Goal: Task Accomplishment & Management: Manage account settings

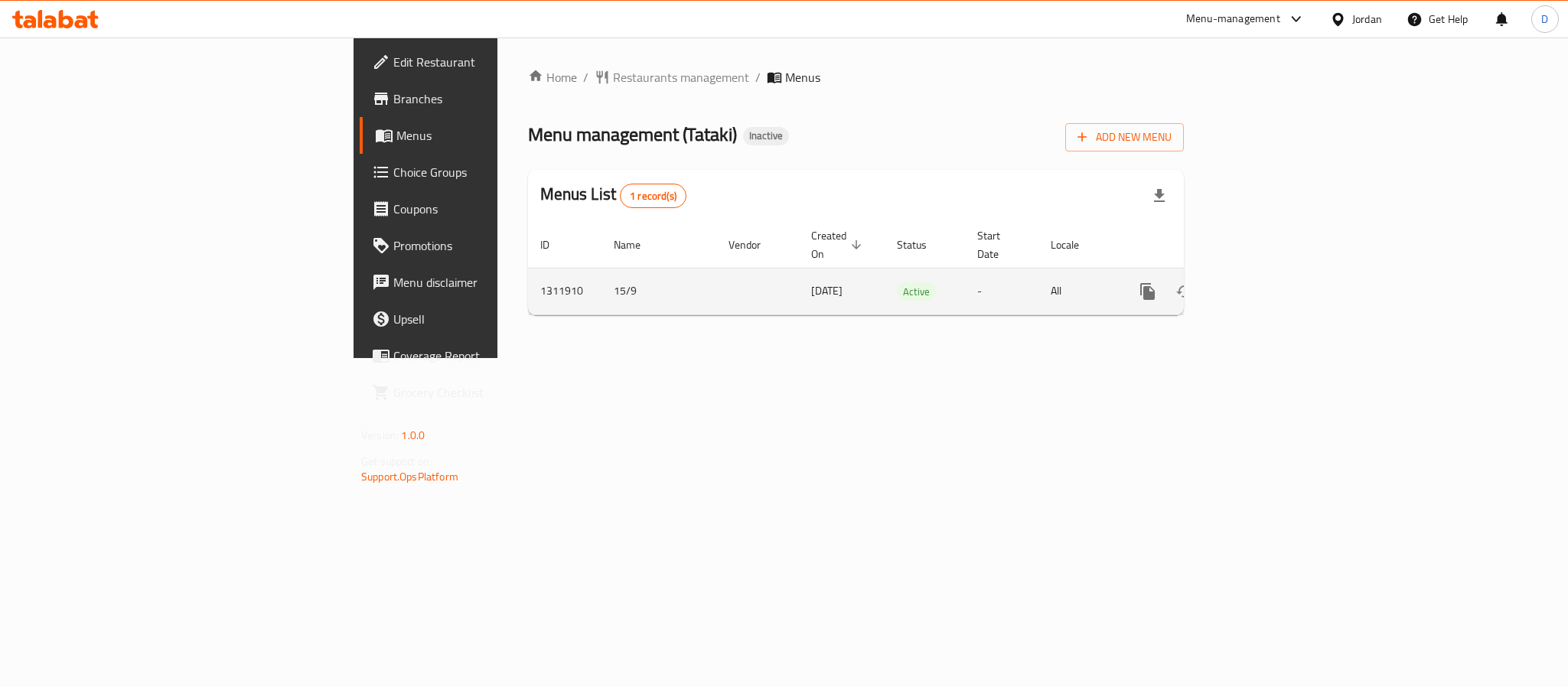
click at [1267, 282] on icon "enhanced table" at bounding box center [1257, 291] width 19 height 19
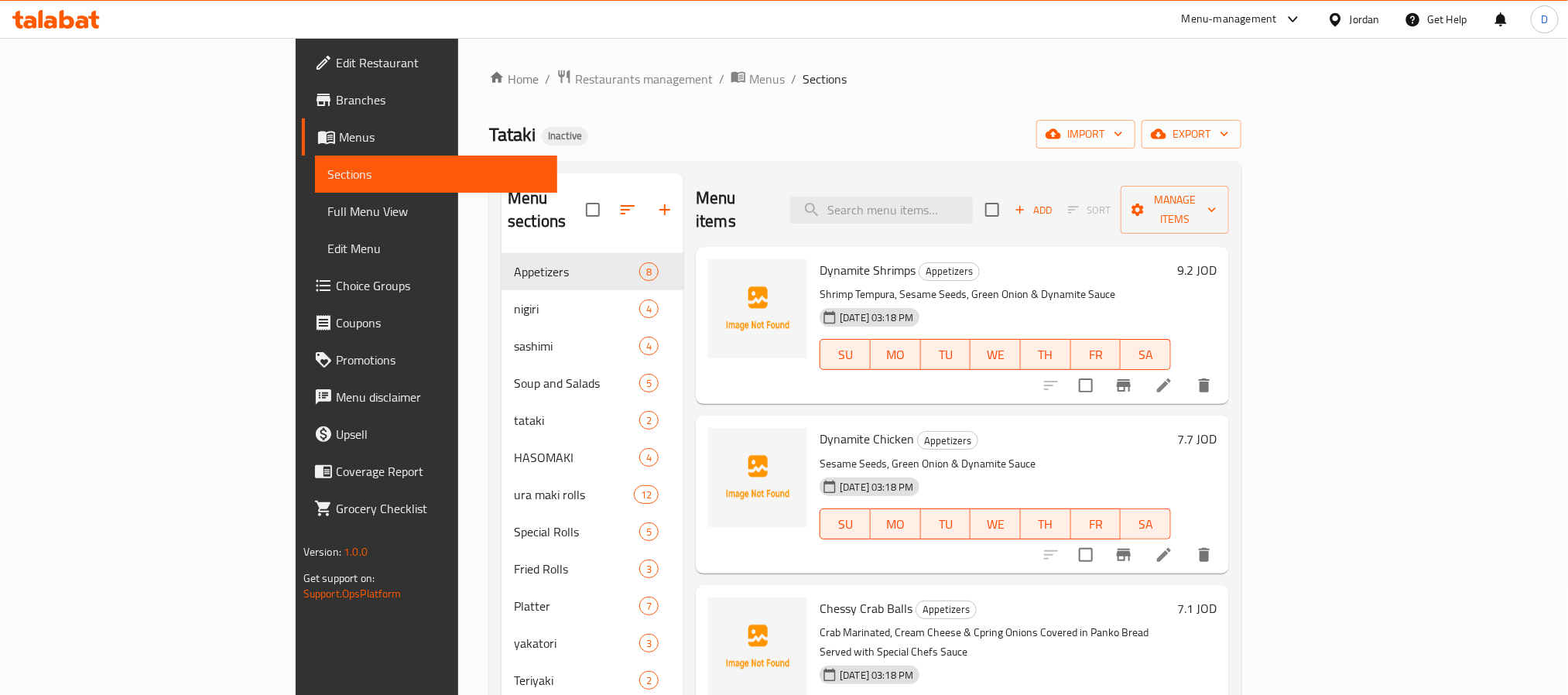
drag, startPoint x: 100, startPoint y: 205, endPoint x: 440, endPoint y: 24, distance: 385.2
click at [328, 205] on span "Full Menu View" at bounding box center [436, 211] width 218 height 19
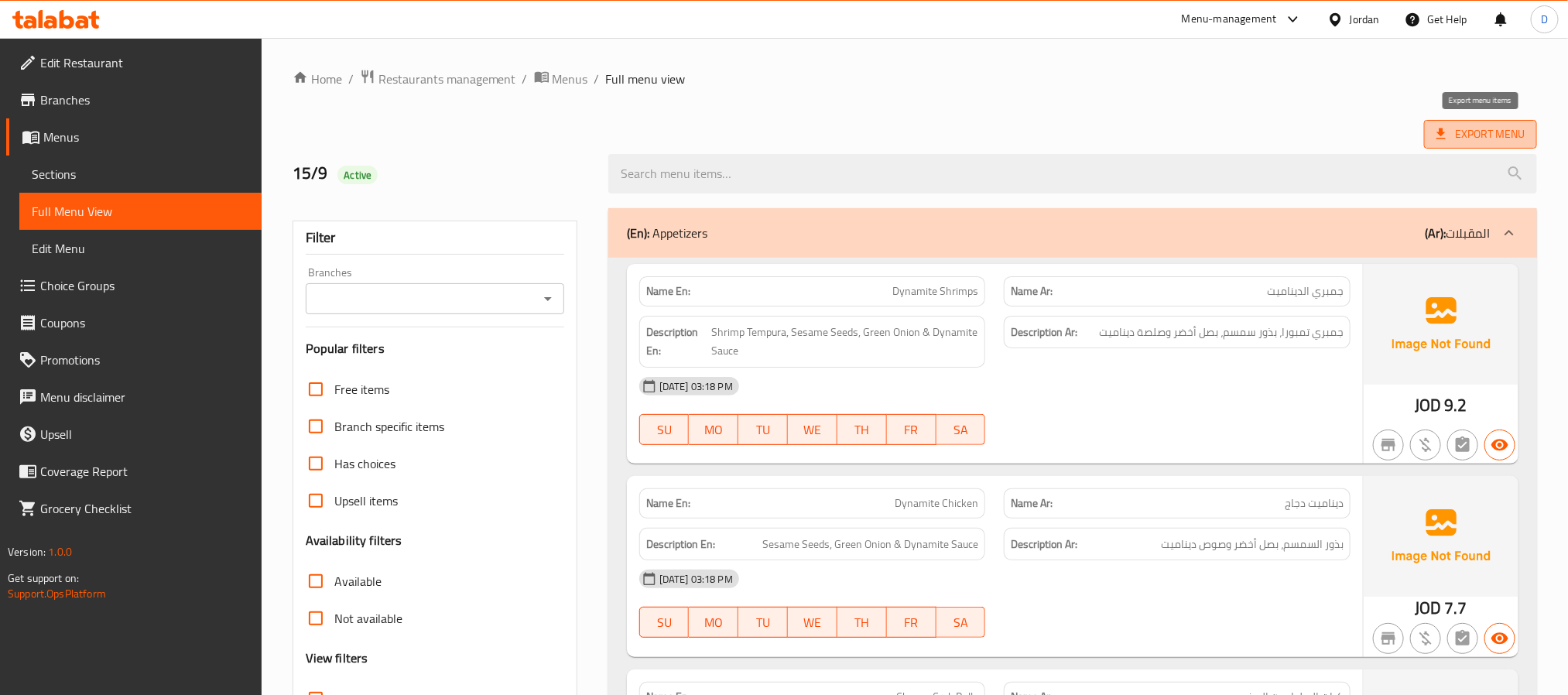
click at [1486, 128] on span "Export Menu" at bounding box center [1480, 134] width 88 height 19
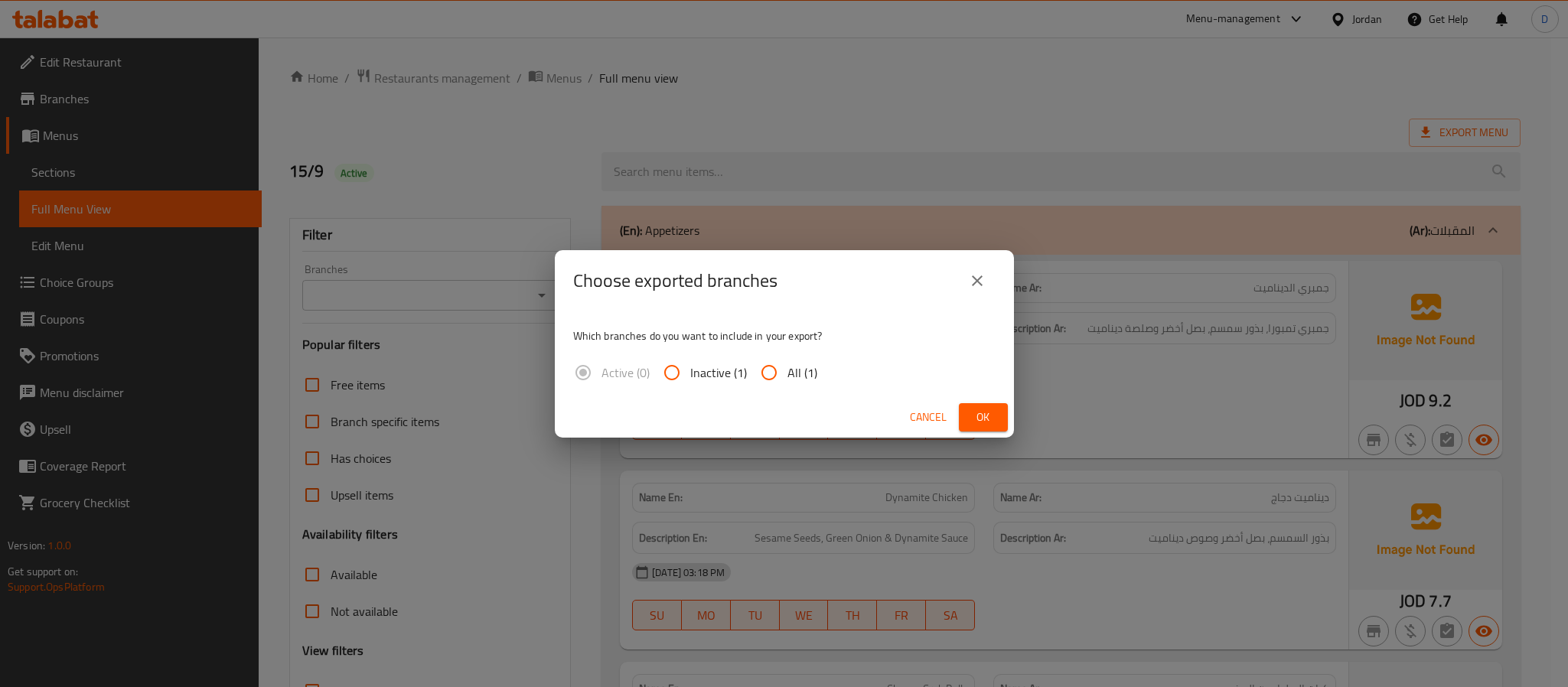
click at [981, 416] on span "Ok" at bounding box center [983, 417] width 24 height 19
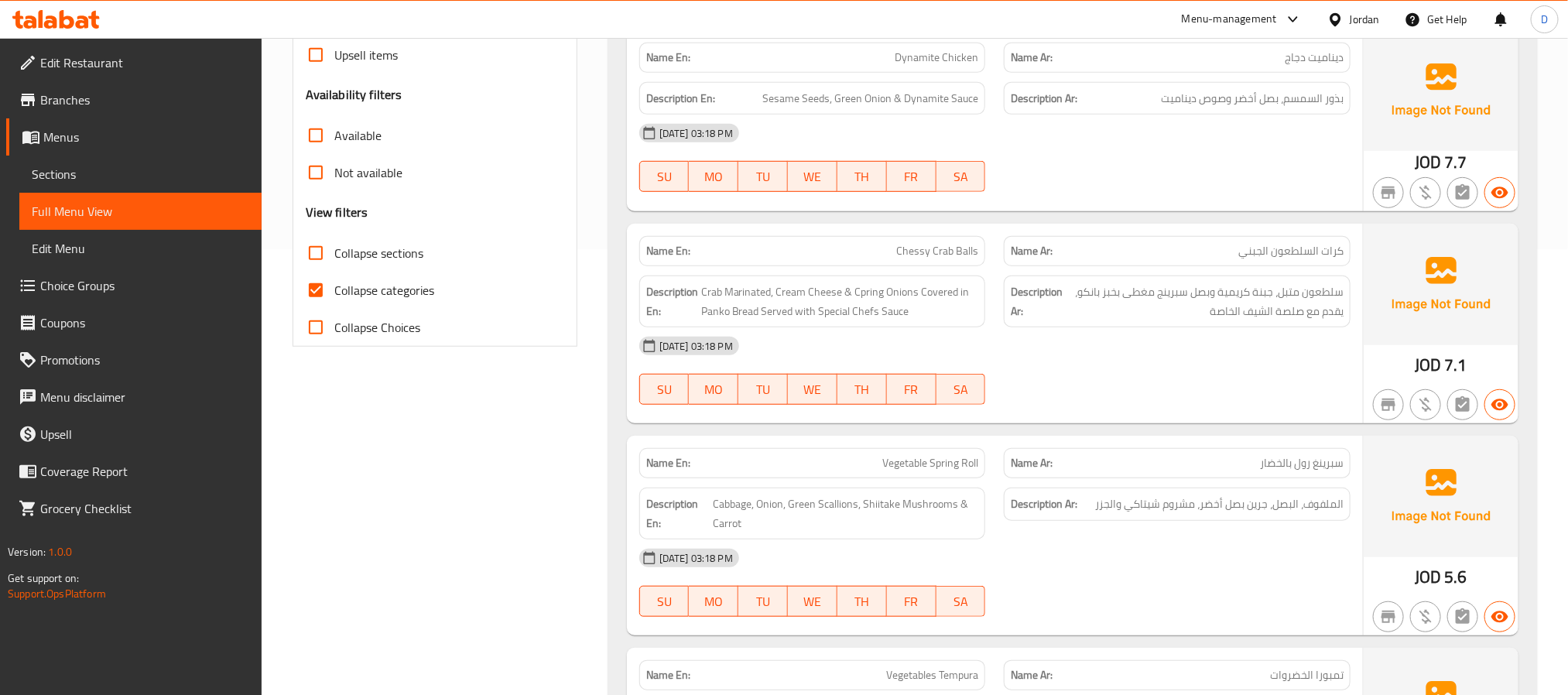
scroll to position [464, 0]
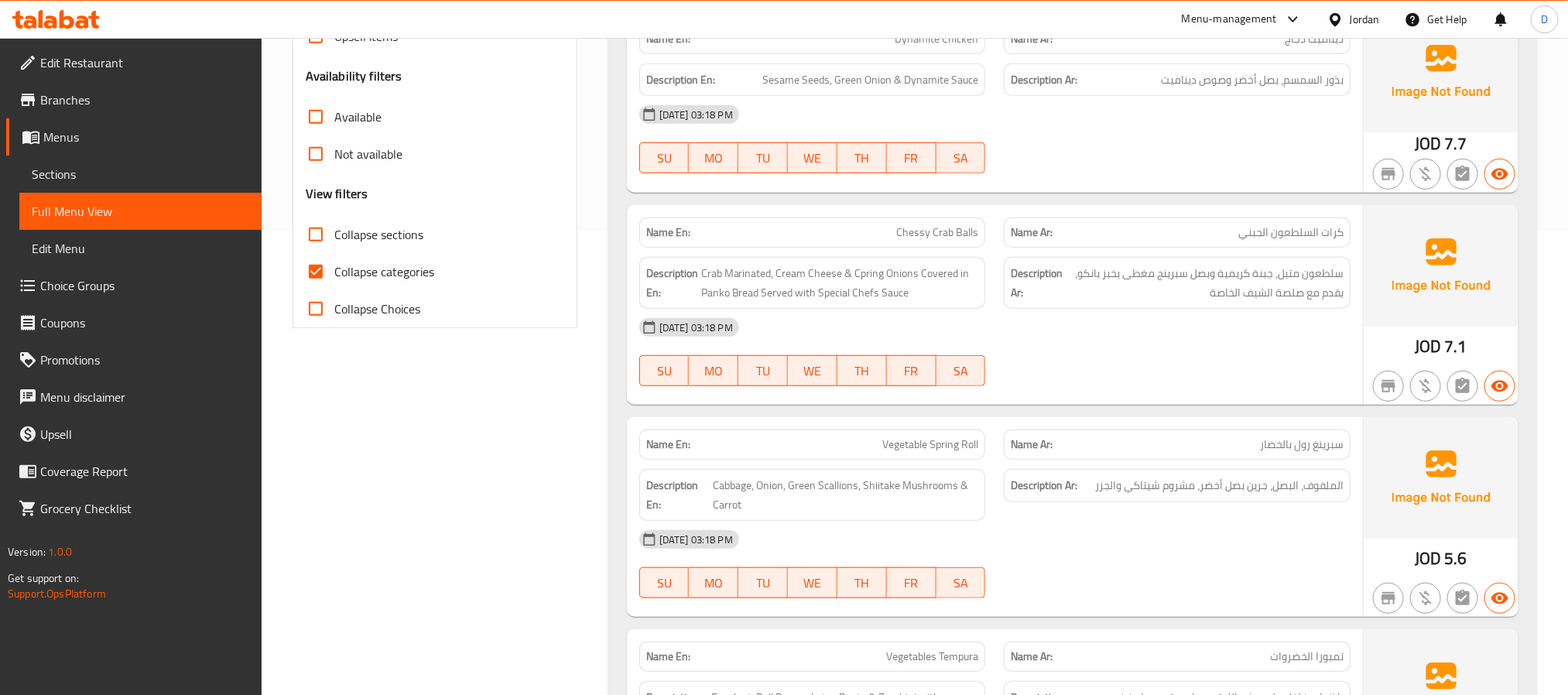
click at [957, 239] on span "Chessy Crab Balls" at bounding box center [937, 233] width 82 height 16
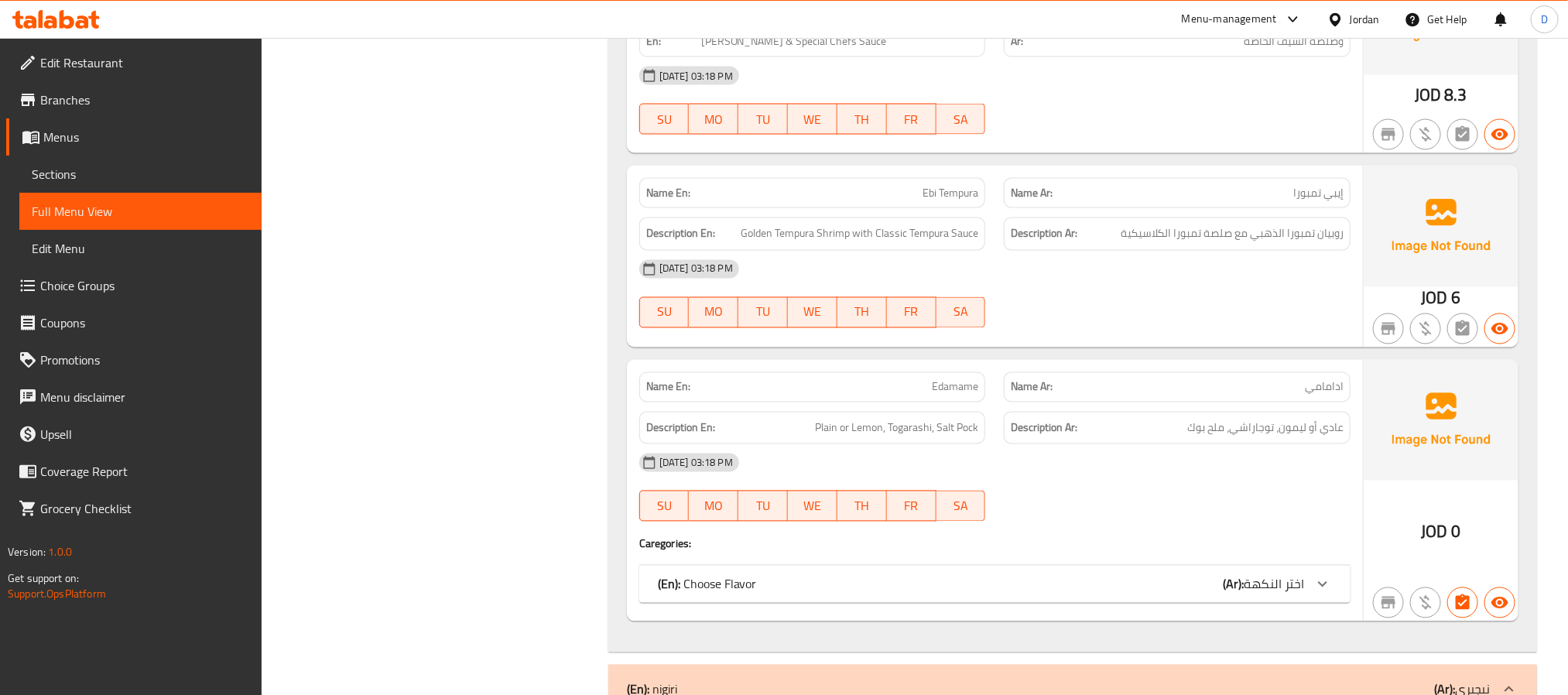
scroll to position [1393, 0]
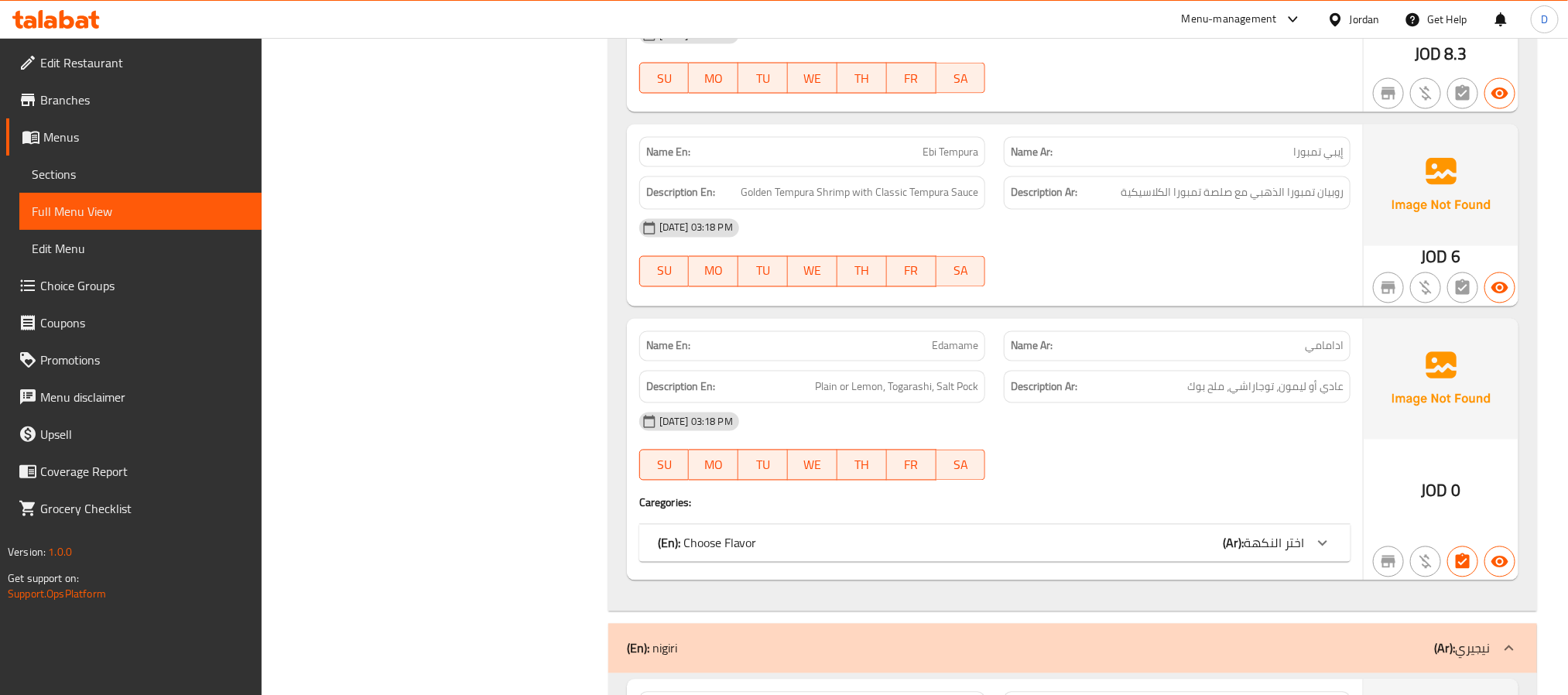
click at [1193, 541] on div "(En): Choose Flavor (Ar): اختر النكهة" at bounding box center [995, 542] width 711 height 37
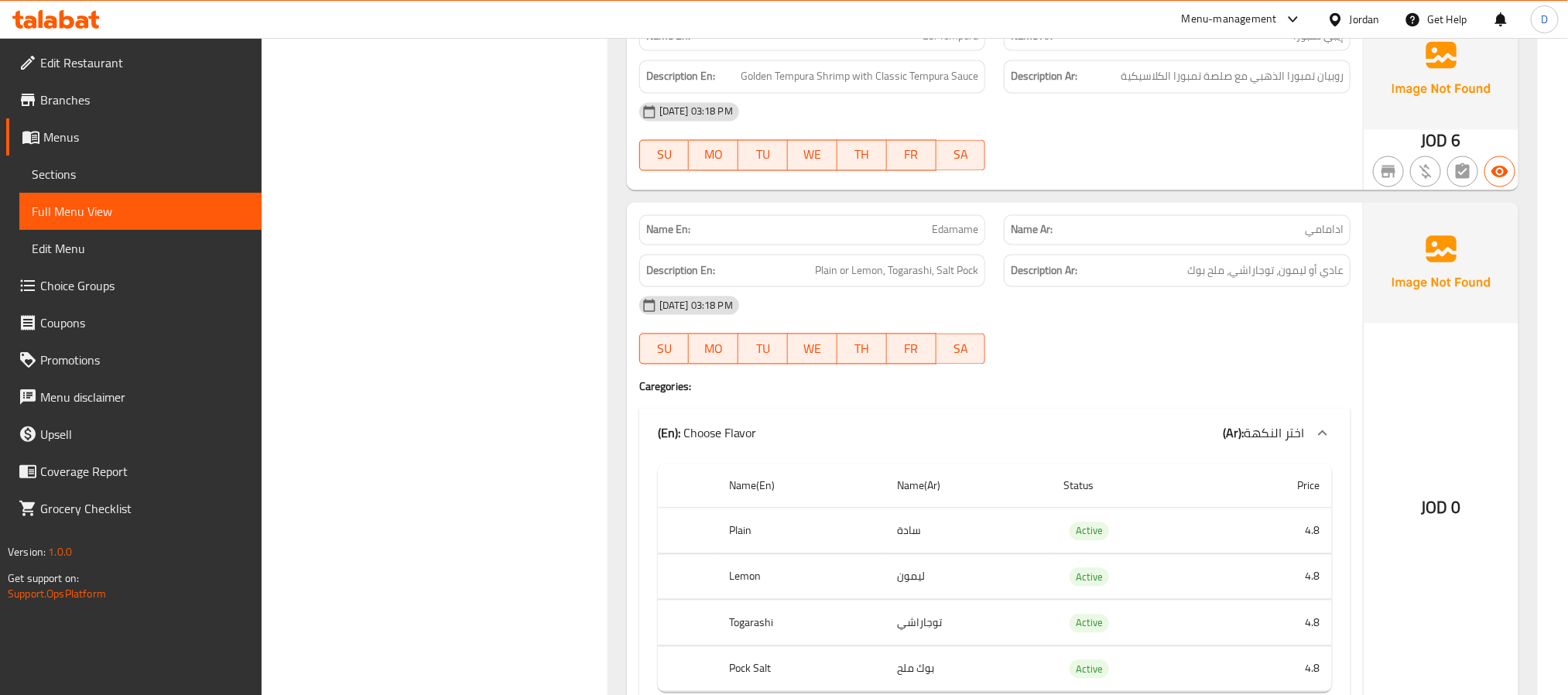
scroll to position [1625, 0]
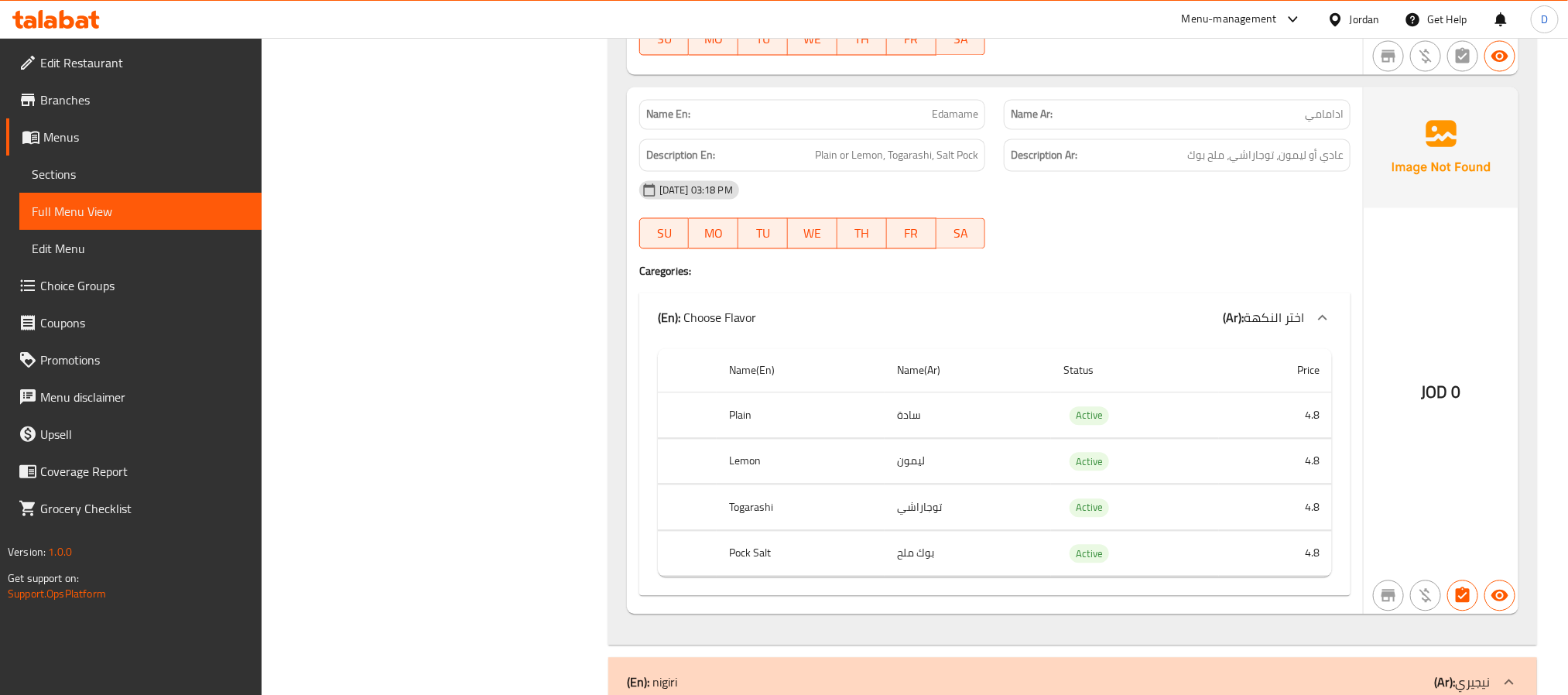
click at [1045, 208] on div "[DATE] 03:18 PM" at bounding box center [995, 189] width 729 height 37
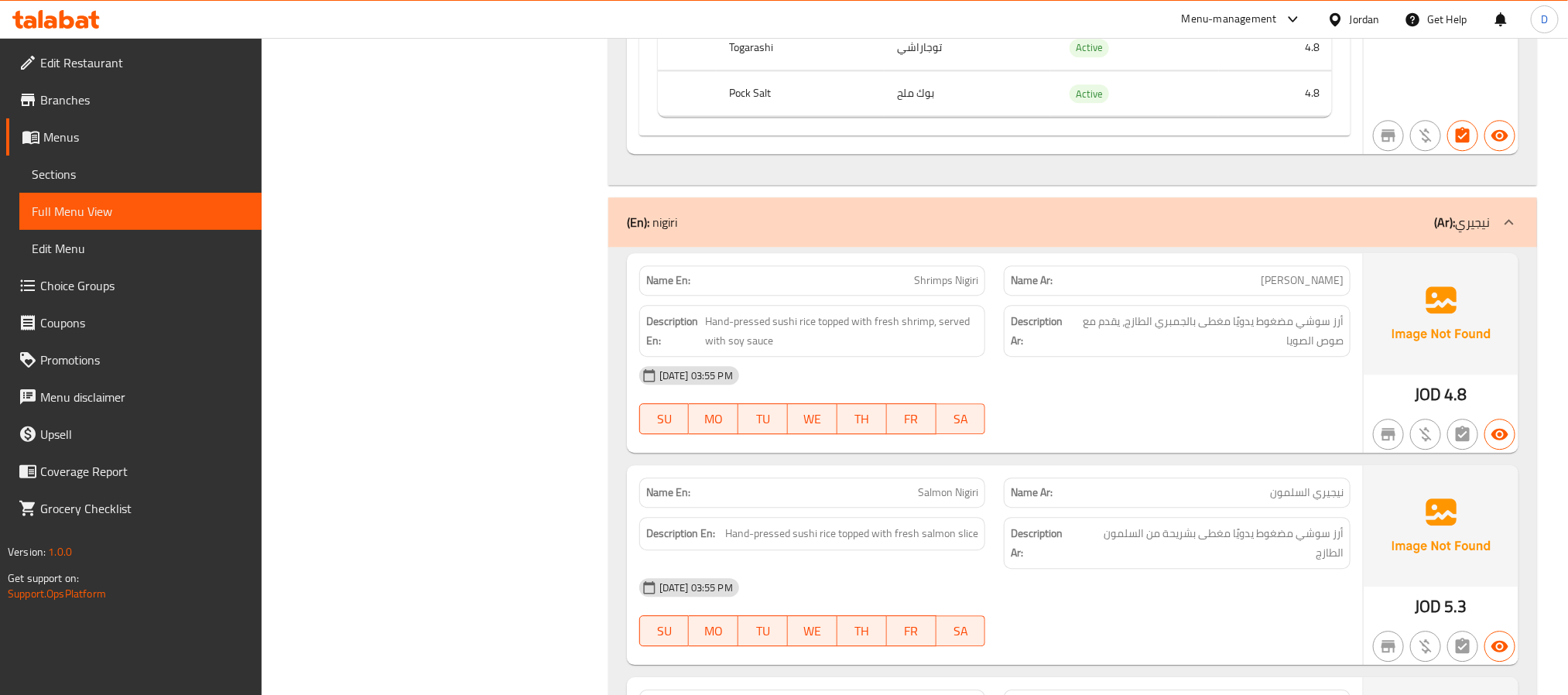
scroll to position [2090, 0]
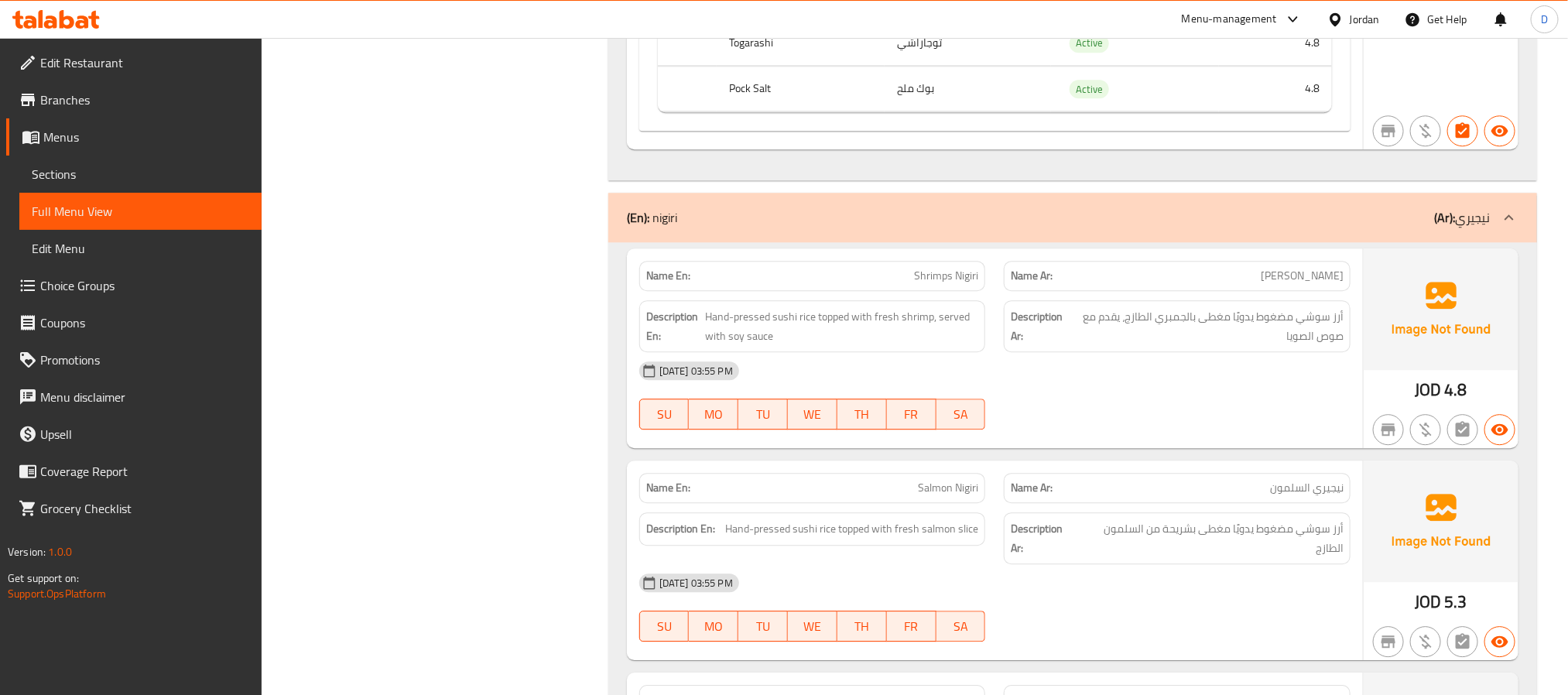
click at [1069, 428] on div "15-09-2025 03:55 PM SU MO TU WE TH FR SA" at bounding box center [995, 395] width 729 height 87
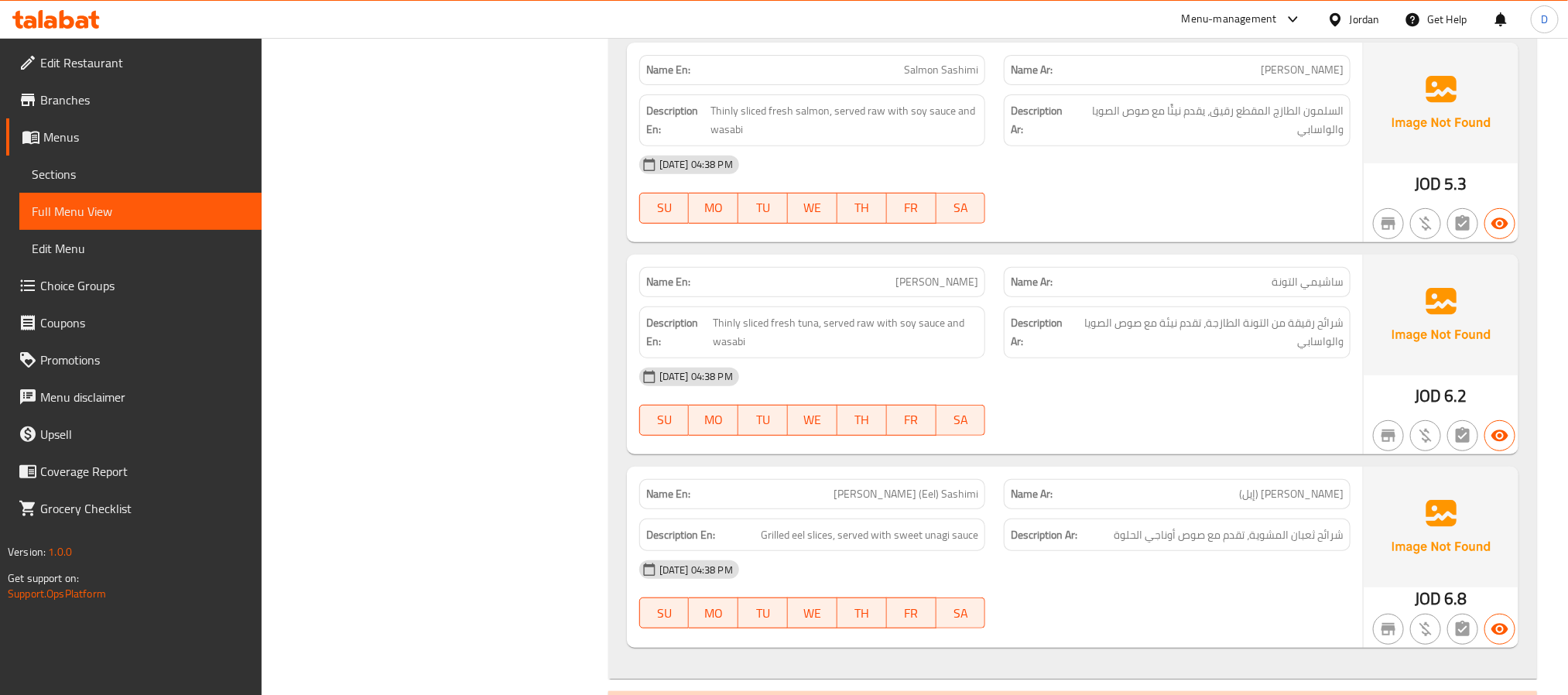
scroll to position [2944, 0]
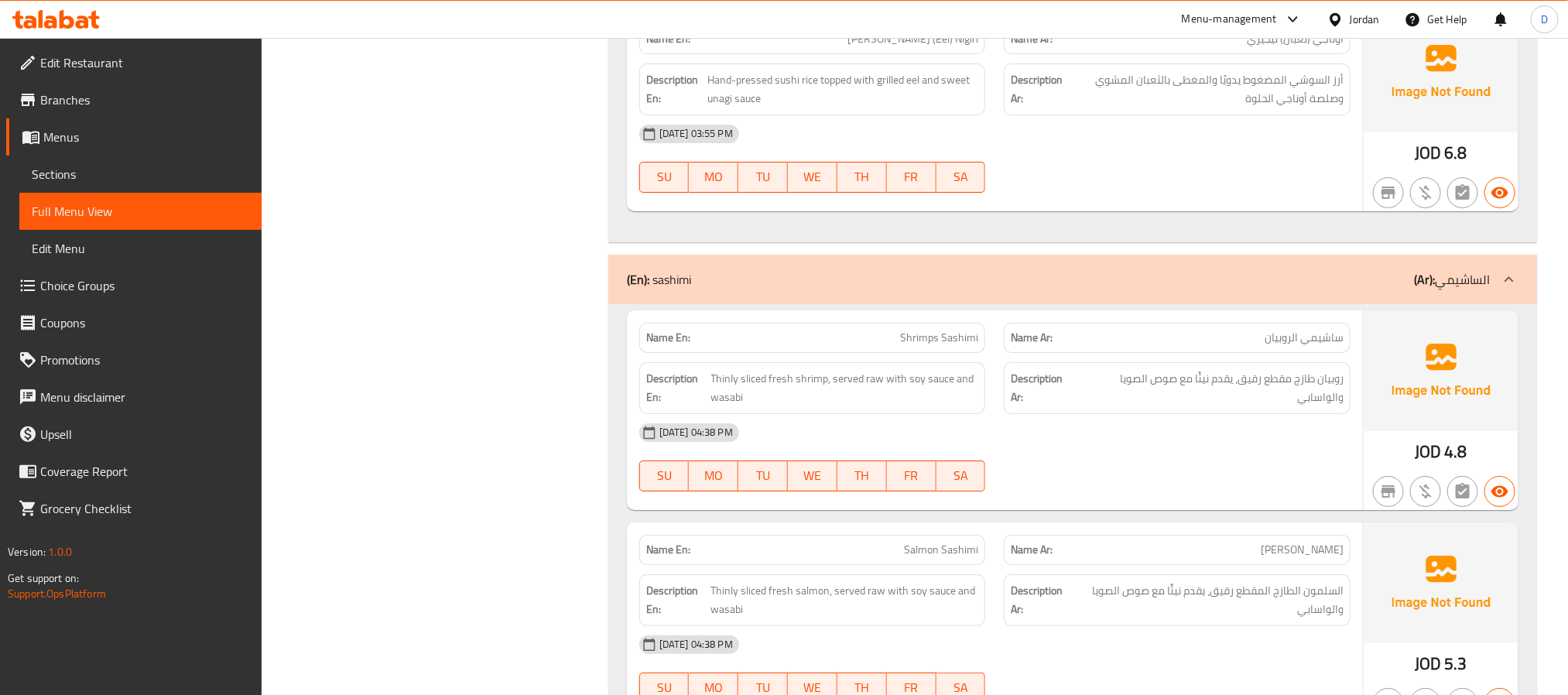
drag, startPoint x: 1035, startPoint y: 465, endPoint x: 1020, endPoint y: 450, distance: 21.2
click at [1035, 451] on div "[DATE] 04:38 PM" at bounding box center [995, 432] width 729 height 37
click at [957, 346] on span "Shrimps Sashimi" at bounding box center [939, 338] width 79 height 16
copy span "s"
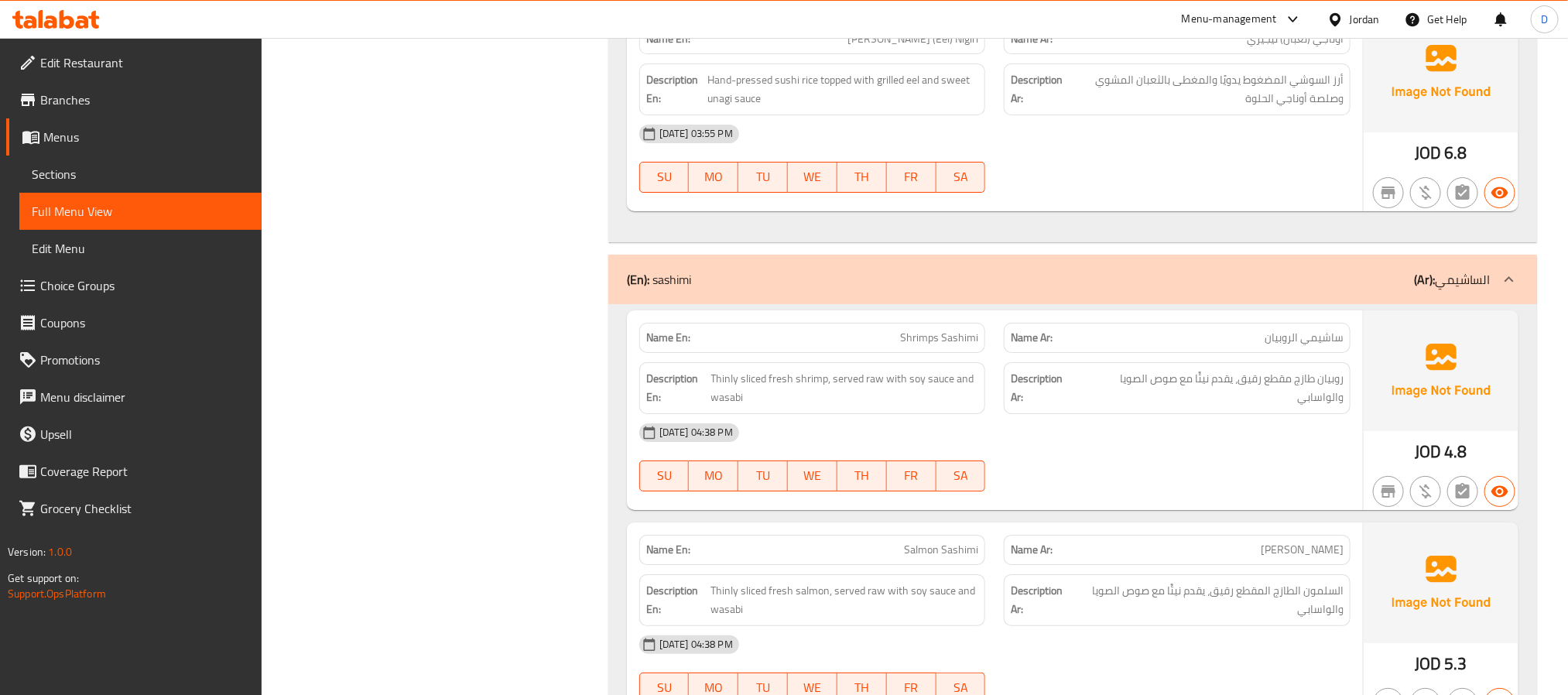
click at [968, 346] on span "Shrimps Sashimi" at bounding box center [939, 338] width 79 height 16
copy span "Sashimi"
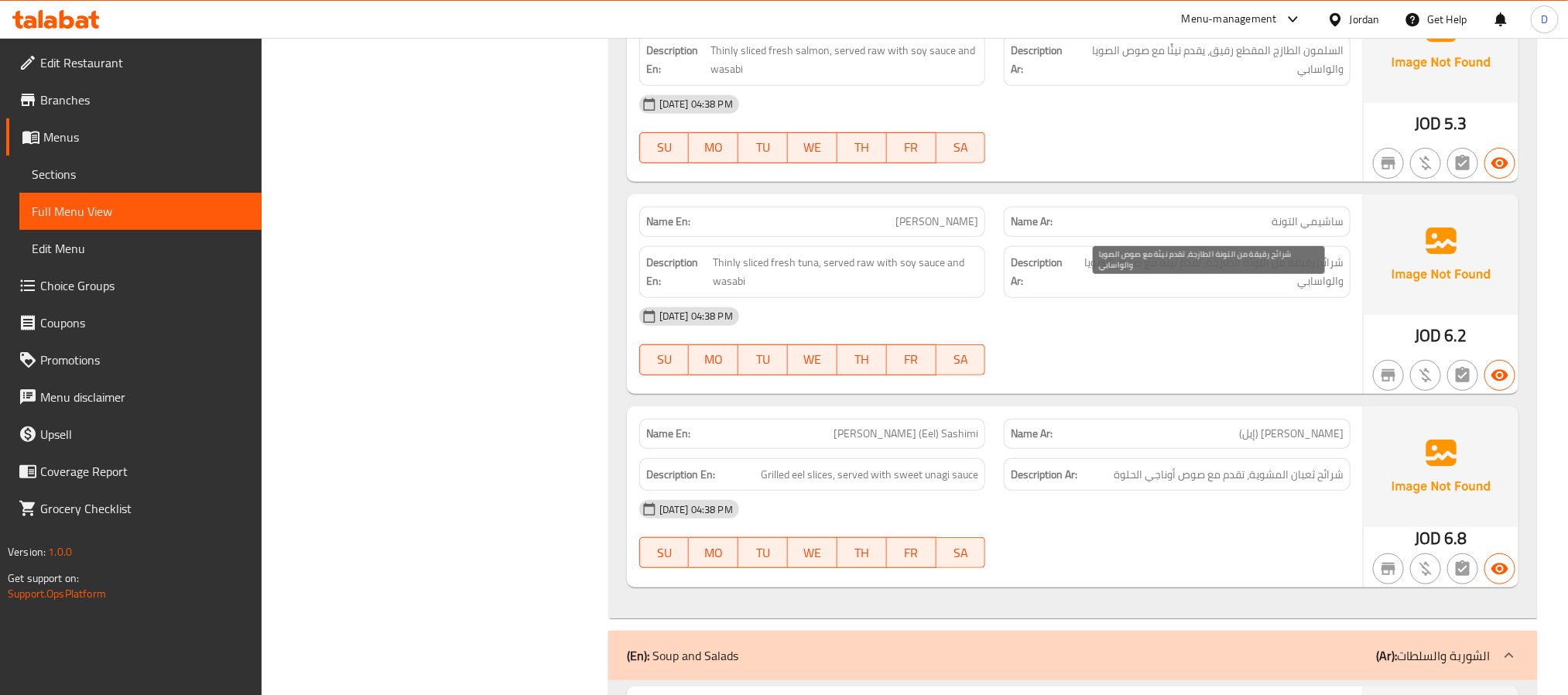
scroll to position [3525, 0]
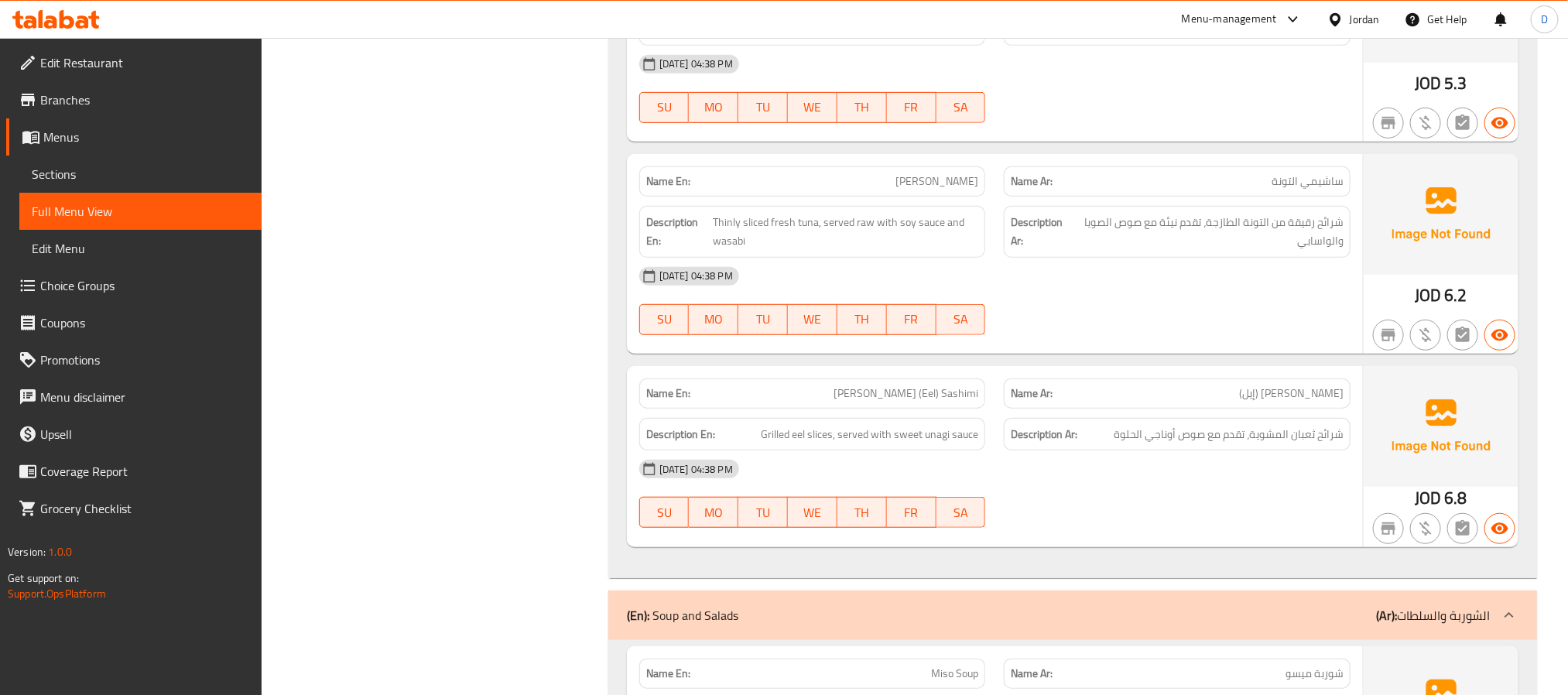
click at [930, 402] on span "[PERSON_NAME] (Eel) Sashimi" at bounding box center [905, 394] width 144 height 16
click at [931, 402] on span "[PERSON_NAME] (Eel) Sashimi" at bounding box center [905, 394] width 144 height 16
click at [932, 402] on span "[PERSON_NAME] (Eel) Sashimi" at bounding box center [905, 394] width 144 height 16
copy span "[PERSON_NAME] (Eel) Sashimi"
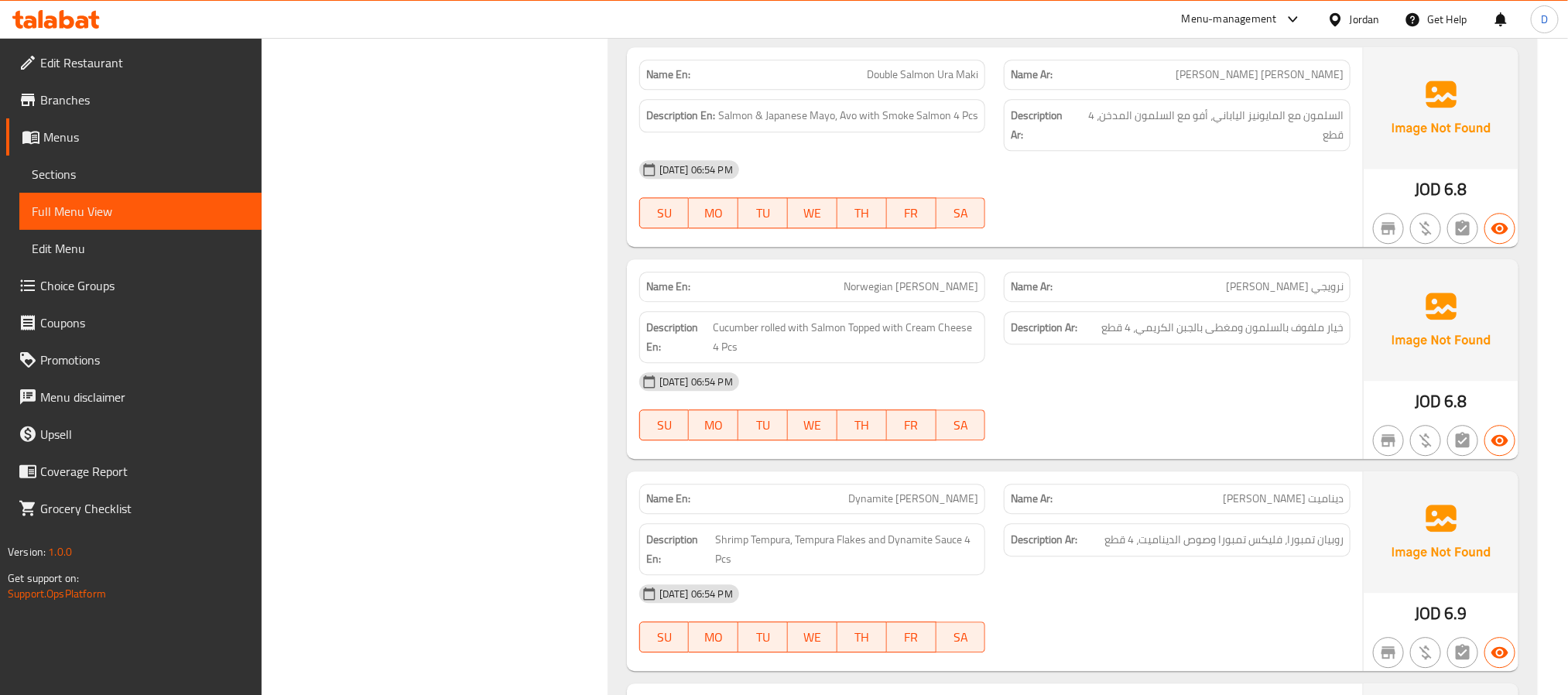
scroll to position [8864, 0]
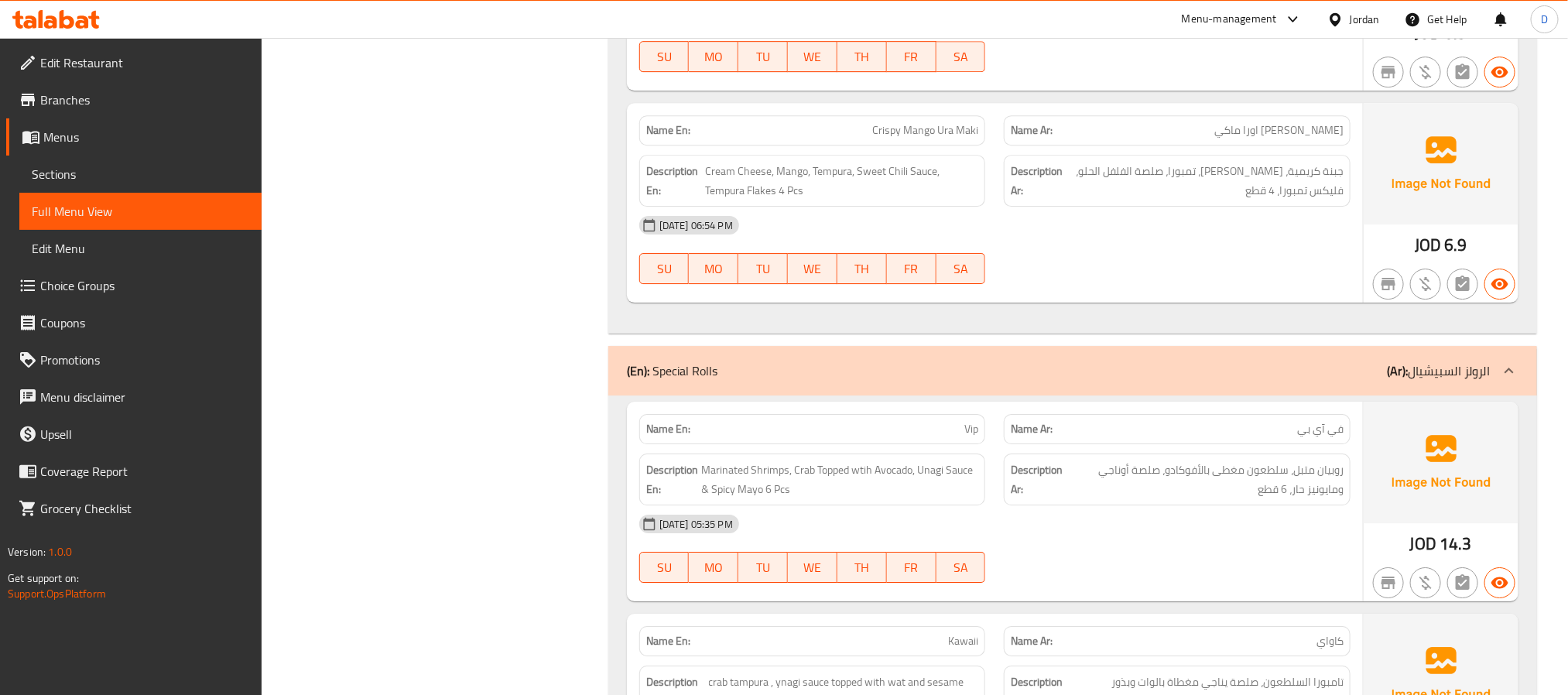
click at [1146, 293] on div "15-09-2025 06:54 PM SU MO TU WE TH FR SA" at bounding box center [995, 250] width 729 height 87
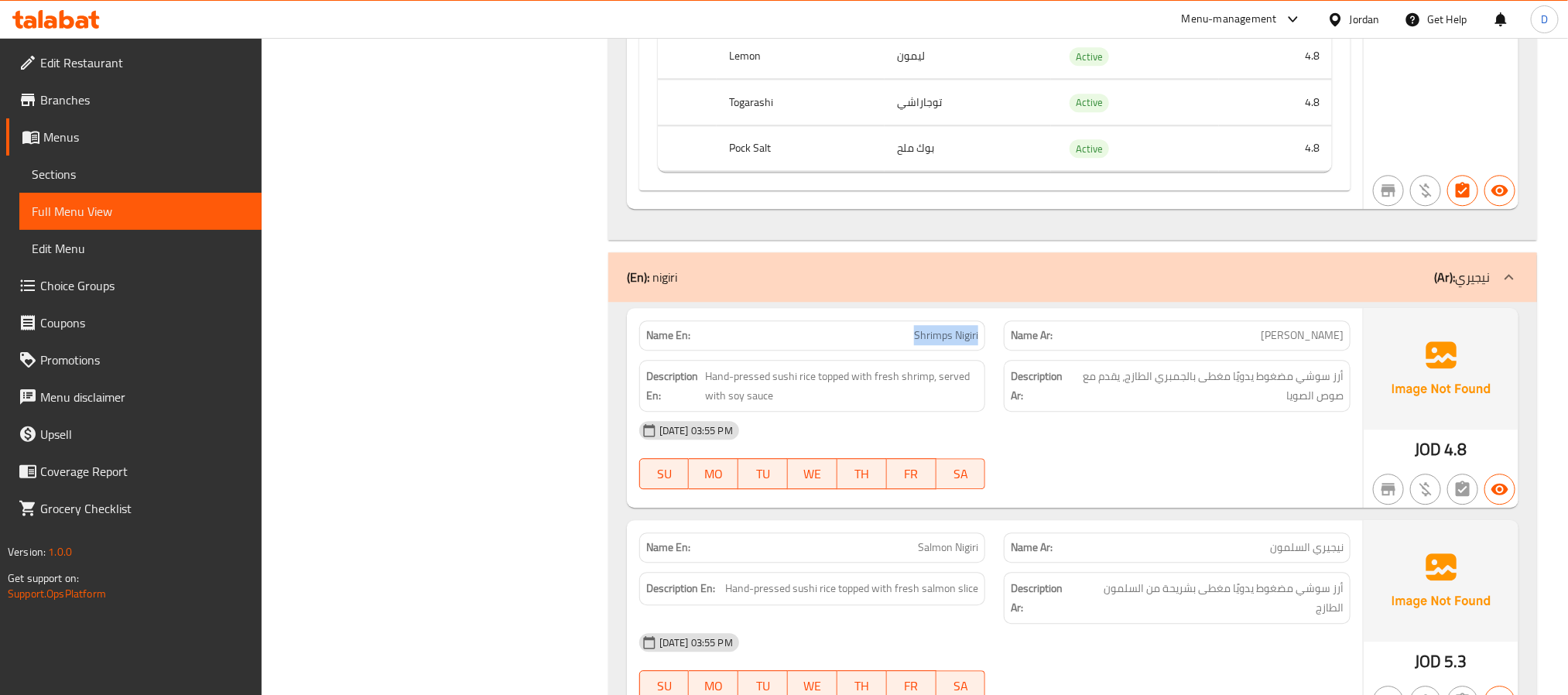
click at [963, 344] on span "Shrimps Nigiri" at bounding box center [945, 336] width 64 height 16
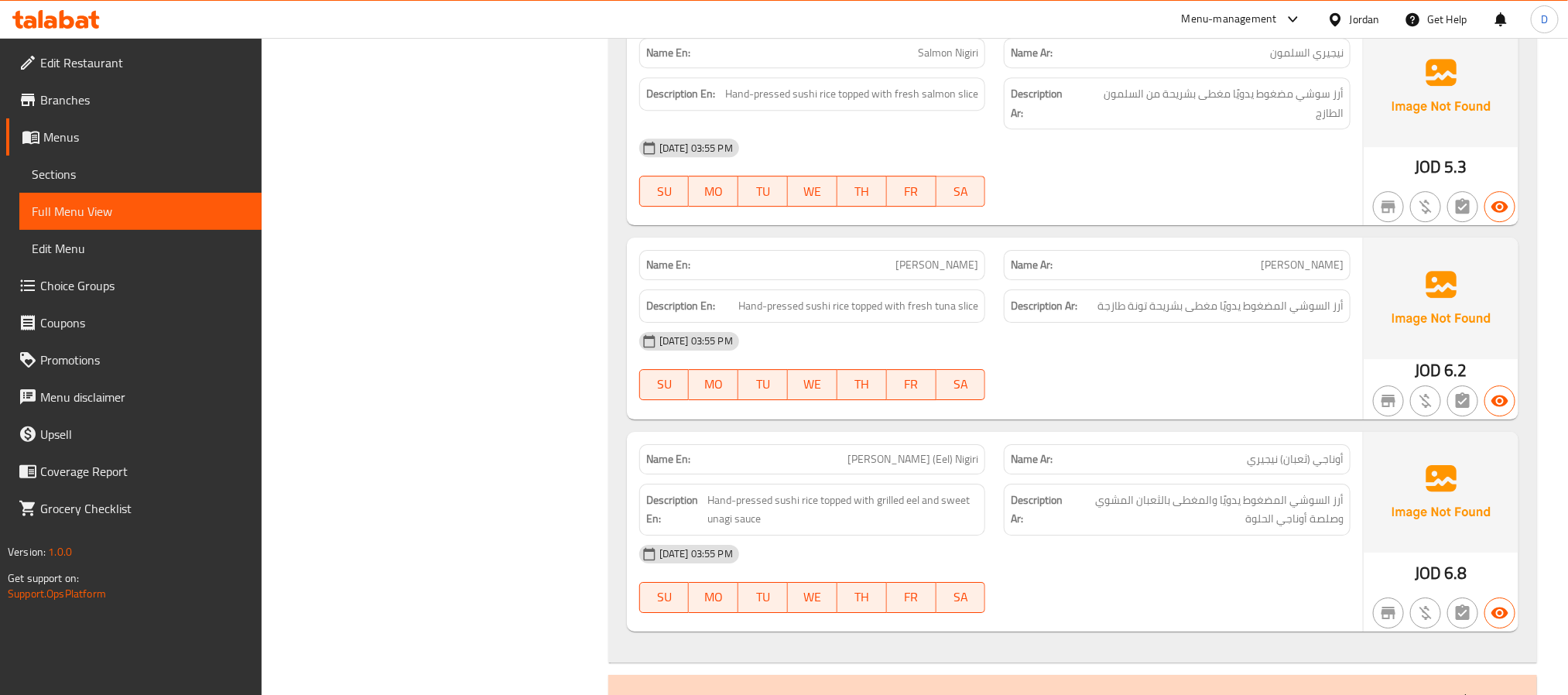
scroll to position [2610, 0]
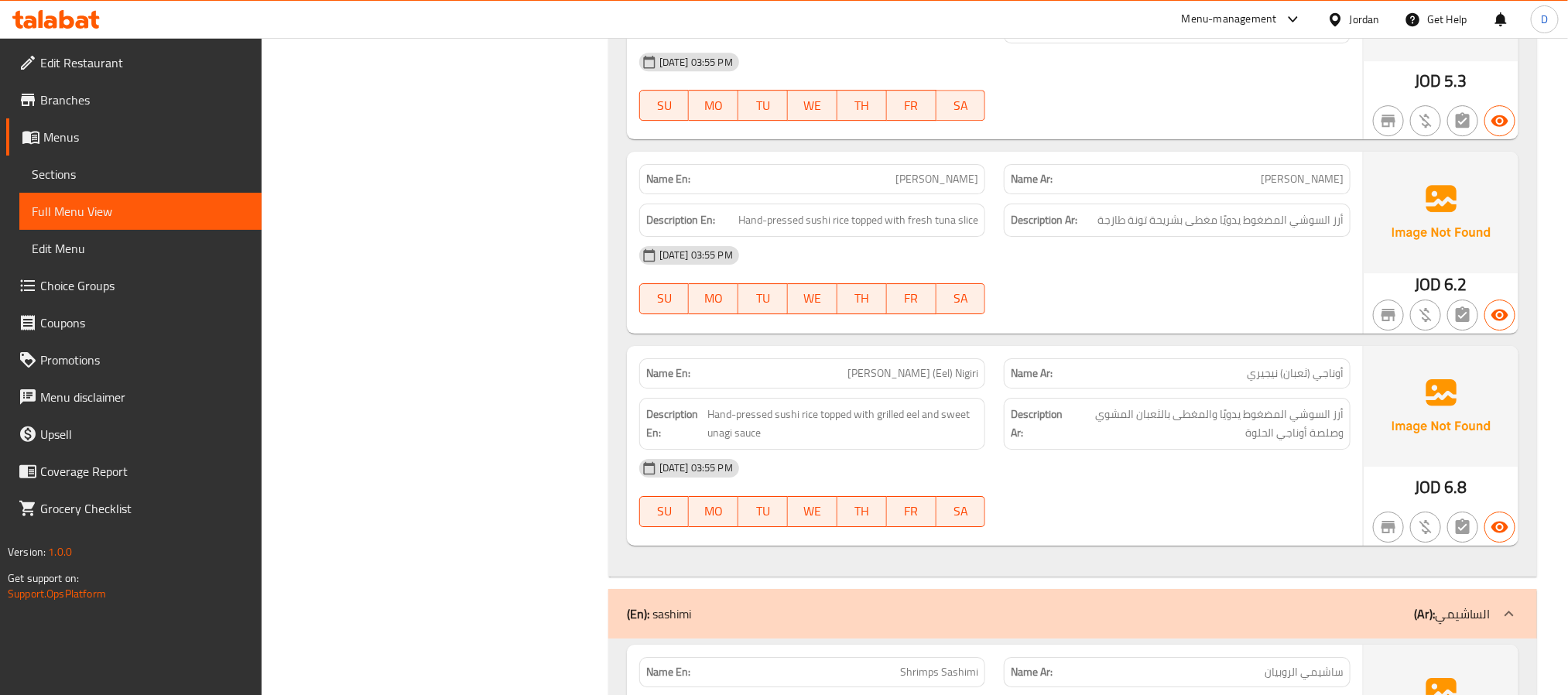
click at [1163, 480] on div "[DATE] 03:55 PM" at bounding box center [995, 468] width 729 height 37
drag, startPoint x: 1170, startPoint y: 478, endPoint x: 1165, endPoint y: 469, distance: 10.3
click at [1170, 478] on div "[DATE] 03:55 PM" at bounding box center [995, 468] width 729 height 37
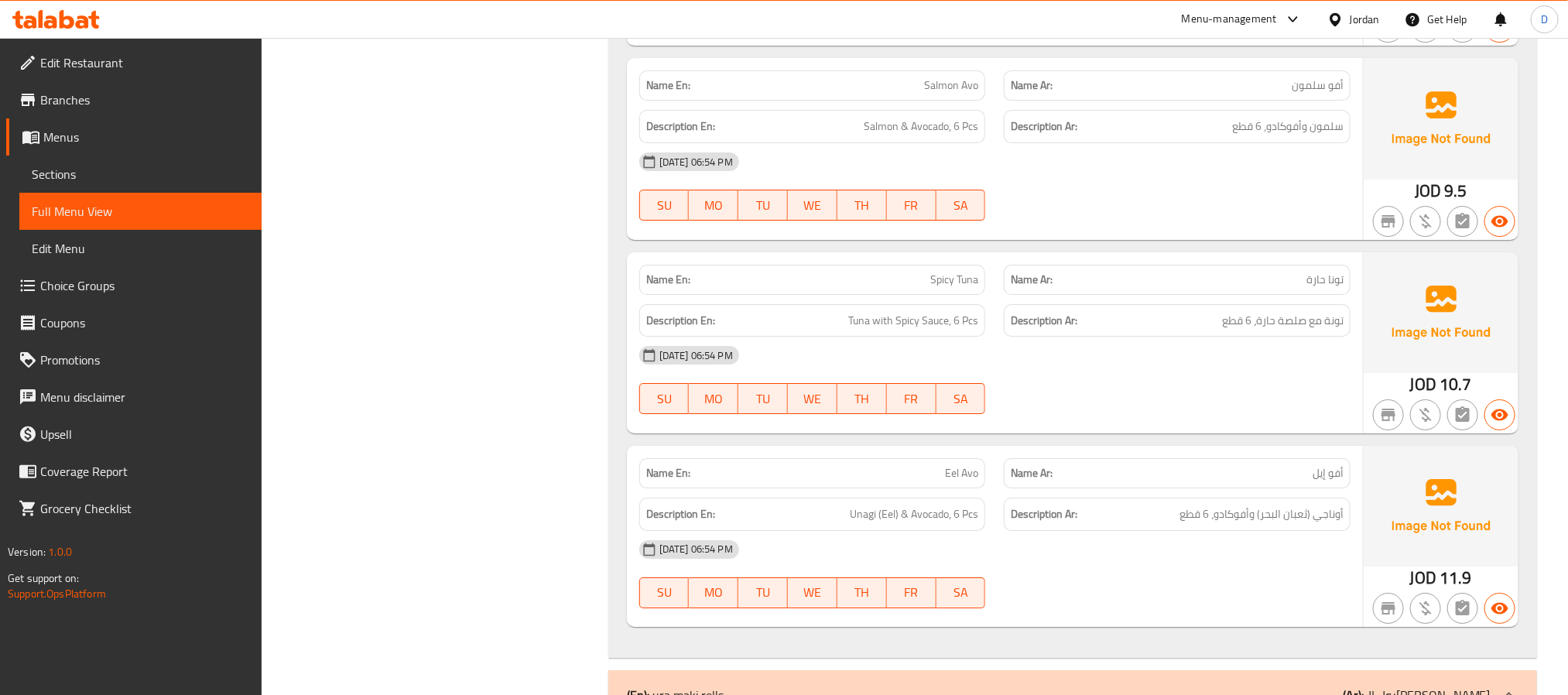
scroll to position [5948, 0]
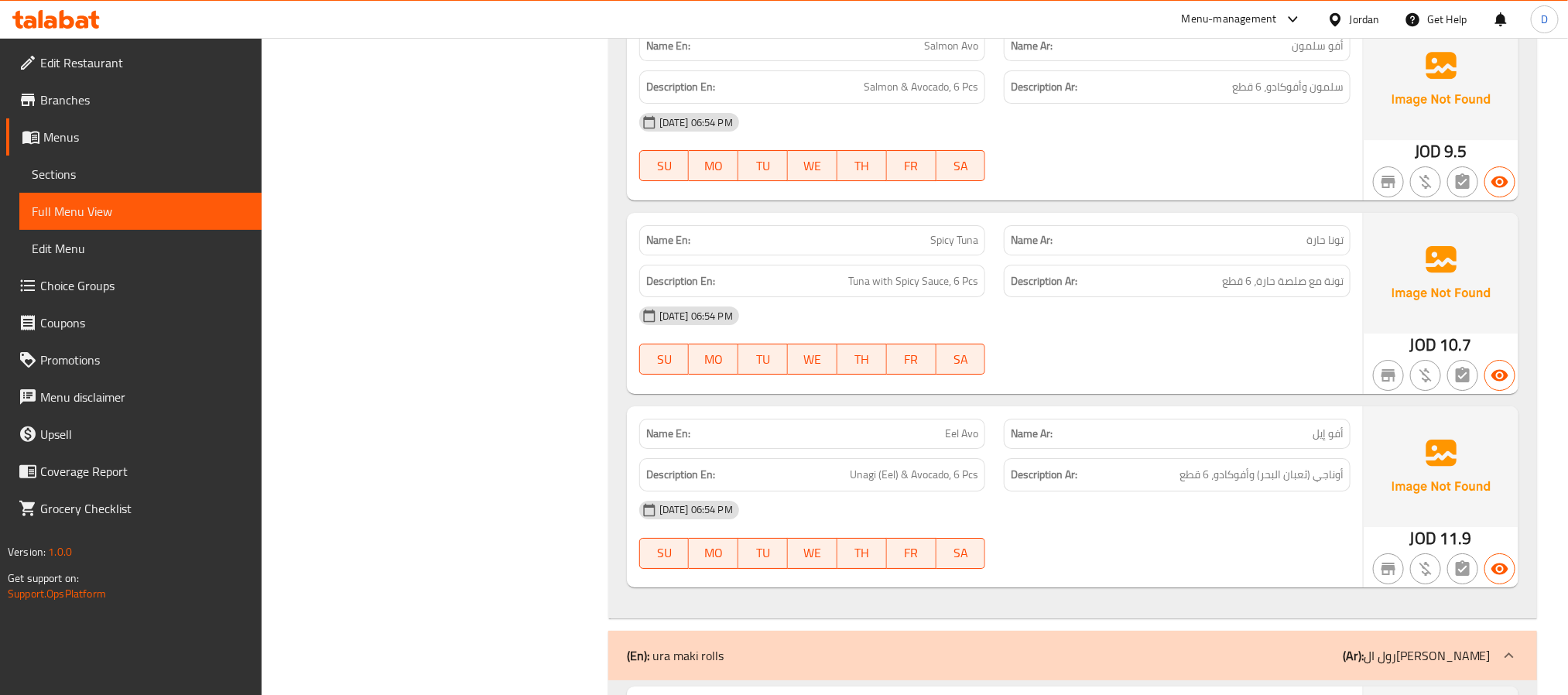
drag, startPoint x: 1000, startPoint y: 540, endPoint x: 920, endPoint y: 458, distance: 114.6
click at [1000, 529] on div "[DATE] 06:54 PM" at bounding box center [995, 509] width 729 height 37
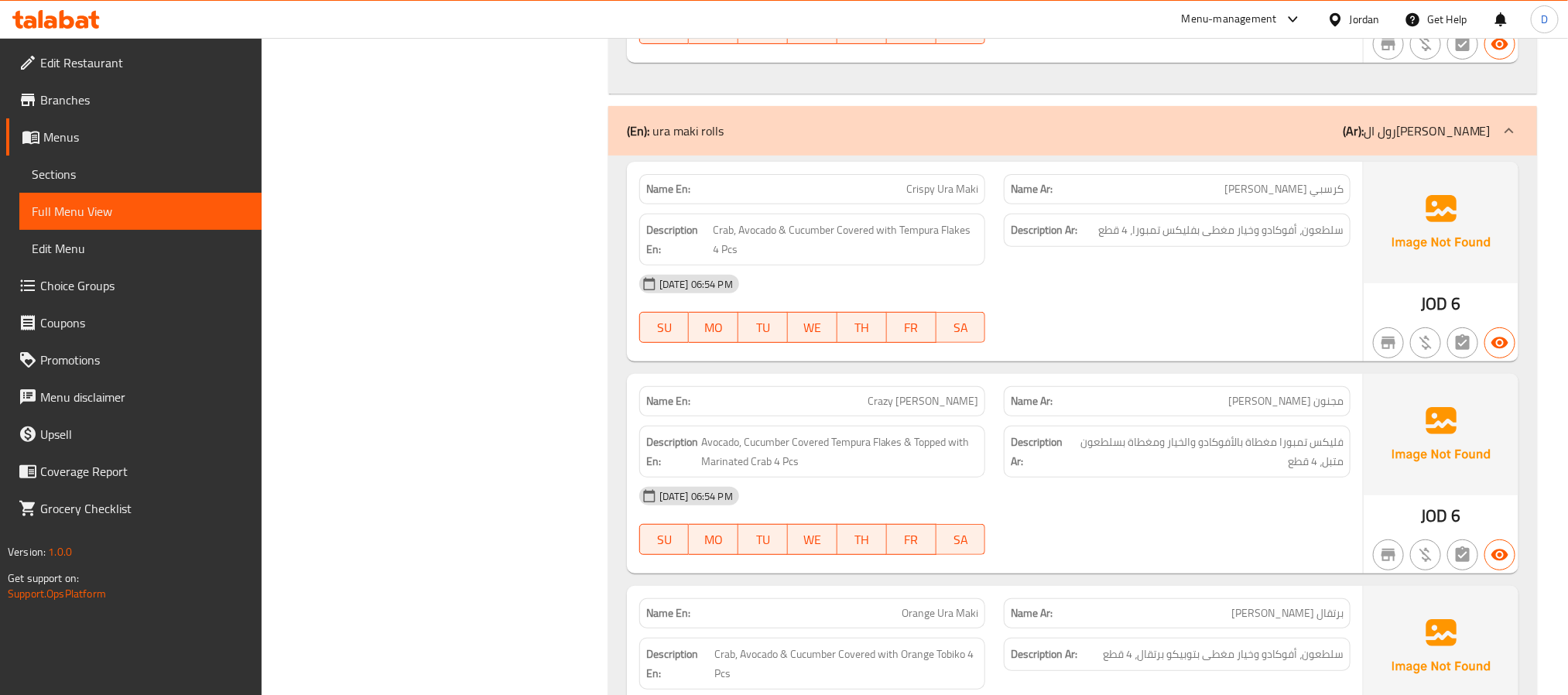
scroll to position [6528, 0]
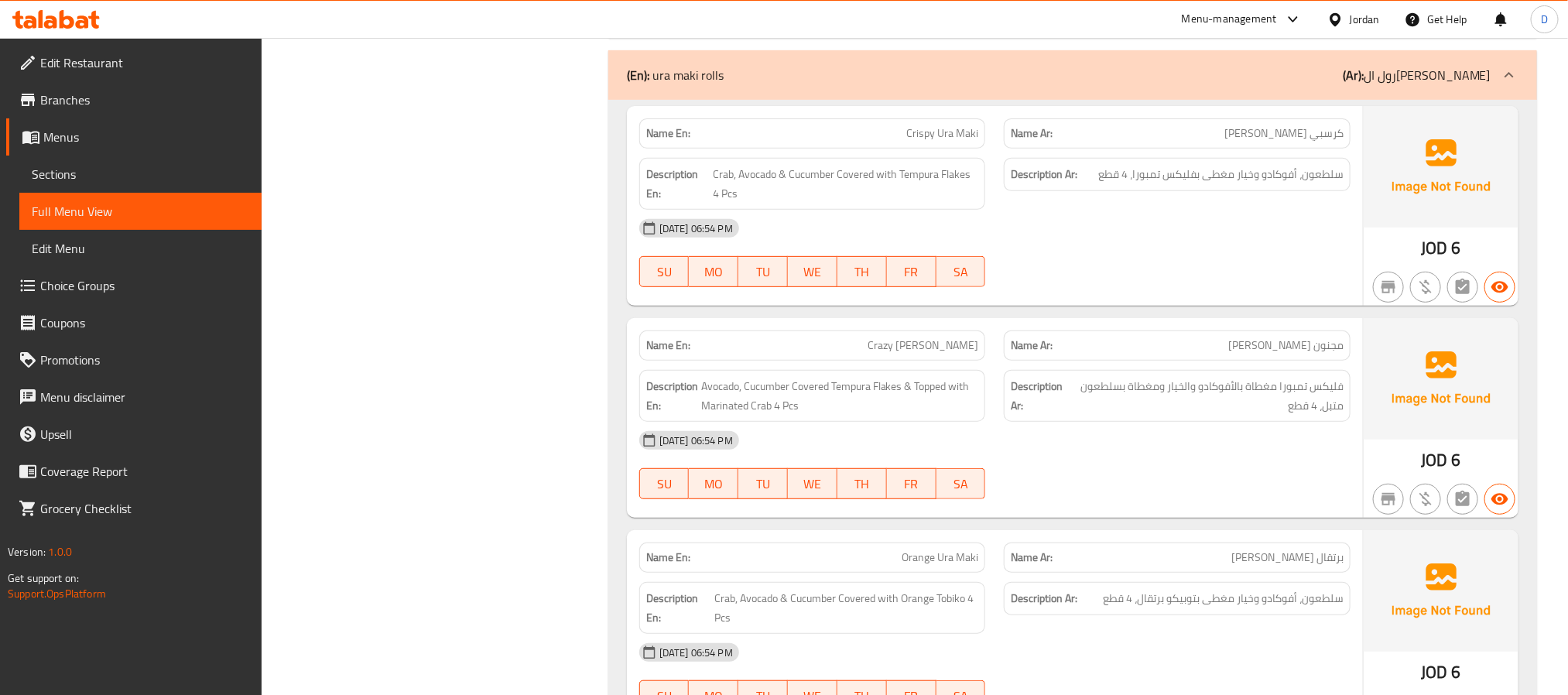
click at [915, 354] on span "Crazy [PERSON_NAME]" at bounding box center [923, 346] width 111 height 16
copy span "Crazy [PERSON_NAME]"
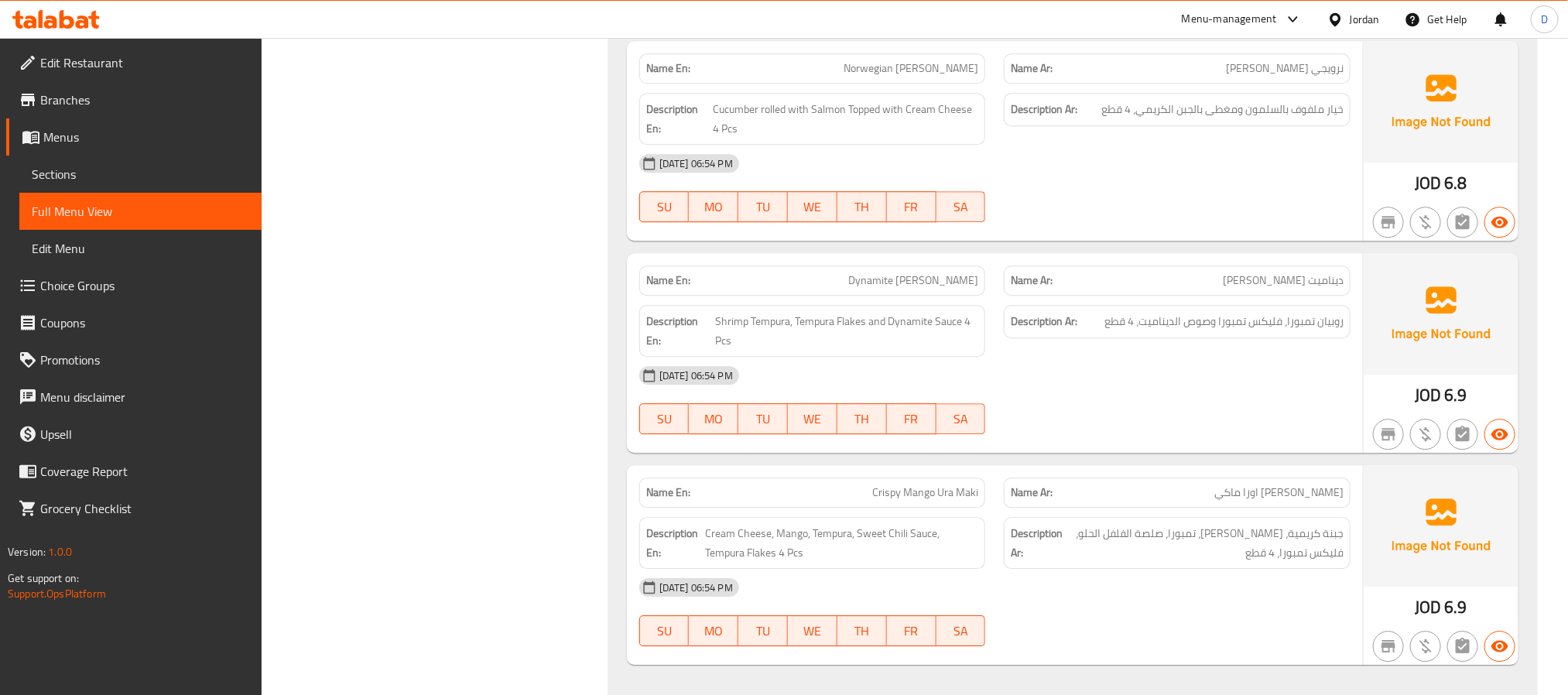
scroll to position [8617, 0]
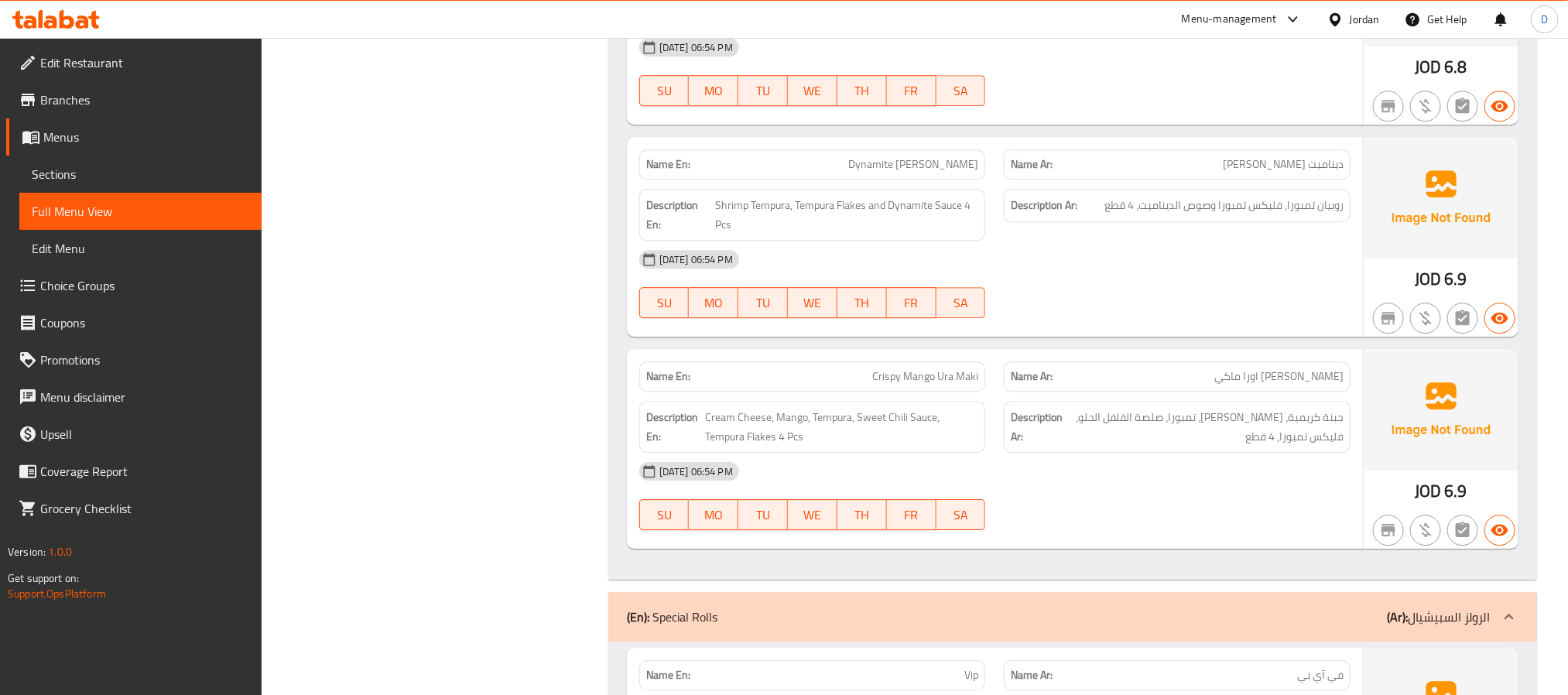
click at [1162, 328] on div "15-09-2025 06:54 PM SU MO TU WE TH FR SA" at bounding box center [995, 284] width 729 height 87
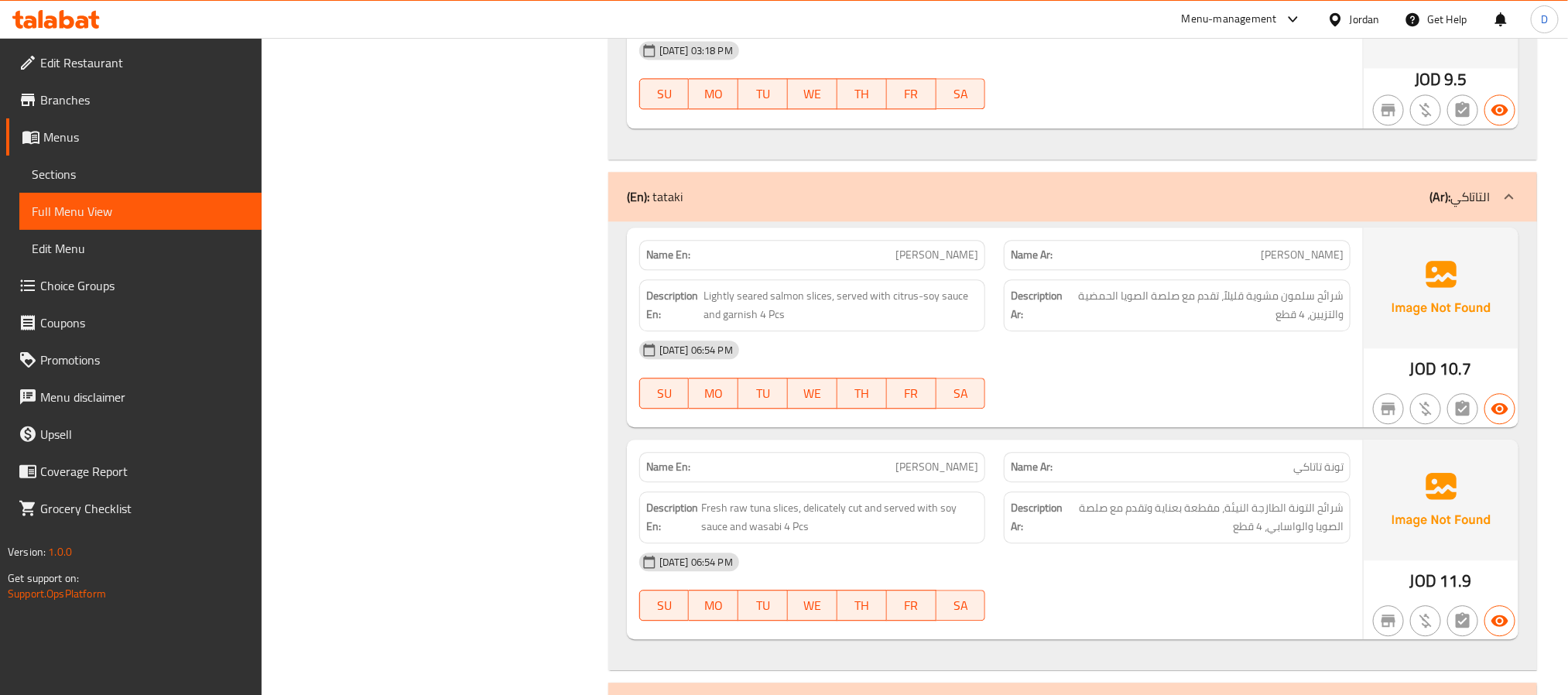
scroll to position [5086, 0]
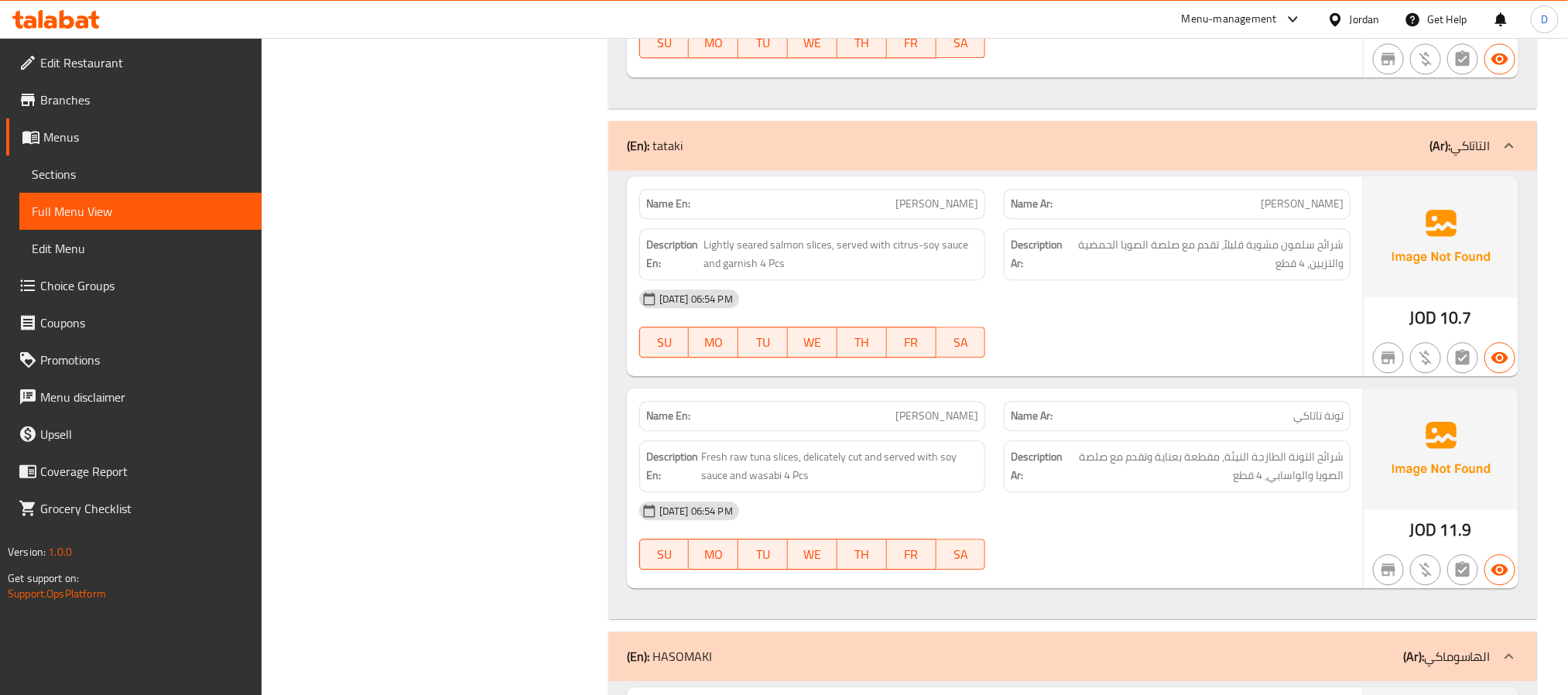
click at [1165, 350] on div "15-09-2025 06:54 PM SU MO TU WE TH FR SA" at bounding box center [995, 323] width 729 height 87
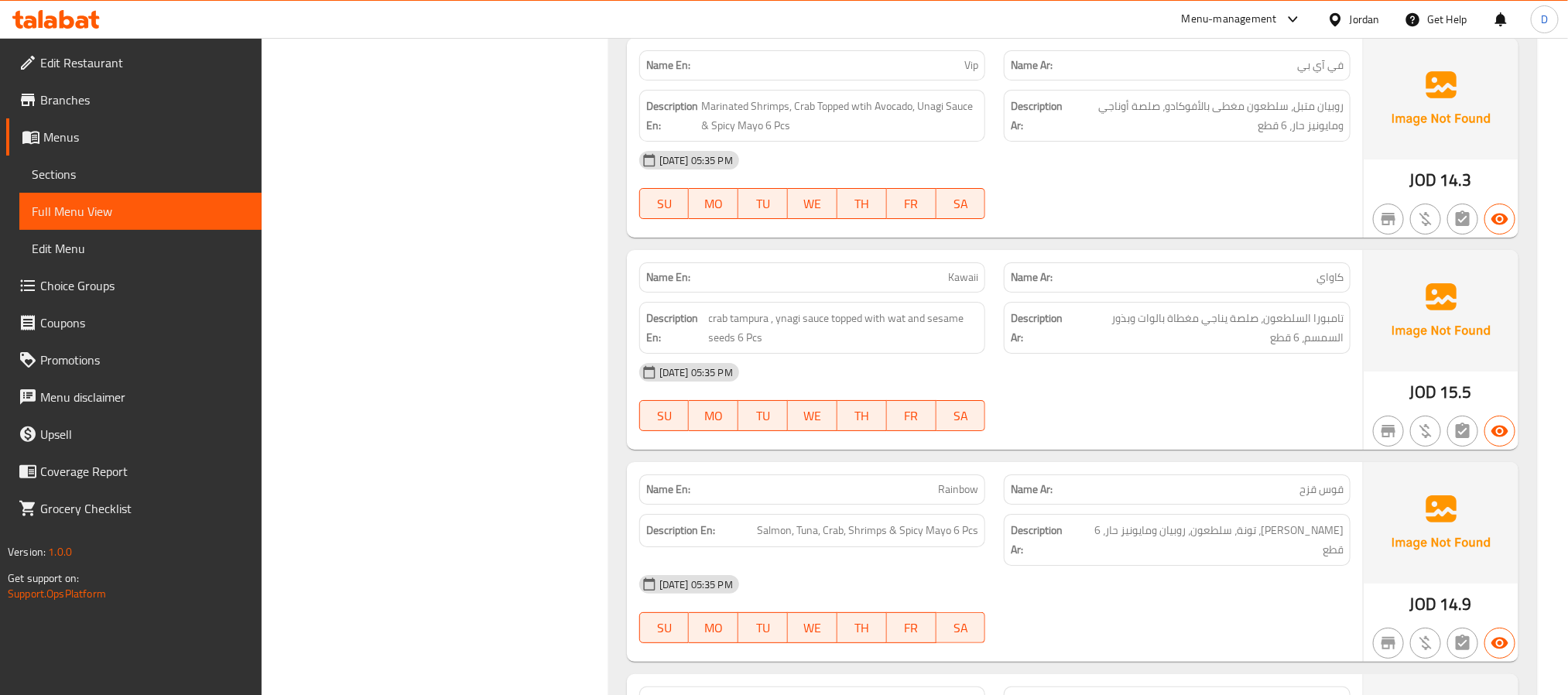
scroll to position [9228, 0]
click at [1157, 346] on span "تامبورا السلطعون، صلصة يناجي مغطاة بالوات وبذور السمسم، 6 قطع" at bounding box center [1208, 327] width 271 height 38
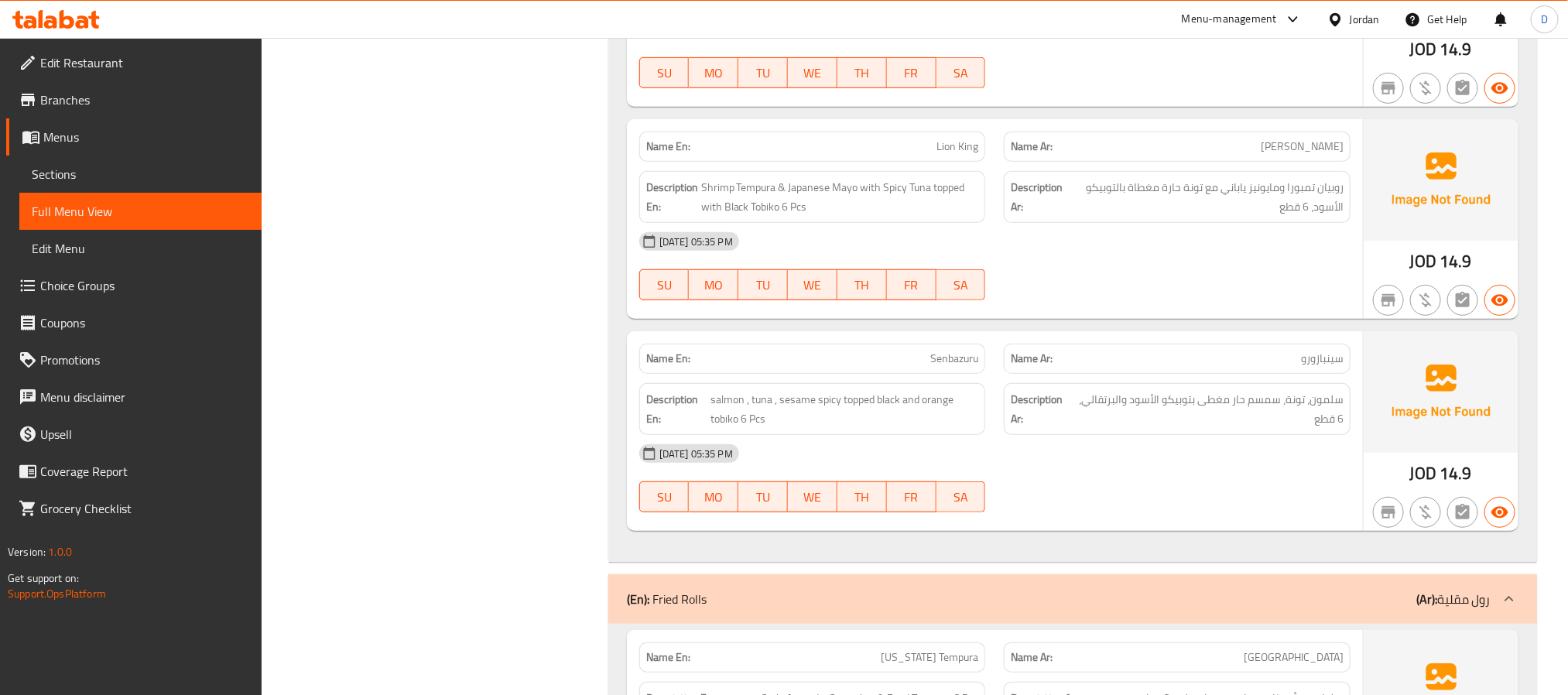
scroll to position [9809, 0]
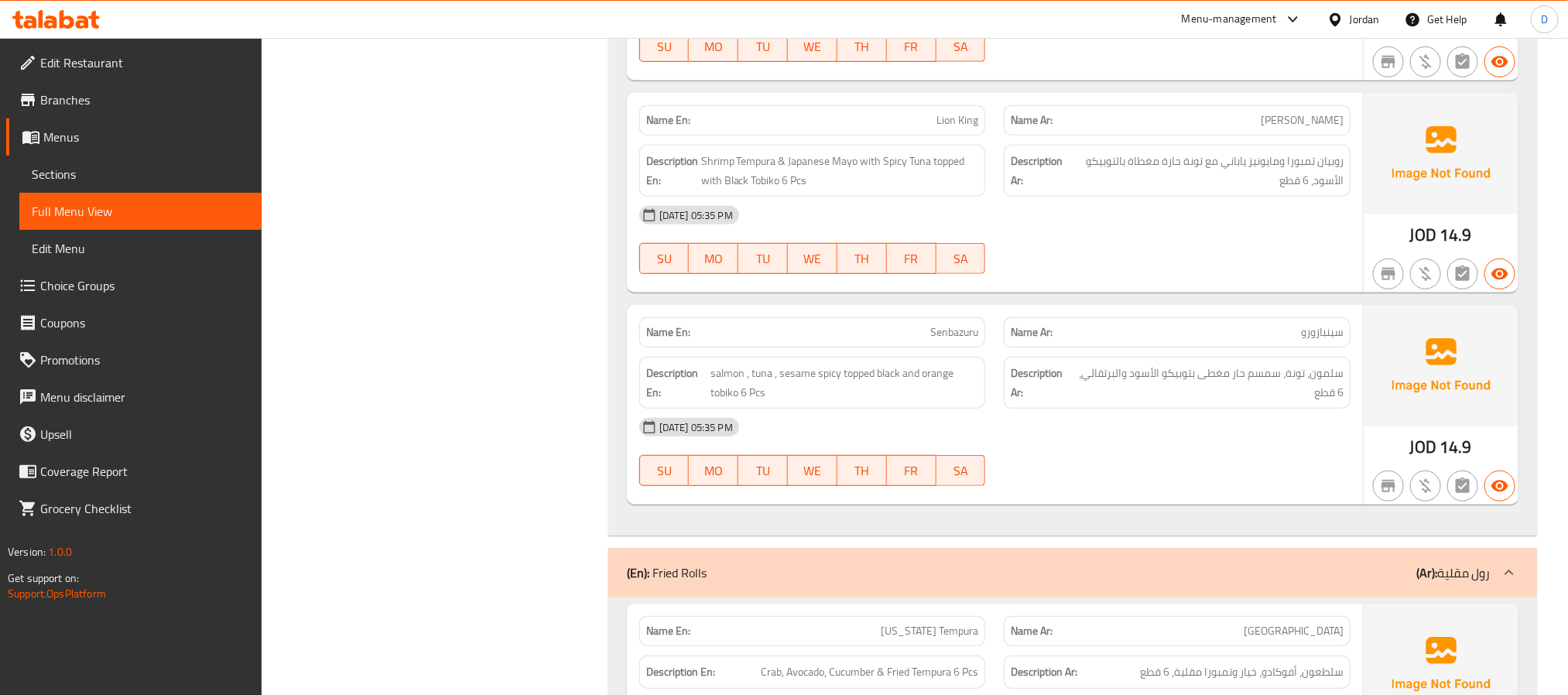
click at [959, 128] on span "Lion King" at bounding box center [957, 120] width 42 height 16
click at [960, 128] on span "Lion King" at bounding box center [957, 120] width 42 height 16
copy span "Lion King"
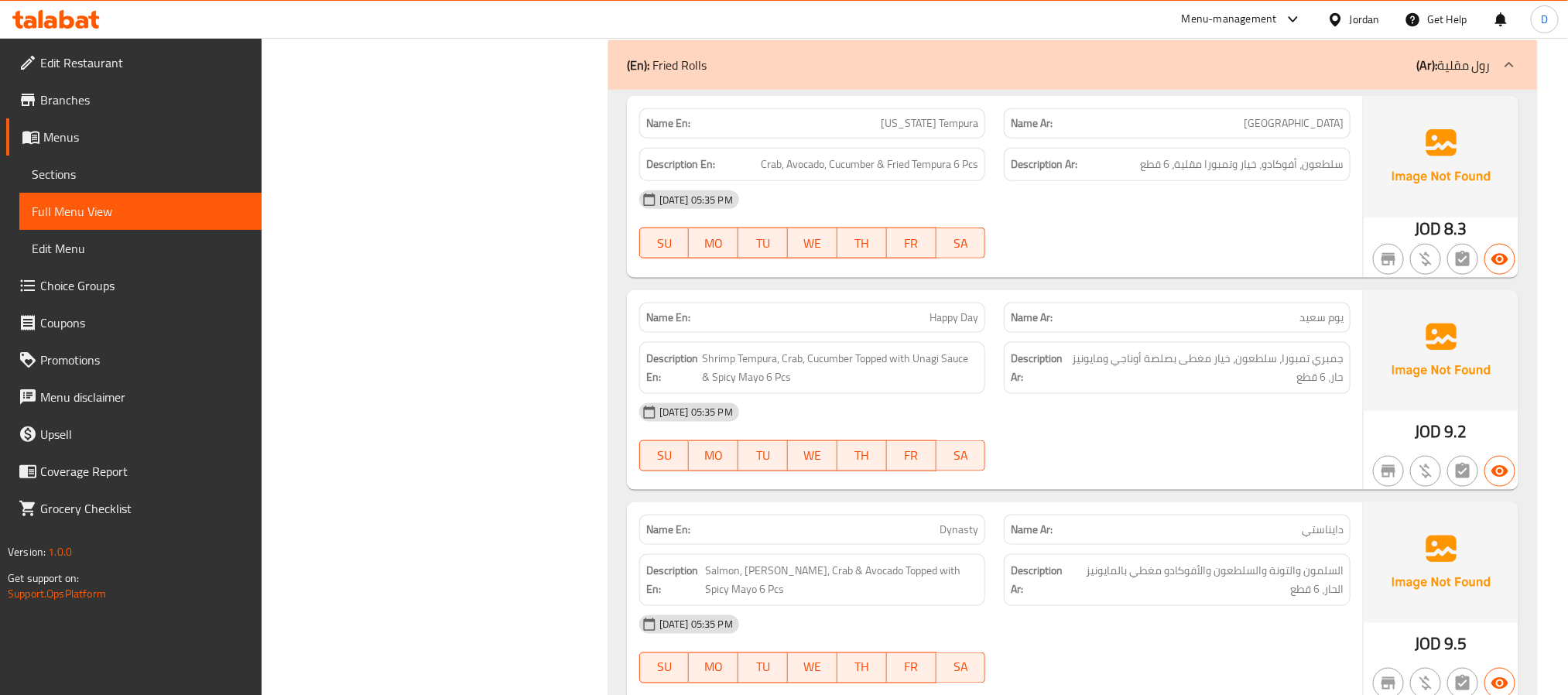
scroll to position [10389, 0]
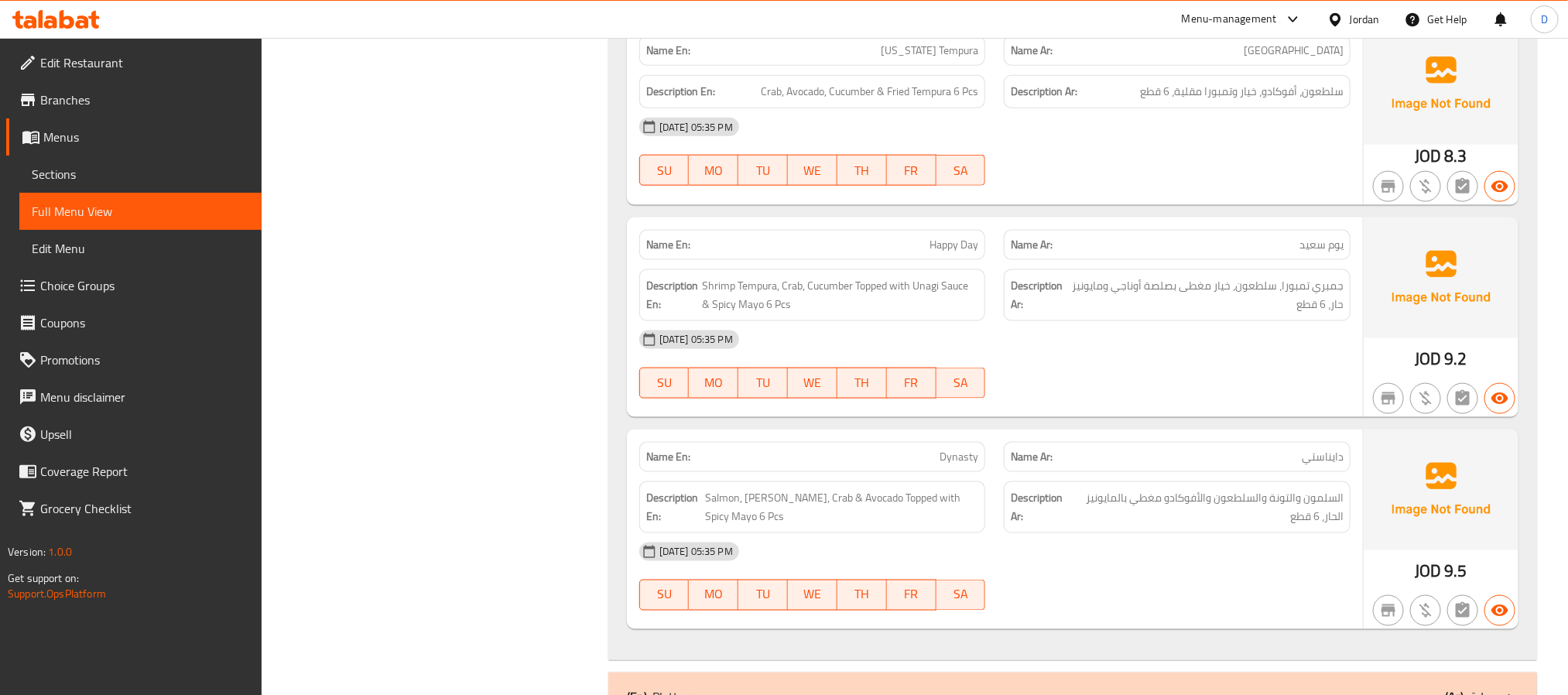
click at [948, 253] on span "Happy Day" at bounding box center [954, 245] width 49 height 16
copy span "Happy Day"
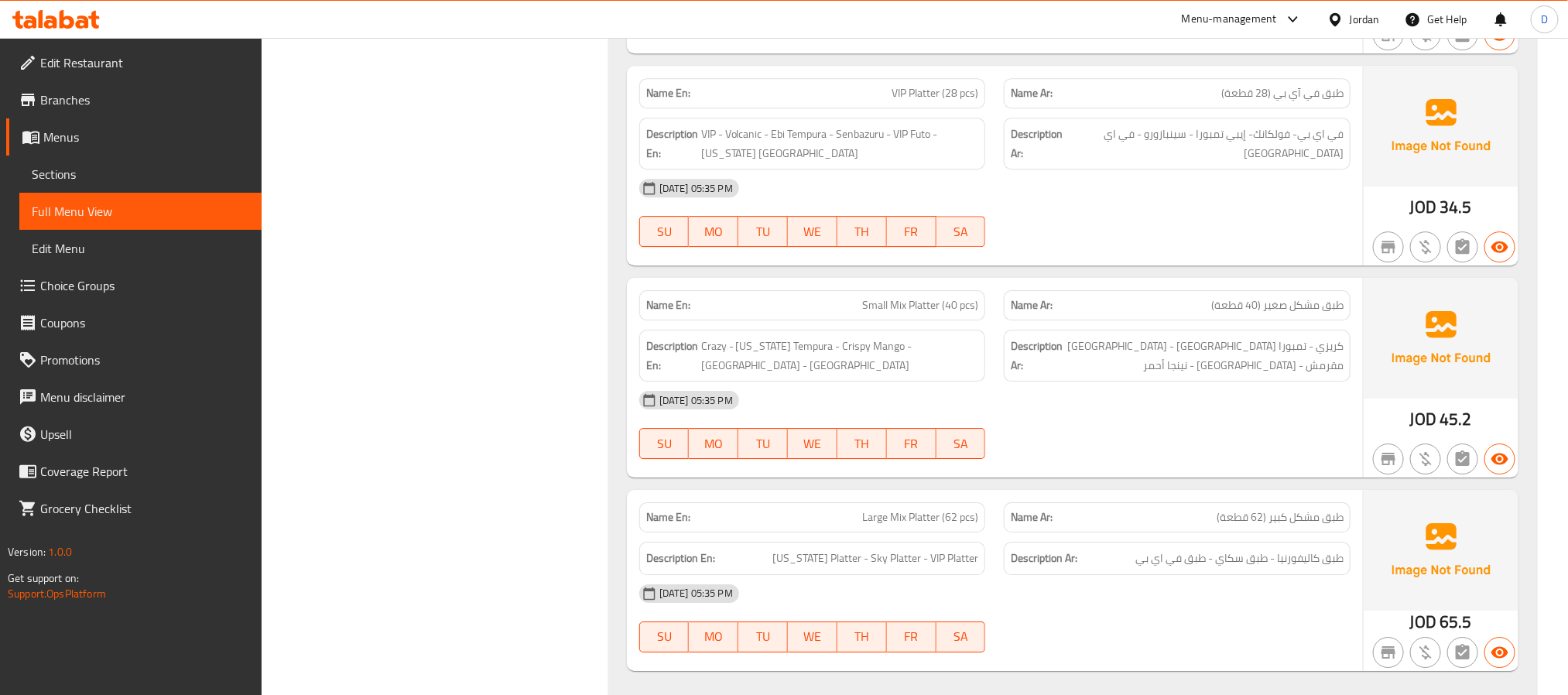
scroll to position [11897, 0]
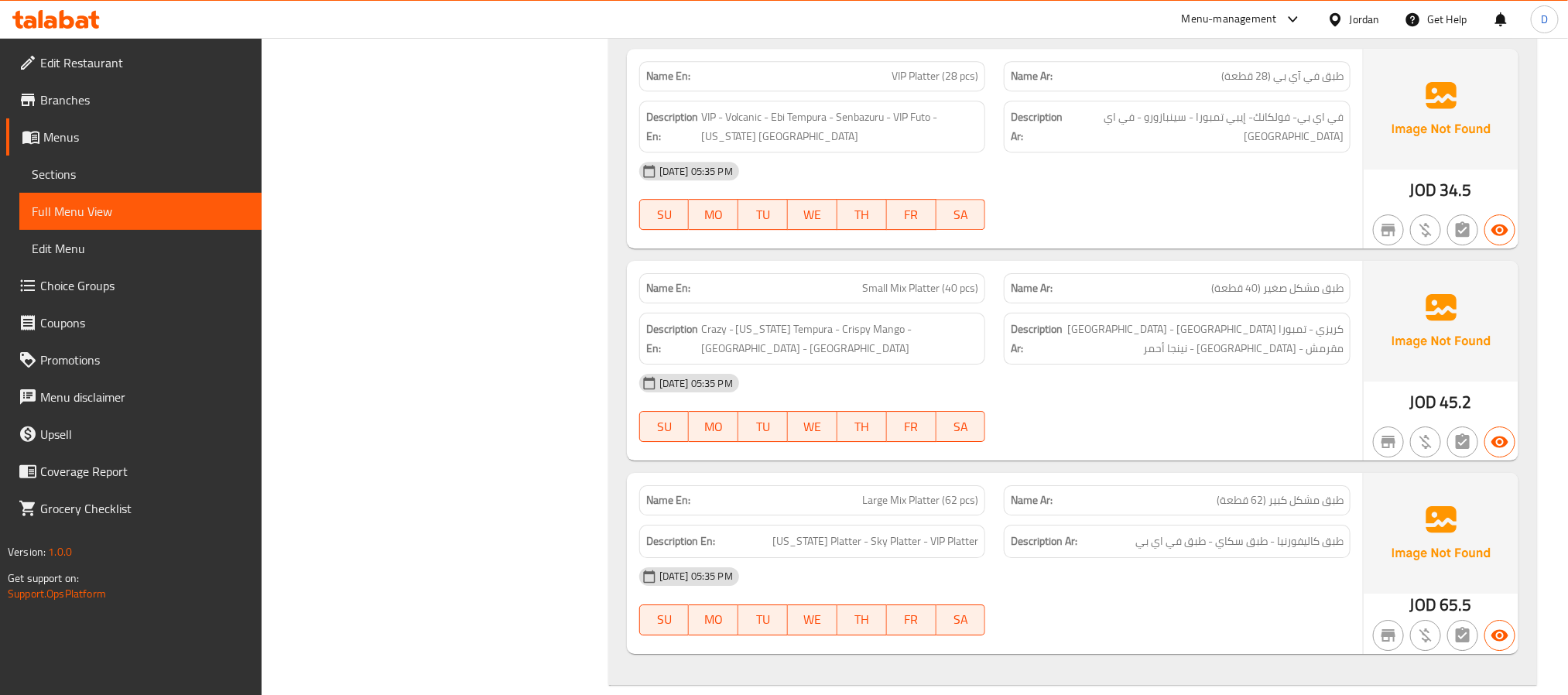
click at [914, 295] on span "Small Mix Platter (40 pcs)" at bounding box center [920, 288] width 116 height 16
click at [911, 295] on span "Small Mix Platter (40 pcs)" at bounding box center [920, 288] width 116 height 16
click at [913, 295] on span "Small Mix Platter (40 pcs)" at bounding box center [920, 288] width 116 height 16
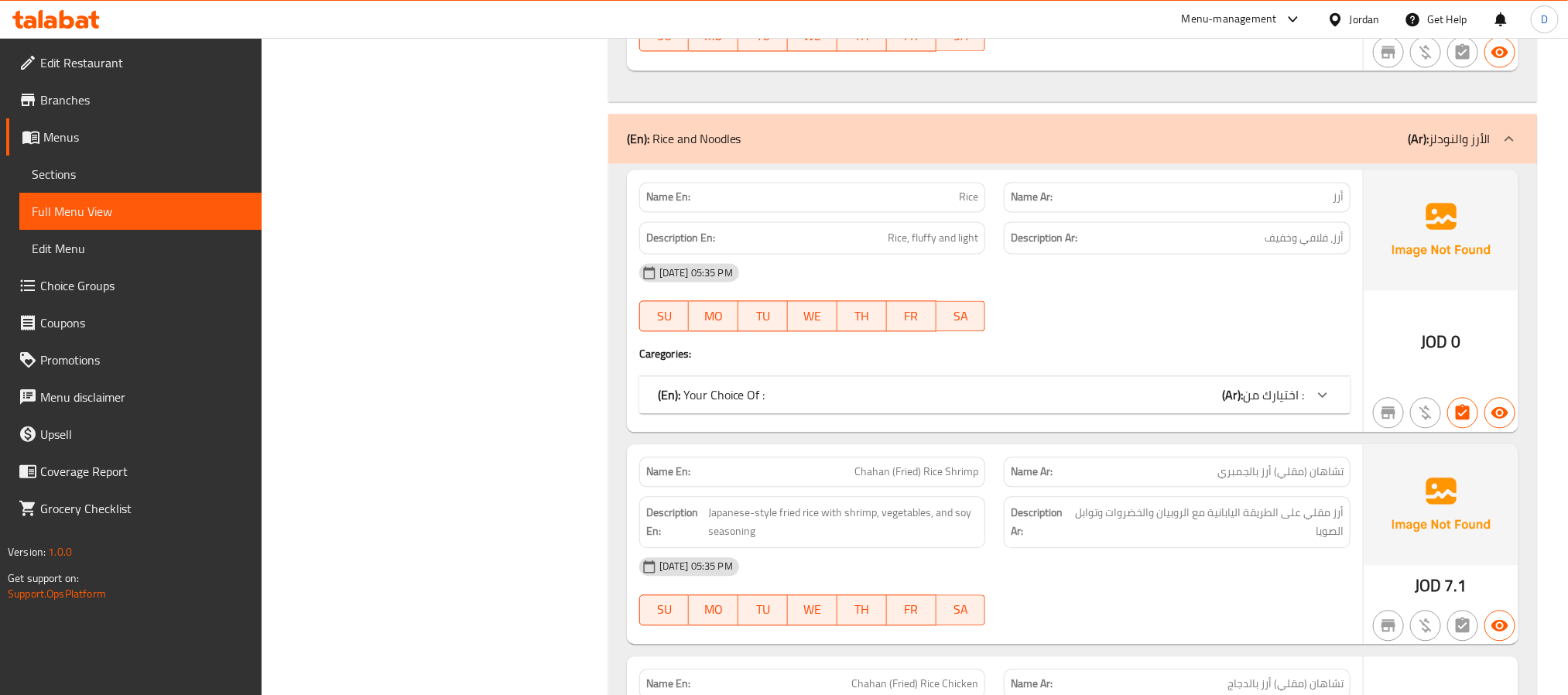
scroll to position [14219, 0]
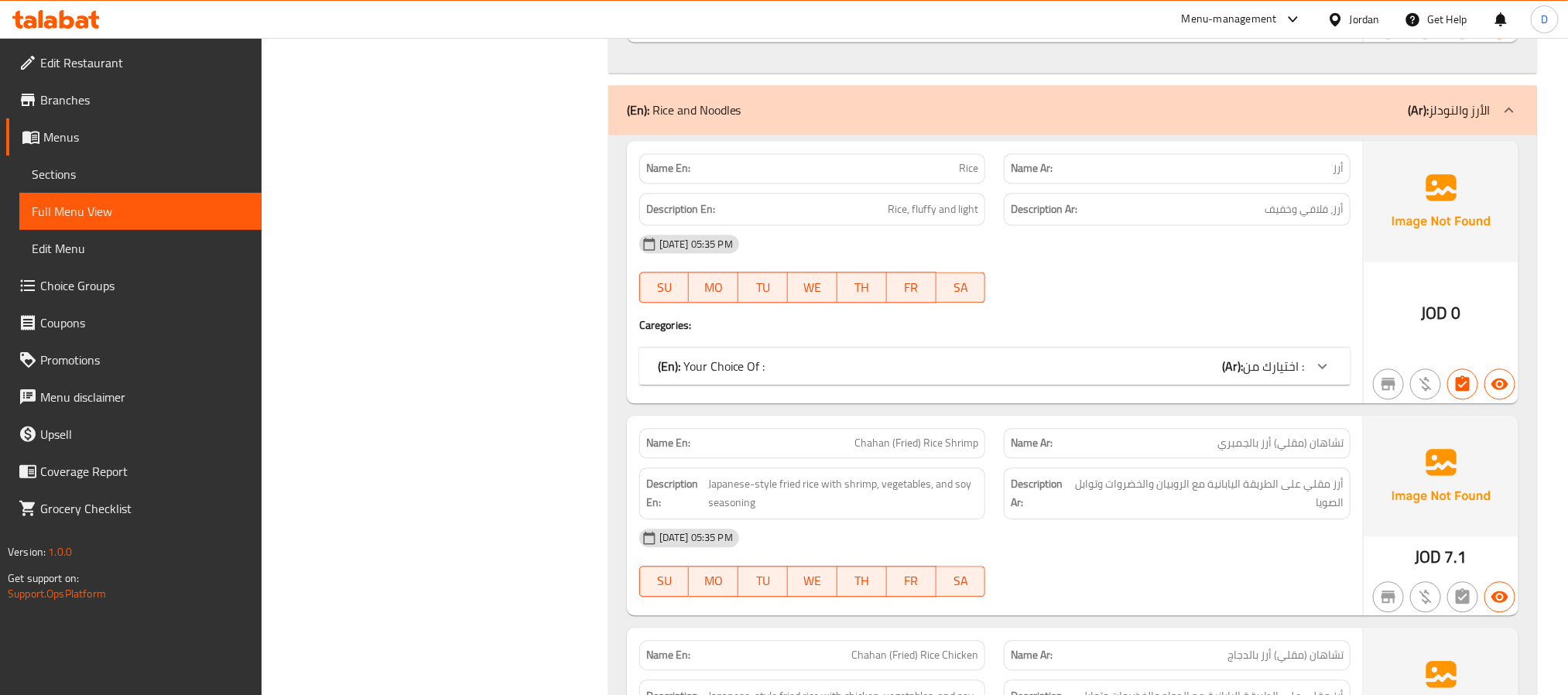
click at [1293, 377] on span "اختيارك من :" at bounding box center [1274, 366] width 61 height 23
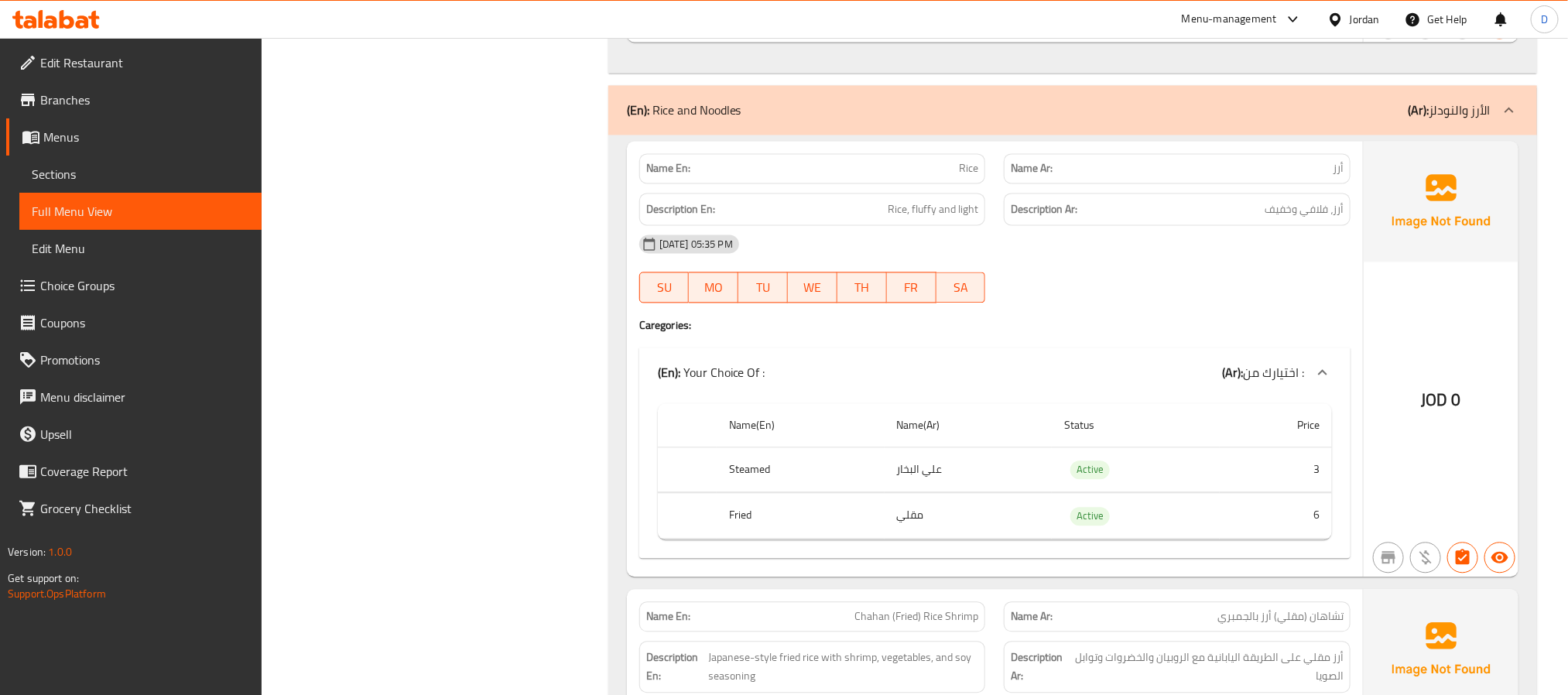
click at [1076, 263] on div "[DATE] 05:35 PM" at bounding box center [995, 243] width 729 height 37
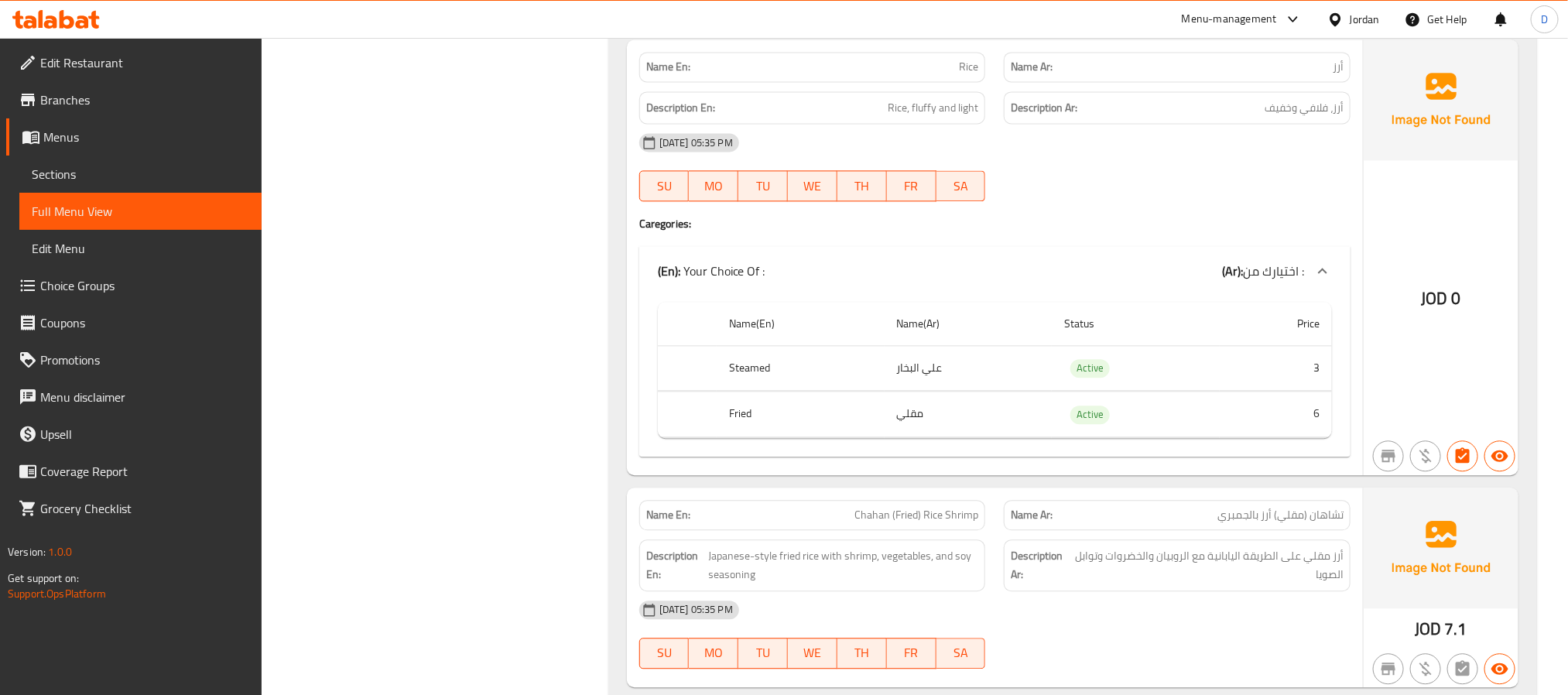
scroll to position [14567, 0]
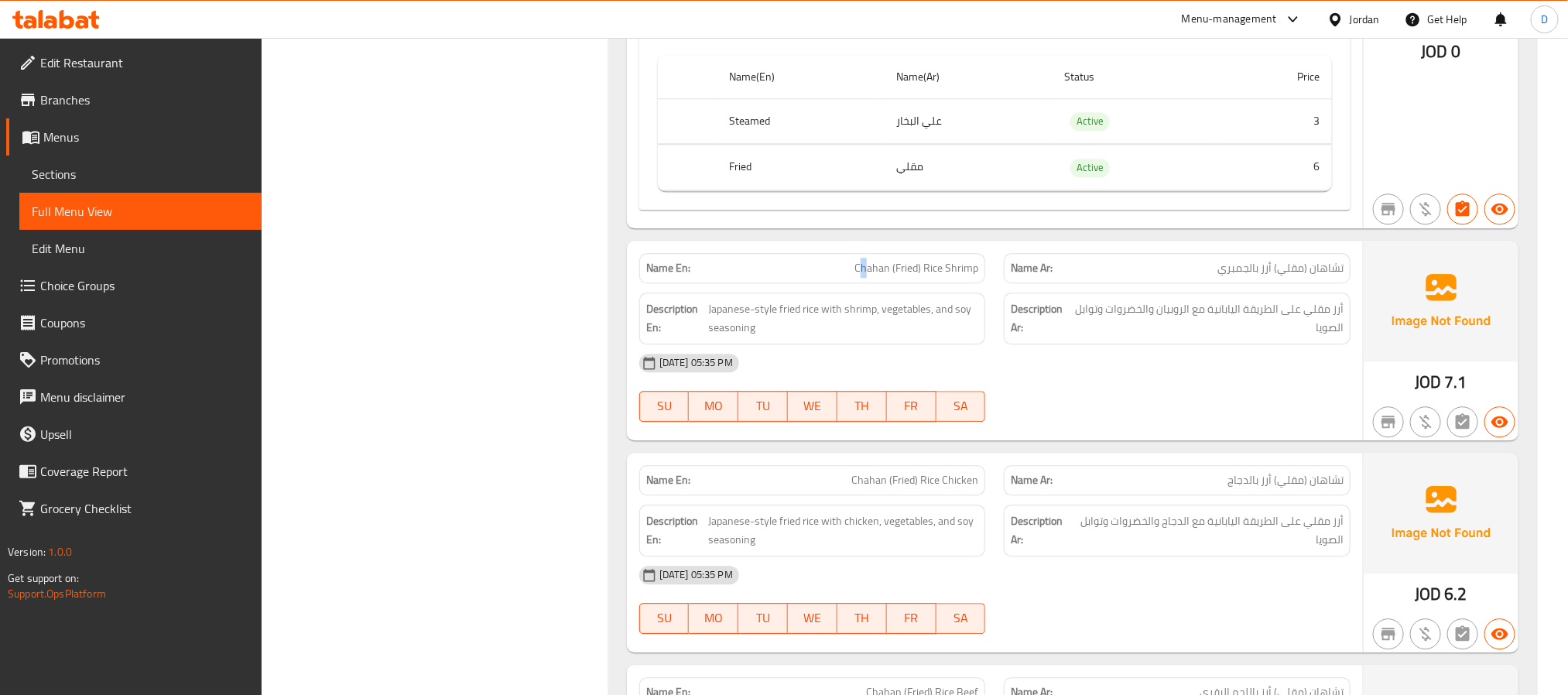
click at [870, 273] on div "Name En: Chahan (Fried) Rice Shrimp" at bounding box center [812, 268] width 366 height 49
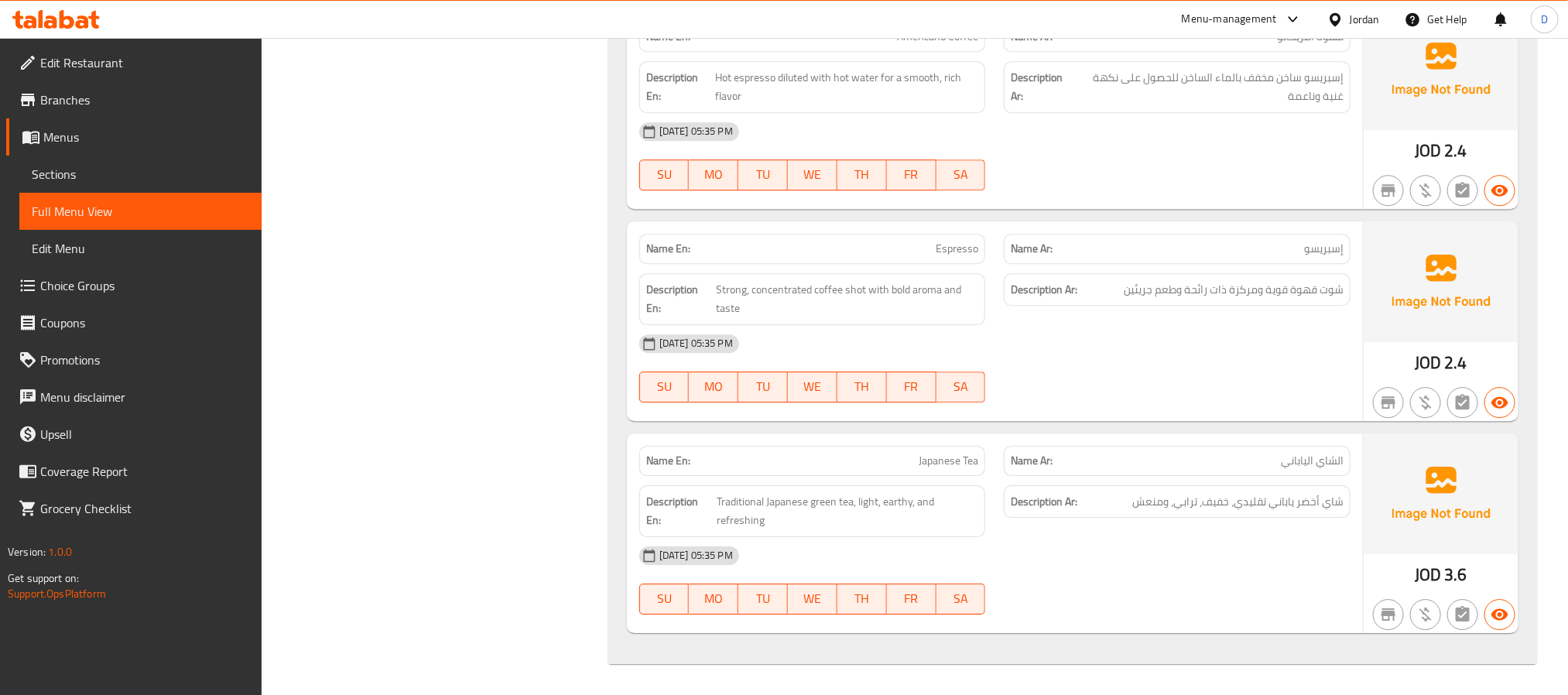
scroll to position [18016, 0]
click at [1099, 350] on div "[DATE] 05:35 PM" at bounding box center [995, 343] width 729 height 37
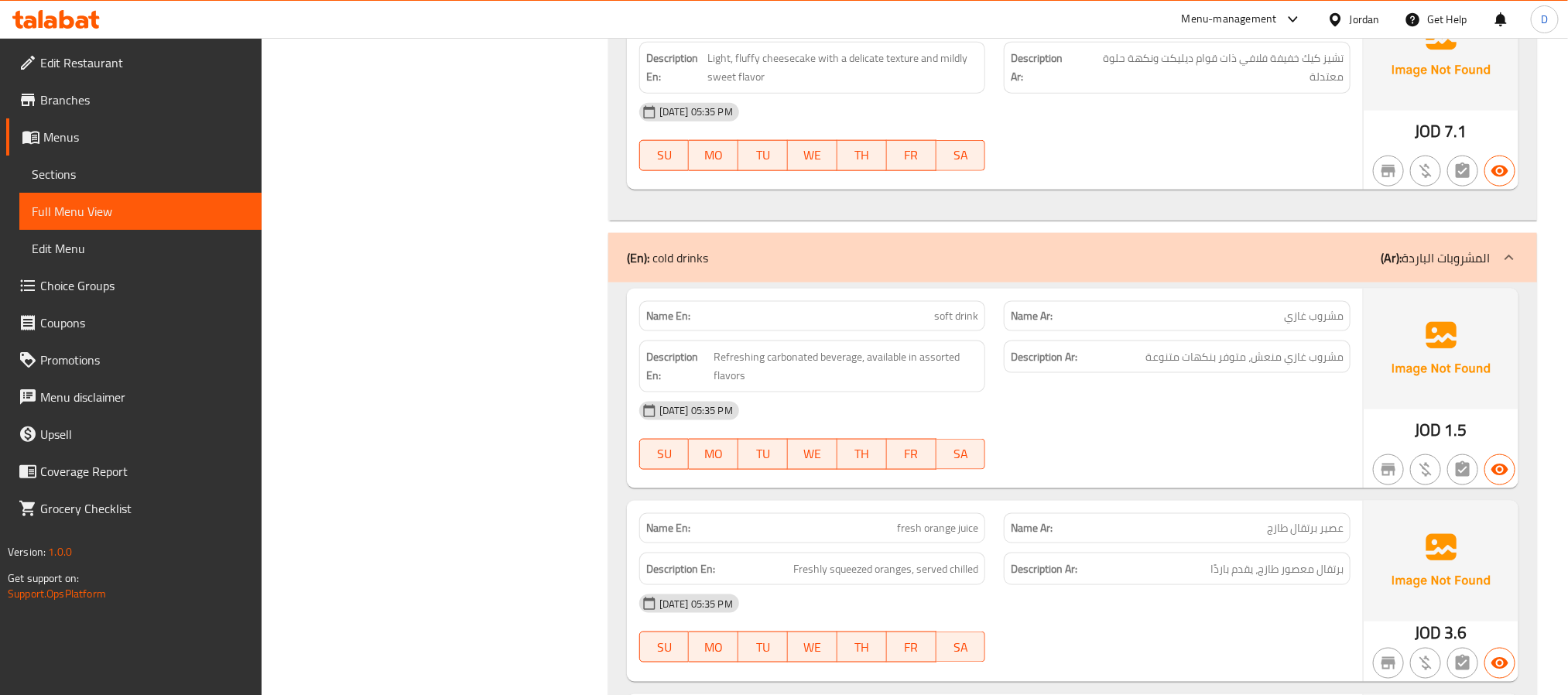
scroll to position [16275, 0]
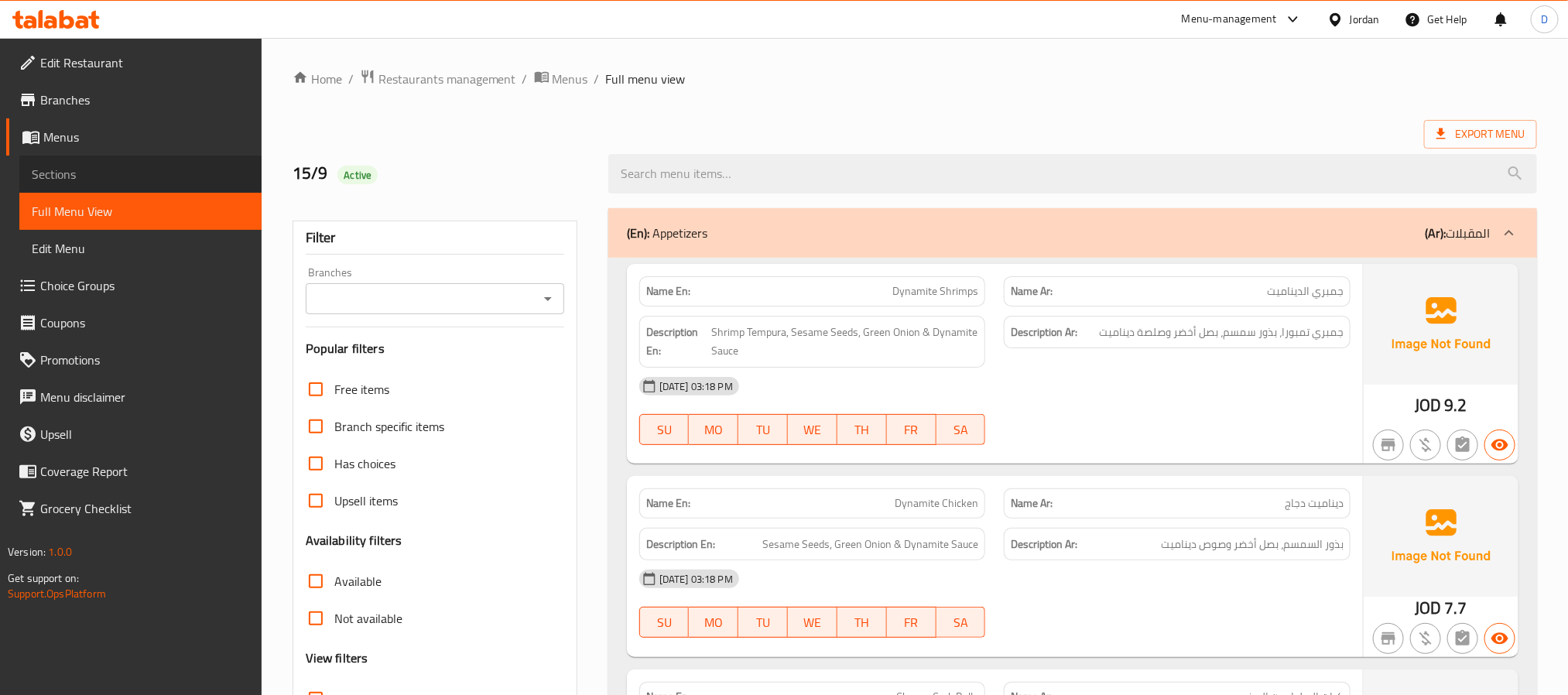
click at [156, 172] on span "Sections" at bounding box center [140, 174] width 218 height 19
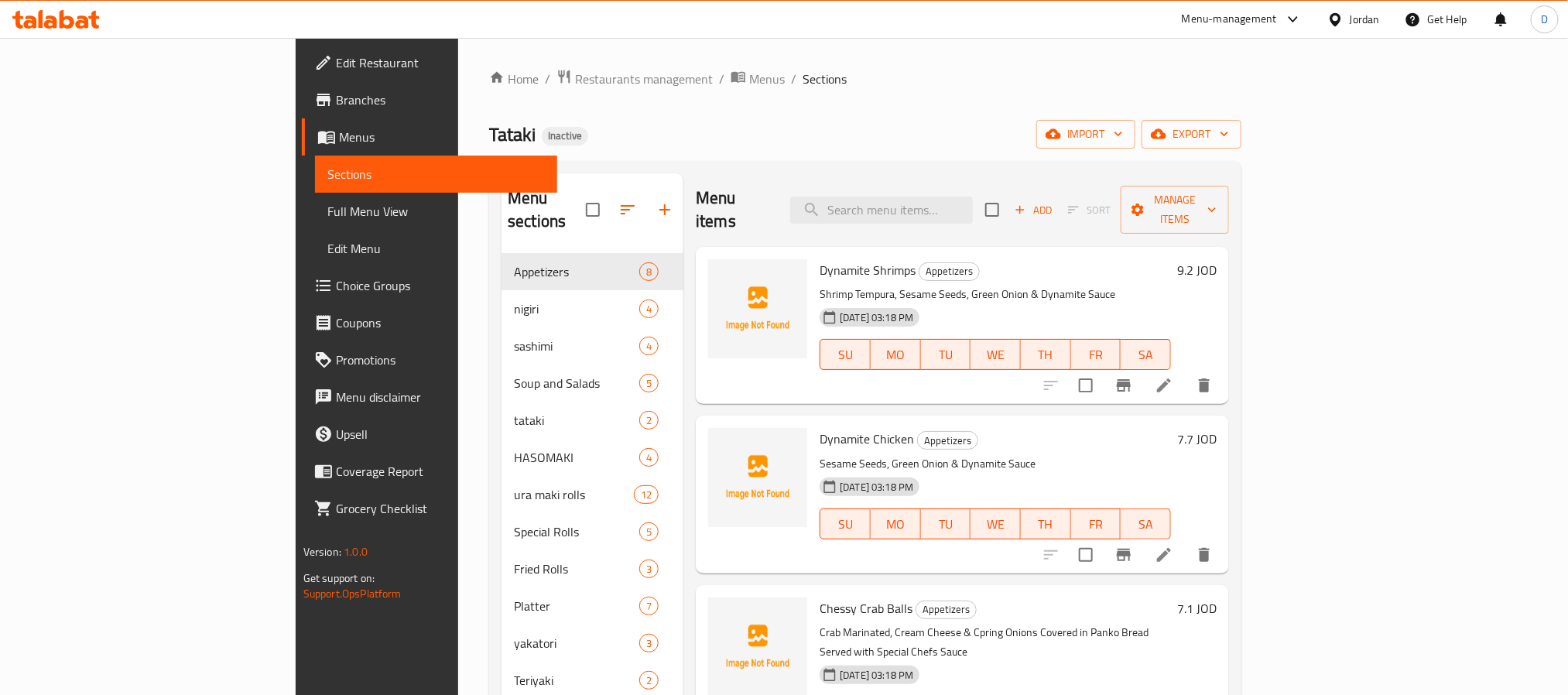
click at [1171, 428] on h6 "Dynamite Chicken Appetizers" at bounding box center [995, 439] width 351 height 22
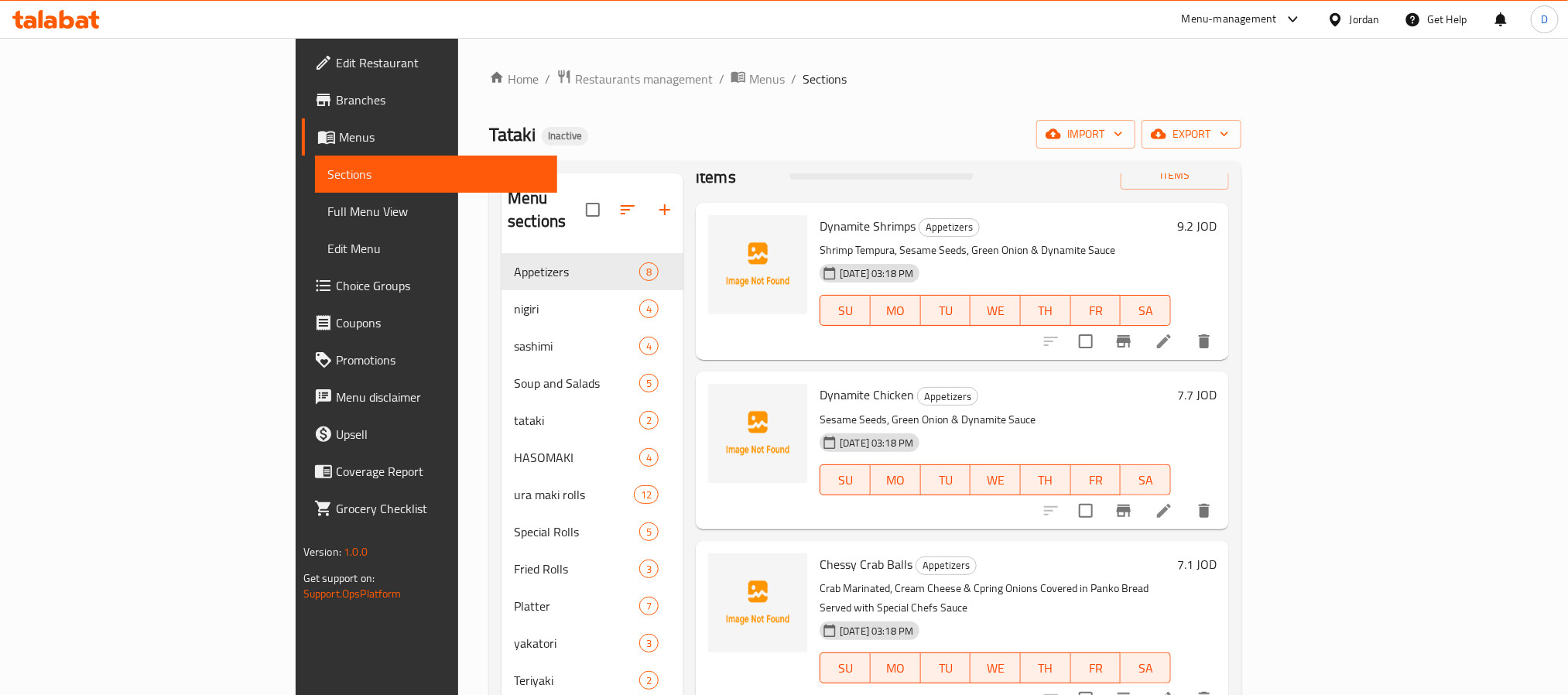
scroll to position [116, 0]
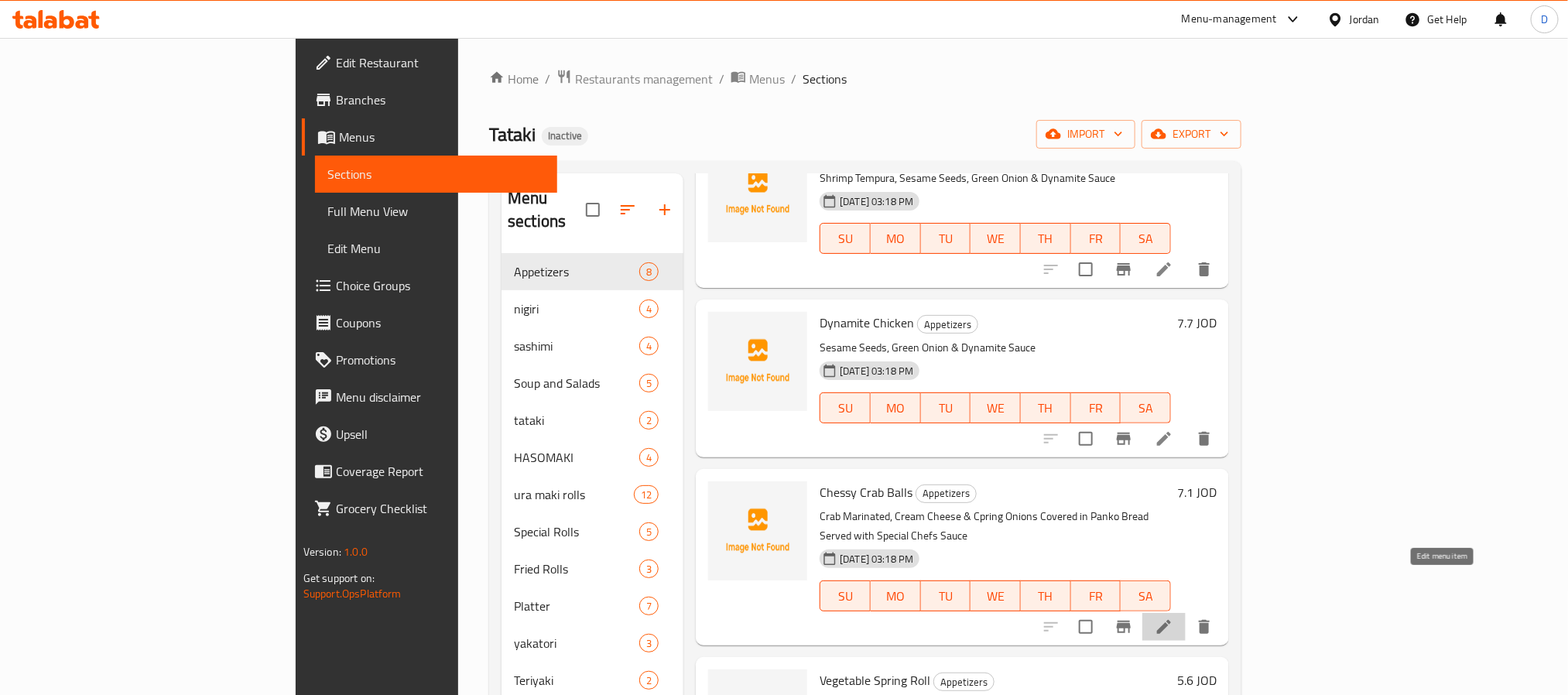
click at [1174, 617] on icon at bounding box center [1164, 626] width 19 height 19
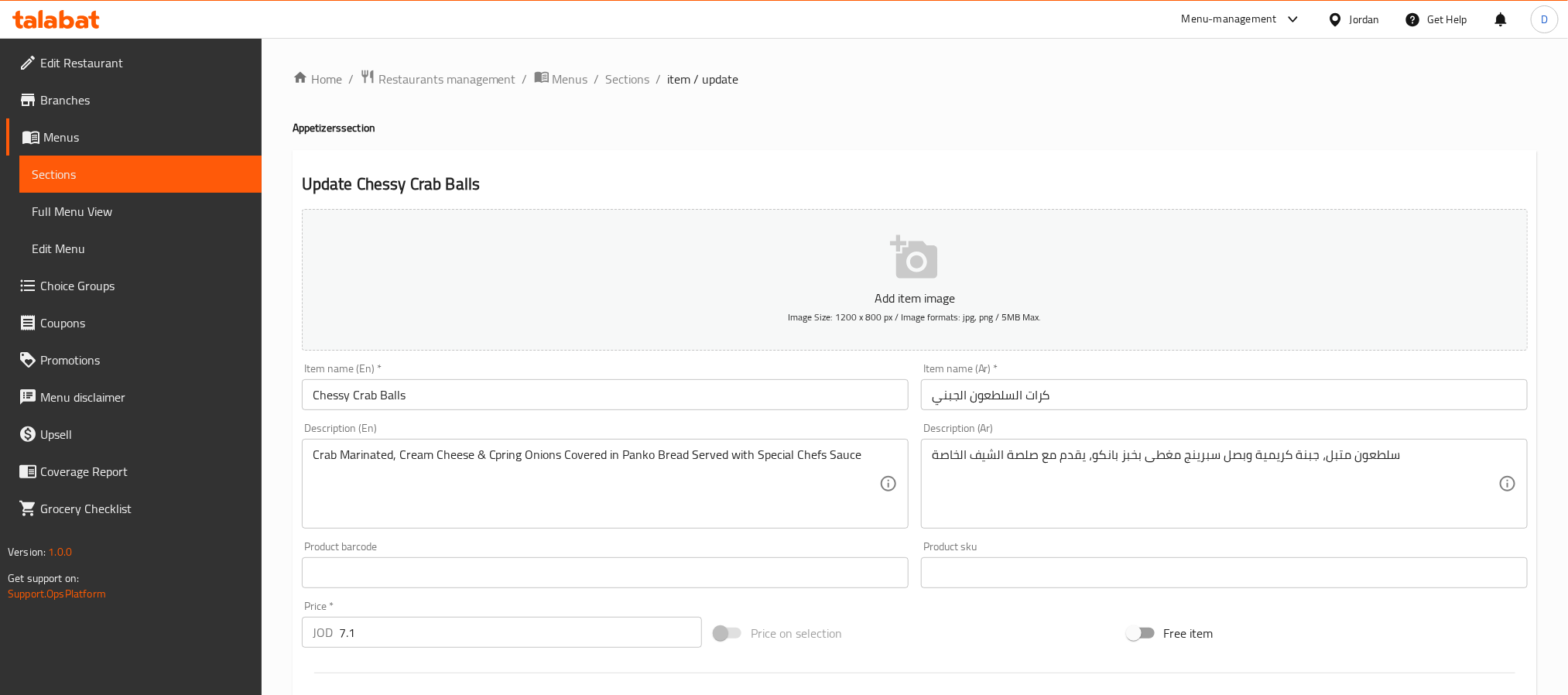
click at [1203, 460] on textarea "سلطعون متبل، جبنة كريمية وبصل سبرينج مغطى بخبز بانكو، يقدم مع صلصة الشيف الخاصة" at bounding box center [1215, 484] width 567 height 73
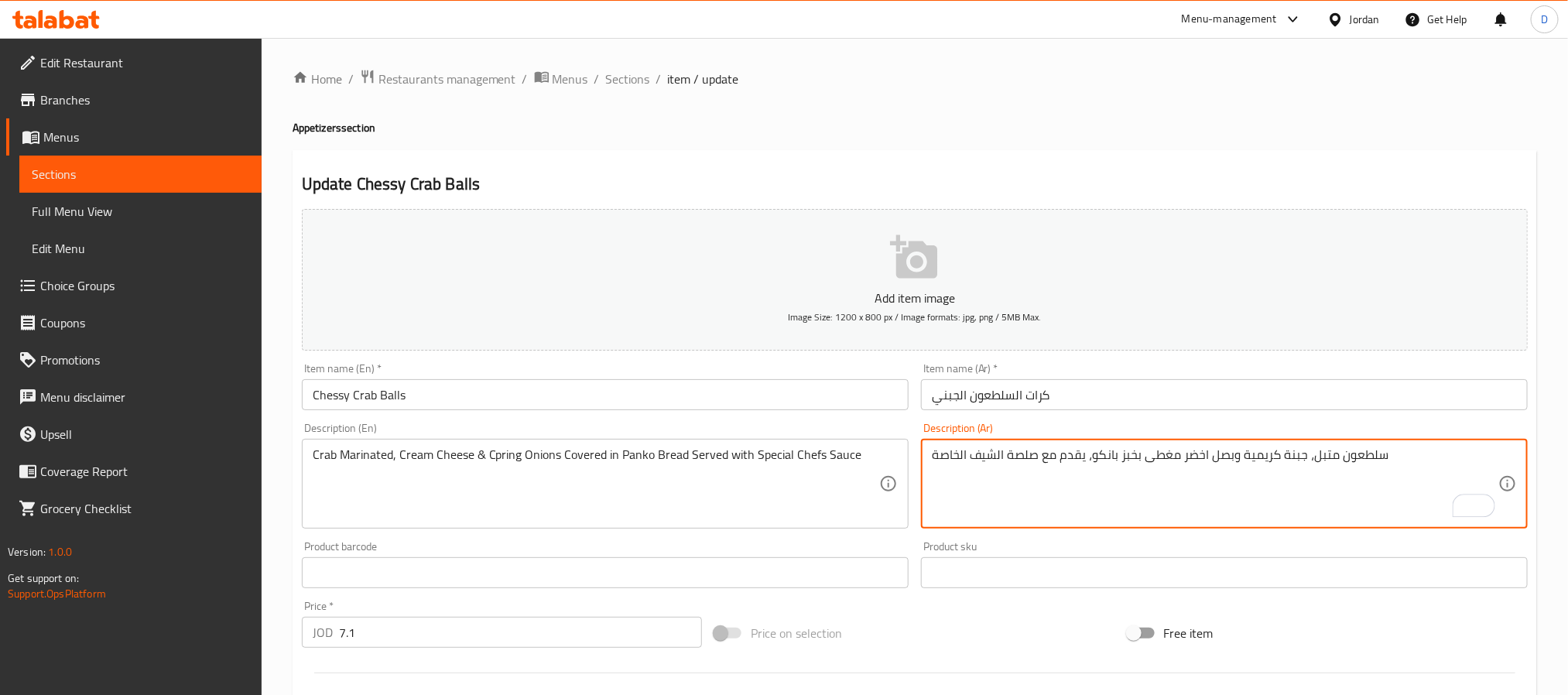
type textarea "سلطعون متبل، جبنة كريمية وبصل اخضر مغطى بخبز بانكو، يقدم مع صلصة الشيف الخاصة"
click at [797, 403] on input "Chessy Crab Balls" at bounding box center [605, 394] width 607 height 31
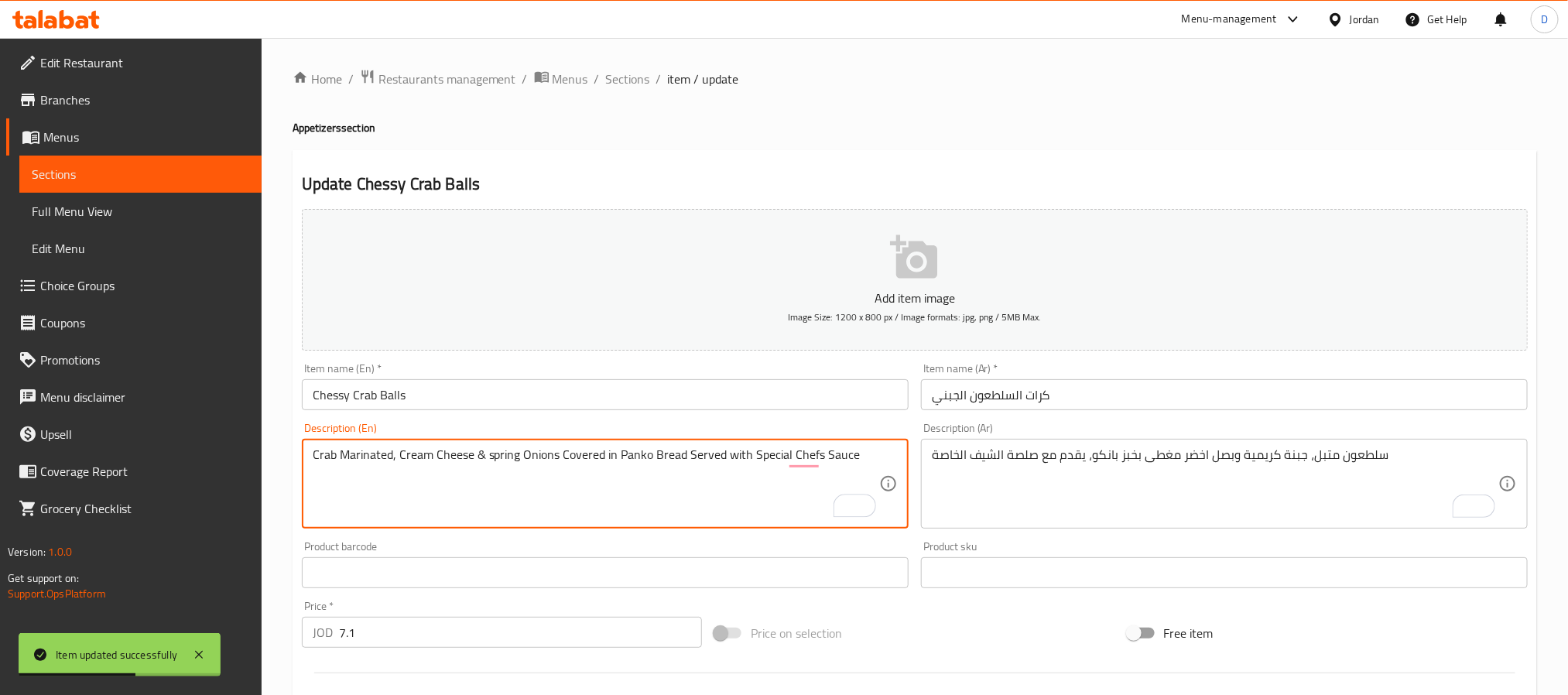
type textarea "Crab Marinated, Cream Cheese & spring Onions Covered in Panko Bread Served with…"
click at [552, 398] on input "Chessy Crab Balls" at bounding box center [605, 394] width 607 height 31
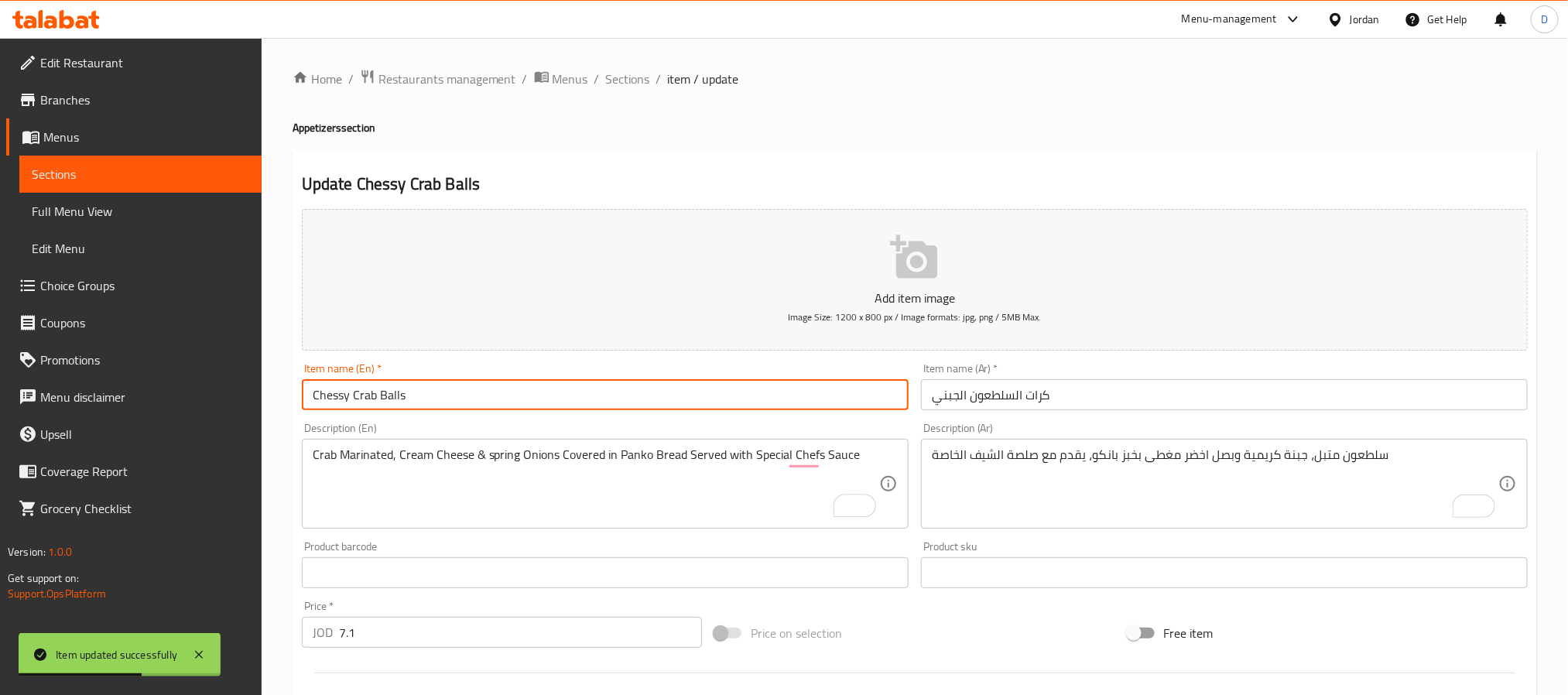
click at [632, 81] on span "Sections" at bounding box center [627, 79] width 44 height 19
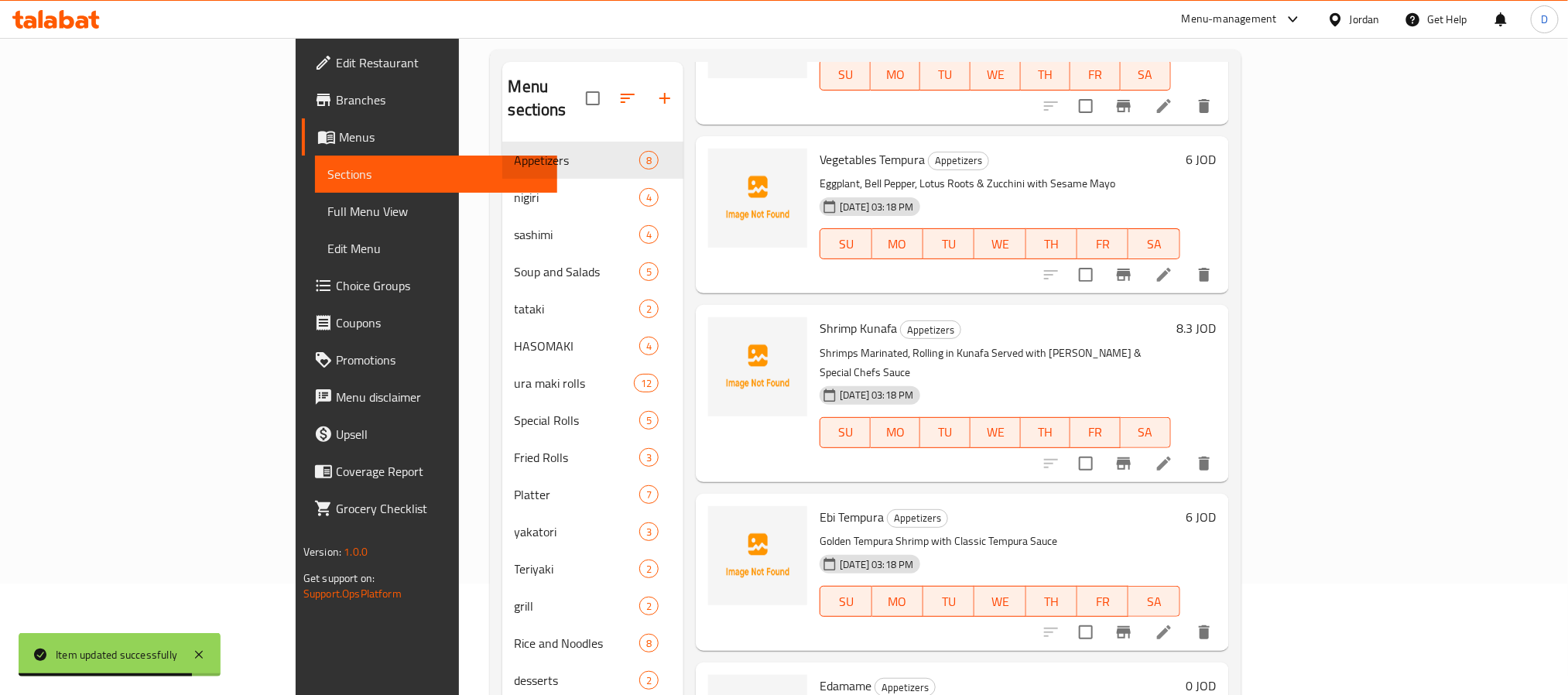
scroll to position [217, 0]
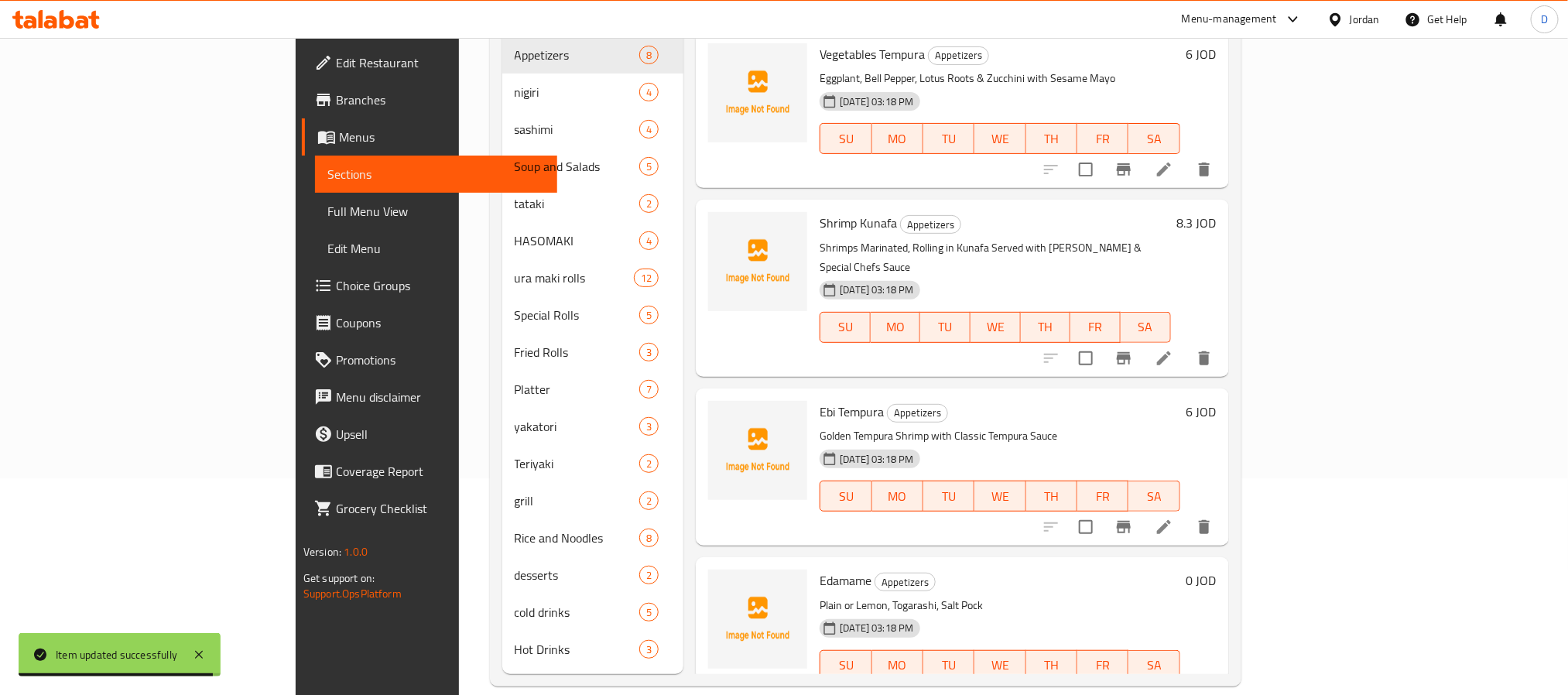
click at [1148, 682] on li at bounding box center [1127, 696] width 43 height 28
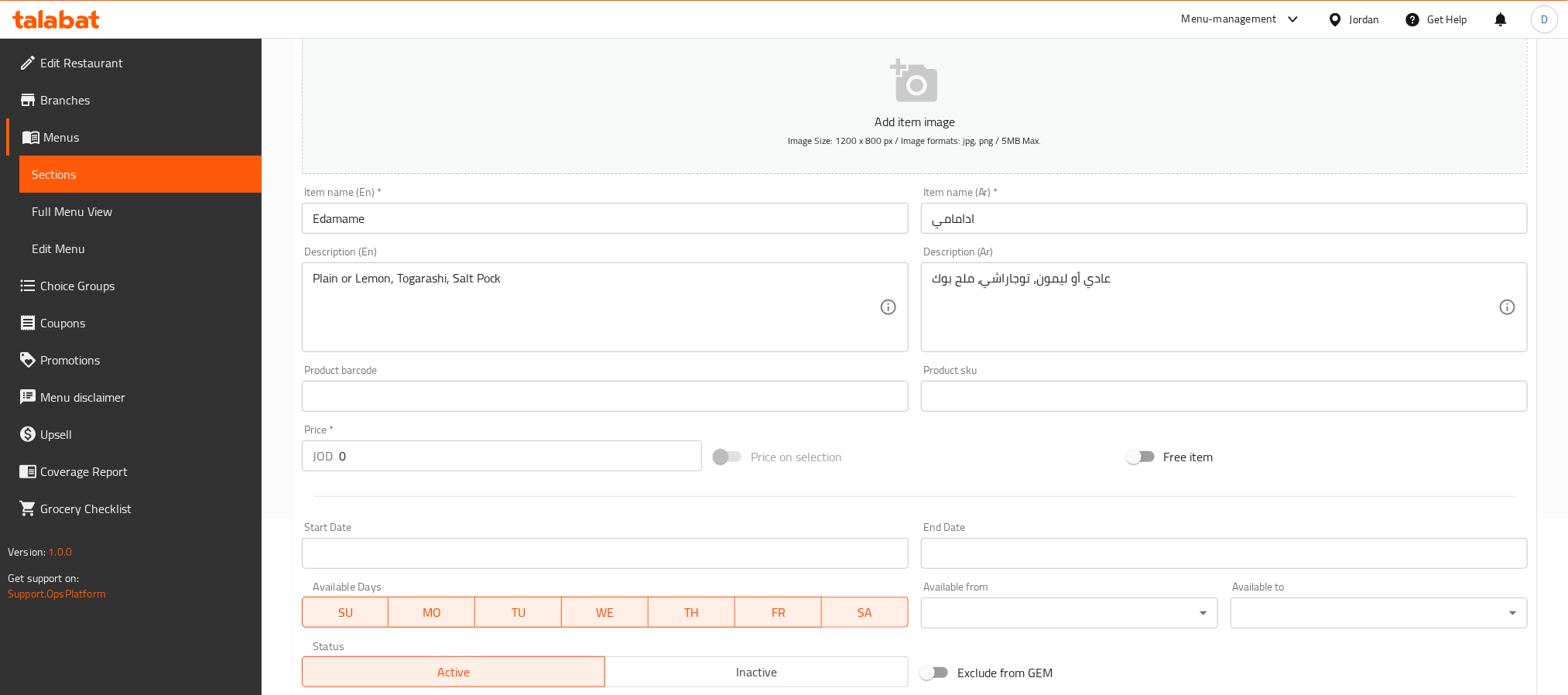
scroll to position [525, 0]
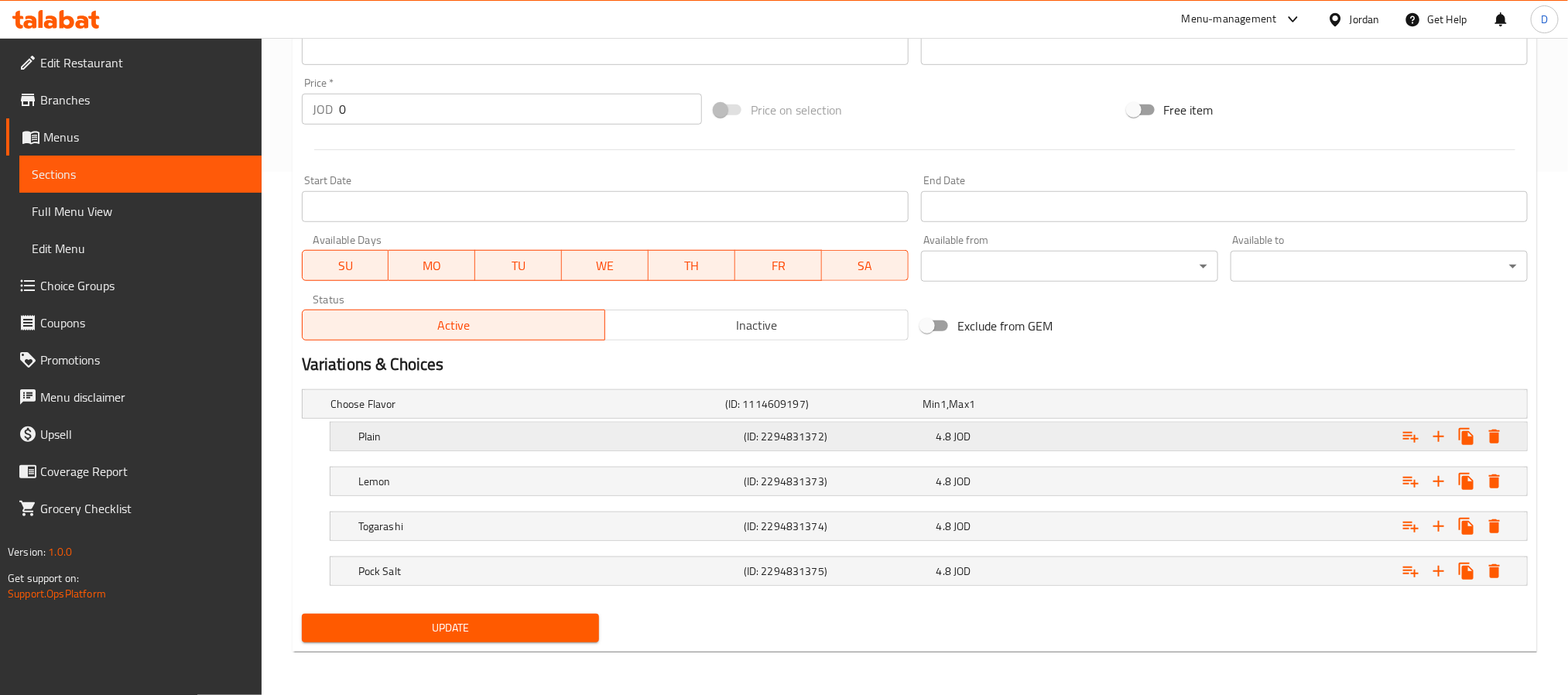
click at [809, 447] on div "Plain (ID: 2294831372) 4.8 JOD" at bounding box center [932, 437] width 1156 height 34
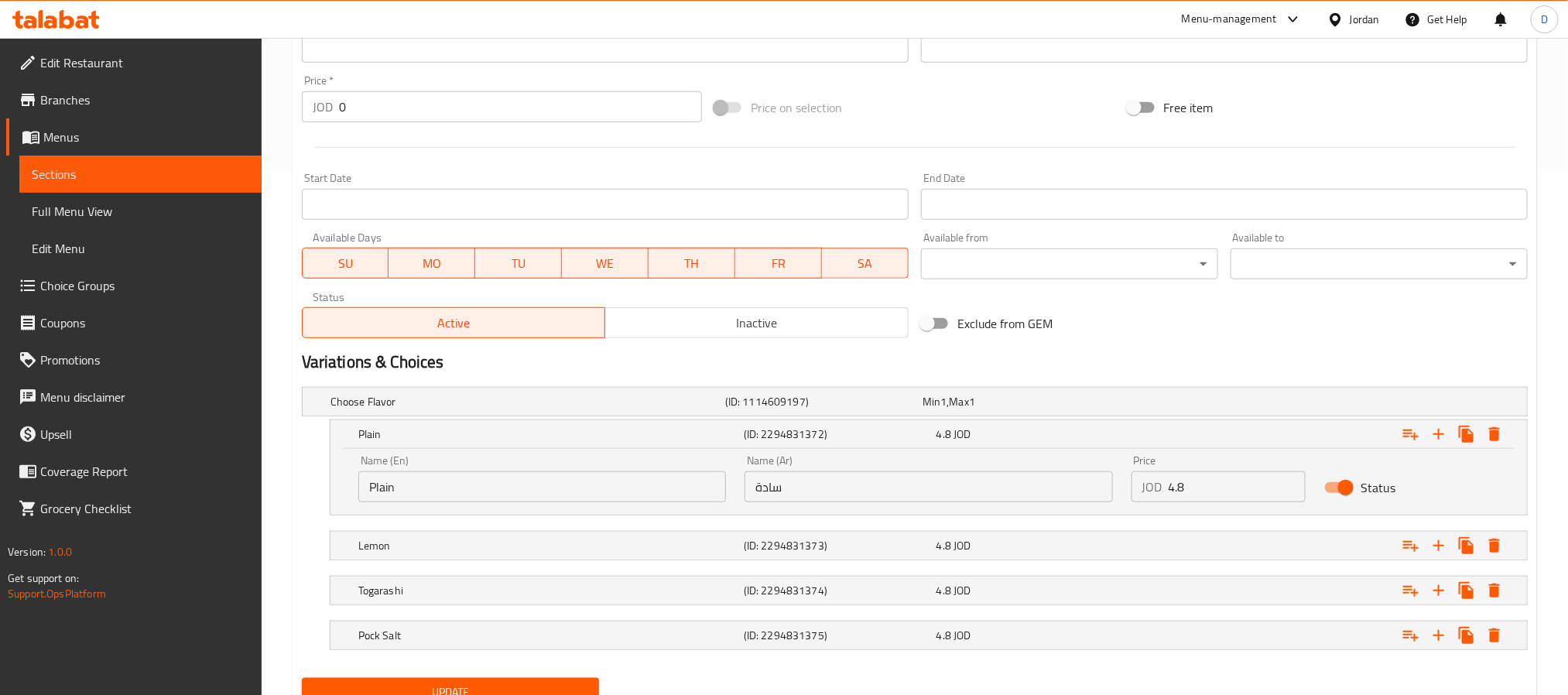
click at [766, 491] on input "سادة" at bounding box center [928, 486] width 367 height 31
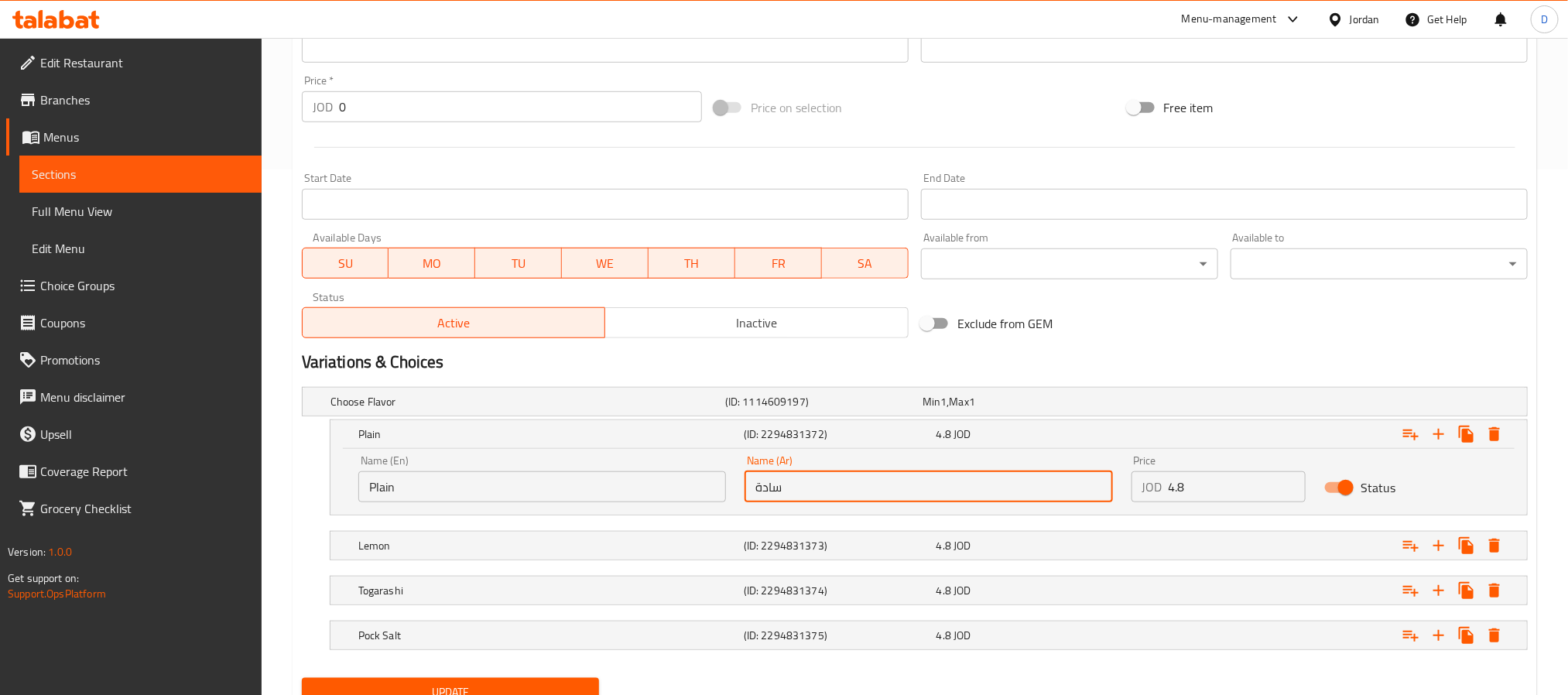
click at [764, 490] on input "سادة" at bounding box center [928, 486] width 367 height 31
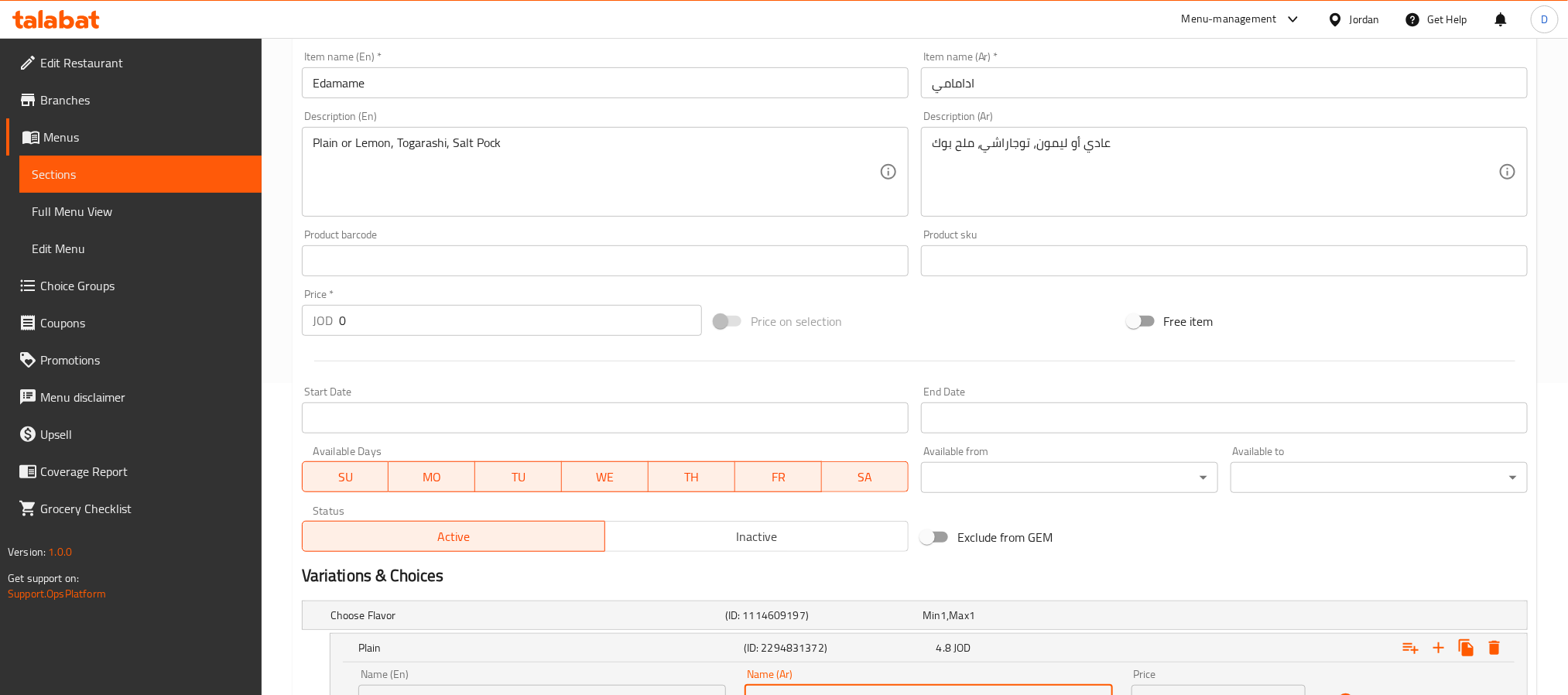
scroll to position [293, 0]
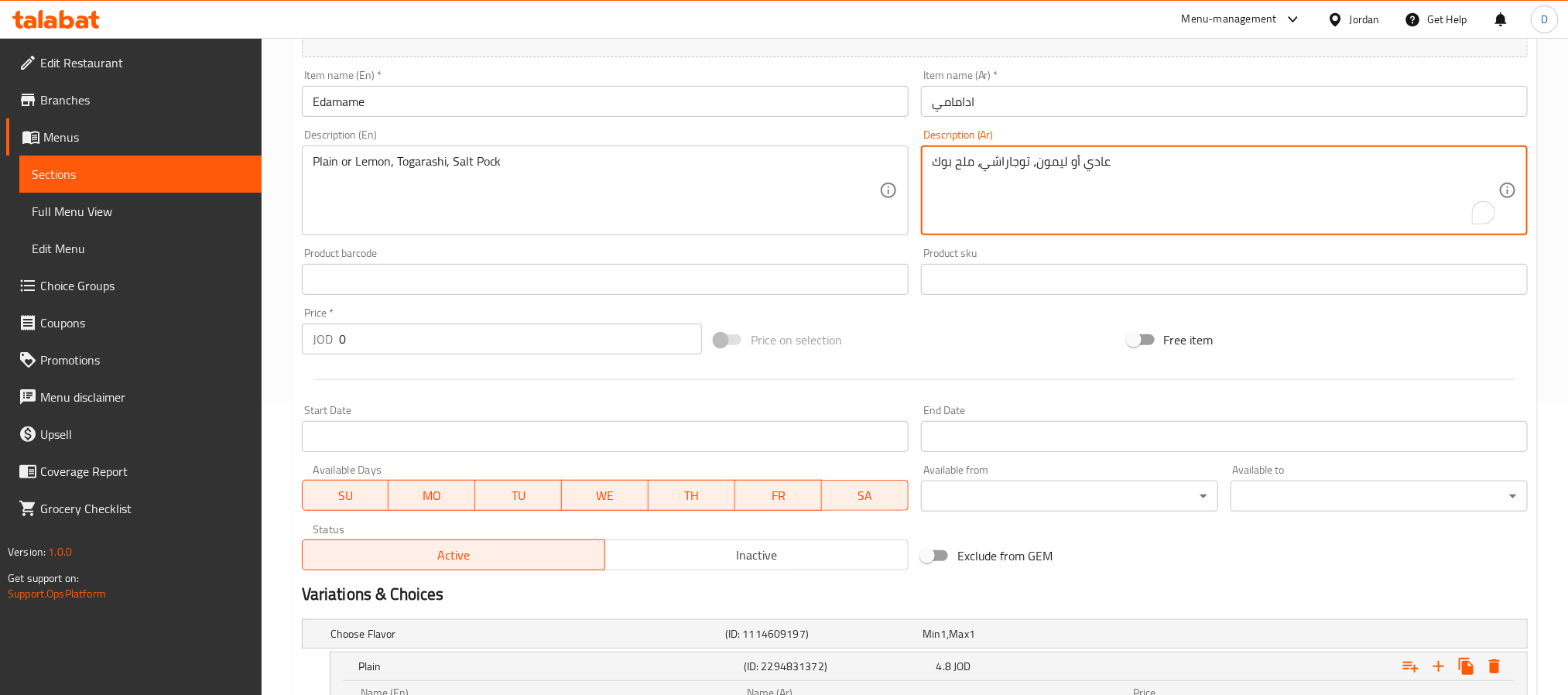
click at [1097, 165] on textarea "عادي أو ليمون، توجاراشي، ملح بوك" at bounding box center [1215, 190] width 567 height 73
paste textarea "ادة"
type textarea "سادة أو ليمون، توجاراشي، ملح بوك"
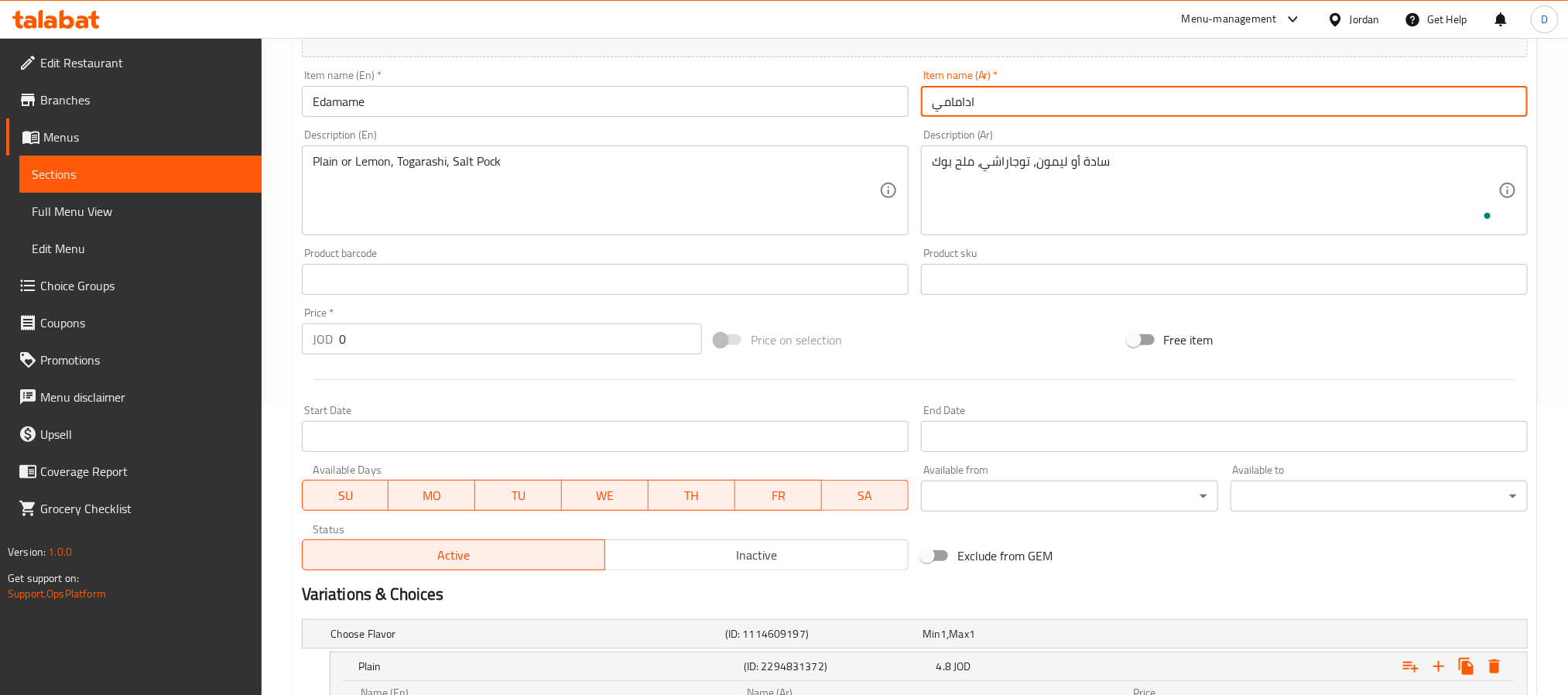
click at [1143, 100] on input "ادامامي" at bounding box center [1224, 101] width 607 height 31
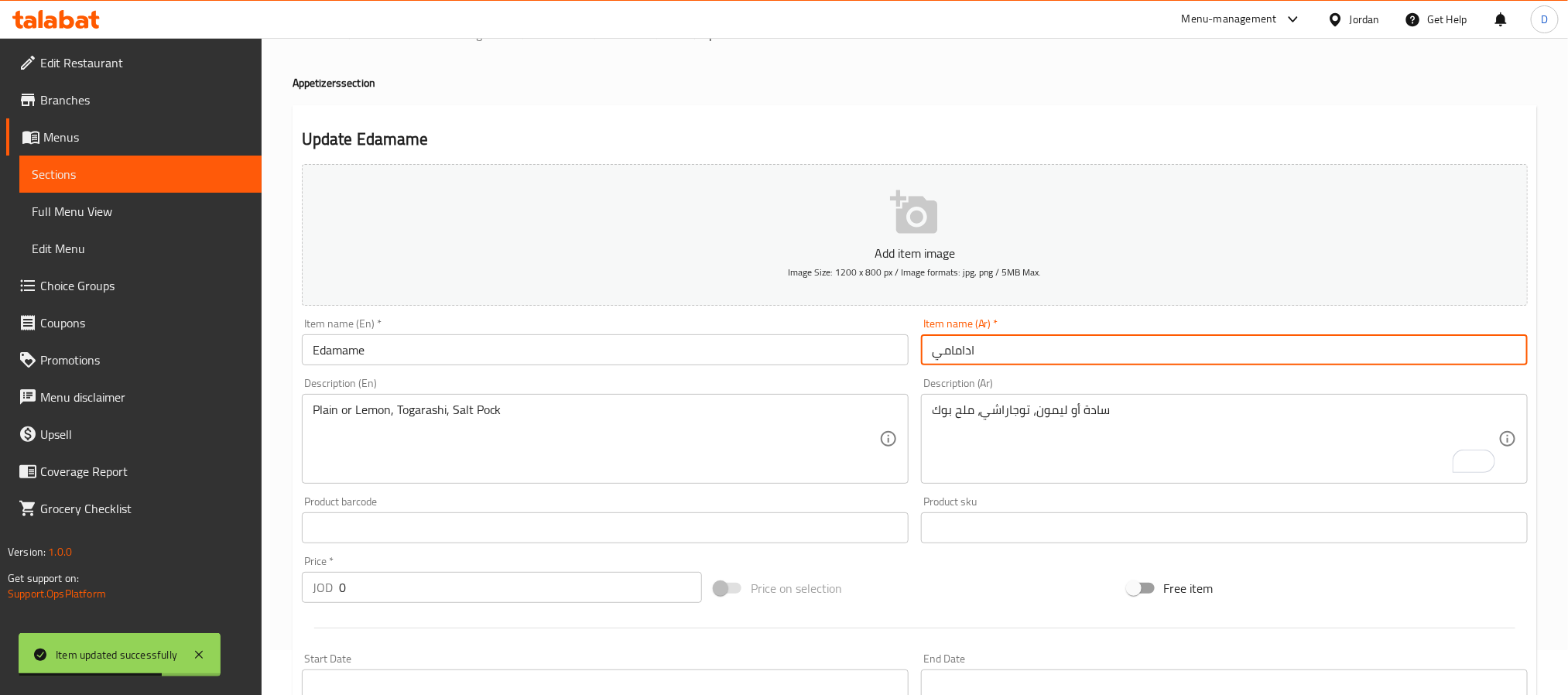
scroll to position [0, 0]
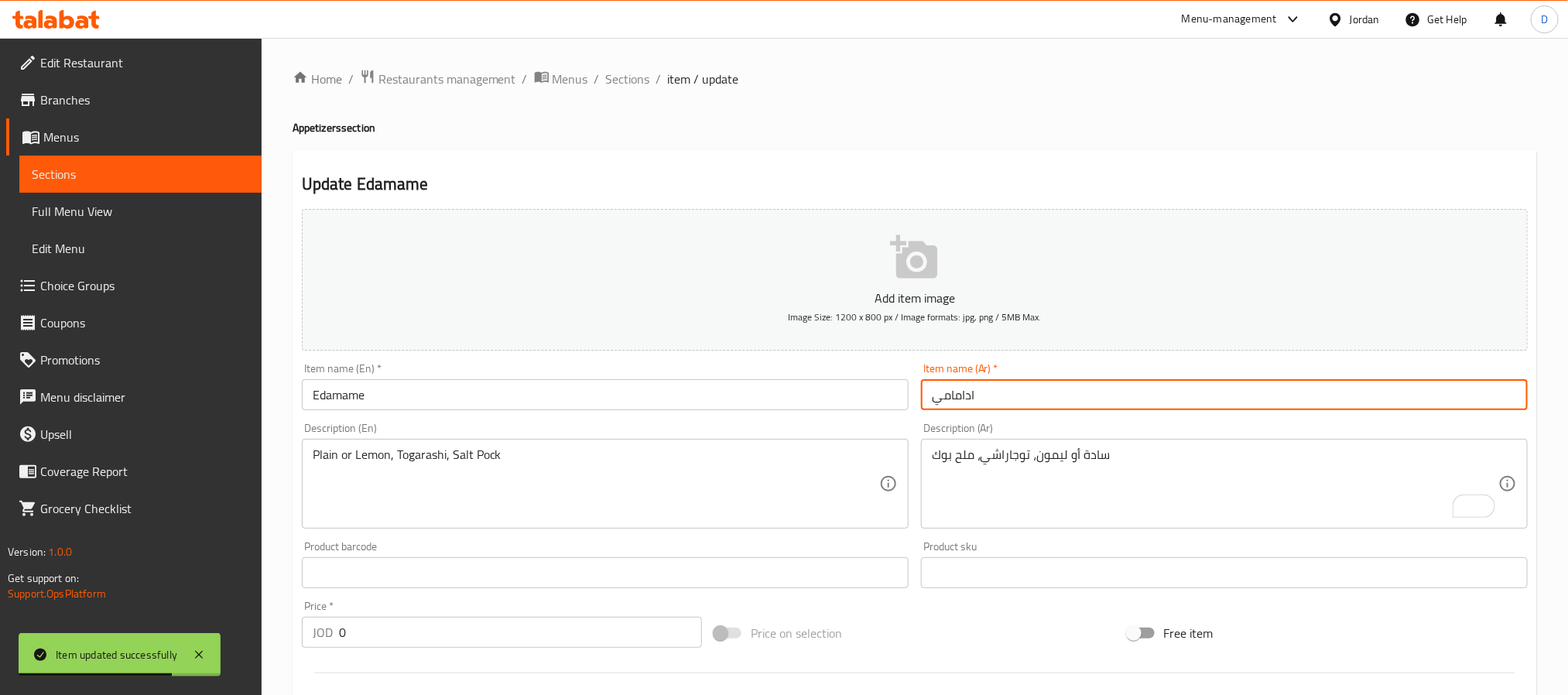
click at [623, 63] on div "Home / Restaurants management / Menus / Sections / item / update Appetizers sec…" at bounding box center [914, 661] width 1306 height 1246
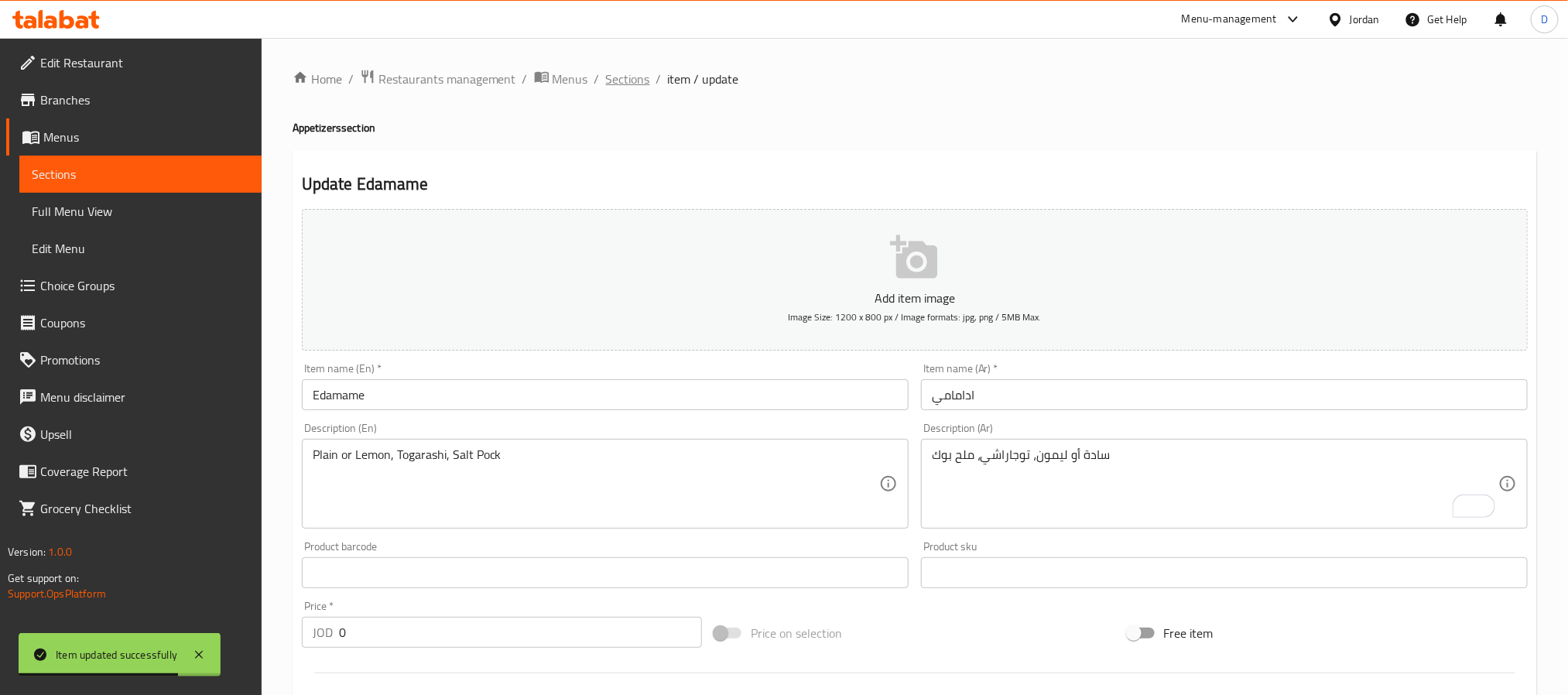
click at [627, 79] on span "Sections" at bounding box center [627, 79] width 44 height 19
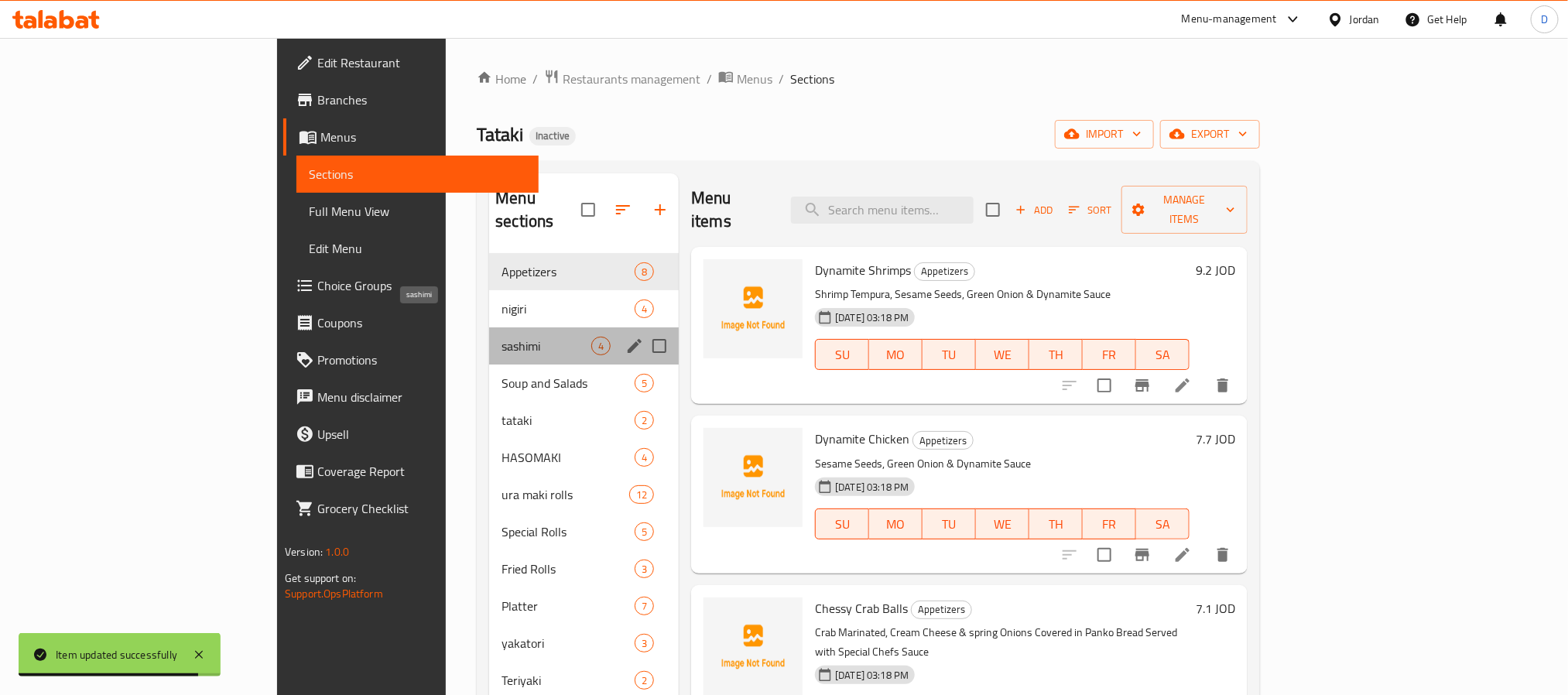
click at [502, 337] on span "sashimi" at bounding box center [546, 346] width 89 height 19
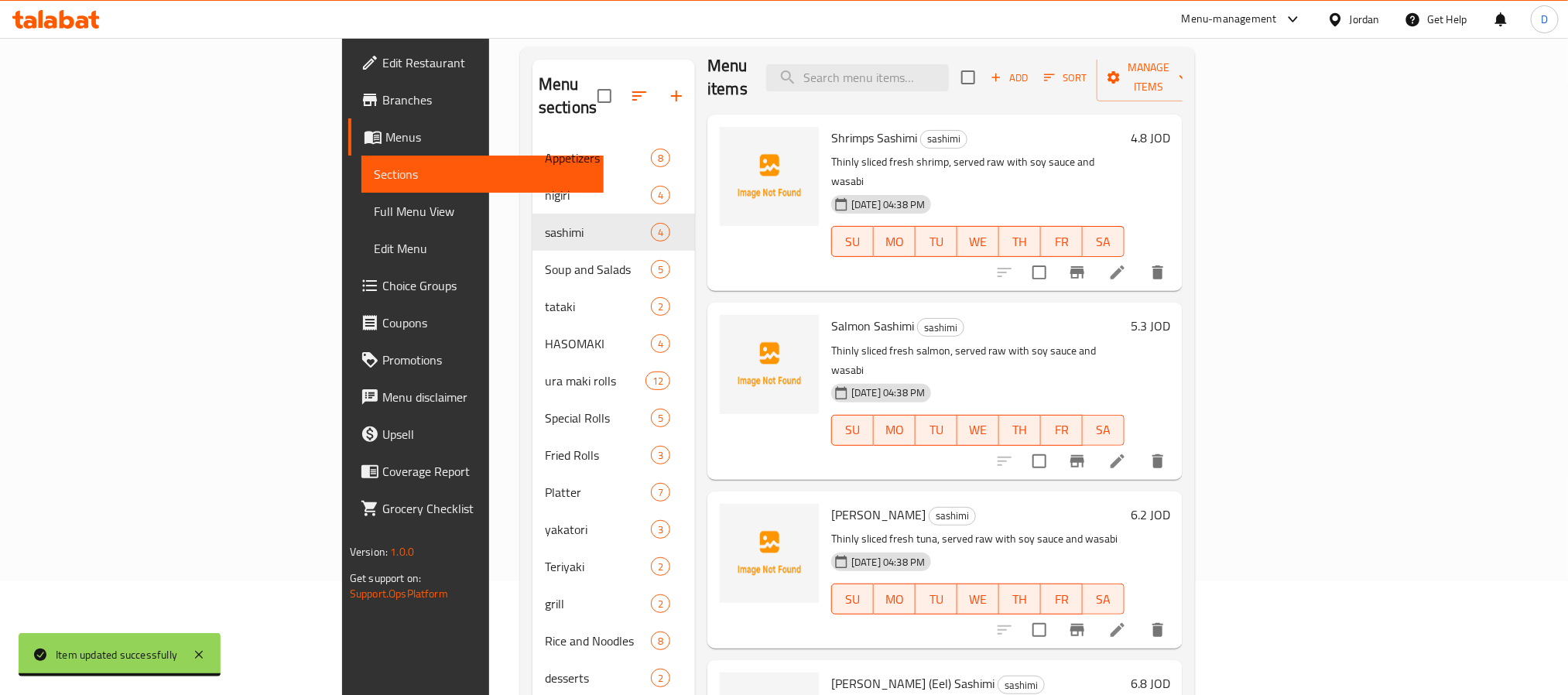
scroll to position [217, 0]
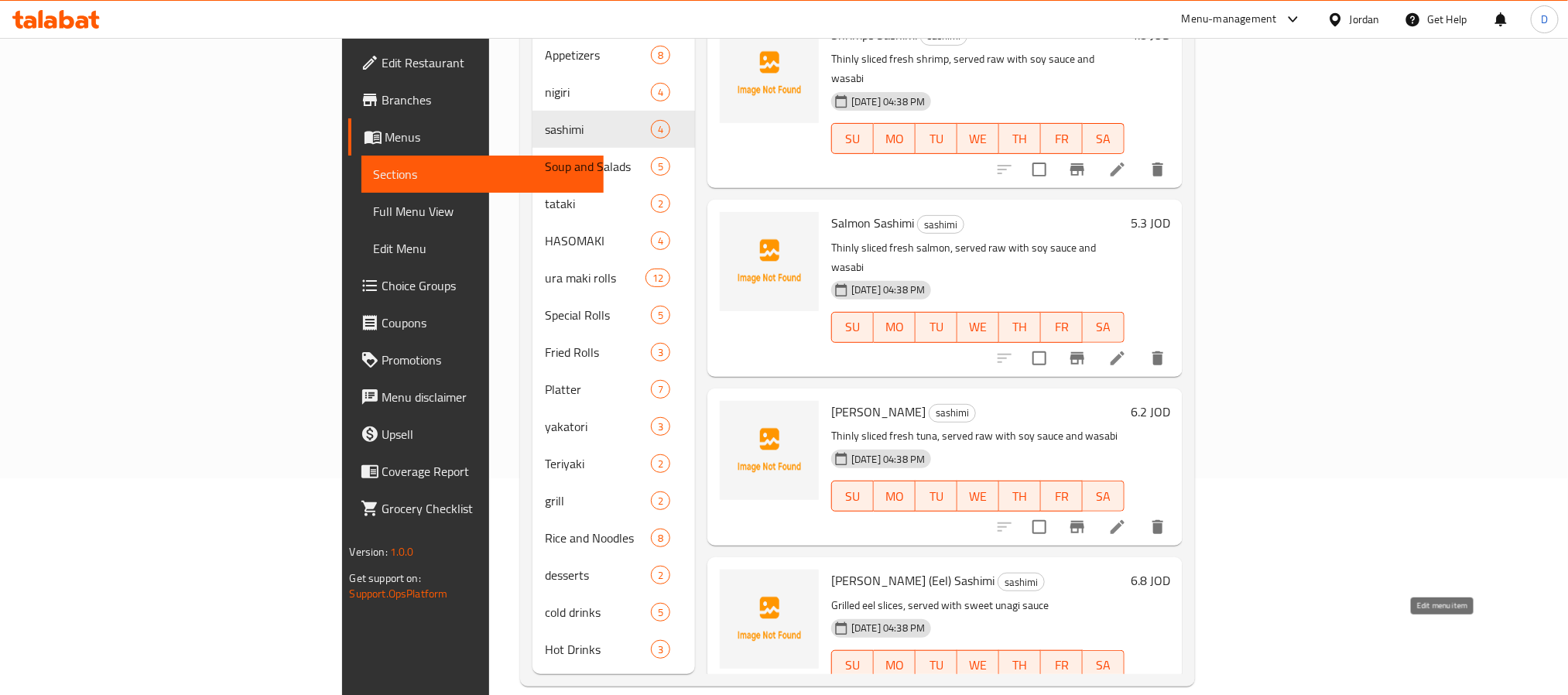
click at [1127, 687] on icon at bounding box center [1118, 696] width 19 height 19
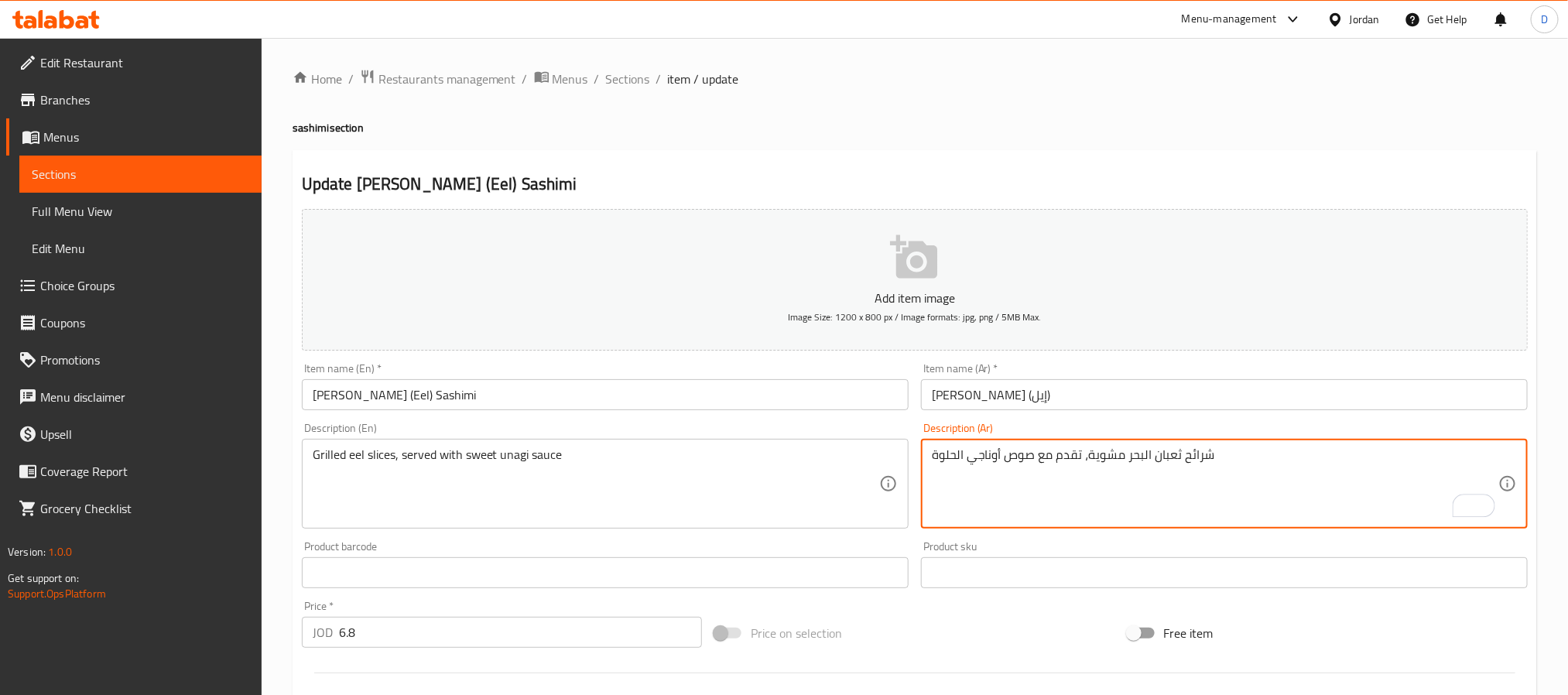
type textarea "شرائح ثعبان البحر مشوية، تقدم مع صوص أوناجي الحلوة"
click at [577, 383] on input "[PERSON_NAME] (Eel) Sashimi" at bounding box center [605, 394] width 607 height 31
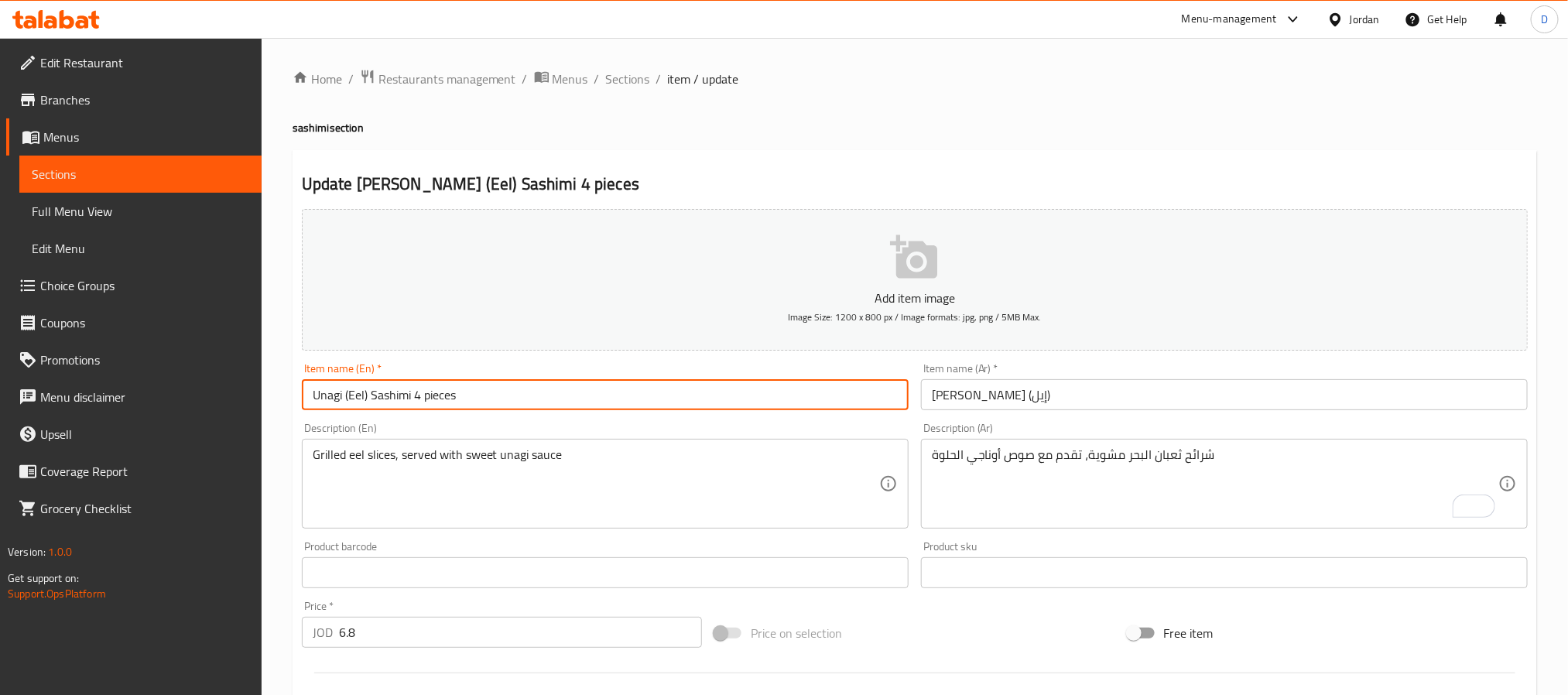
type input "Unagi (Eel) Sashimi 4 pieces"
click at [1078, 393] on input "[PERSON_NAME] (إيل)" at bounding box center [1224, 394] width 607 height 31
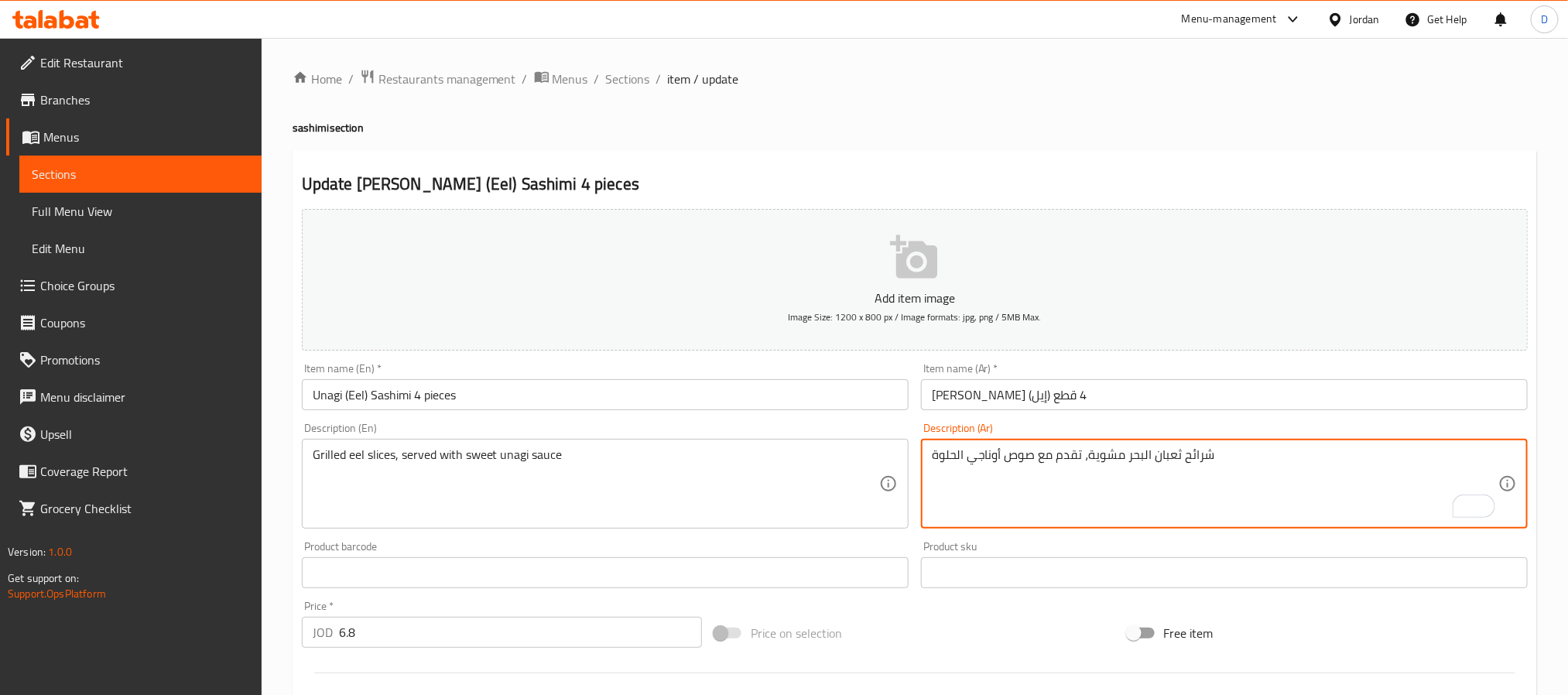
drag, startPoint x: 1128, startPoint y: 459, endPoint x: 1152, endPoint y: 459, distance: 24.0
click at [1152, 459] on textarea "شرائح ثعبان البحر مشوية، تقدم مع صوص أوناجي الحلوة" at bounding box center [1215, 484] width 567 height 73
drag, startPoint x: 1126, startPoint y: 458, endPoint x: 1178, endPoint y: 460, distance: 52.0
click at [1178, 460] on textarea "شرائح ثعبان البحر مشوية، تقدم مع صوص أوناجي الحلوة" at bounding box center [1215, 484] width 567 height 73
click at [979, 403] on input "[PERSON_NAME] (إيل) 4 قطع" at bounding box center [1224, 394] width 607 height 31
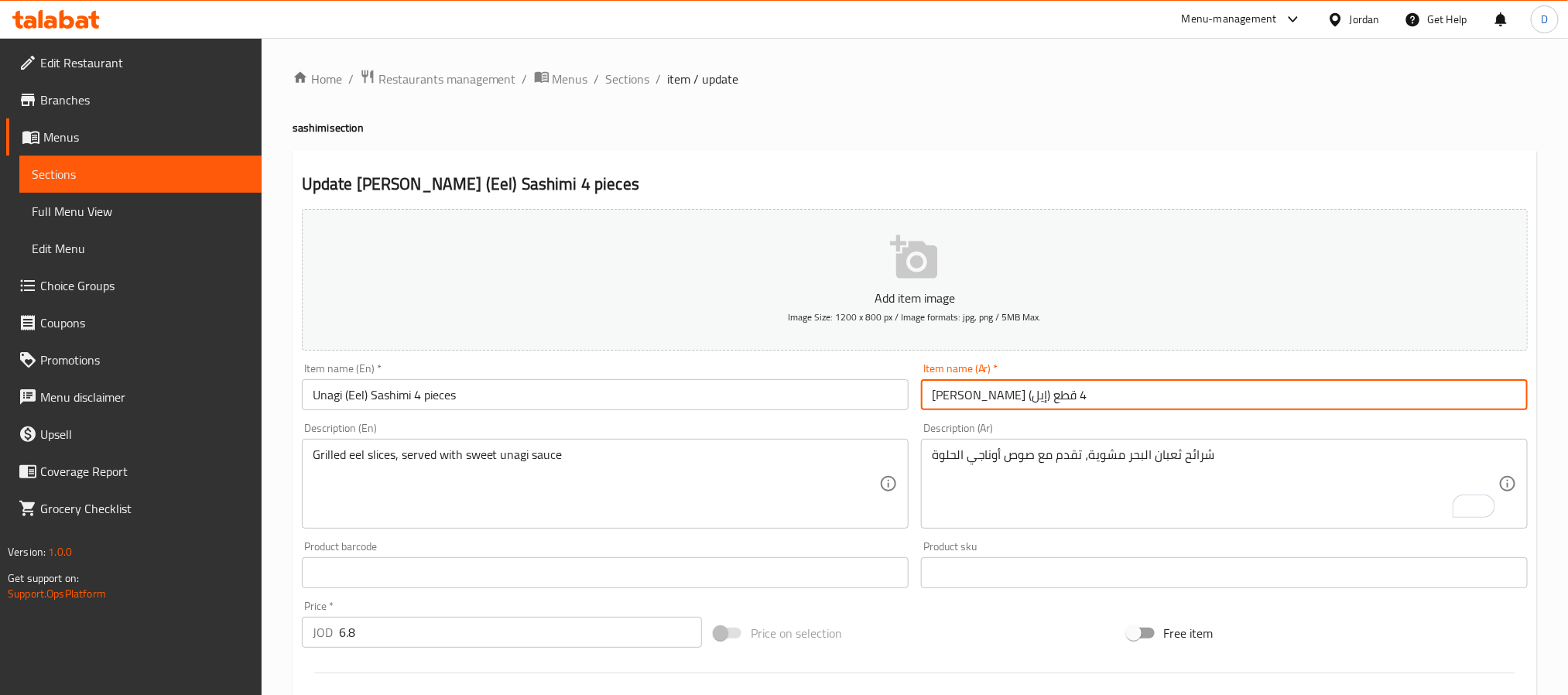
click at [979, 400] on input "[PERSON_NAME] (إيل) 4 قطع" at bounding box center [1224, 394] width 607 height 31
drag, startPoint x: 973, startPoint y: 403, endPoint x: 988, endPoint y: 402, distance: 15.0
click at [988, 402] on input "[PERSON_NAME] (إيل) 4 قطع" at bounding box center [1224, 394] width 607 height 31
paste input "عبان البحر"
click at [1211, 398] on input "[PERSON_NAME] (ثعبان البحر) 4 قطع" at bounding box center [1224, 394] width 607 height 31
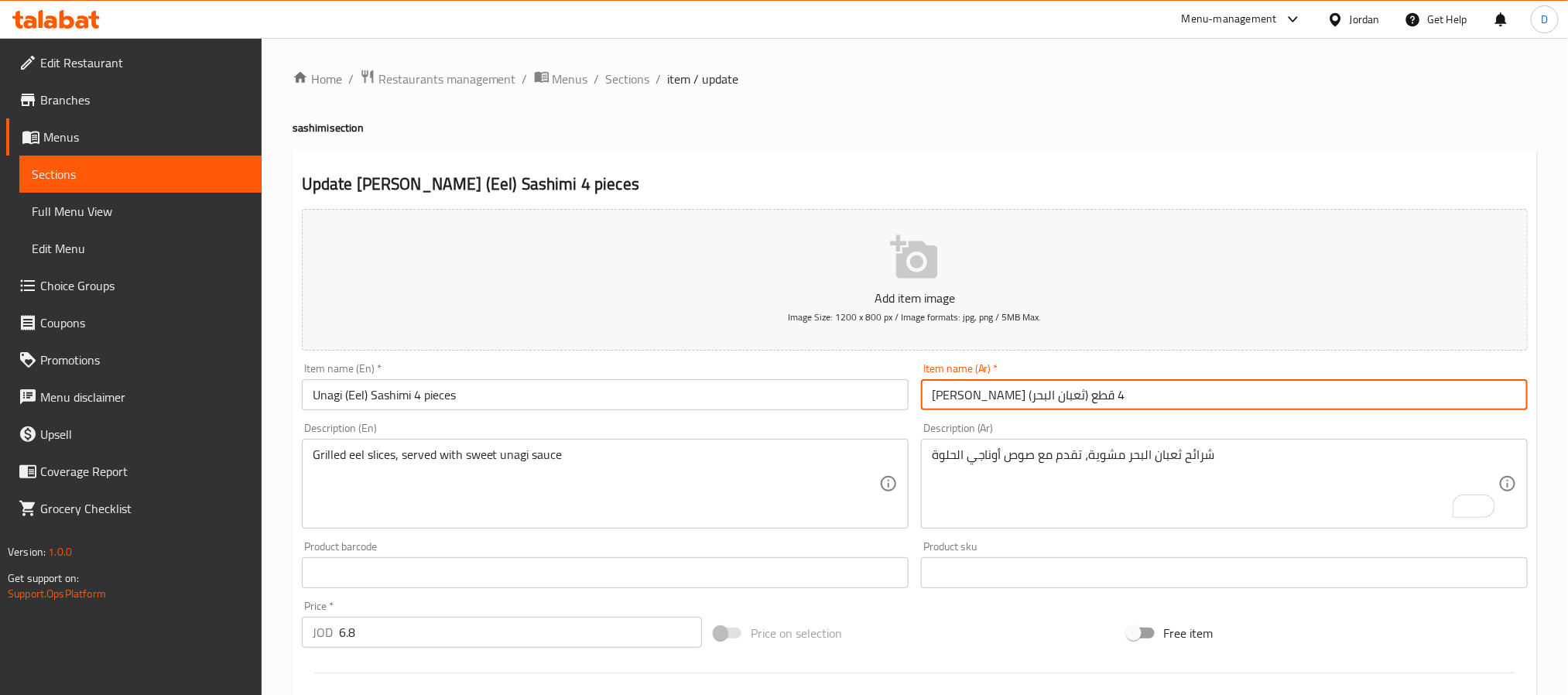
type input "[PERSON_NAME] (ثعبان البحر) 4 قطع"
drag, startPoint x: 963, startPoint y: 393, endPoint x: 933, endPoint y: 393, distance: 30.0
click at [933, 393] on input "[PERSON_NAME] (ثعبان البحر) 4 قطع" at bounding box center [1224, 394] width 607 height 31
click at [936, 393] on input "[PERSON_NAME] (ثعبان البحر) 4 قطع" at bounding box center [1224, 394] width 607 height 31
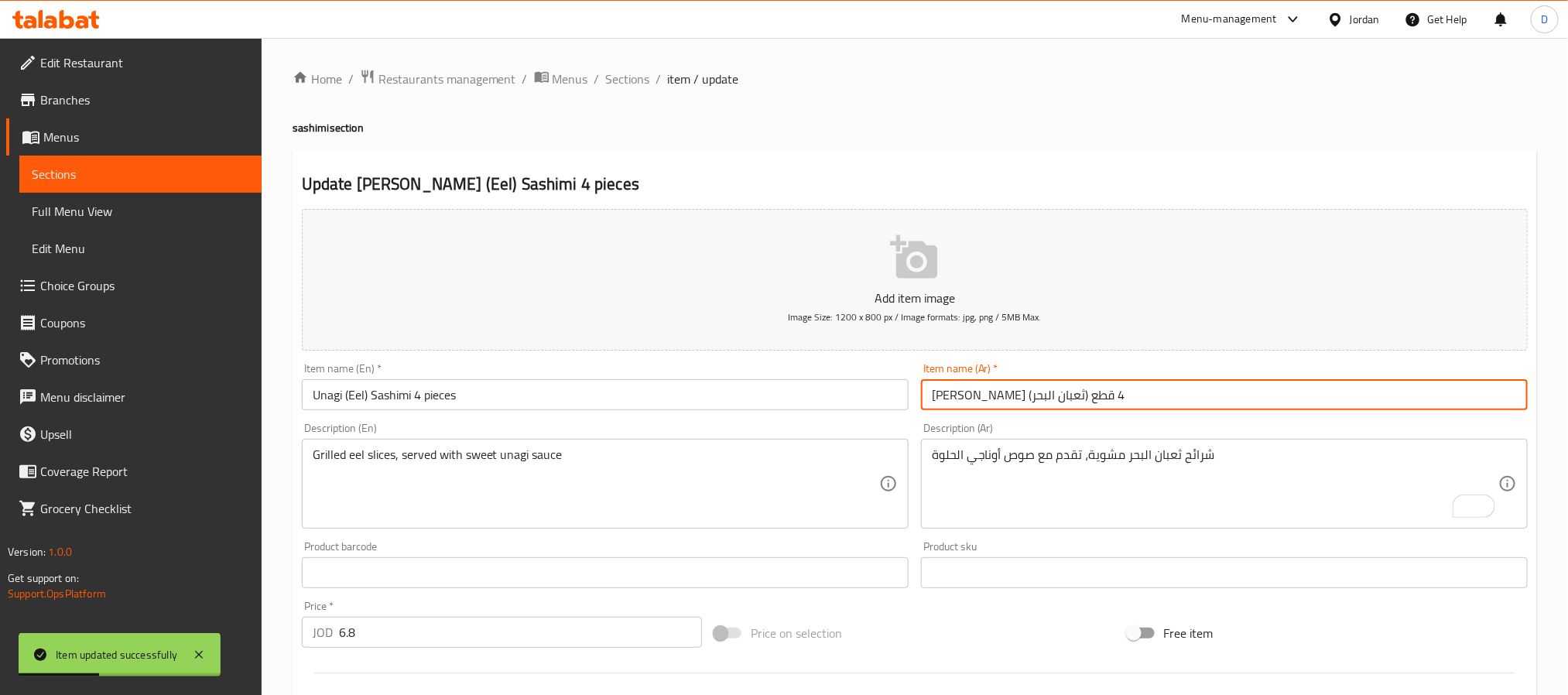
drag, startPoint x: 929, startPoint y: 397, endPoint x: 960, endPoint y: 397, distance: 31.0
click at [960, 397] on input "[PERSON_NAME] (ثعبان البحر) 4 قطع" at bounding box center [1224, 394] width 607 height 31
drag, startPoint x: 629, startPoint y: 75, endPoint x: 671, endPoint y: 107, distance: 52.8
click at [629, 75] on span "Sections" at bounding box center [627, 79] width 44 height 19
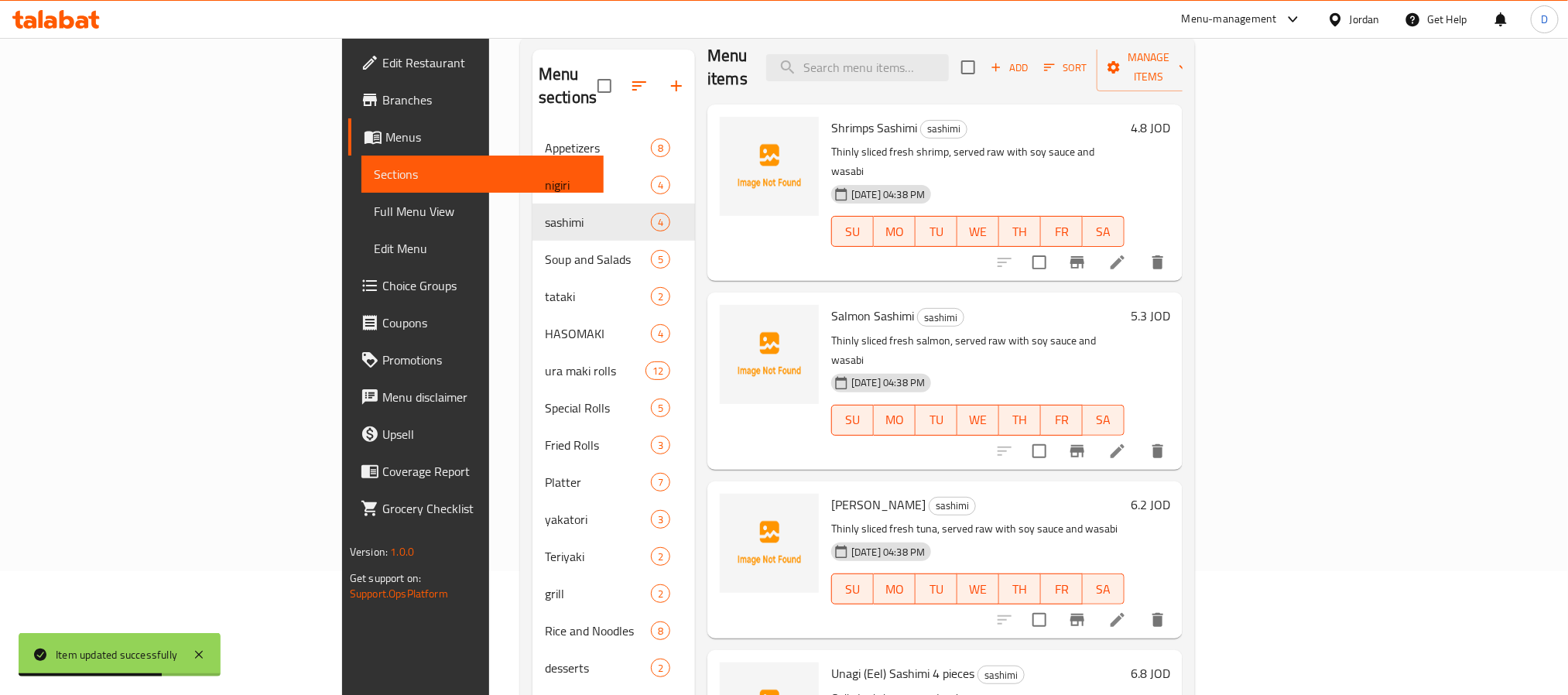
scroll to position [217, 0]
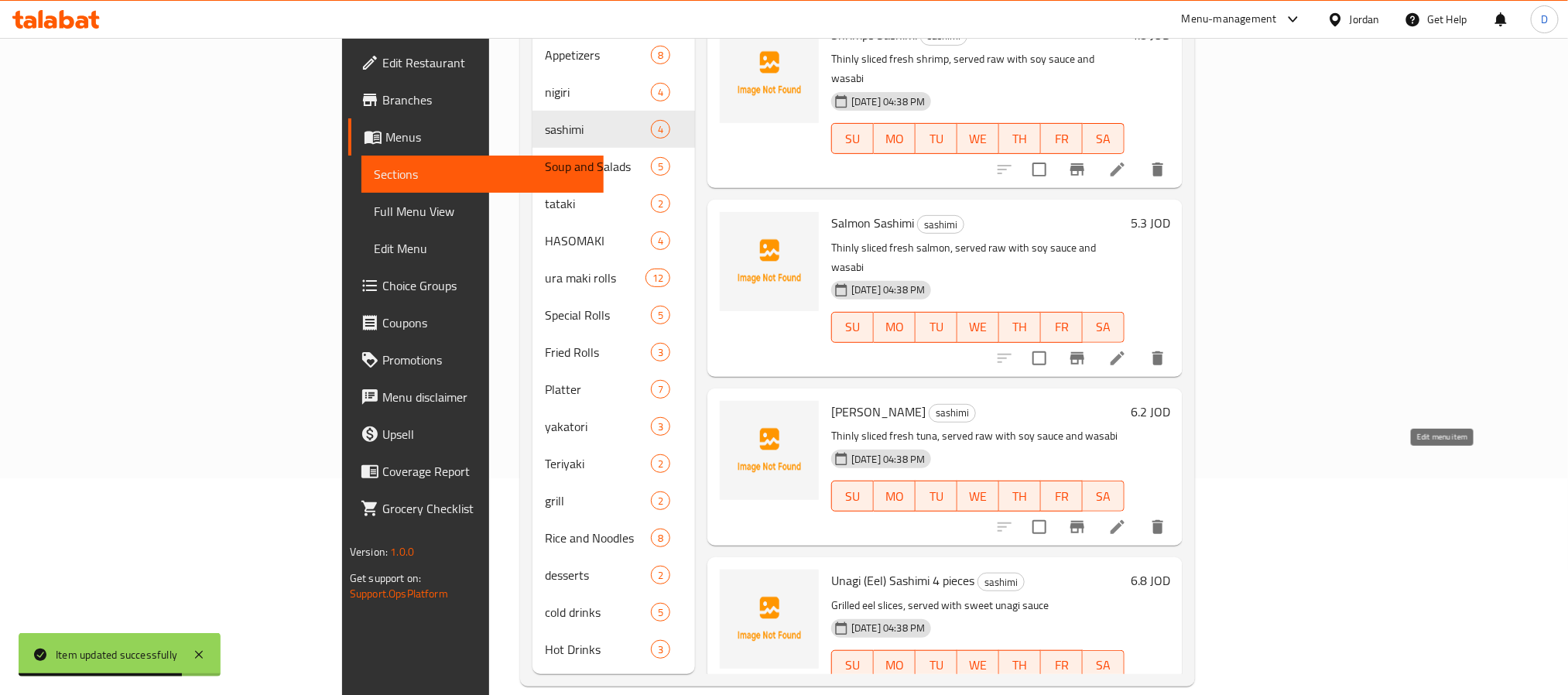
click at [1127, 518] on icon at bounding box center [1118, 527] width 19 height 19
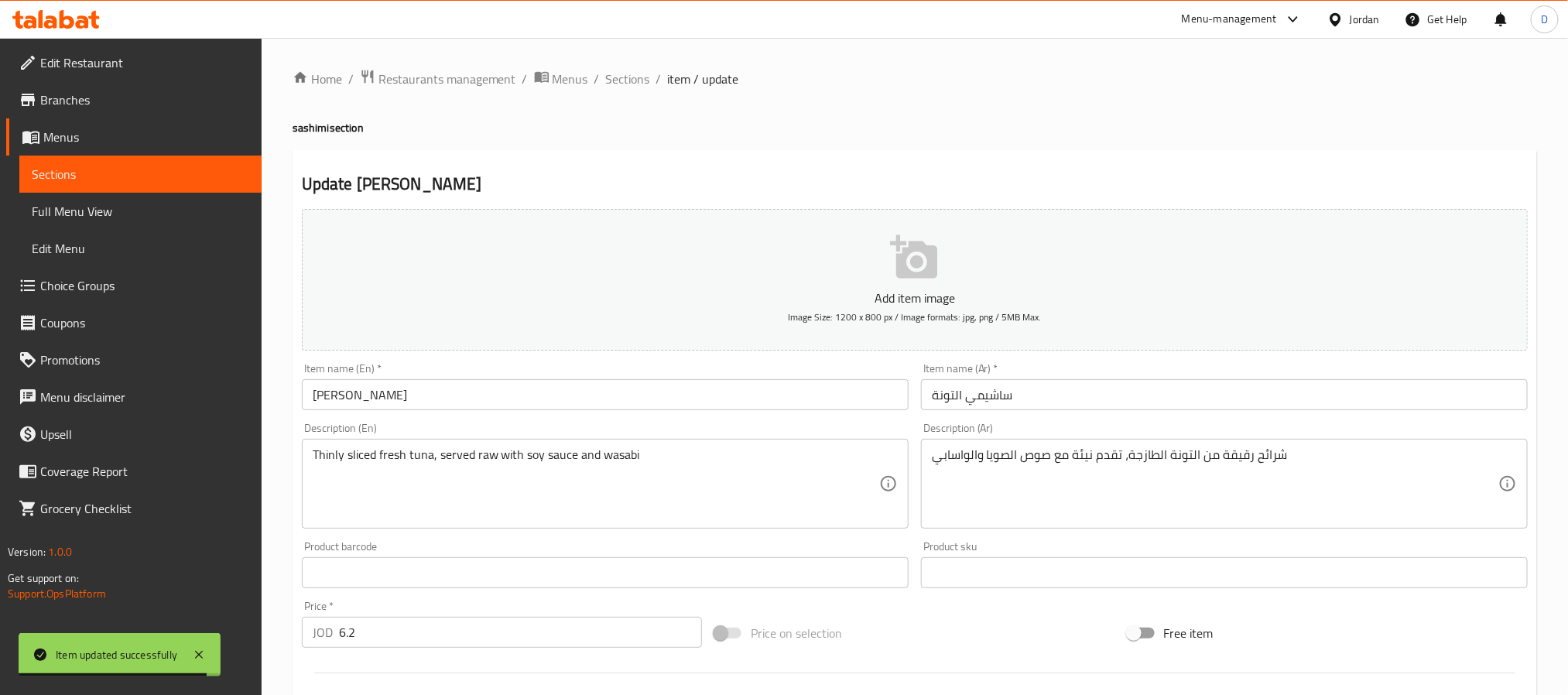
click at [1076, 393] on input "ساشيمي التونة" at bounding box center [1224, 394] width 607 height 31
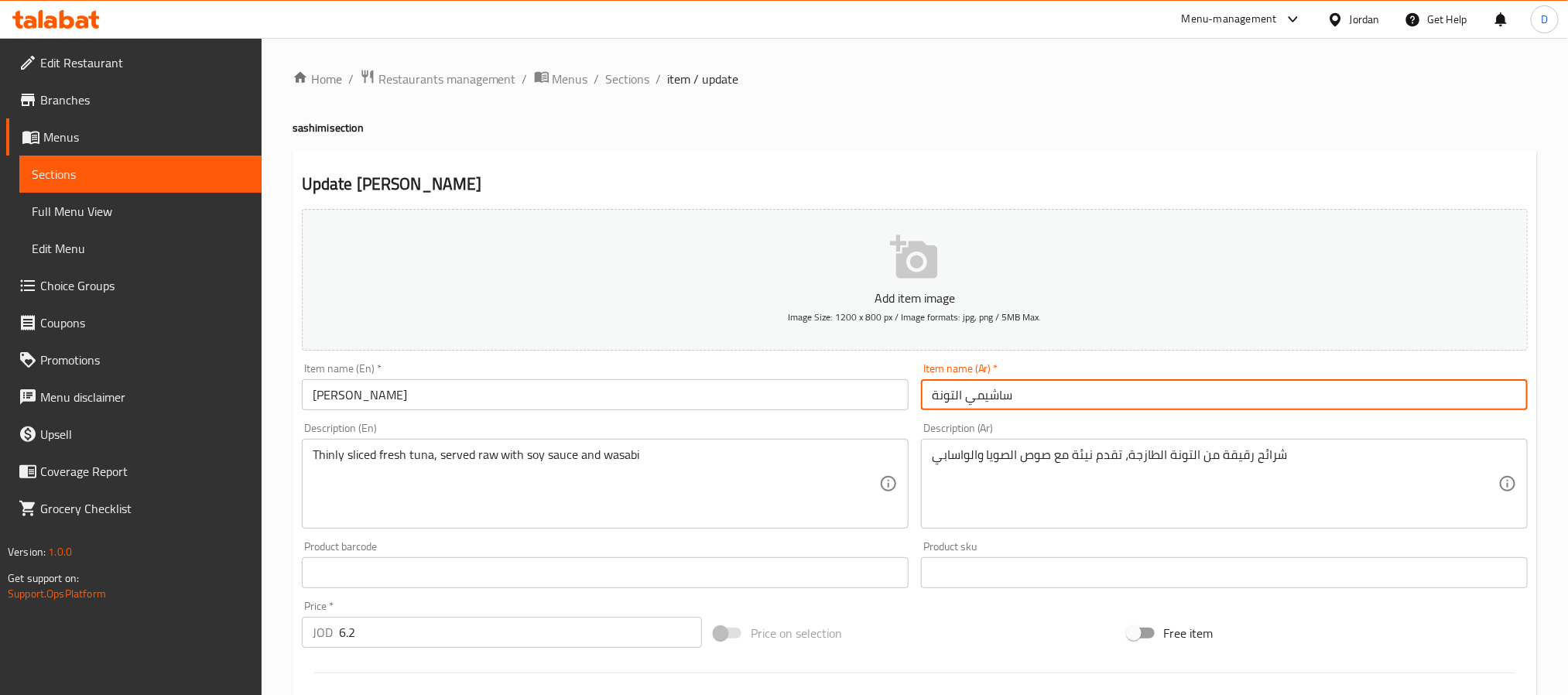
paste input "4 قطع"
type input "ساشيمي التونة 4 قطع"
drag, startPoint x: 671, startPoint y: 388, endPoint x: 660, endPoint y: 388, distance: 11.0
click at [670, 388] on input "[PERSON_NAME]" at bounding box center [605, 394] width 607 height 31
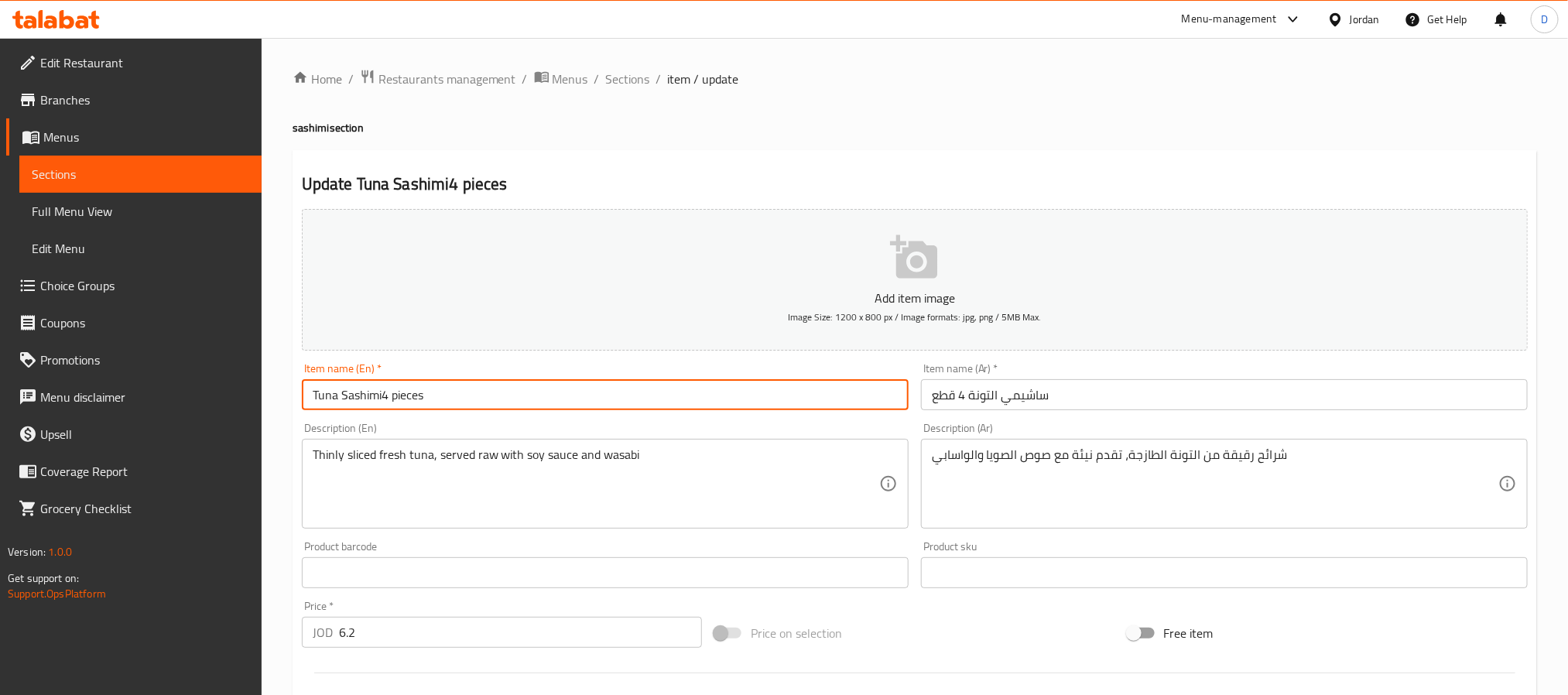
click at [381, 402] on input "Tuna Sashimi4 pieces" at bounding box center [605, 394] width 607 height 31
type input "[PERSON_NAME] 4 pieces"
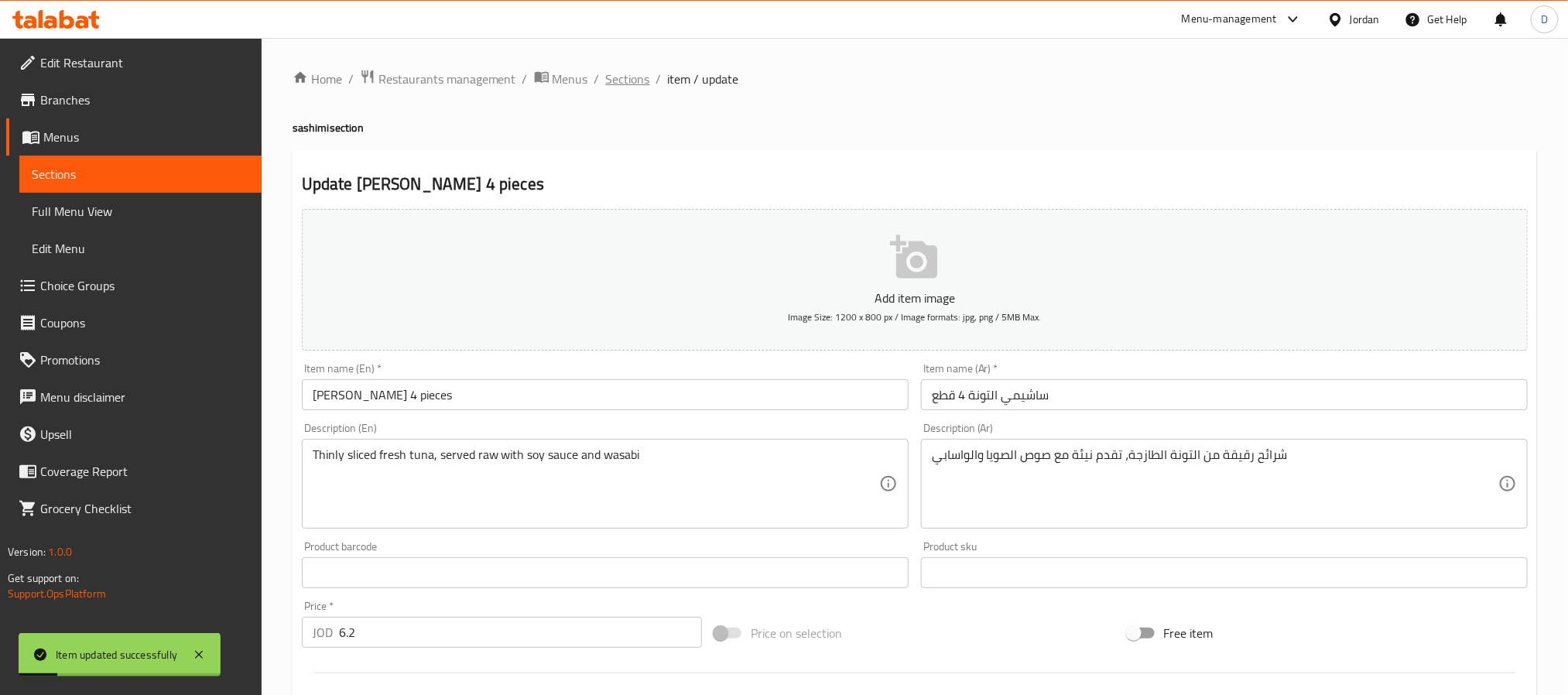
click at [616, 82] on span "Sections" at bounding box center [627, 79] width 44 height 19
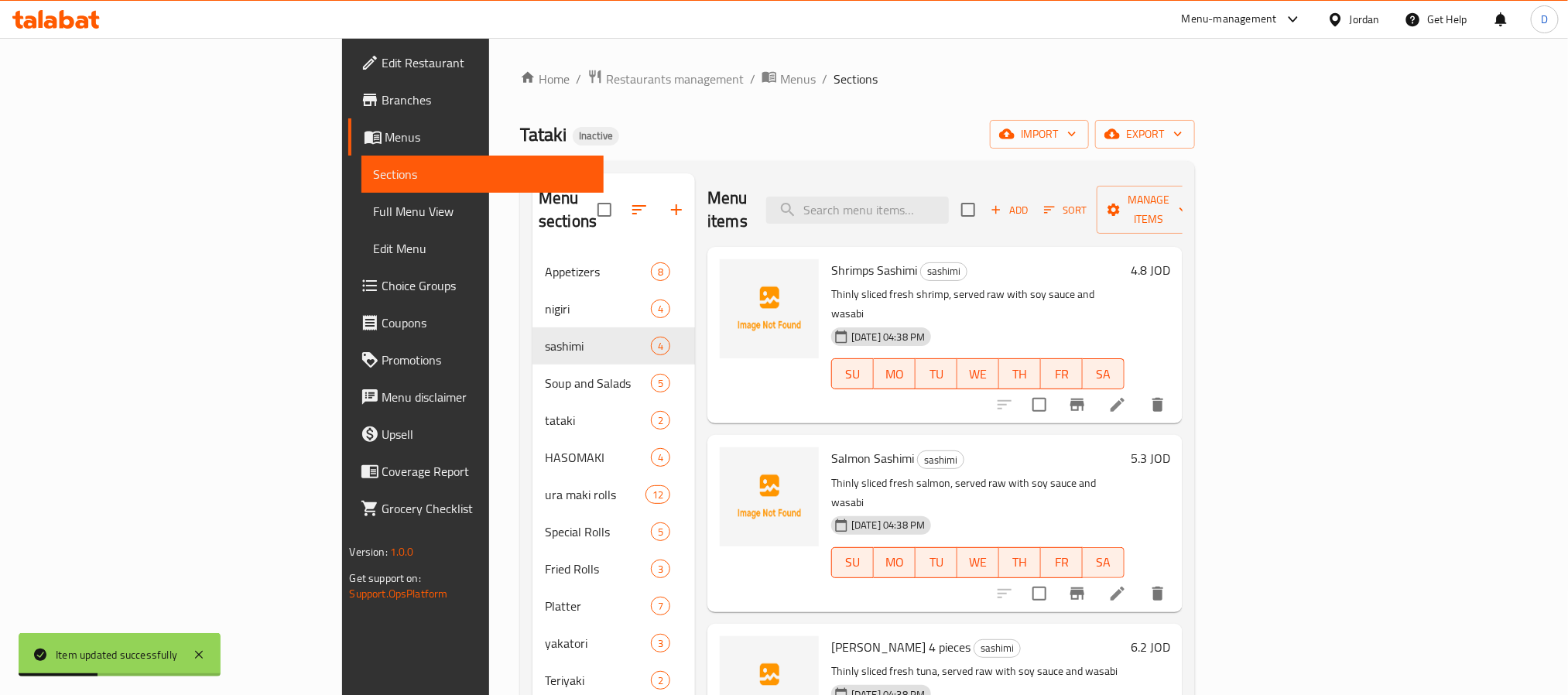
click at [1139, 579] on li at bounding box center [1118, 593] width 43 height 28
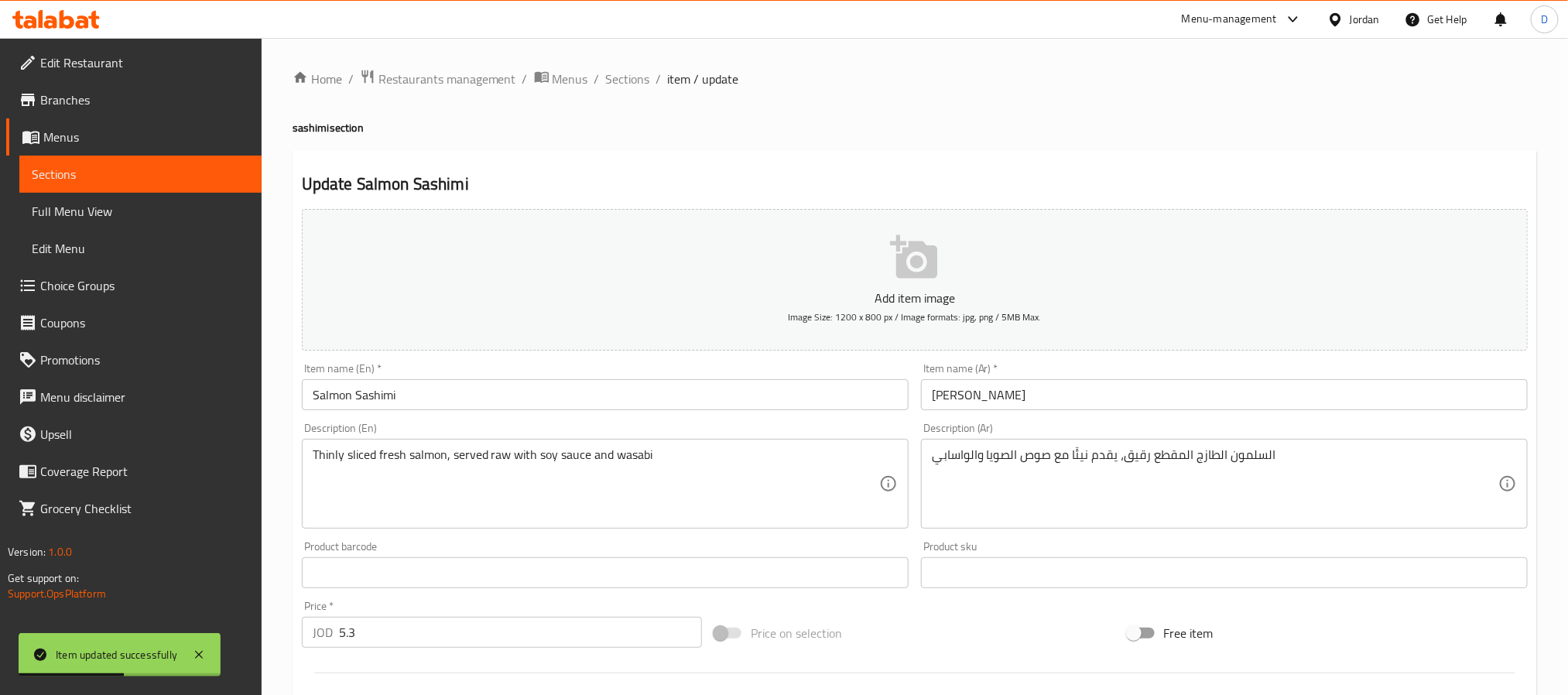
click at [1096, 386] on input "[PERSON_NAME]" at bounding box center [1224, 394] width 607 height 31
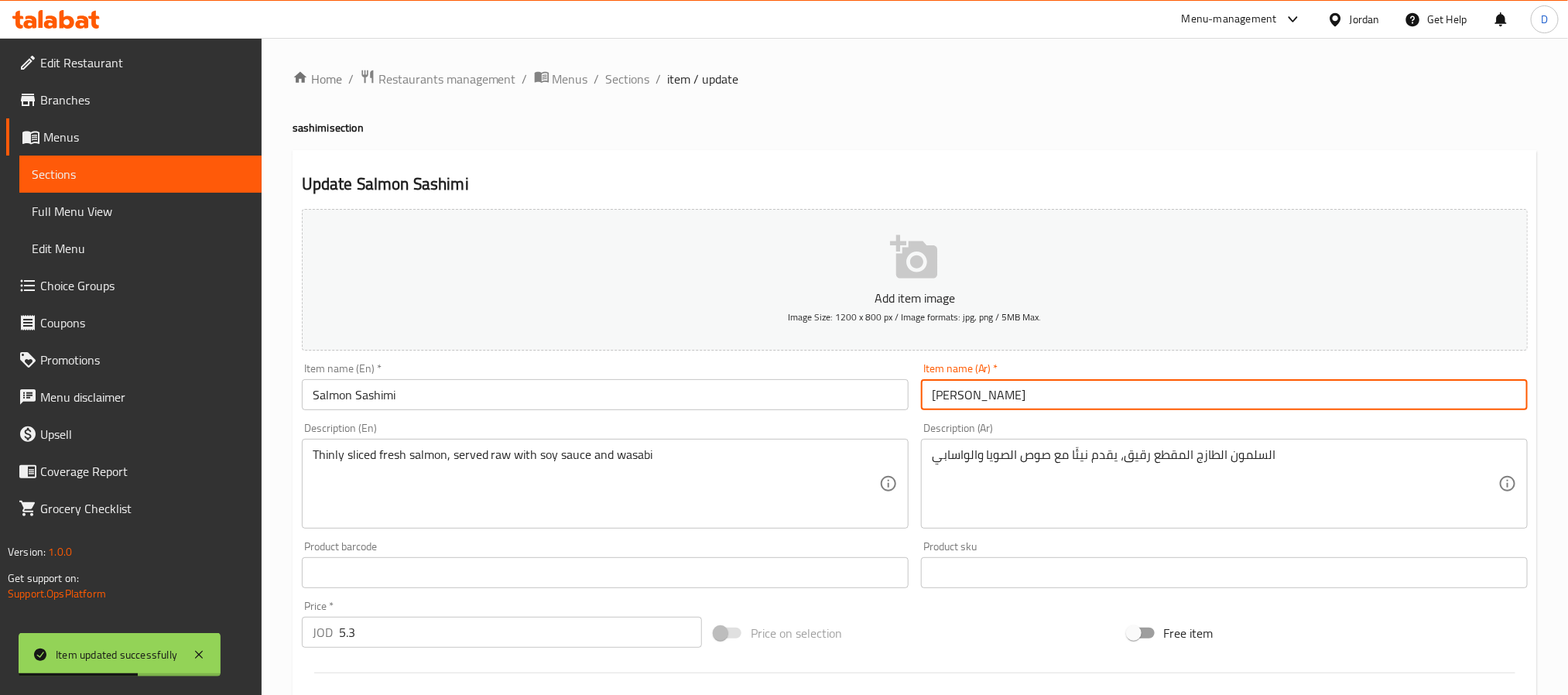
paste input "4 قطع"
type input "ساشيمي سلمون 4 قطع"
click at [792, 395] on input "Salmon Sashimi" at bounding box center [605, 394] width 607 height 31
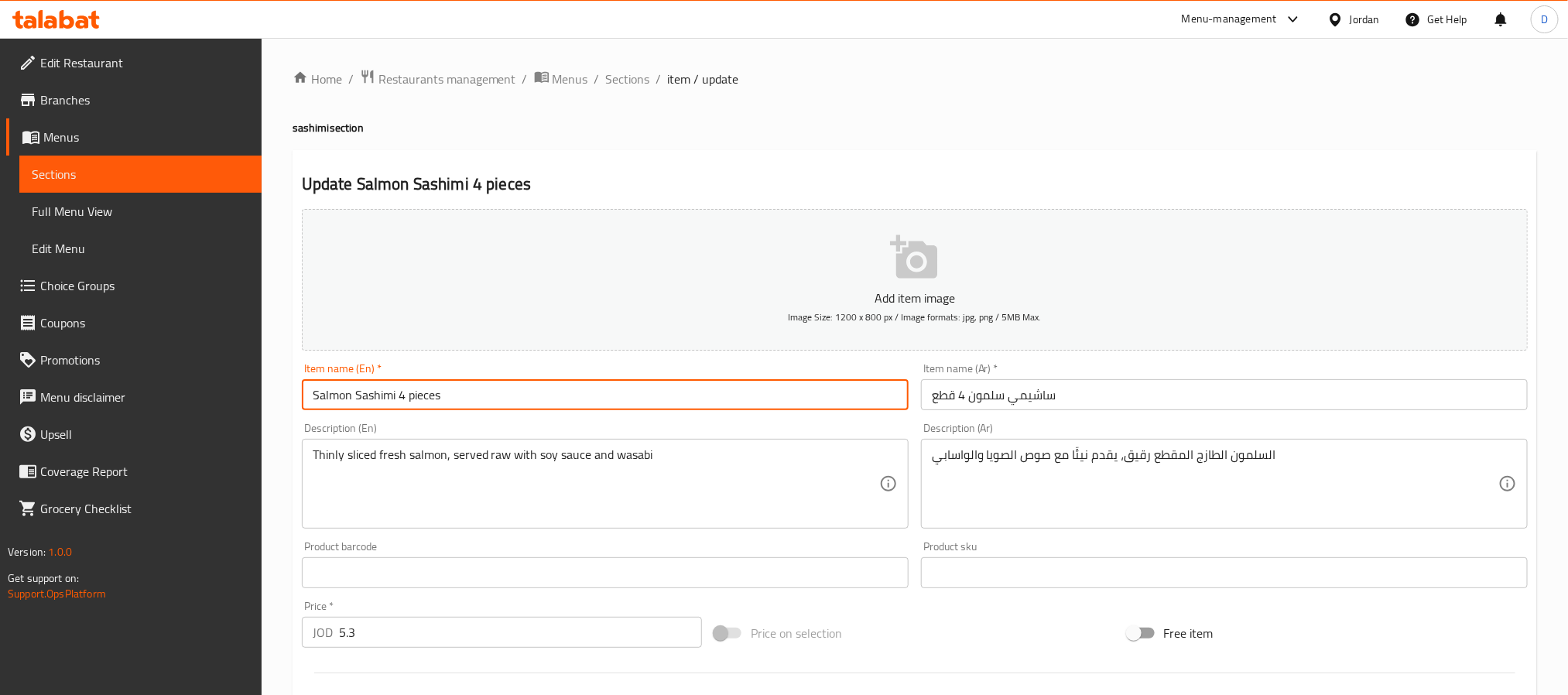
type input "Salmon Sashimi 4 pieces"
click at [629, 70] on span "Sections" at bounding box center [627, 79] width 44 height 19
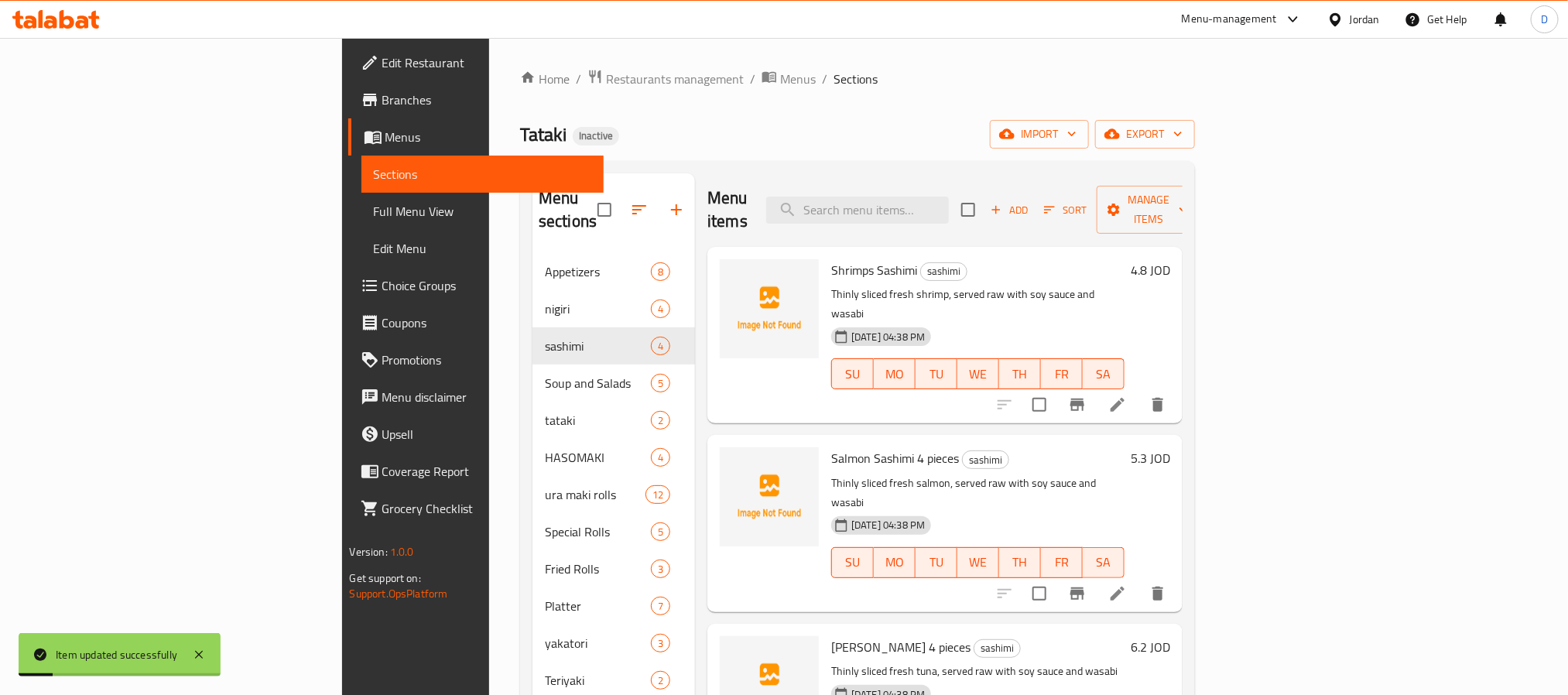
click at [1127, 395] on icon at bounding box center [1118, 404] width 19 height 19
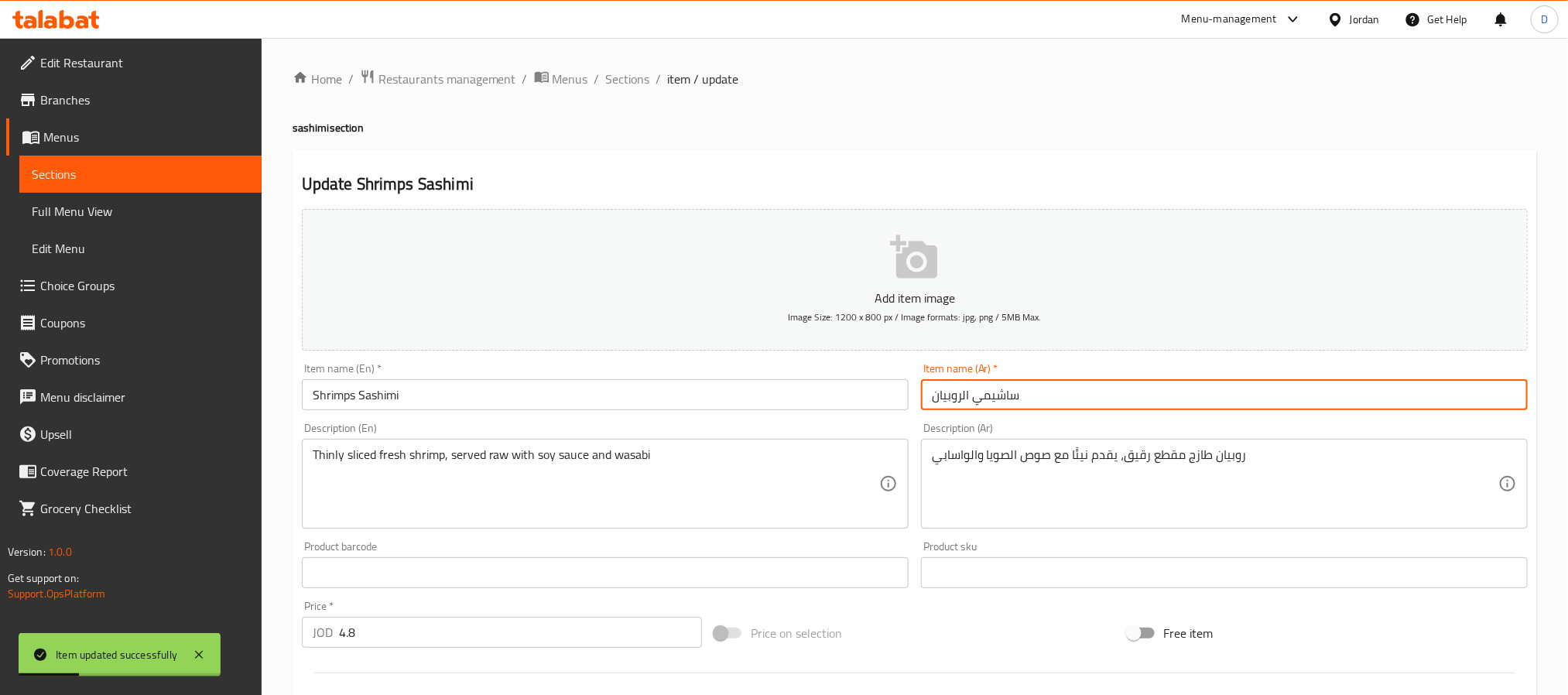
click at [1105, 388] on input "ساشيمي الروبيان" at bounding box center [1224, 394] width 607 height 31
paste input "4 قطع"
type input "ساشيمي الروبيان 4 قطع"
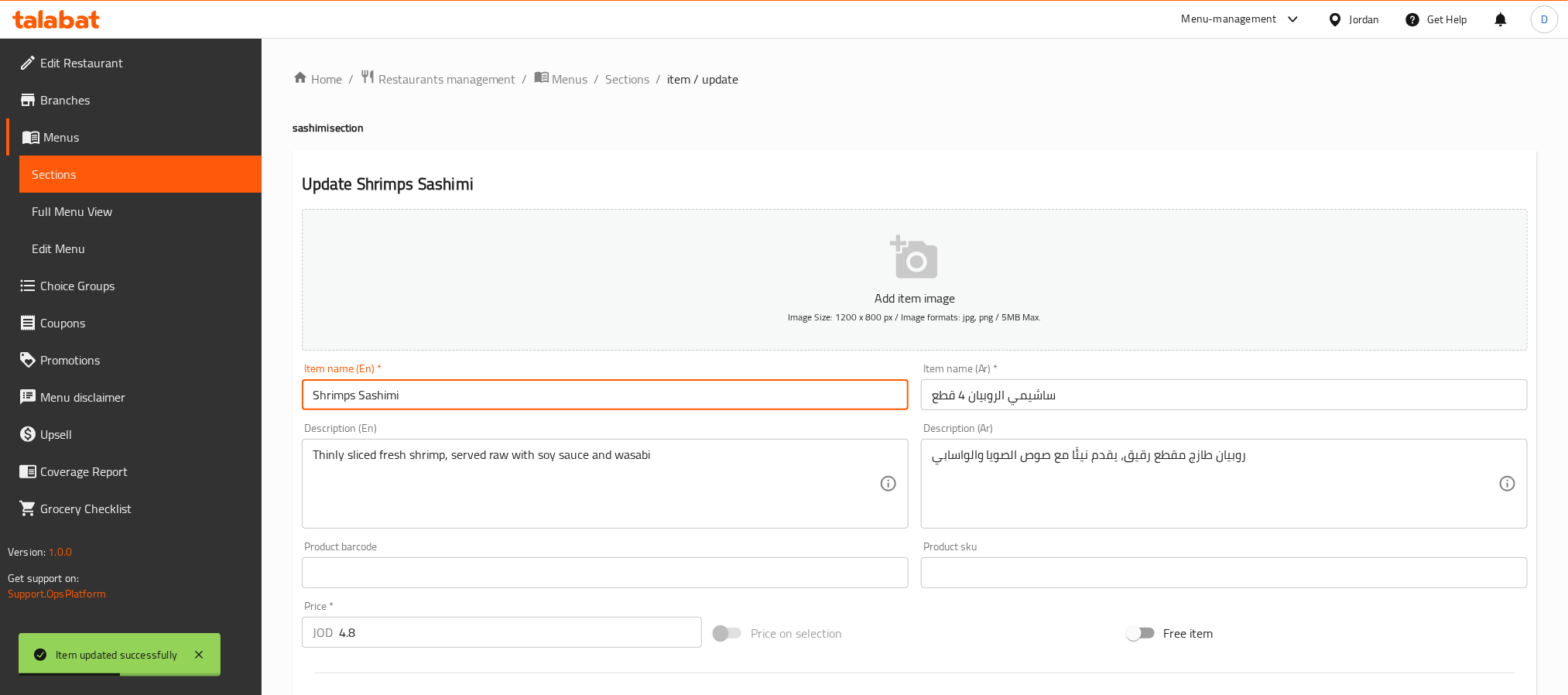
click at [802, 400] on input "Shrimps Sashimi" at bounding box center [605, 394] width 607 height 31
type input "Shrimps Sashimi 4 pieces"
click at [621, 82] on span "Sections" at bounding box center [627, 79] width 44 height 19
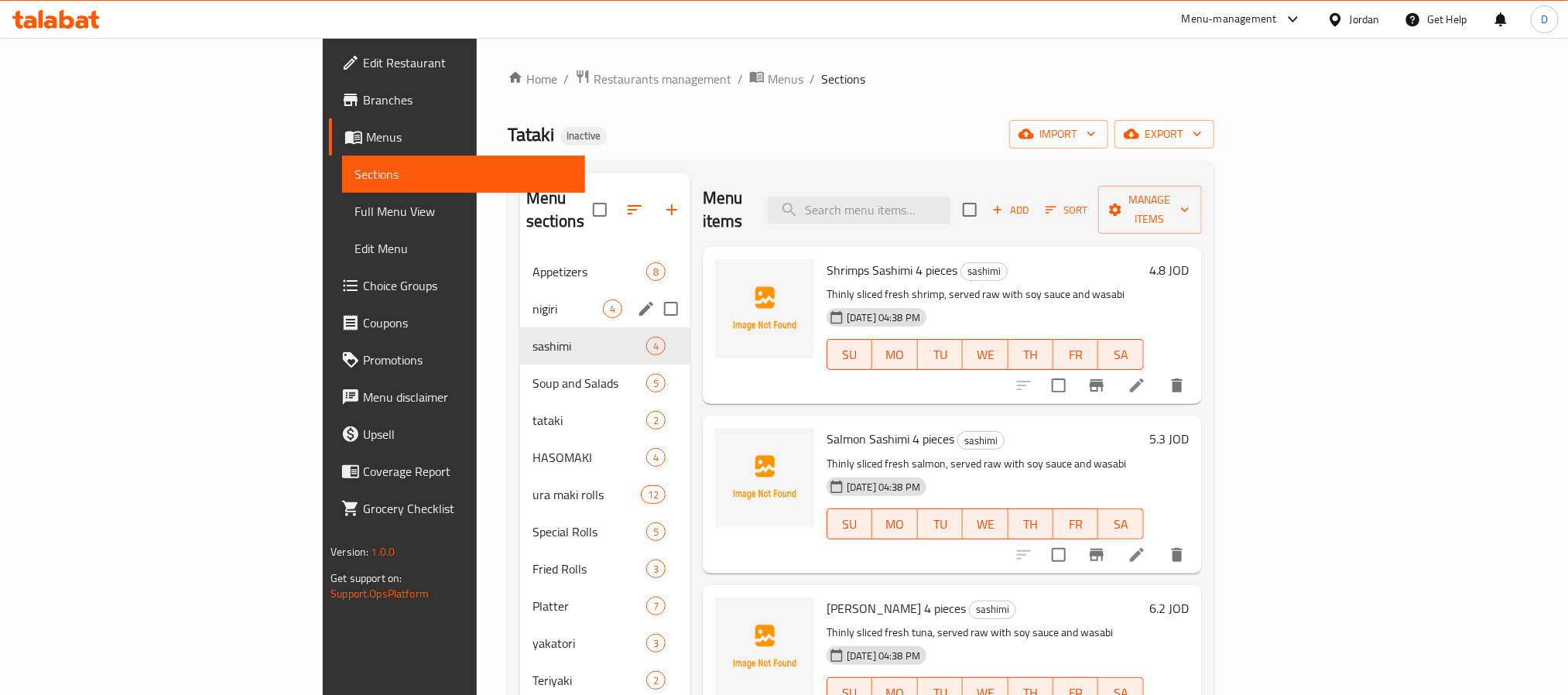
click at [520, 290] on div "nigiri 4" at bounding box center [605, 308] width 171 height 37
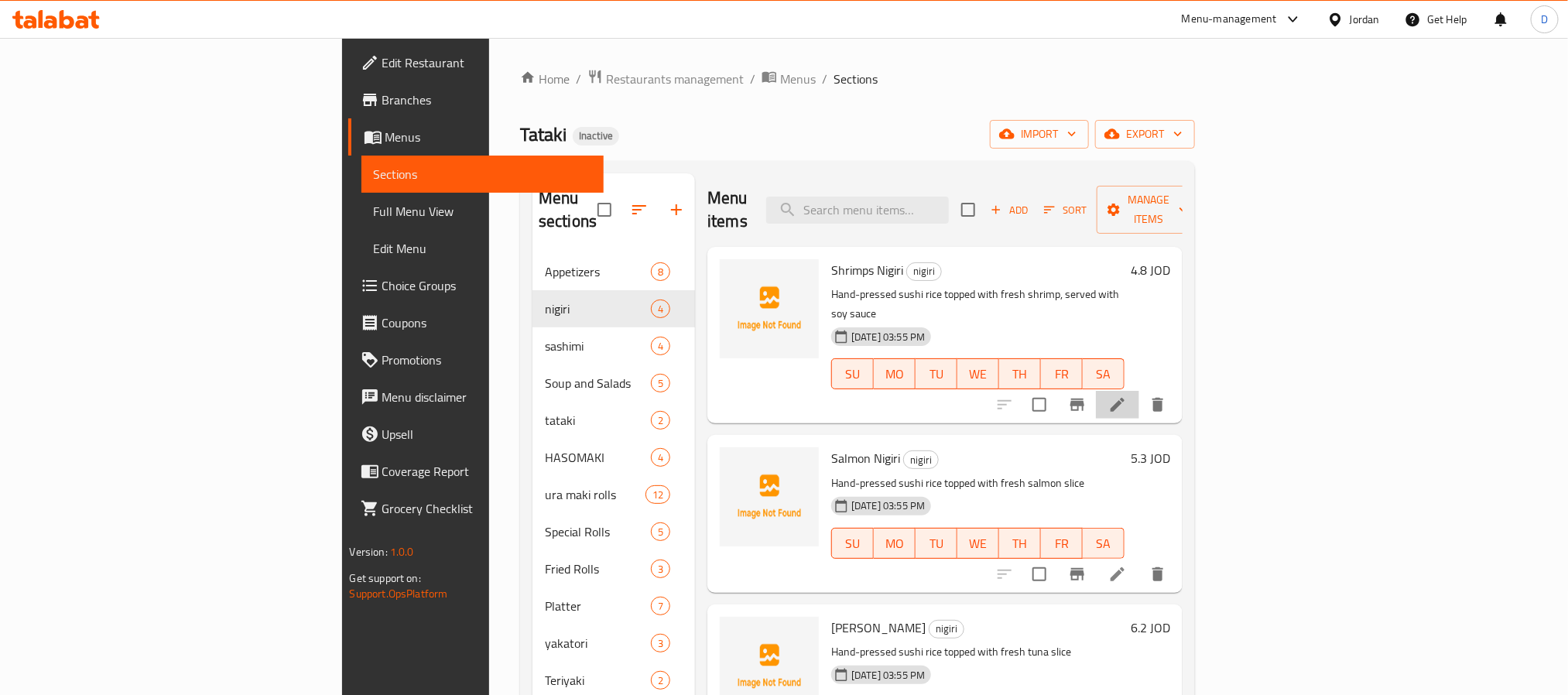
click at [1139, 391] on li at bounding box center [1118, 404] width 43 height 28
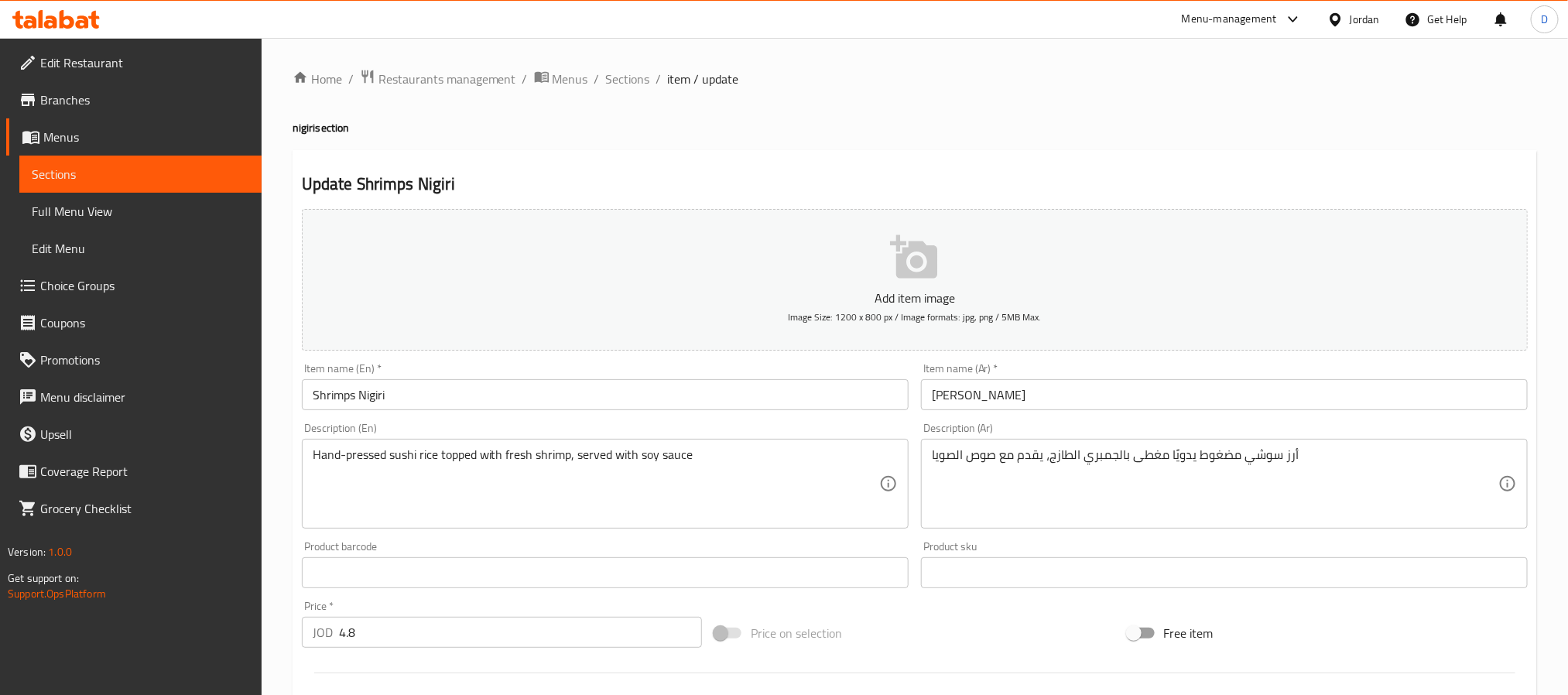
click at [1078, 394] on input "[PERSON_NAME]" at bounding box center [1224, 394] width 607 height 31
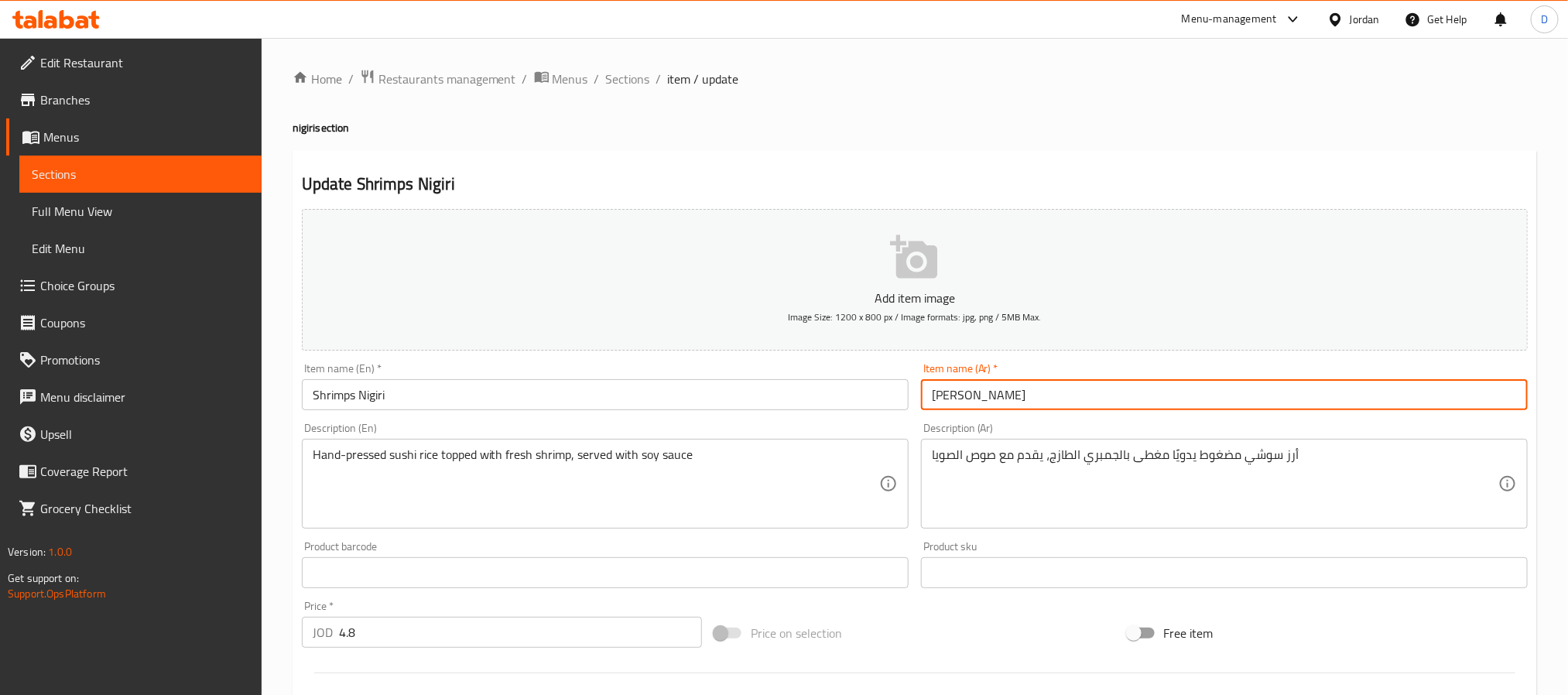
paste input "section items are missing 4 pieces"
type input "[PERSON_NAME] 3 قطع"
click at [727, 391] on input "Shrimps Nigiri" at bounding box center [605, 394] width 607 height 31
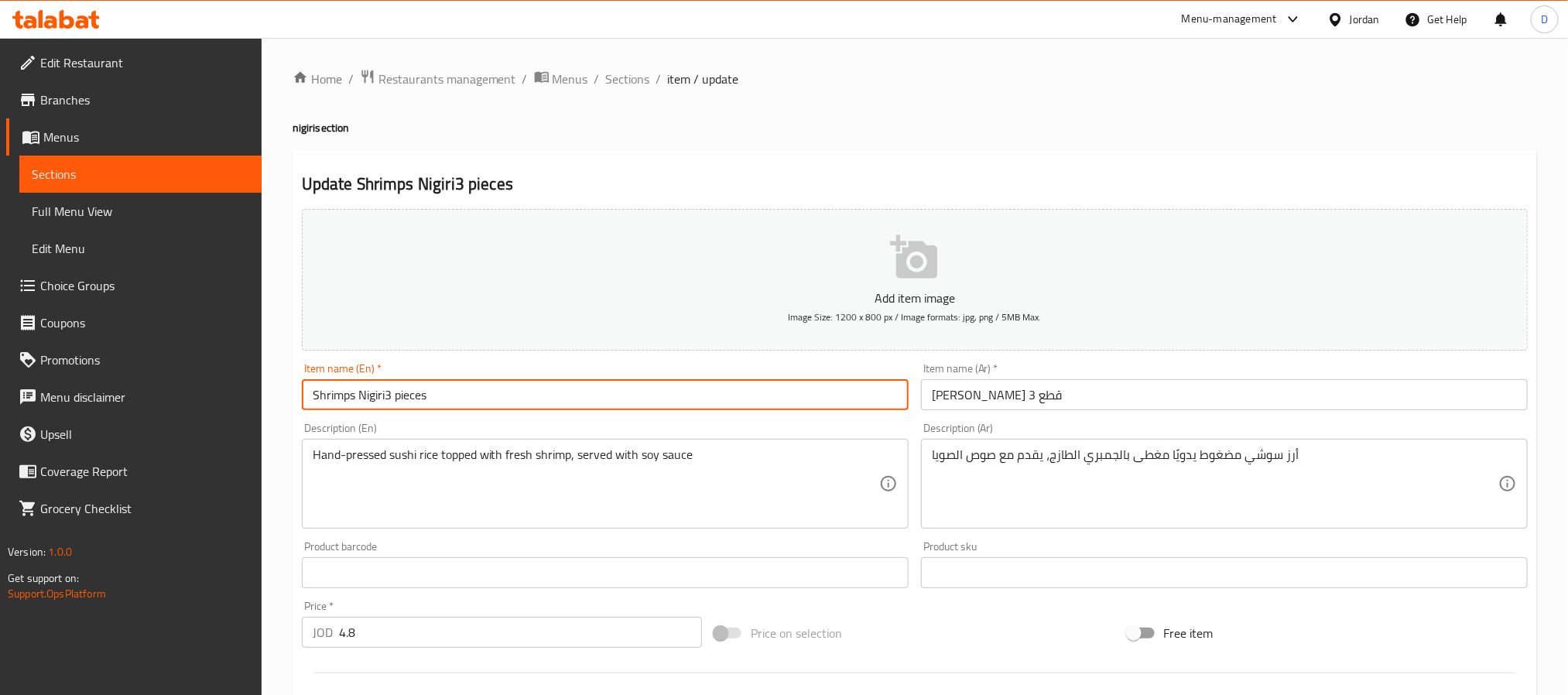
drag, startPoint x: 385, startPoint y: 393, endPoint x: 472, endPoint y: 409, distance: 88.5
click at [385, 393] on input "Shrimps Nigiri3 pieces" at bounding box center [605, 394] width 607 height 31
type input "Shrimps Nigiri 3 pieces"
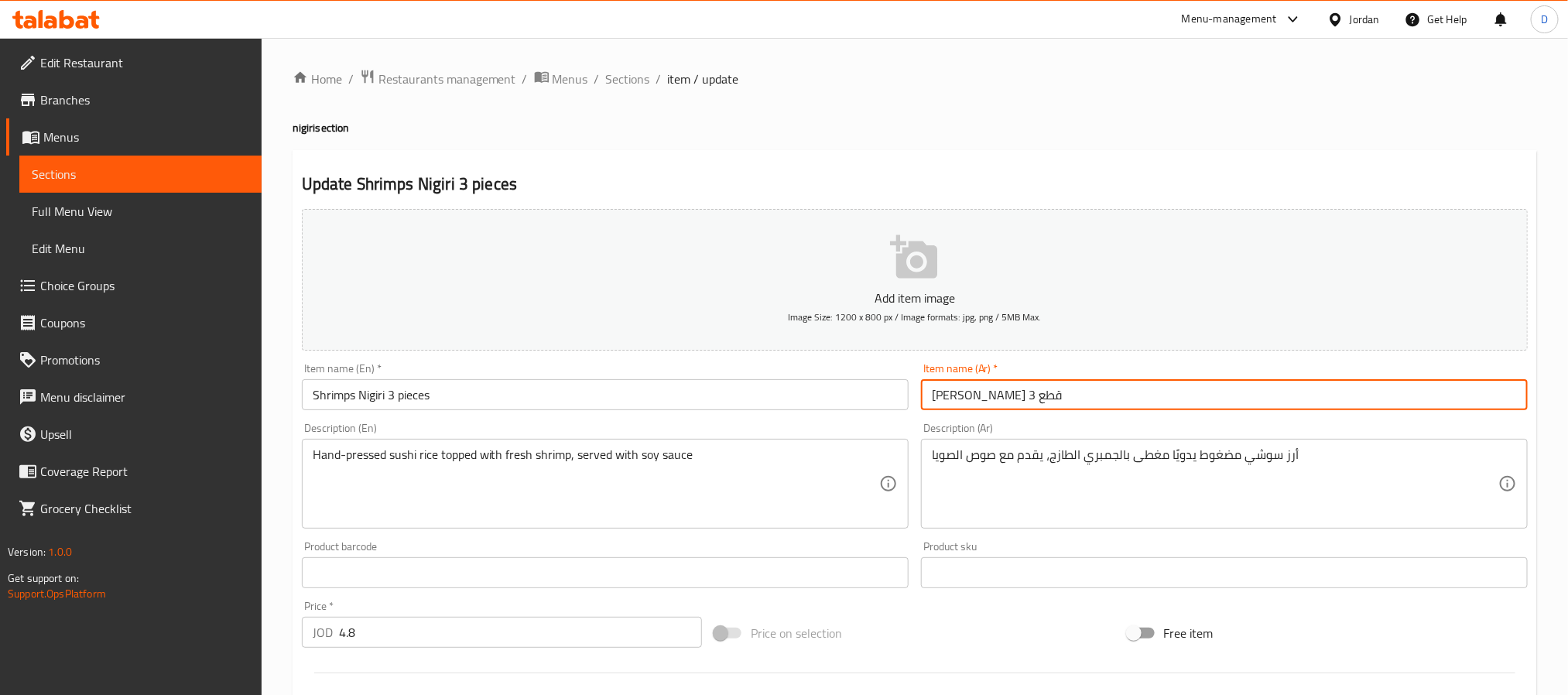
drag, startPoint x: 933, startPoint y: 394, endPoint x: 969, endPoint y: 395, distance: 36.0
click at [969, 395] on input "[PERSON_NAME] 3 قطع" at bounding box center [1224, 394] width 607 height 31
click at [1152, 394] on input "[PERSON_NAME] 3 قطع" at bounding box center [1224, 394] width 607 height 31
click at [632, 79] on span "Sections" at bounding box center [627, 79] width 44 height 19
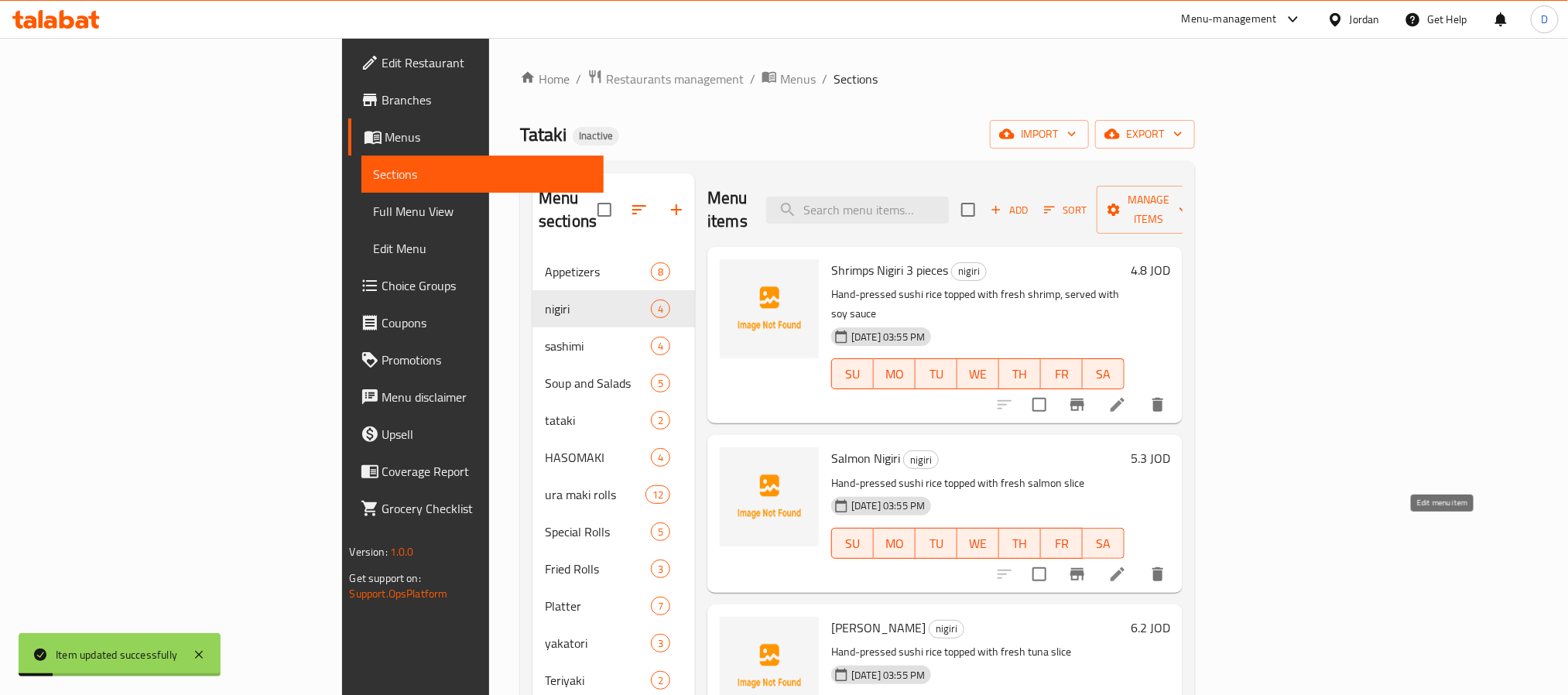
click at [1127, 565] on icon at bounding box center [1118, 574] width 19 height 19
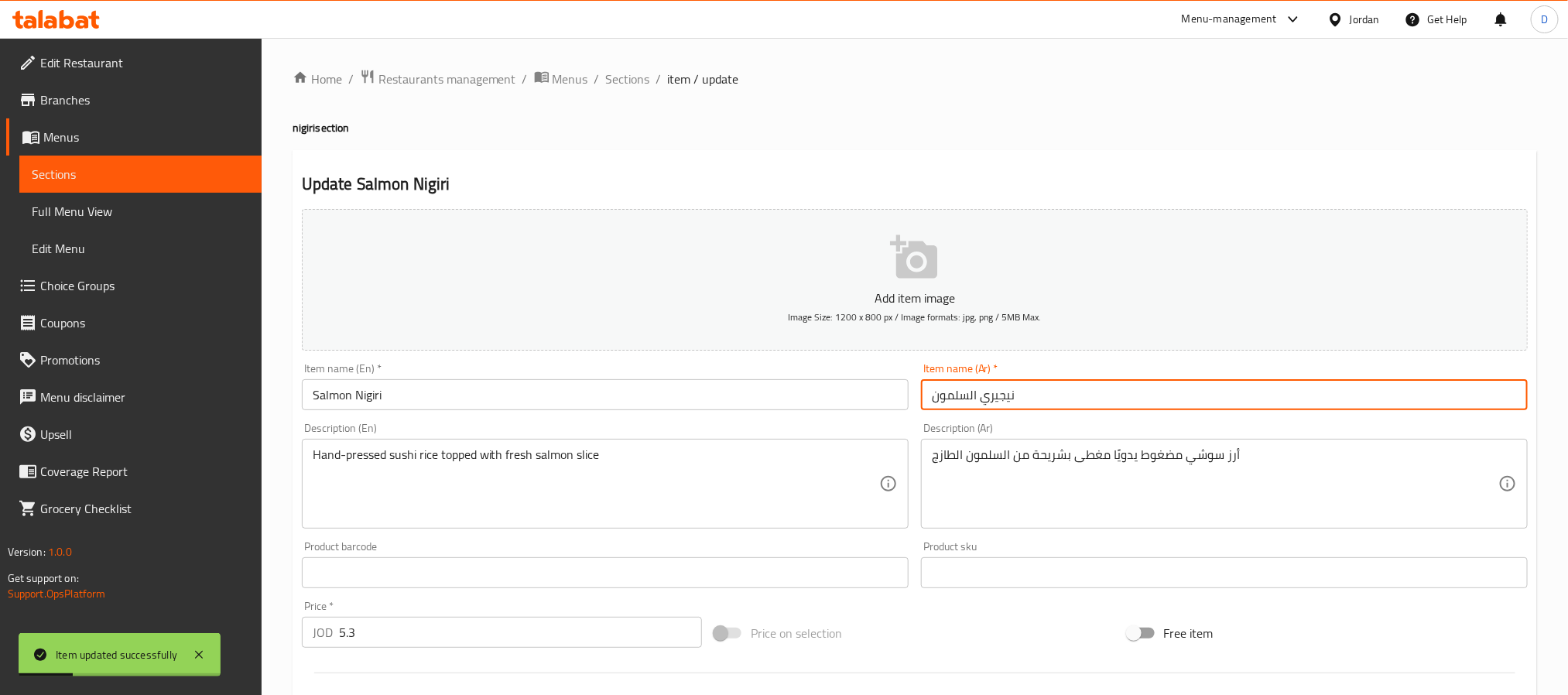
click at [1063, 404] on input "نيجيري السلمون" at bounding box center [1224, 394] width 607 height 31
paste input "3 قطع"
type input "نيجيري السلمون 3 قطع"
click at [789, 400] on input "Salmon Nigiri" at bounding box center [605, 394] width 607 height 31
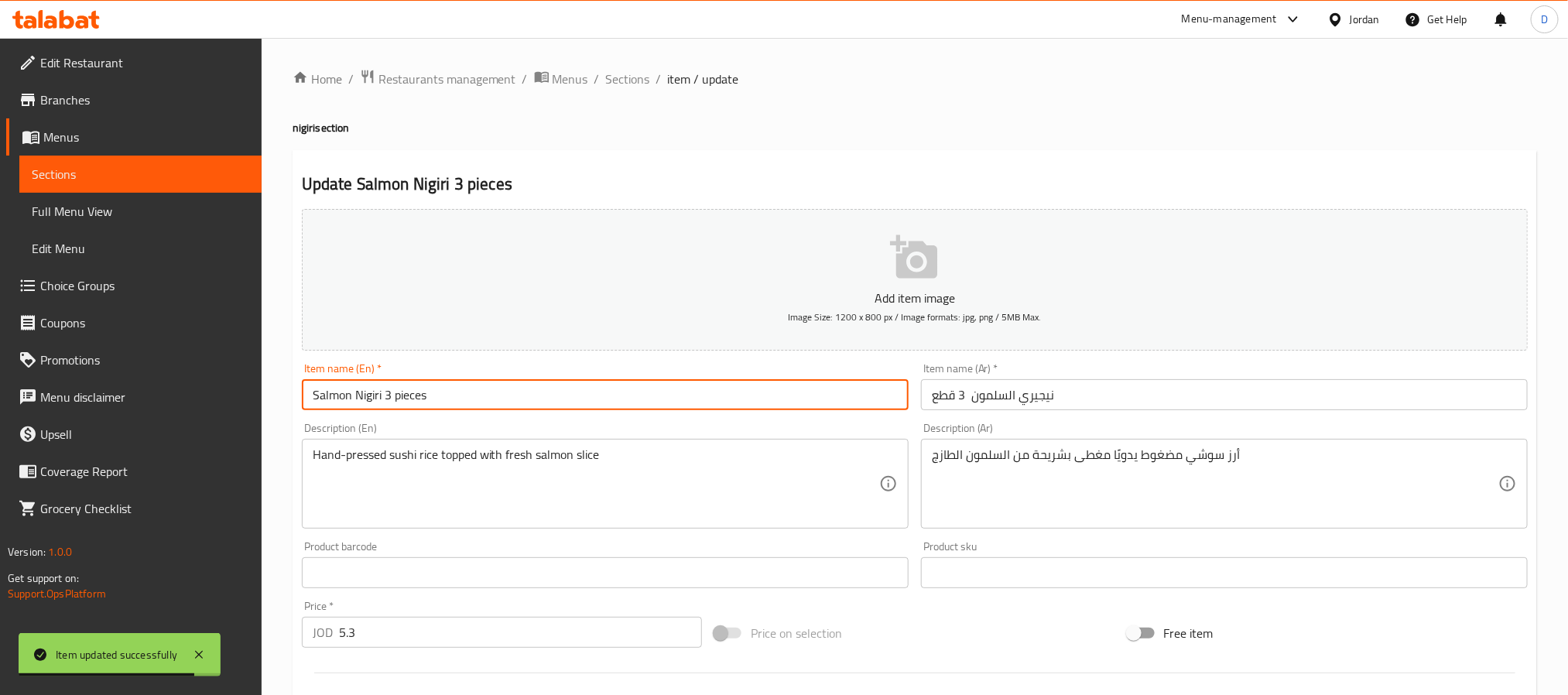
type input "Salmon Nigiri 3 pieces"
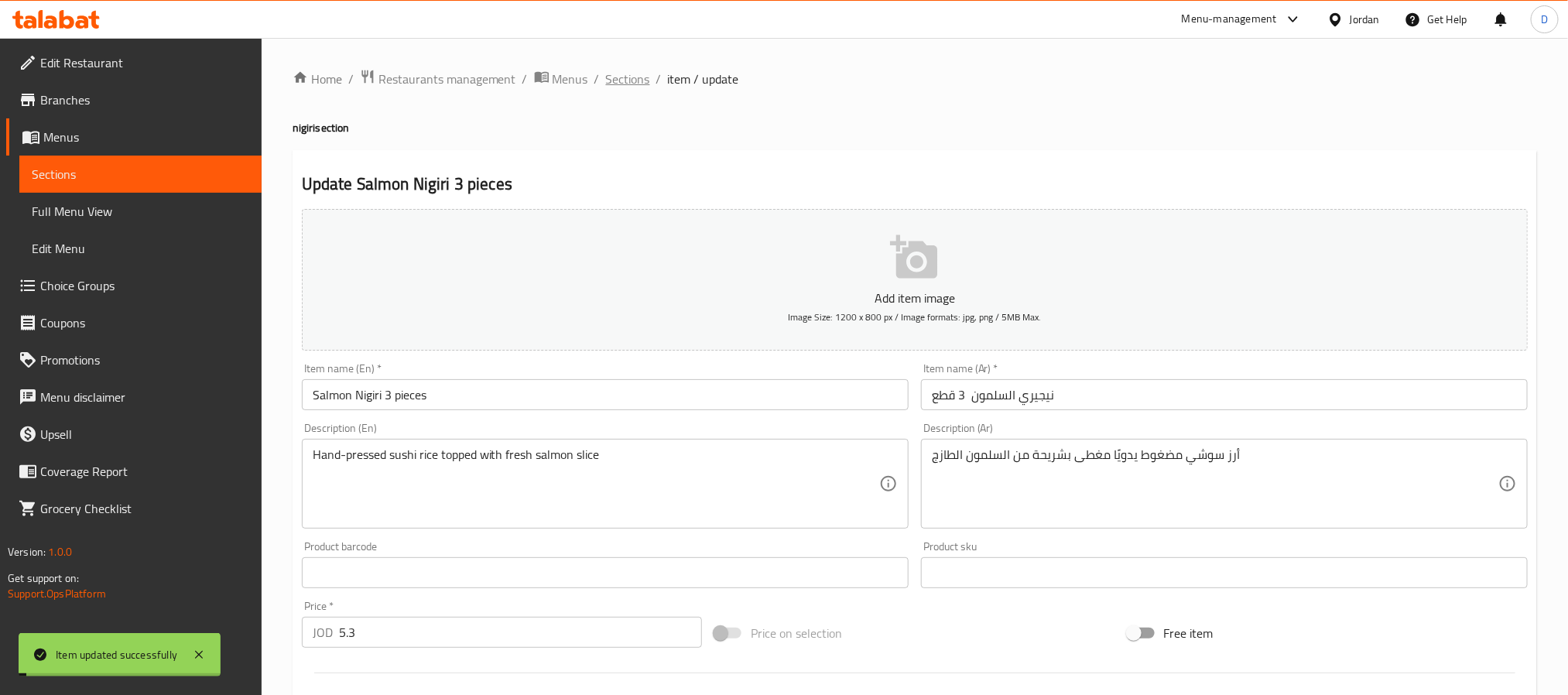
click at [626, 79] on span "Sections" at bounding box center [627, 79] width 44 height 19
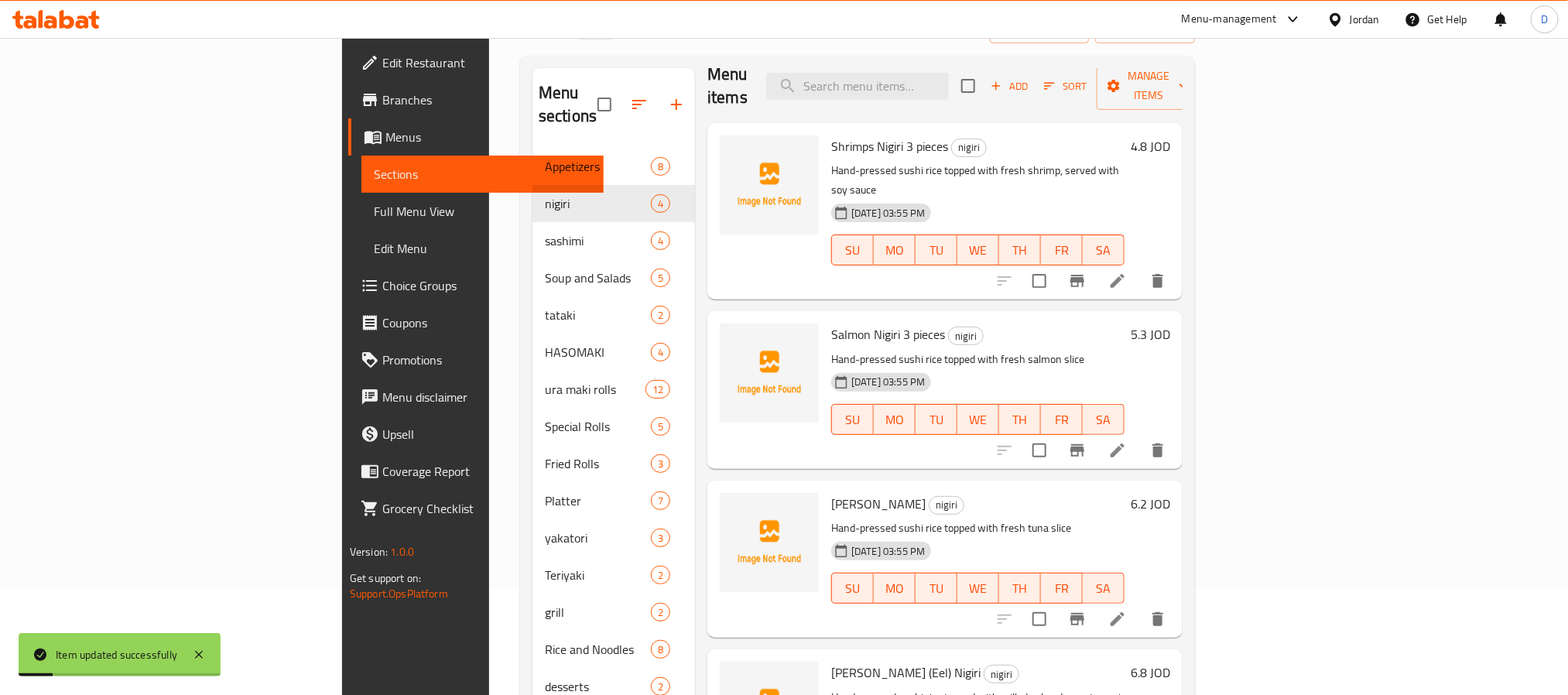
scroll to position [217, 0]
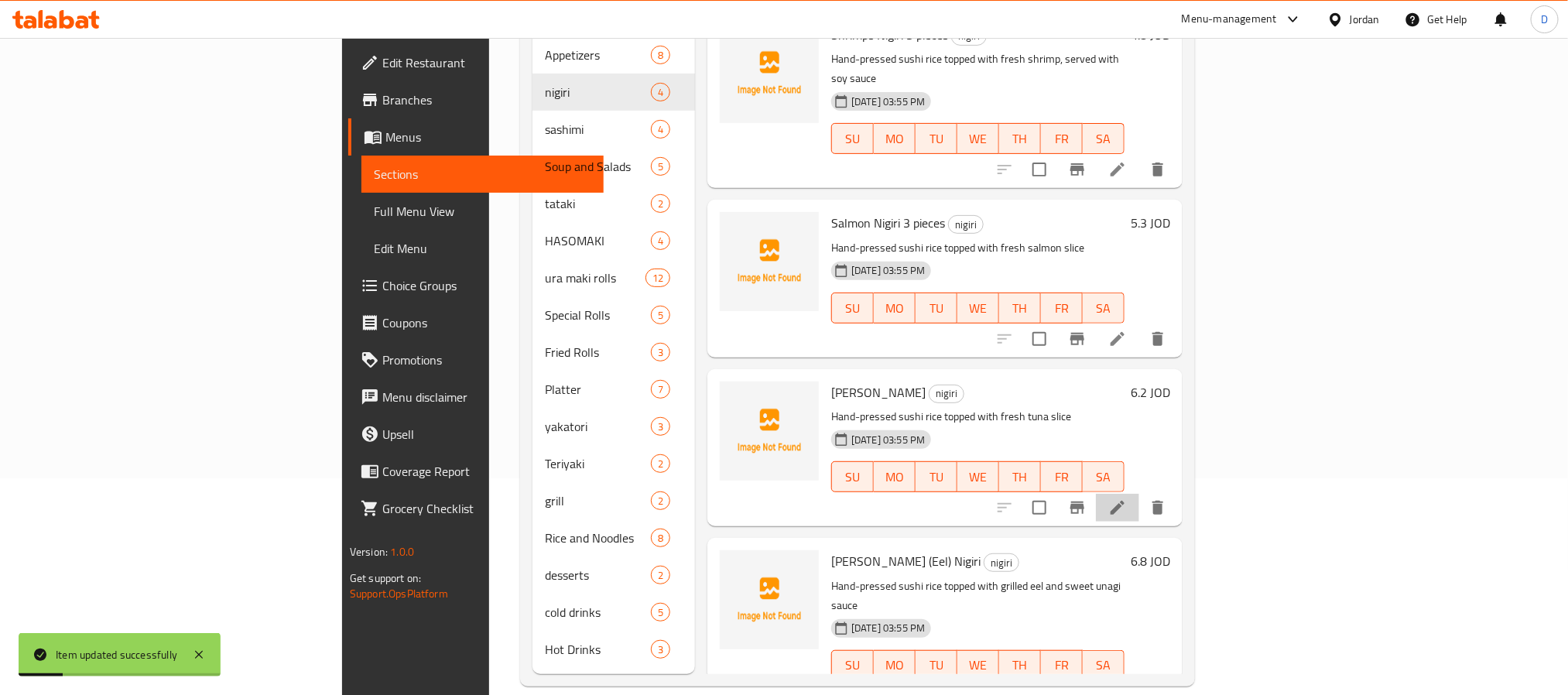
click at [1139, 494] on li at bounding box center [1118, 507] width 43 height 28
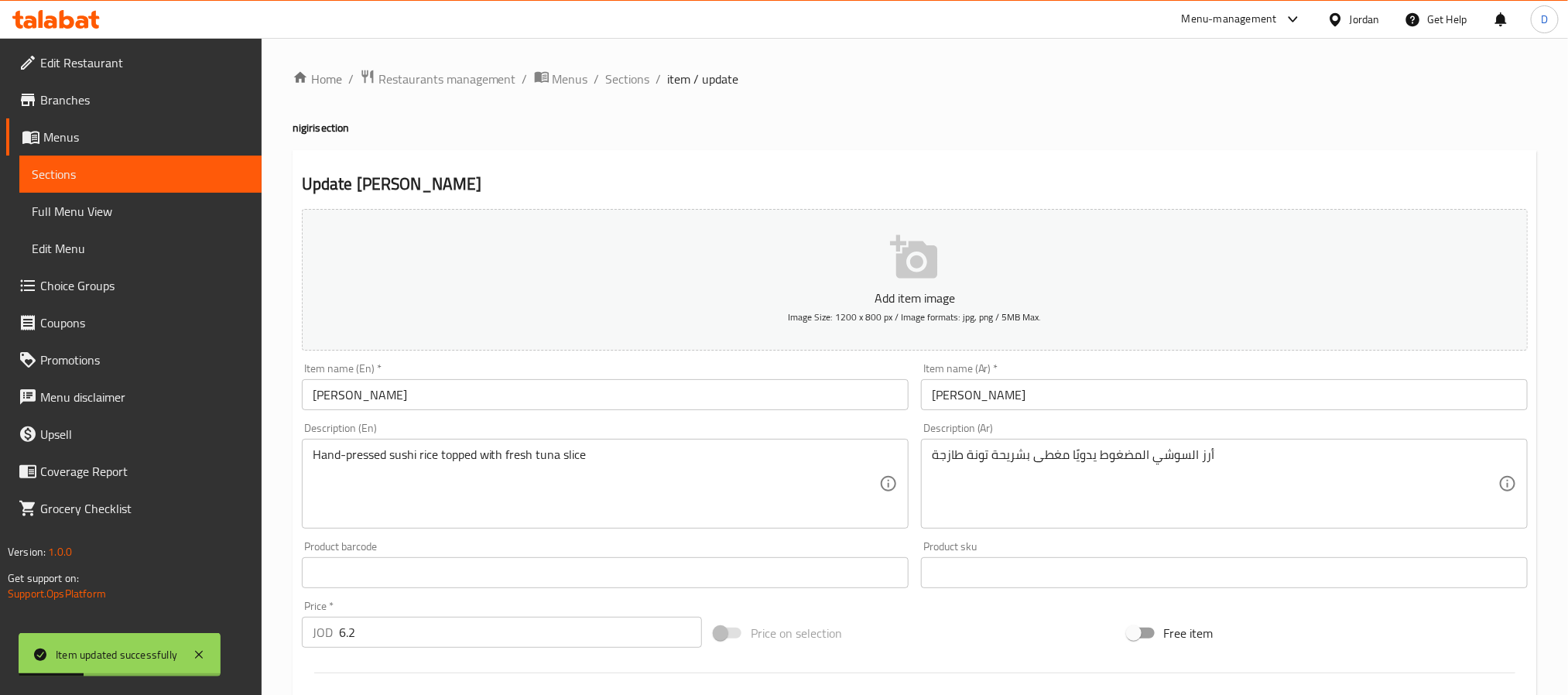
click at [1084, 400] on input "[PERSON_NAME]" at bounding box center [1224, 394] width 607 height 31
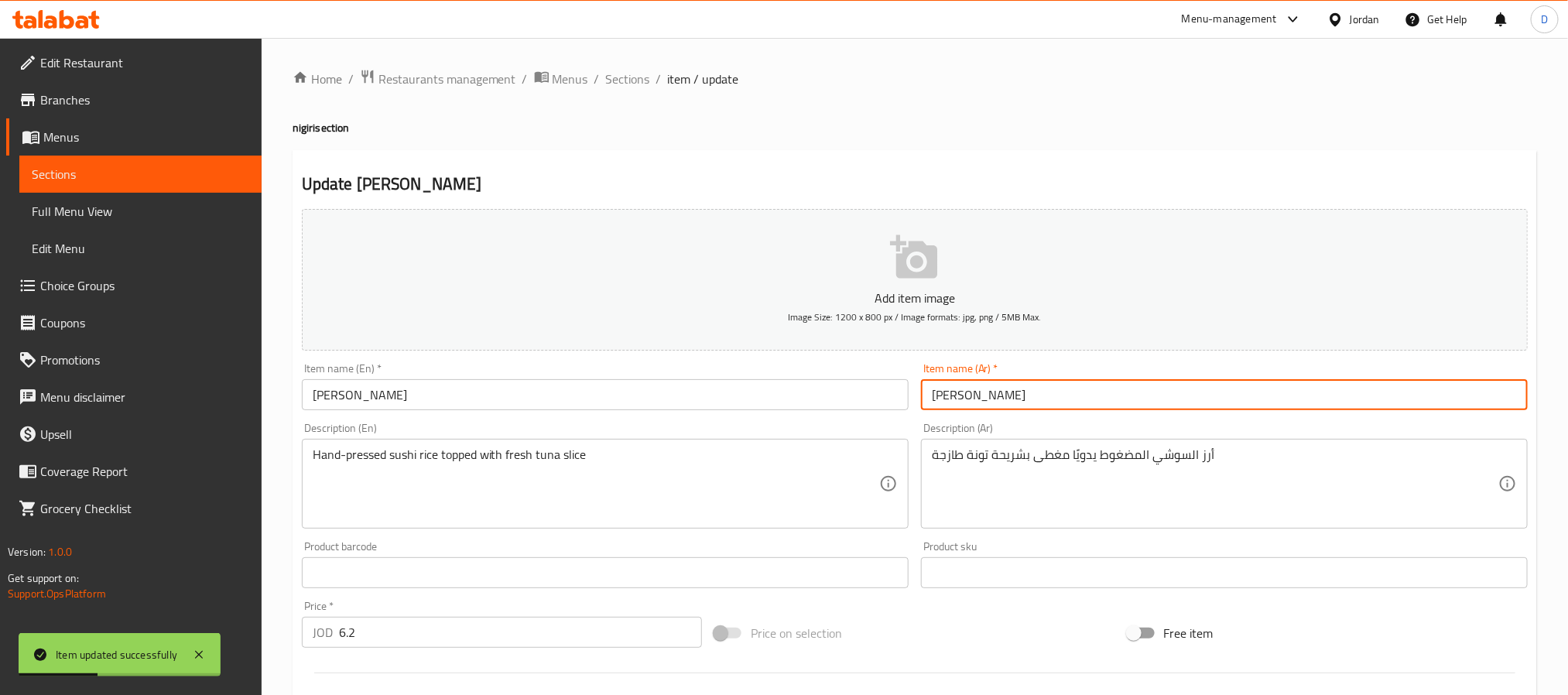
paste input "3 قطع"
type input "[PERSON_NAME] 3 قطع"
click at [691, 395] on input "[PERSON_NAME]" at bounding box center [605, 394] width 607 height 31
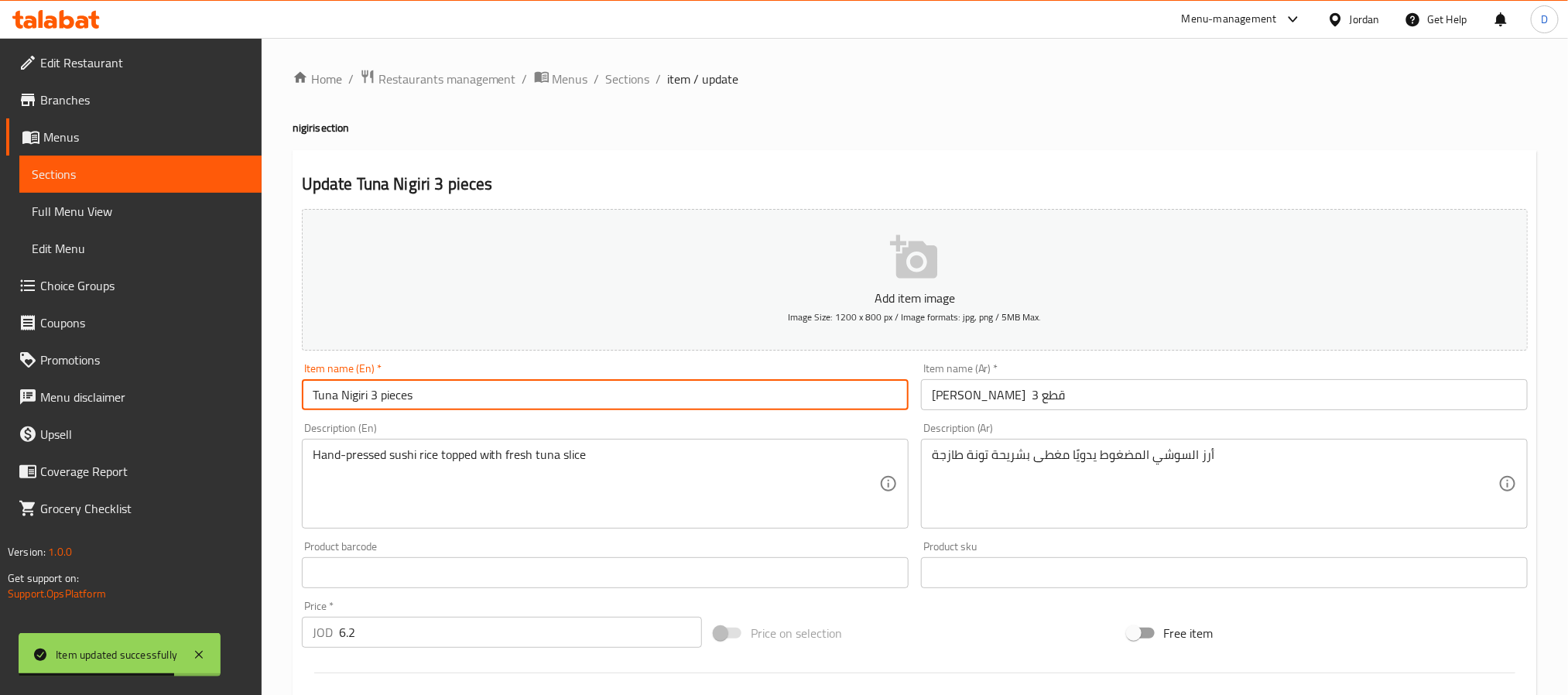
type input "Tuna Nigiri 3 pieces"
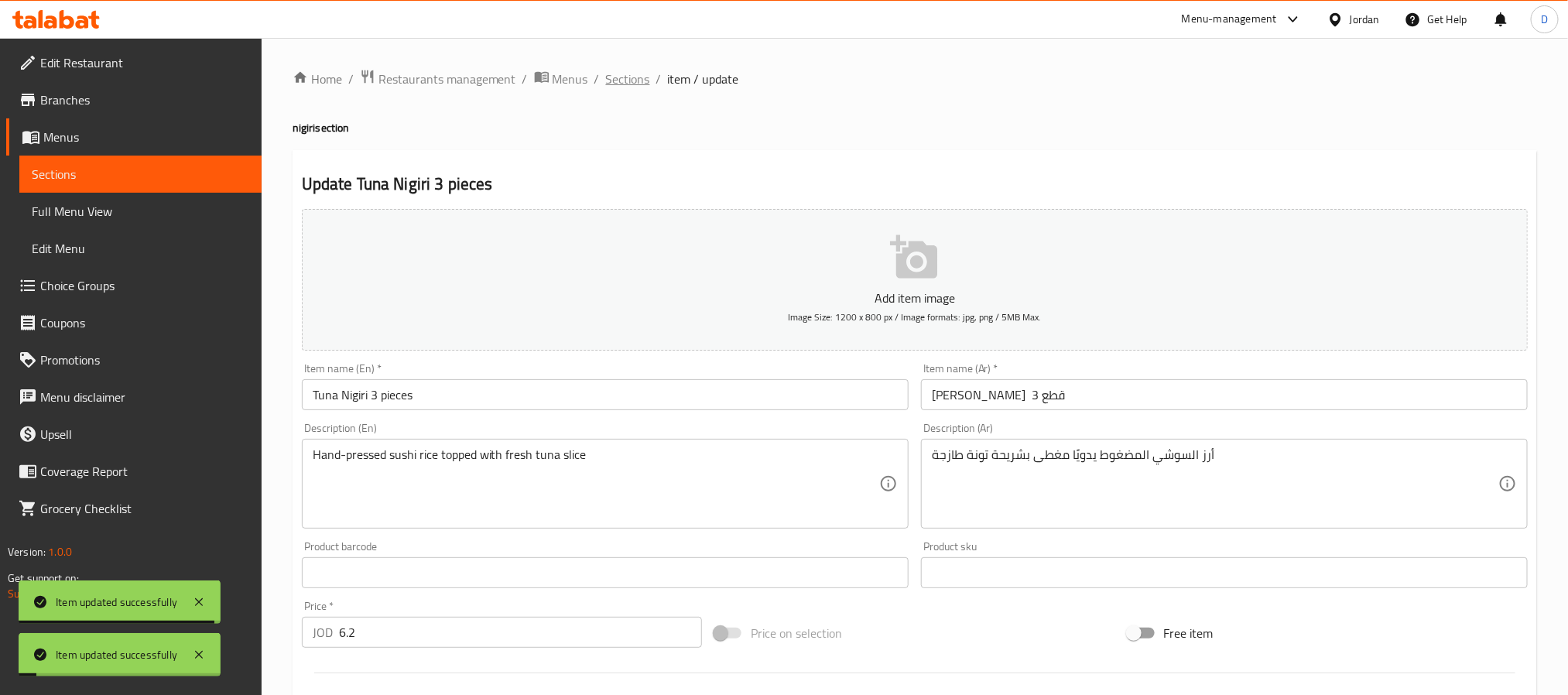
click at [638, 70] on span "Sections" at bounding box center [627, 79] width 44 height 19
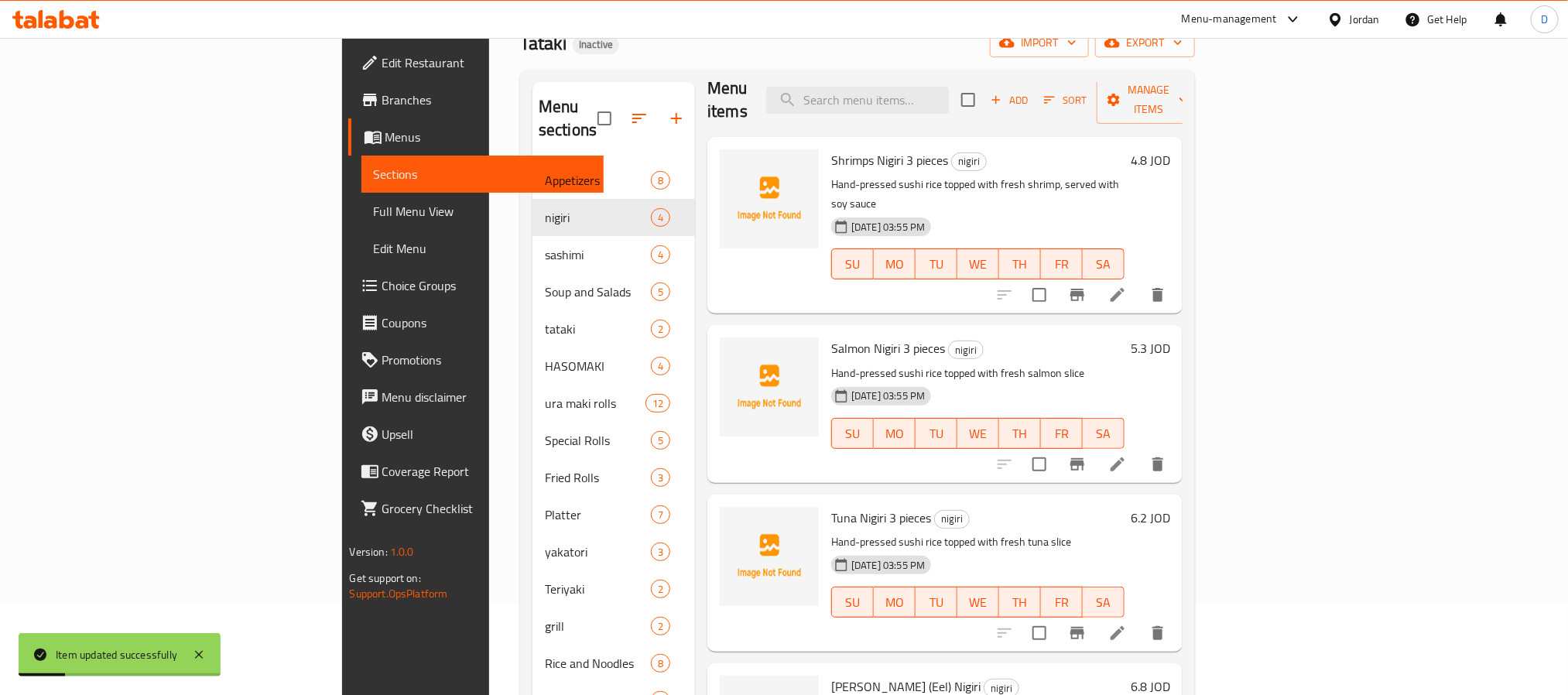
scroll to position [217, 0]
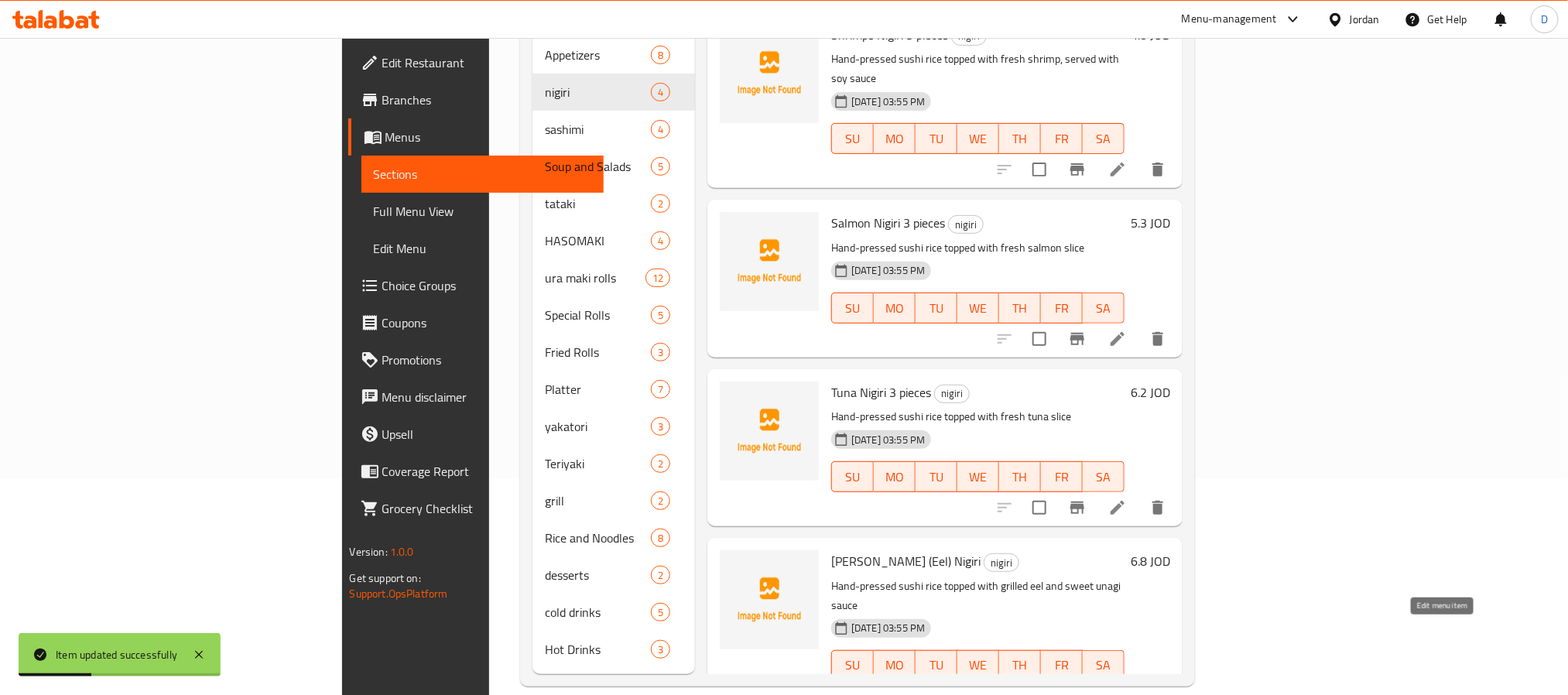
click at [1127, 687] on icon at bounding box center [1118, 696] width 19 height 19
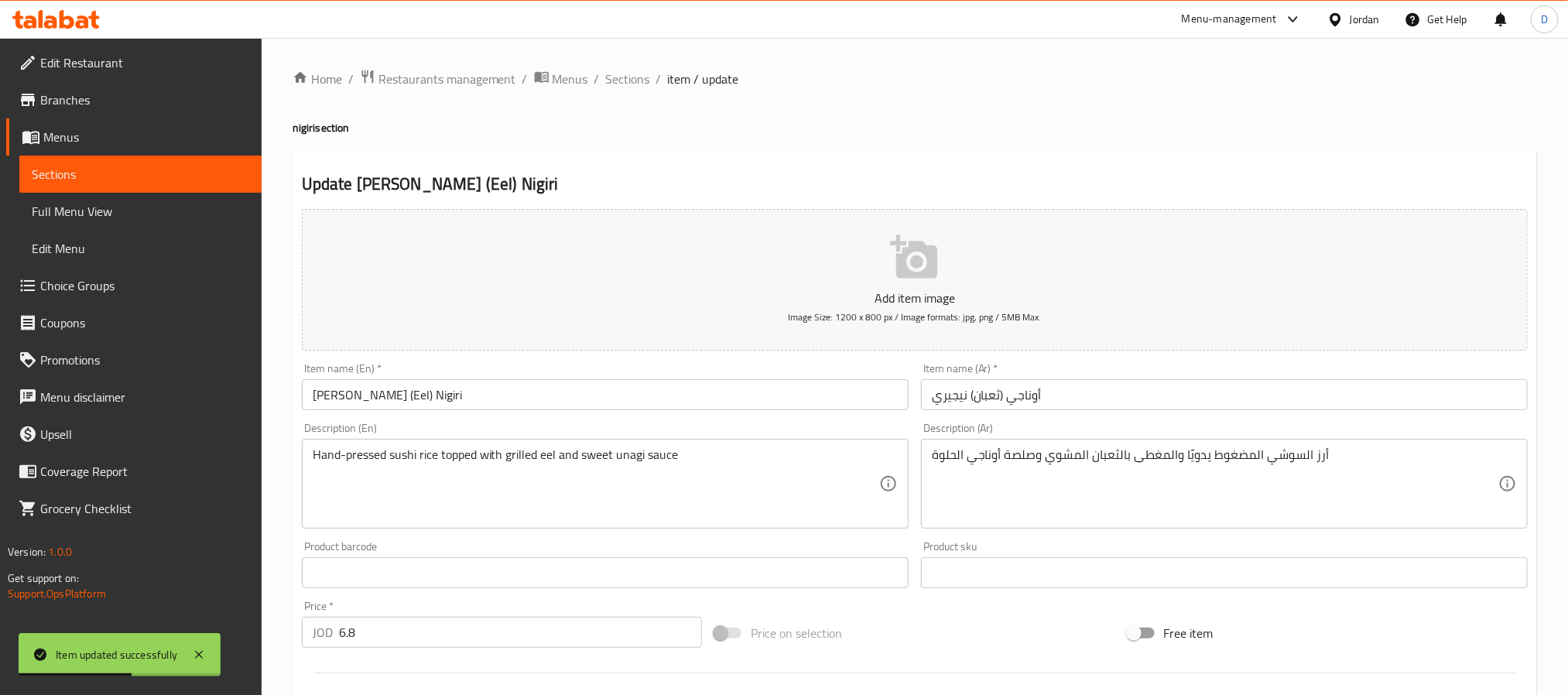
click at [1161, 403] on input "أوناجي (ثعبان) نيجيري" at bounding box center [1224, 394] width 607 height 31
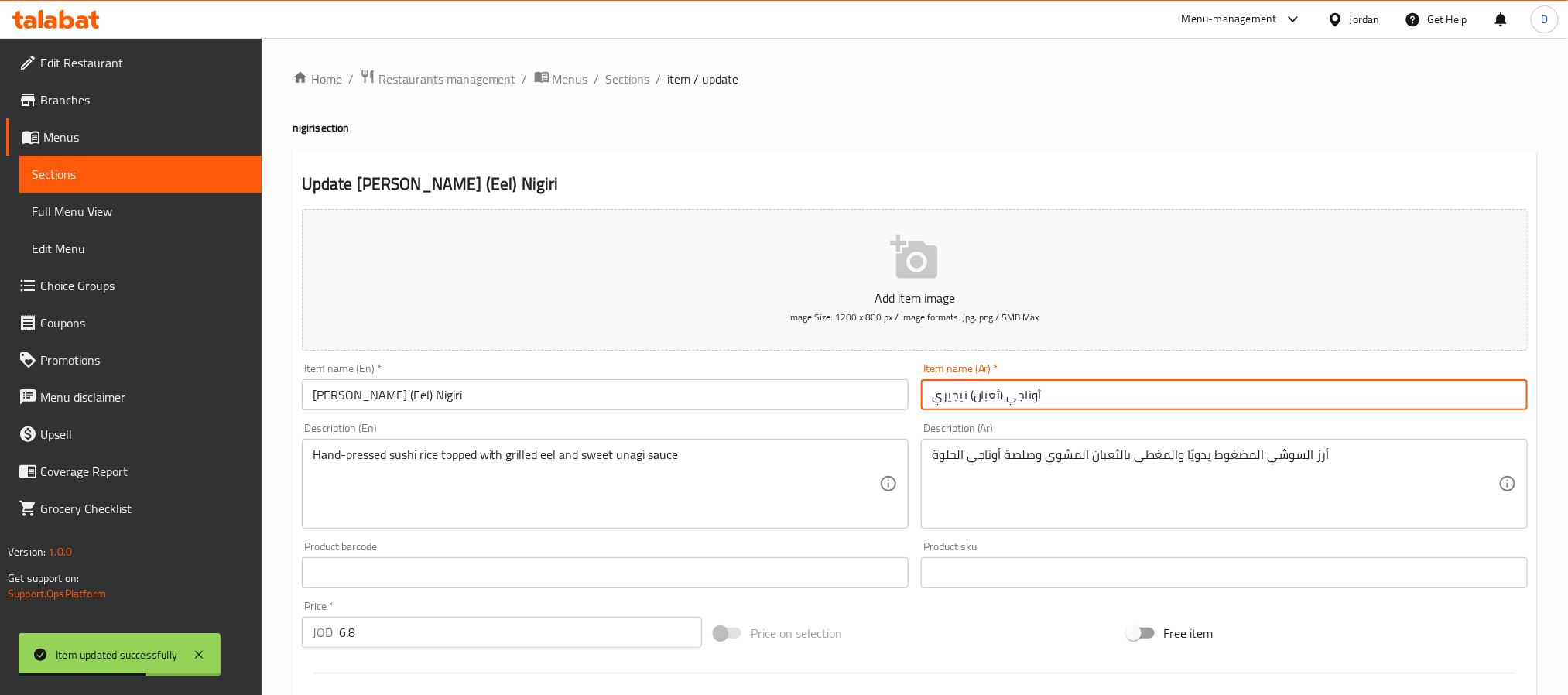
paste input "3 قطع"
drag, startPoint x: 1011, startPoint y: 400, endPoint x: 1036, endPoint y: 464, distance: 68.7
click at [1012, 400] on input "أوناجي (ثعبان) نيجيري 3 قطع" at bounding box center [1224, 394] width 607 height 31
type input "أوناجي (ثعبان البحر) نيجيري 3 قطع"
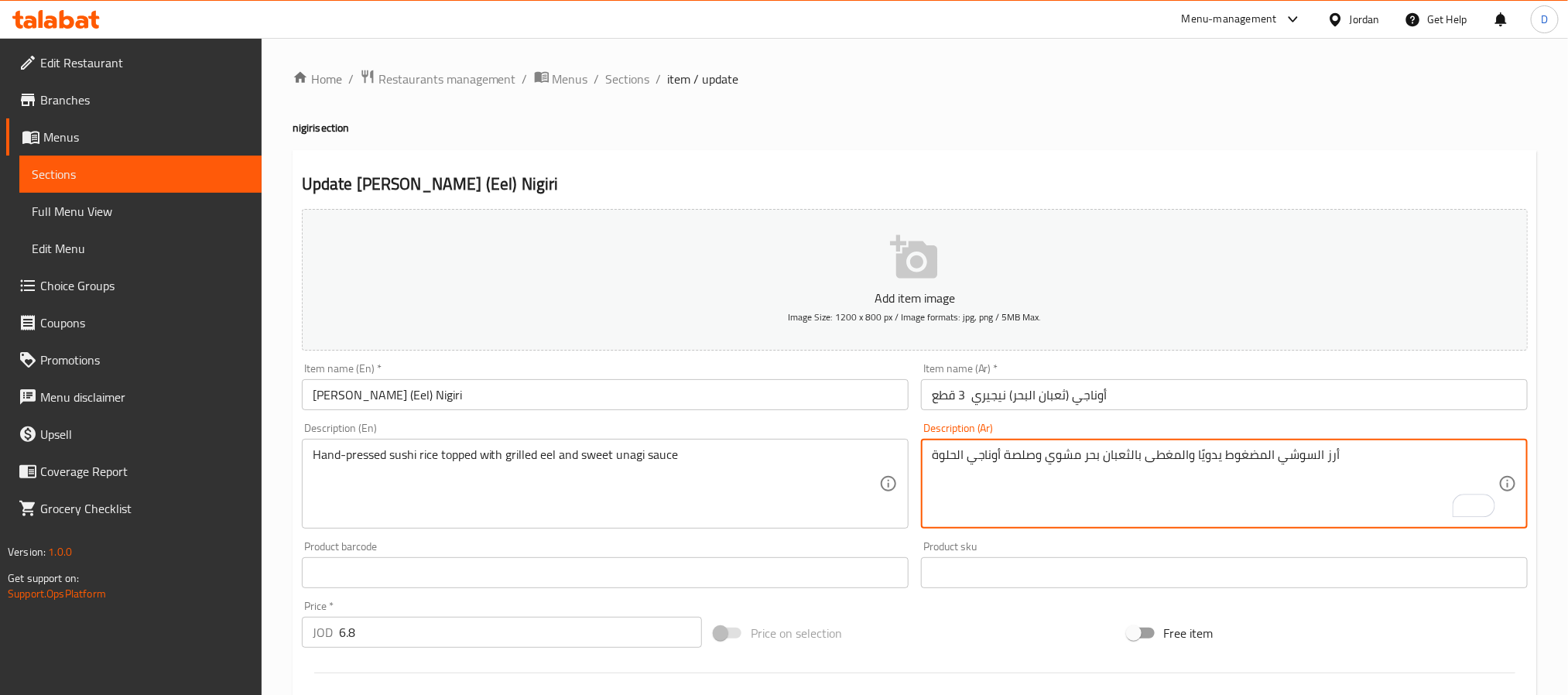
type textarea "أرز السوشي المضغوط يدويًا والمغطى بالثعبان بحر مشوي وصلصة أوناجي الحلوة"
click at [462, 402] on input "[PERSON_NAME] (Eel) Nigiri" at bounding box center [605, 394] width 607 height 31
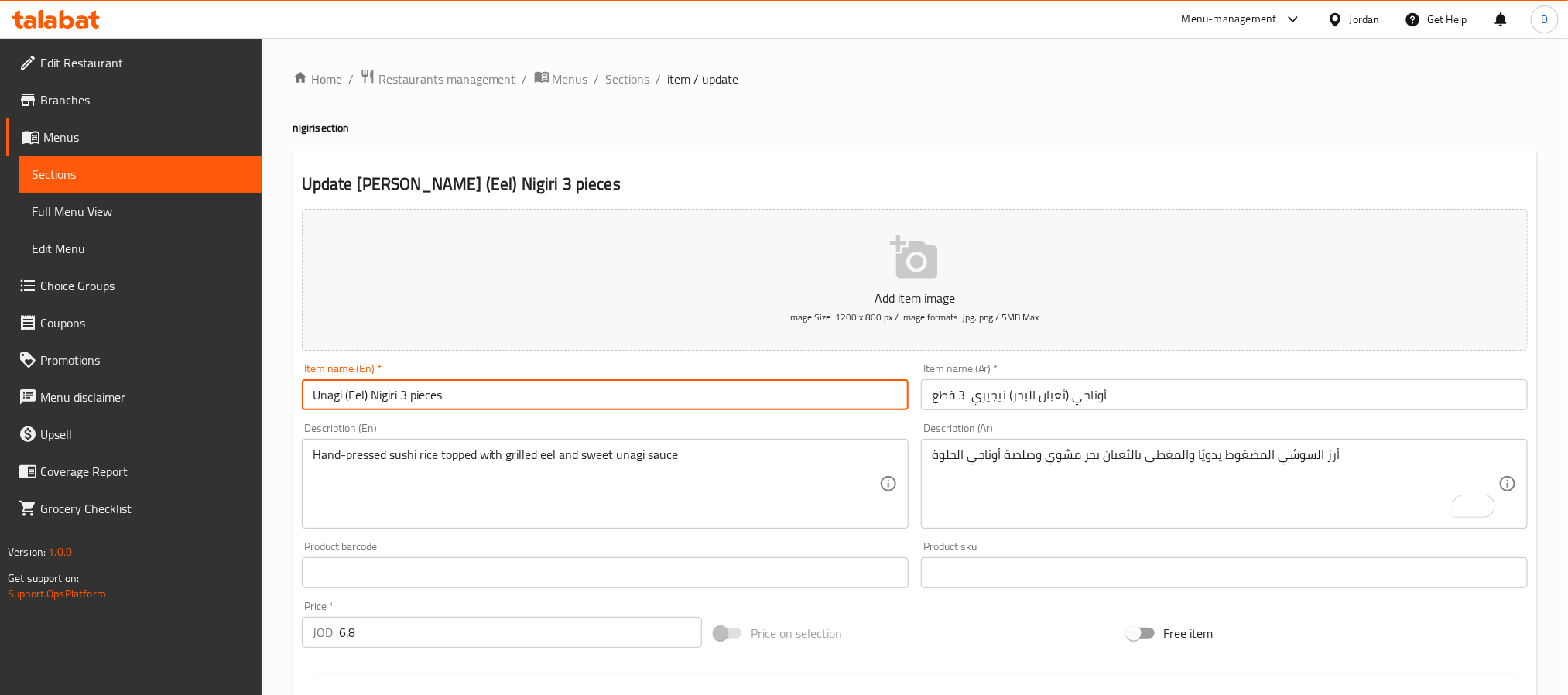
type input "Unagi (Eel) Nigiri 3 pieces"
click at [635, 72] on span "Sections" at bounding box center [627, 79] width 44 height 19
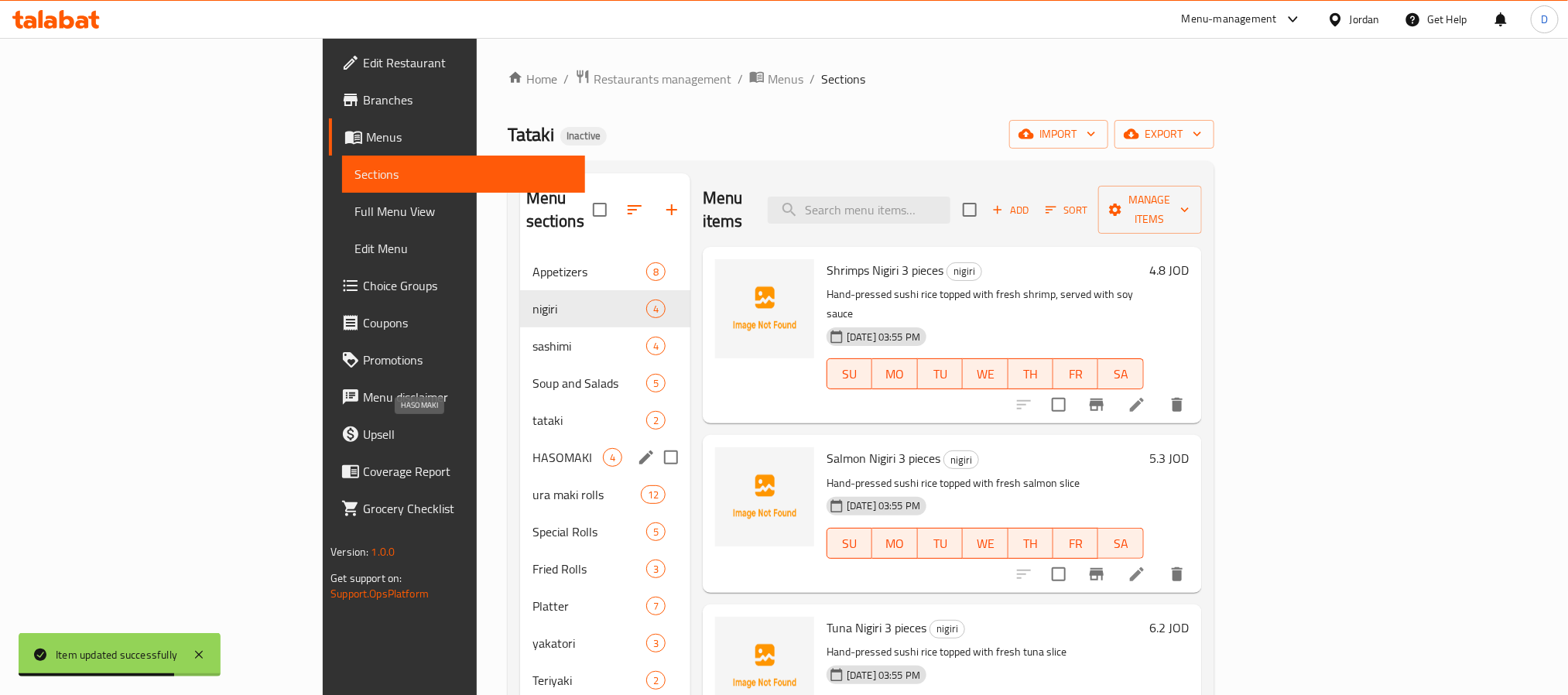
click at [533, 448] on span "HASOMAKI" at bounding box center [568, 457] width 70 height 19
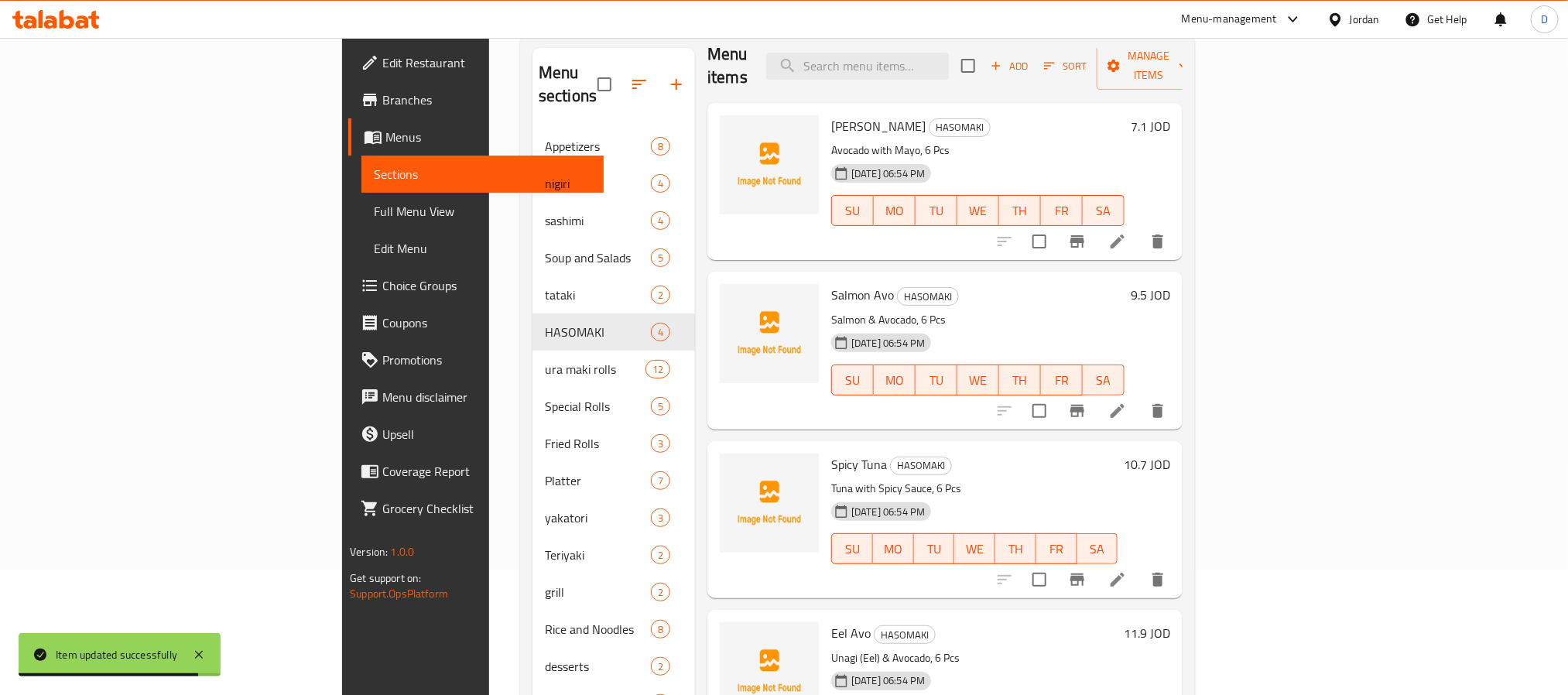
scroll to position [217, 0]
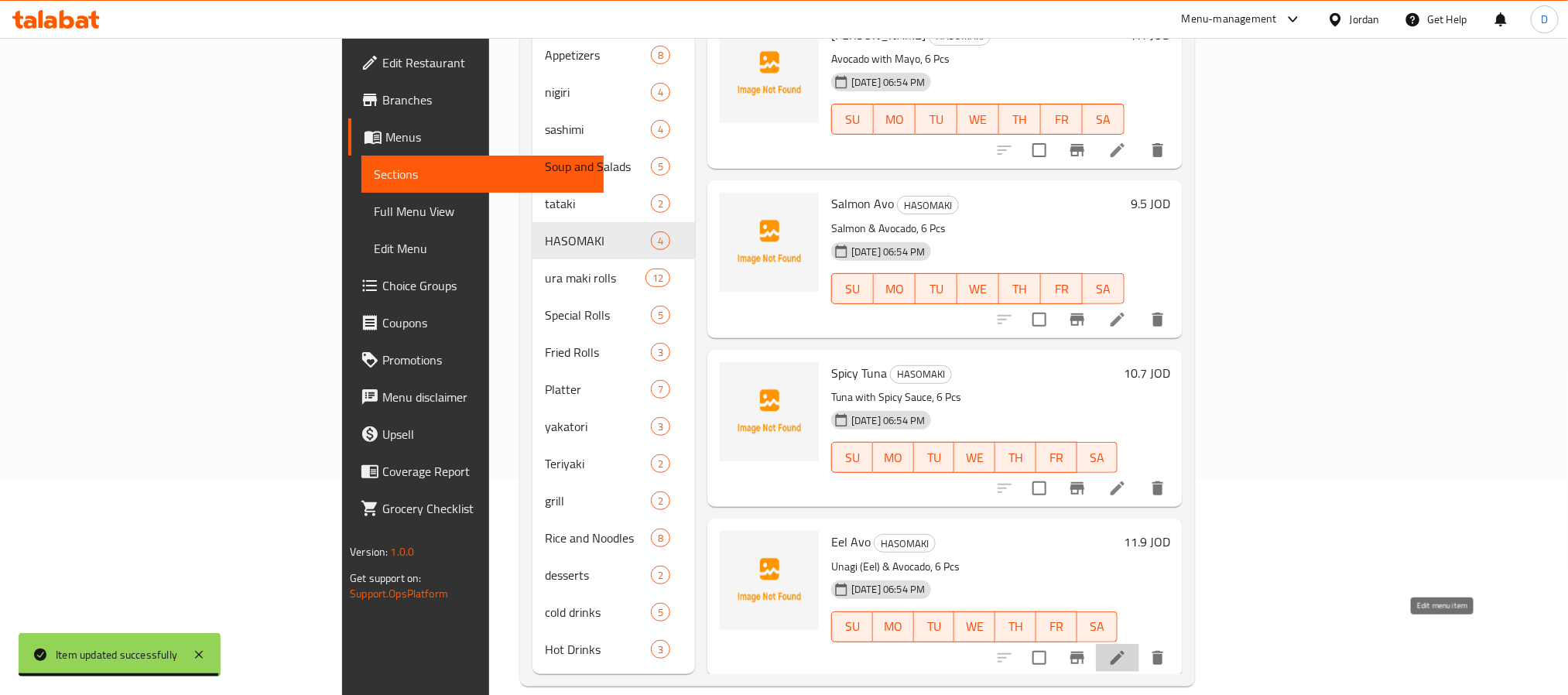
click at [1125, 651] on icon at bounding box center [1117, 657] width 14 height 14
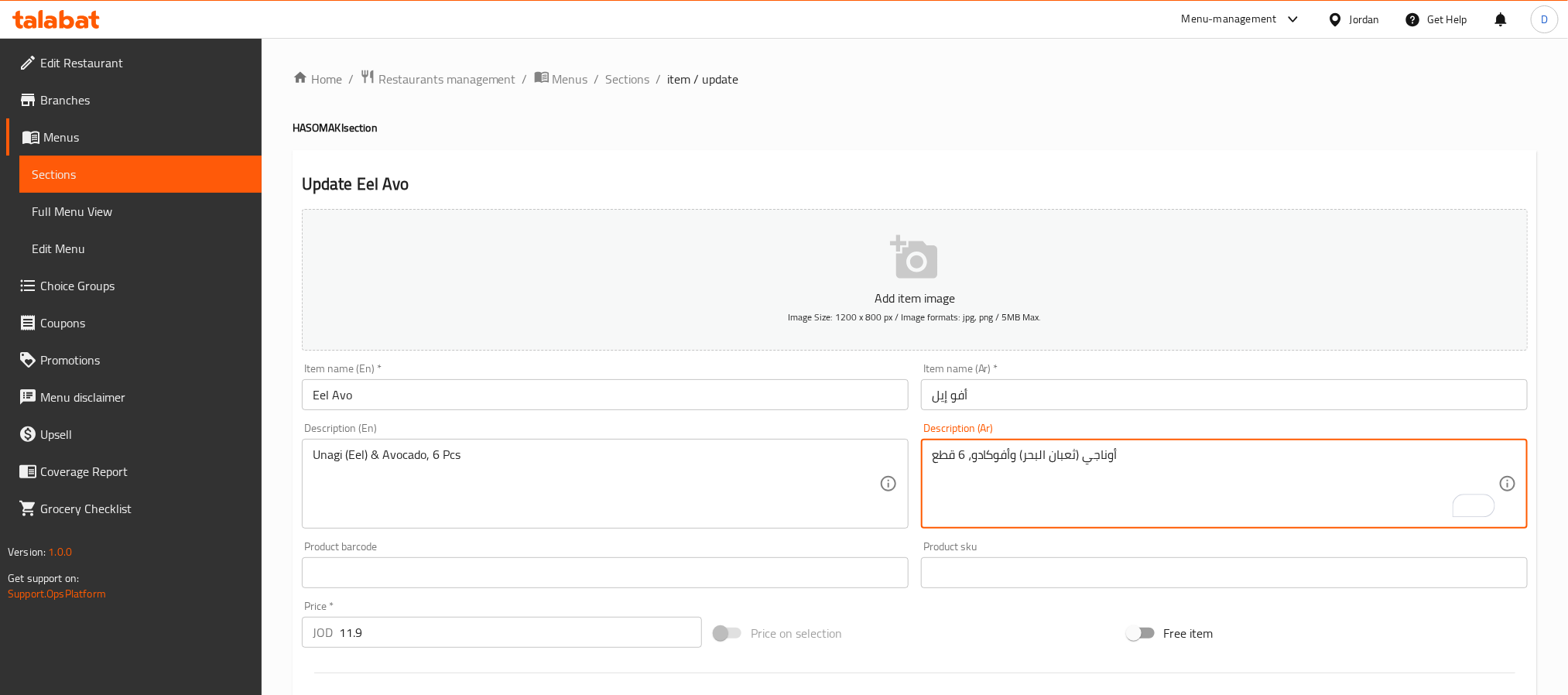
drag, startPoint x: 1024, startPoint y: 458, endPoint x: 1076, endPoint y: 459, distance: 52.0
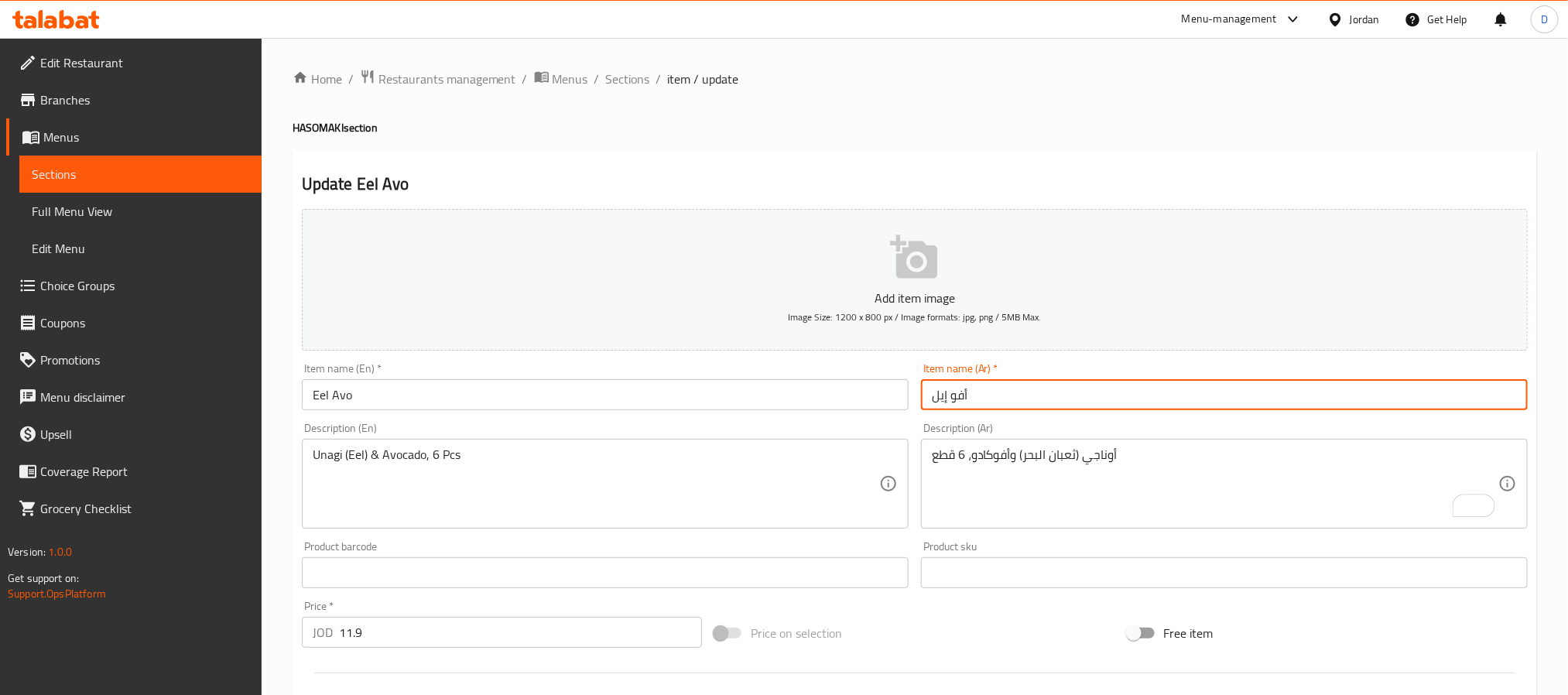
click at [938, 400] on input "أفو إيل" at bounding box center [1224, 394] width 607 height 31
paste input "عبان البحر"
type input "أفو ثعبان البحر"
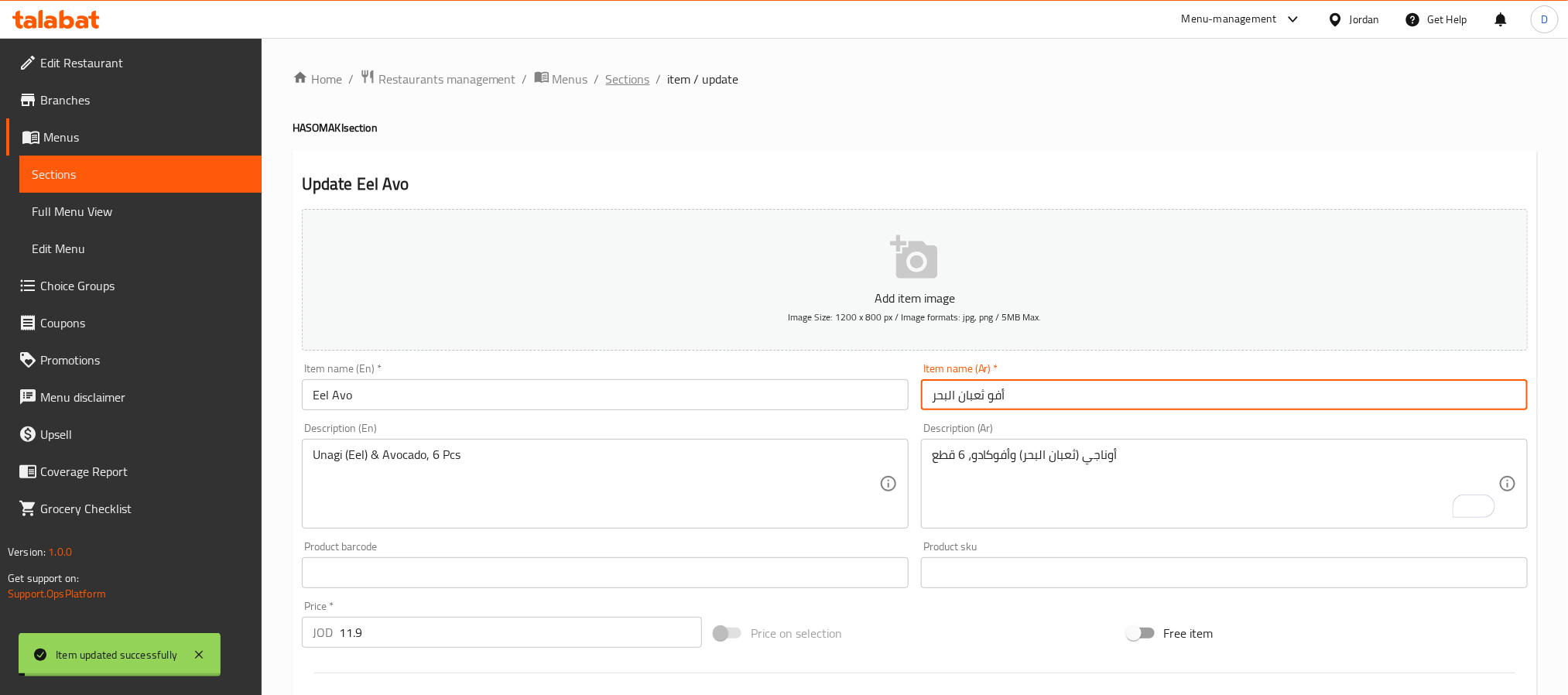
click at [638, 74] on span "Sections" at bounding box center [627, 79] width 44 height 19
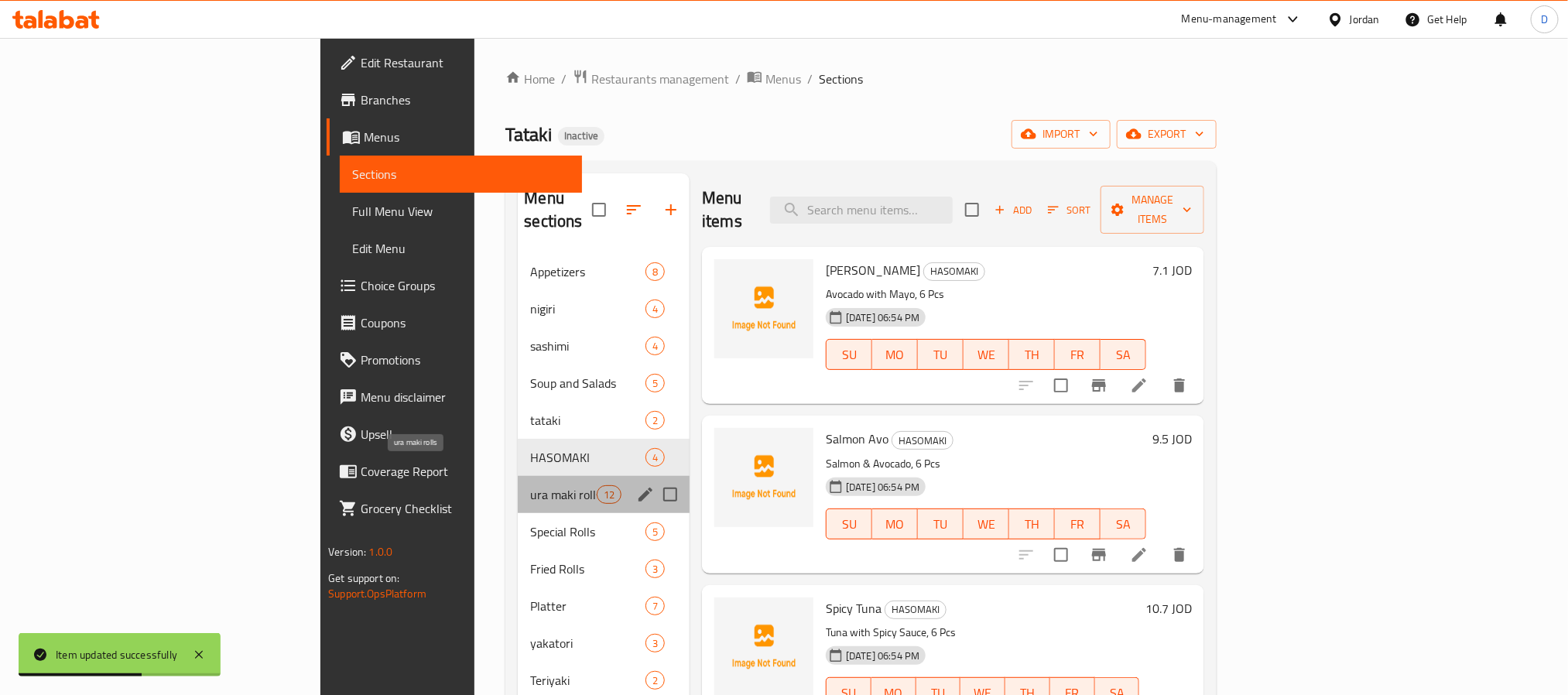
click at [530, 486] on span "ura maki rolls" at bounding box center [562, 495] width 66 height 19
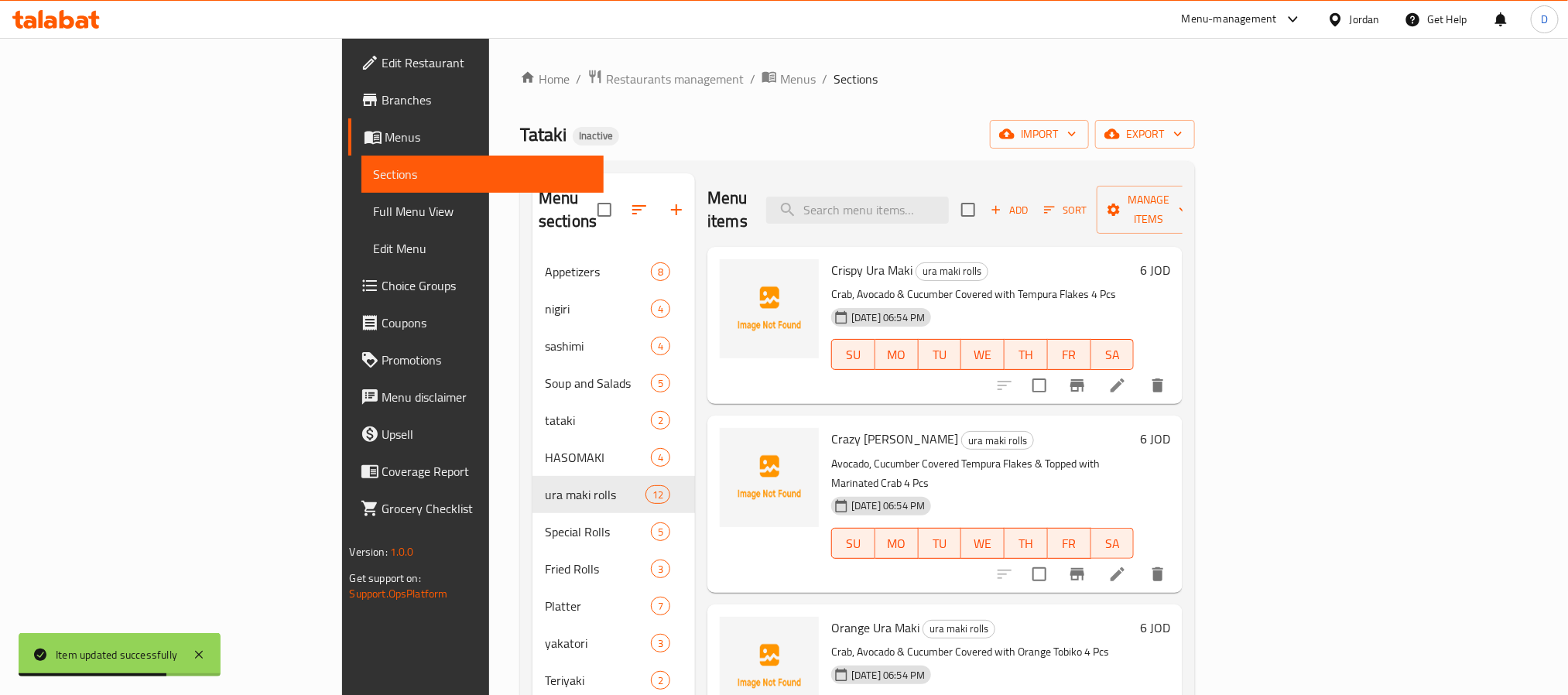
click at [1139, 561] on li at bounding box center [1118, 574] width 43 height 28
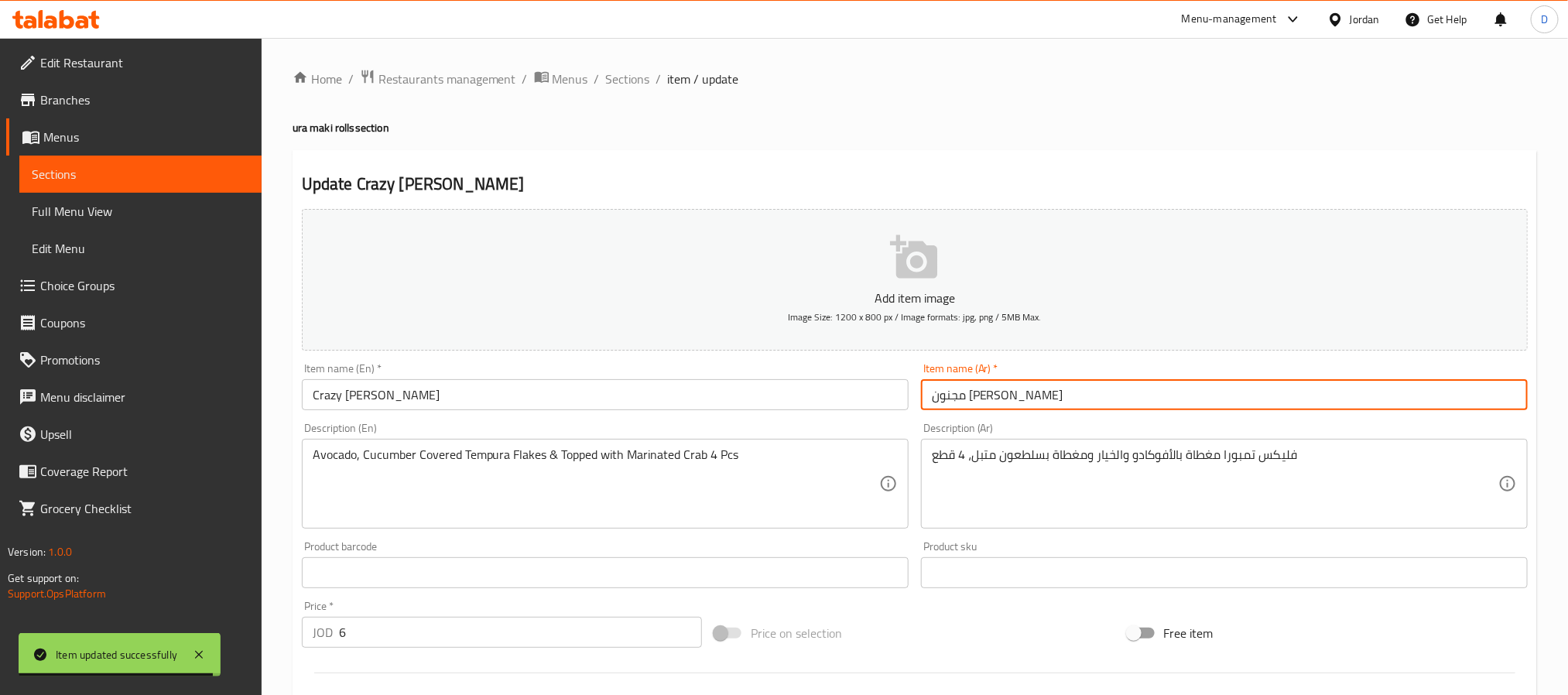
click at [1006, 400] on input "مجنون [PERSON_NAME]" at bounding box center [1224, 394] width 607 height 31
type input "كريزي اورا ماكي"
drag, startPoint x: 623, startPoint y: 78, endPoint x: 472, endPoint y: 5, distance: 167.7
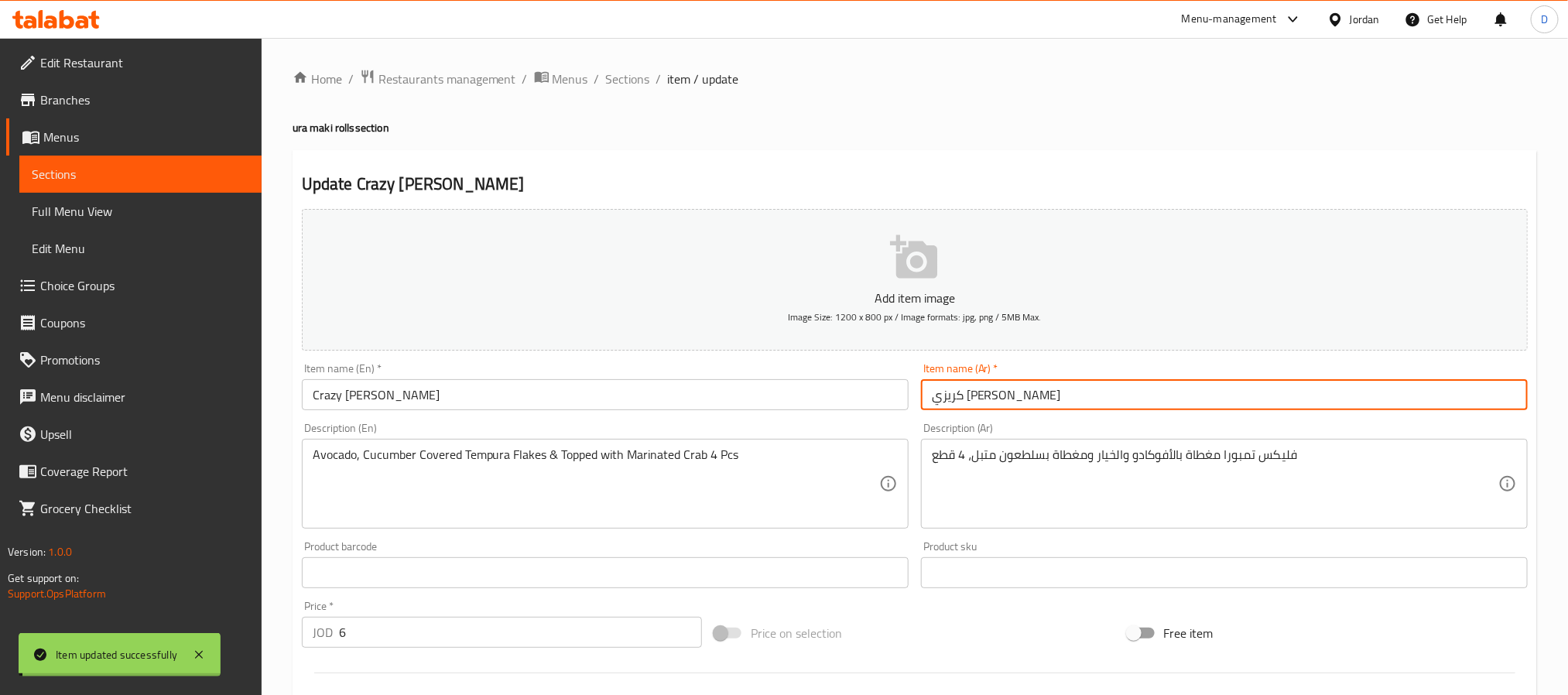
click at [623, 78] on span "Sections" at bounding box center [627, 79] width 44 height 19
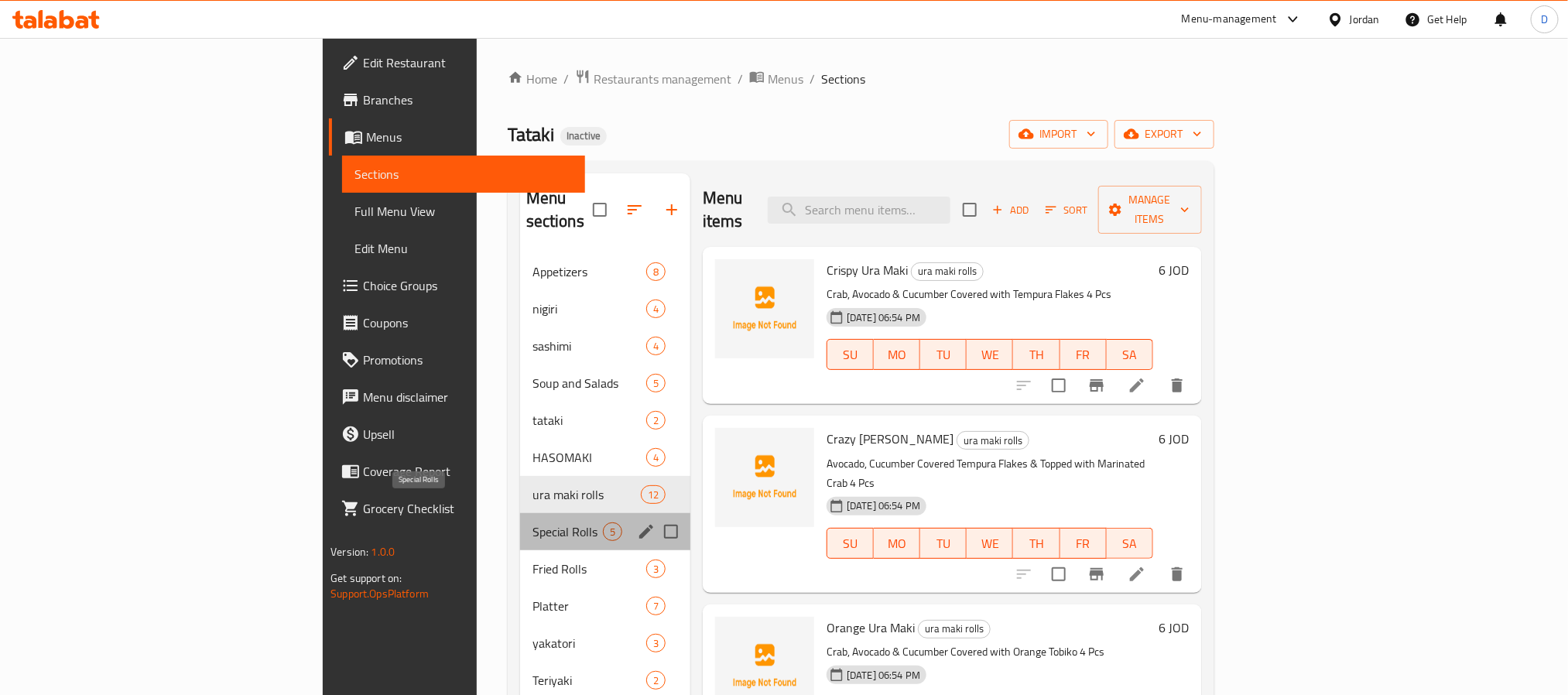
click at [533, 523] on span "Special Rolls" at bounding box center [568, 532] width 70 height 19
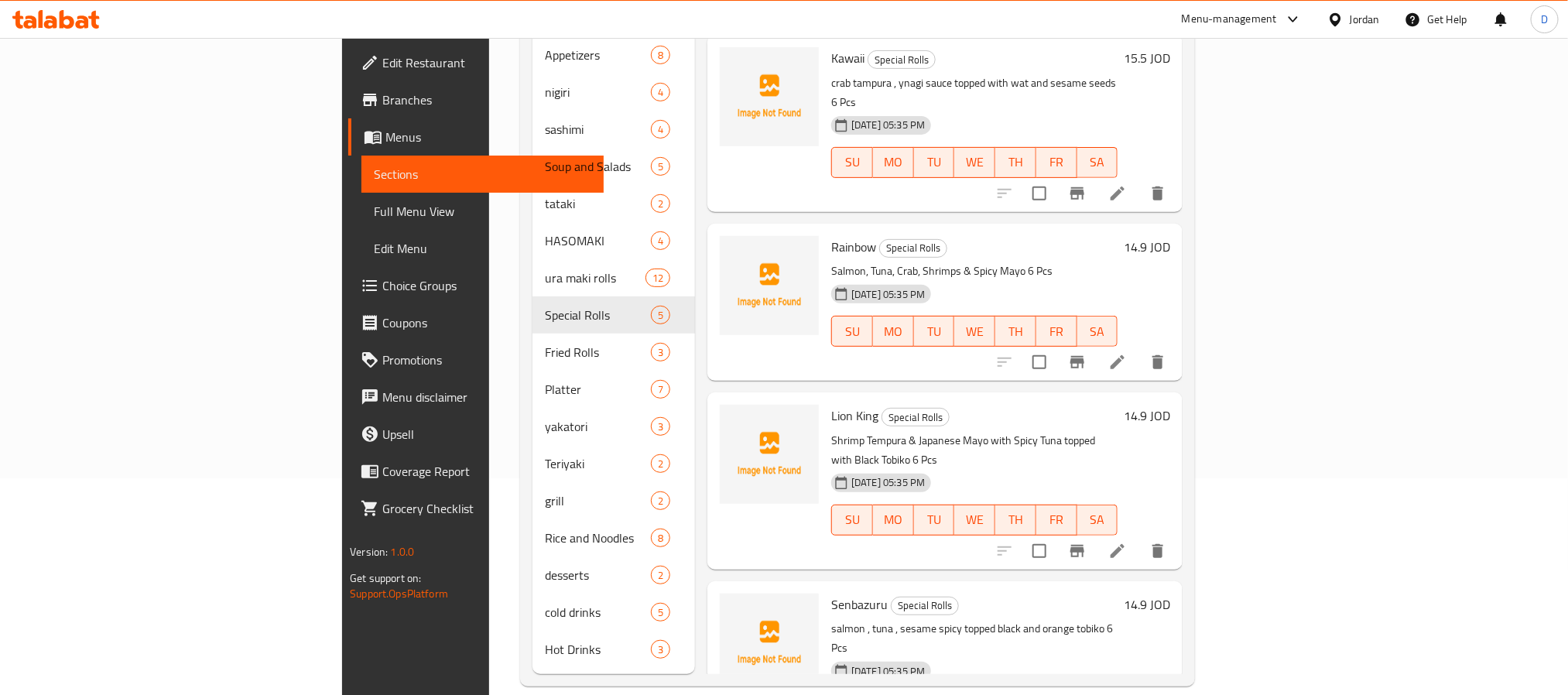
scroll to position [188, 0]
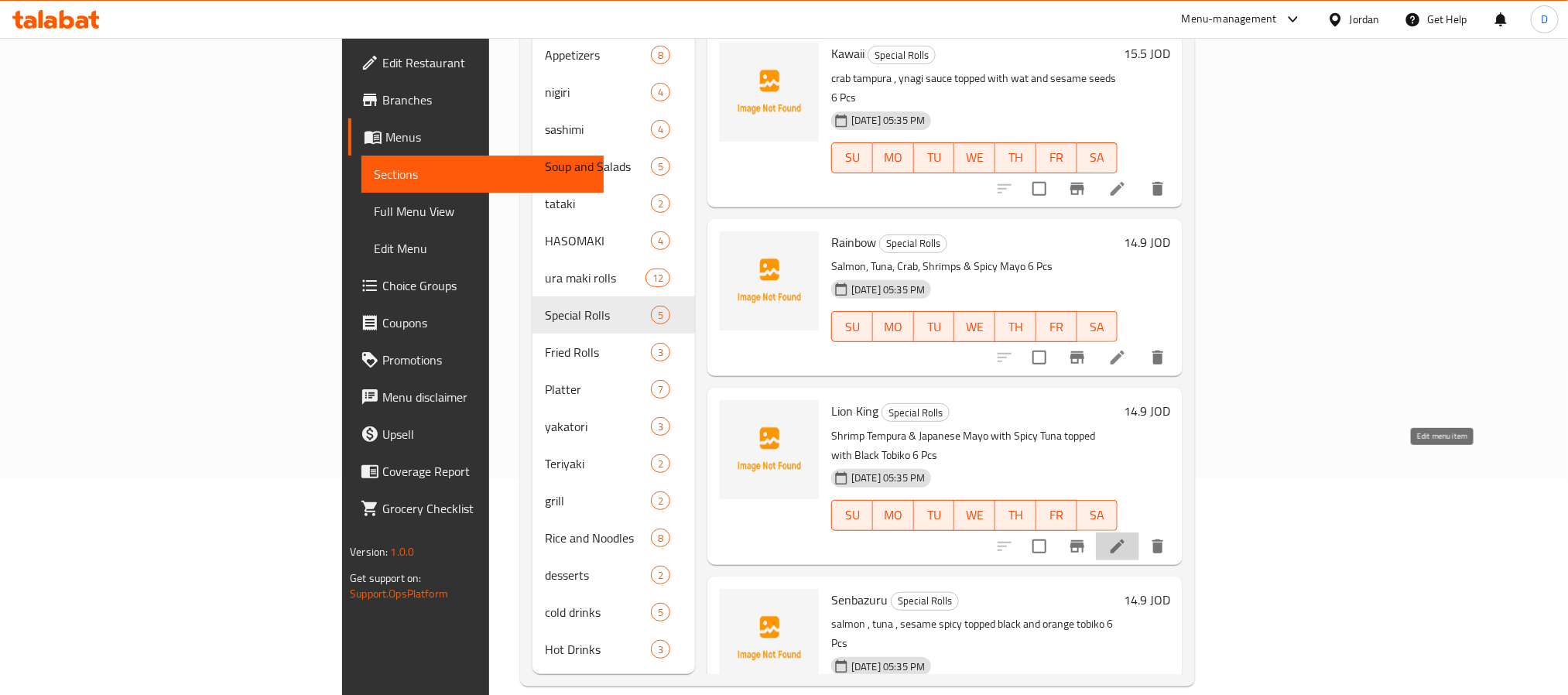
click at [1127, 537] on icon at bounding box center [1118, 546] width 19 height 19
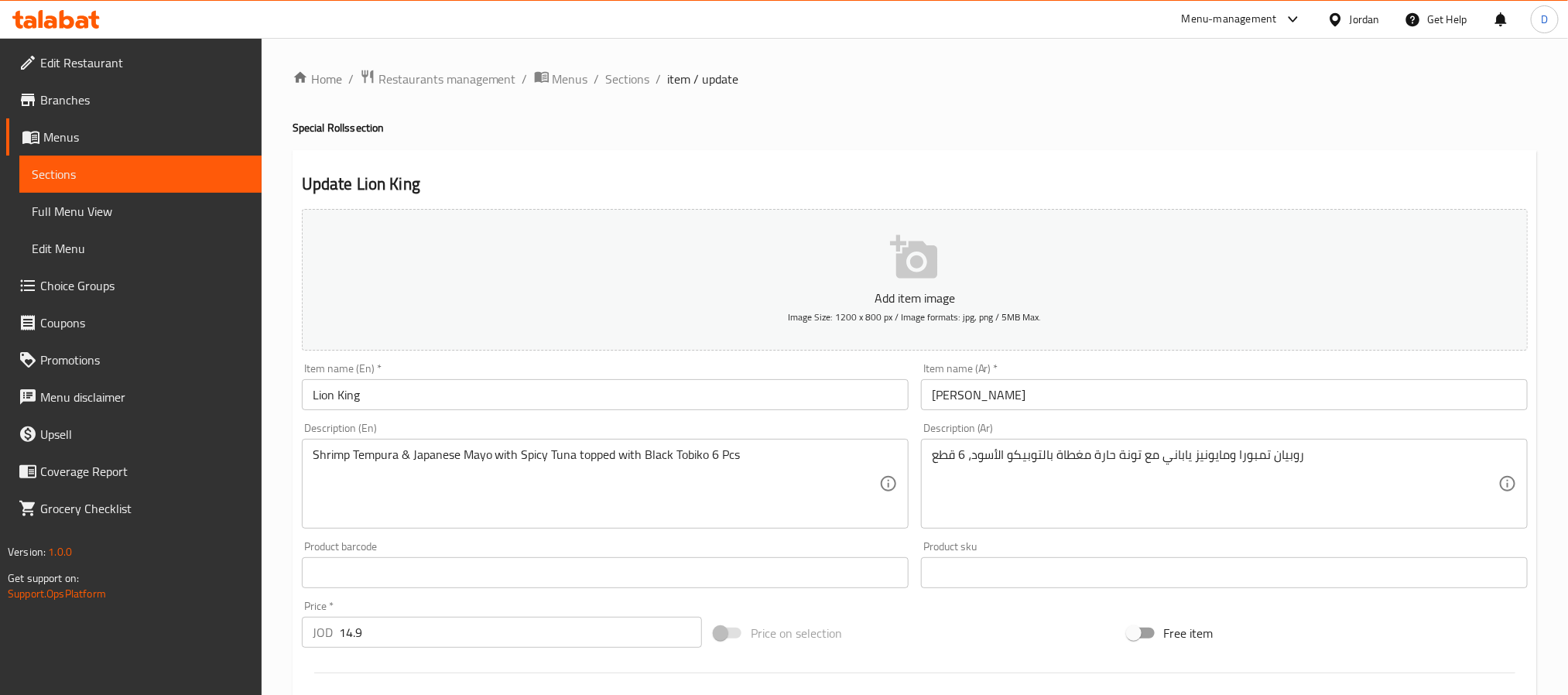
click at [1016, 395] on input "[PERSON_NAME]" at bounding box center [1224, 394] width 607 height 31
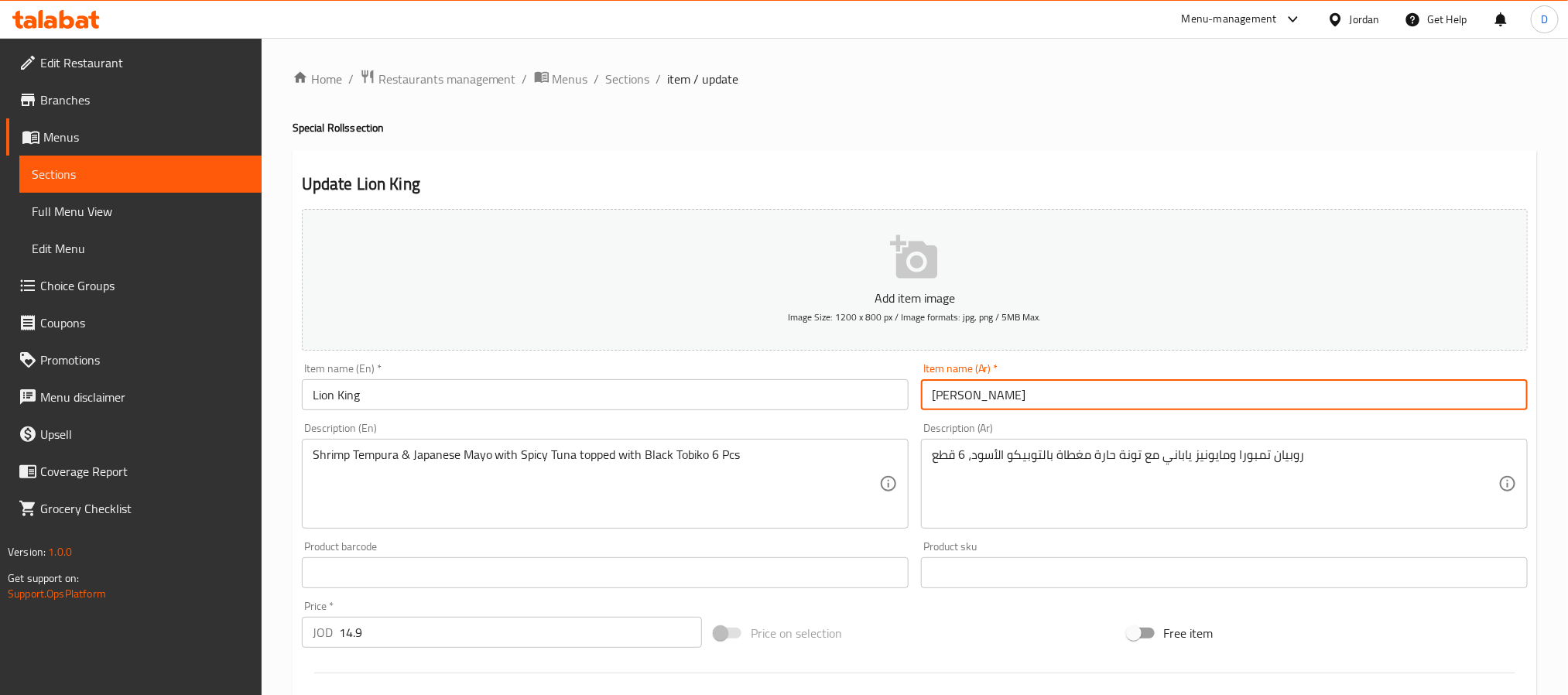
click at [1016, 395] on input "[PERSON_NAME]" at bounding box center [1224, 394] width 607 height 31
type input "ليون كينج"
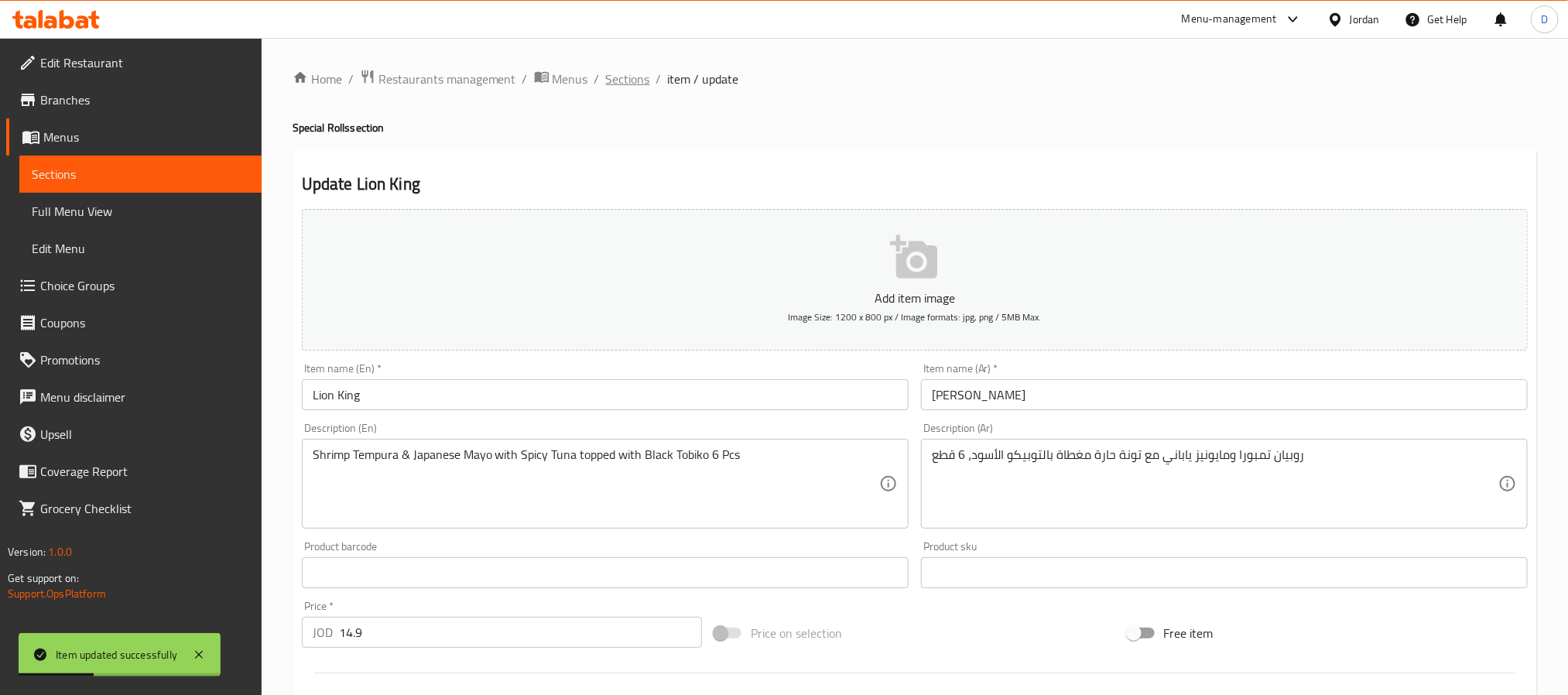
click at [642, 79] on span "Sections" at bounding box center [627, 79] width 44 height 19
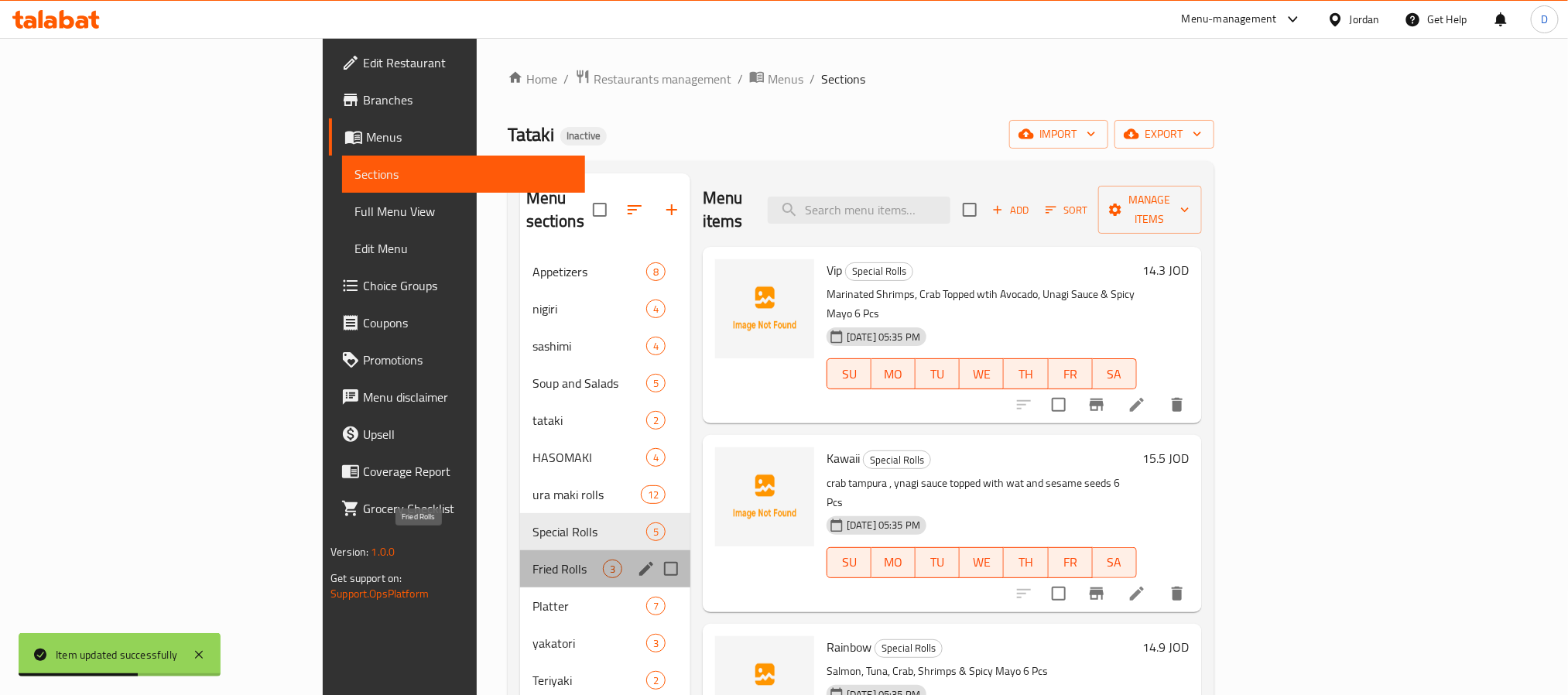
click at [533, 560] on span "Fried Rolls" at bounding box center [568, 569] width 70 height 19
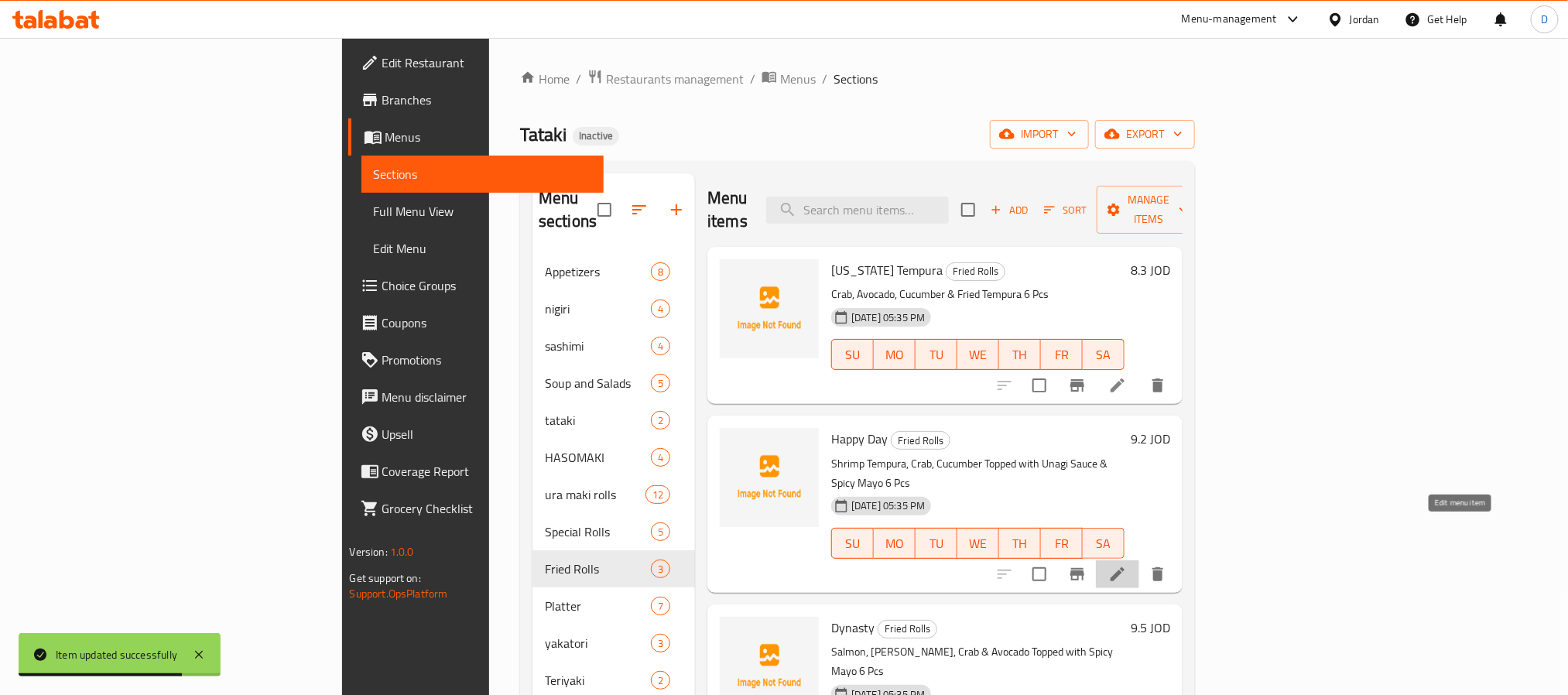
click at [1139, 561] on li at bounding box center [1118, 574] width 43 height 28
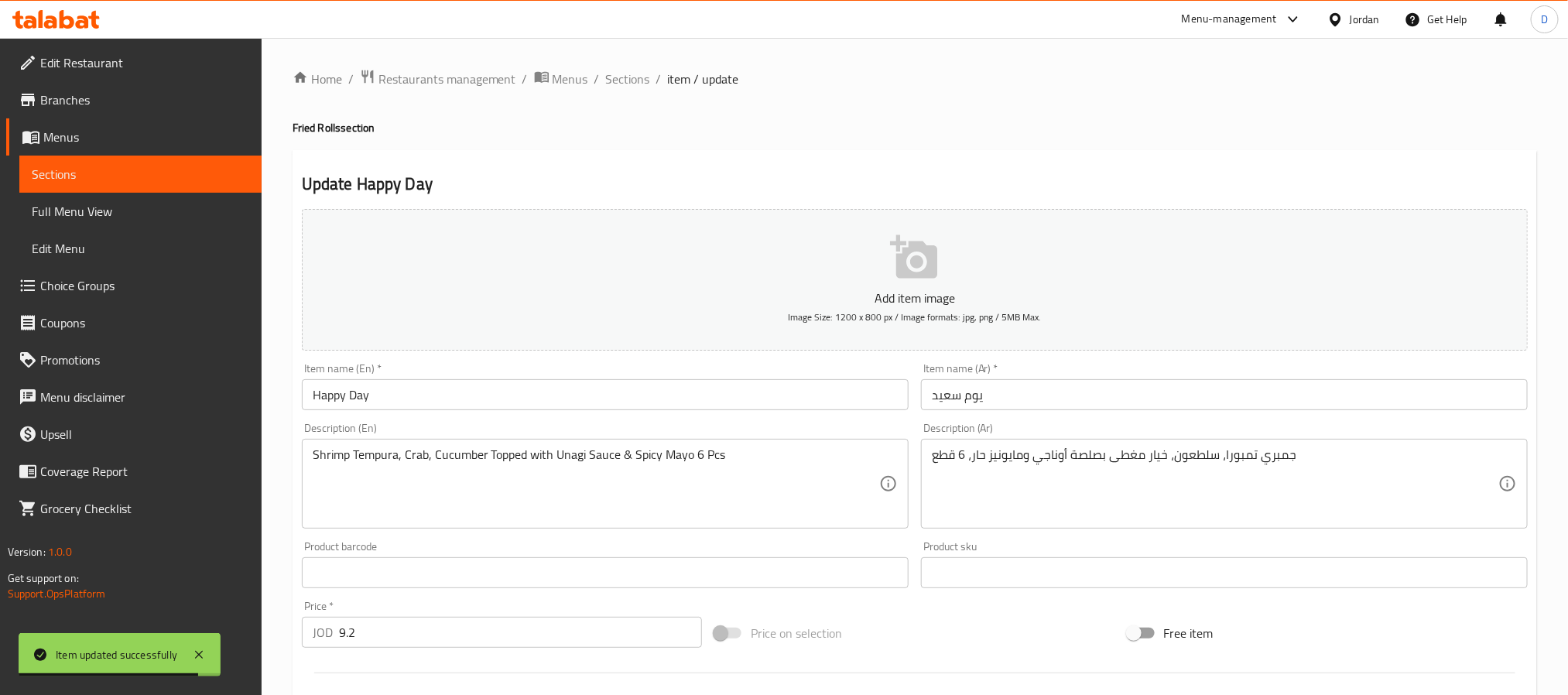
click at [1069, 399] on input "يوم سعيد" at bounding box center [1224, 394] width 607 height 31
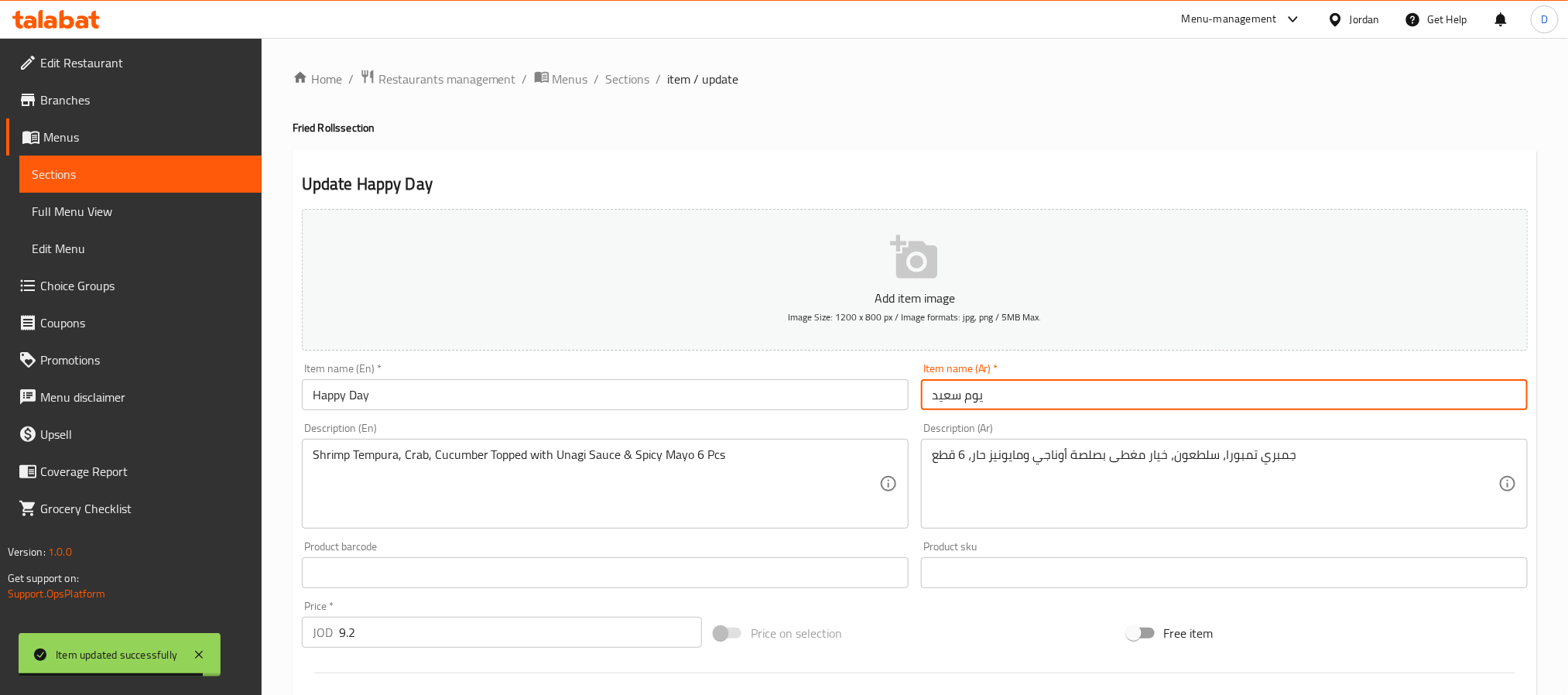
click at [1069, 399] on input "يوم سعيد" at bounding box center [1224, 394] width 607 height 31
type input "هابي داي"
click at [629, 78] on span "Sections" at bounding box center [627, 79] width 44 height 19
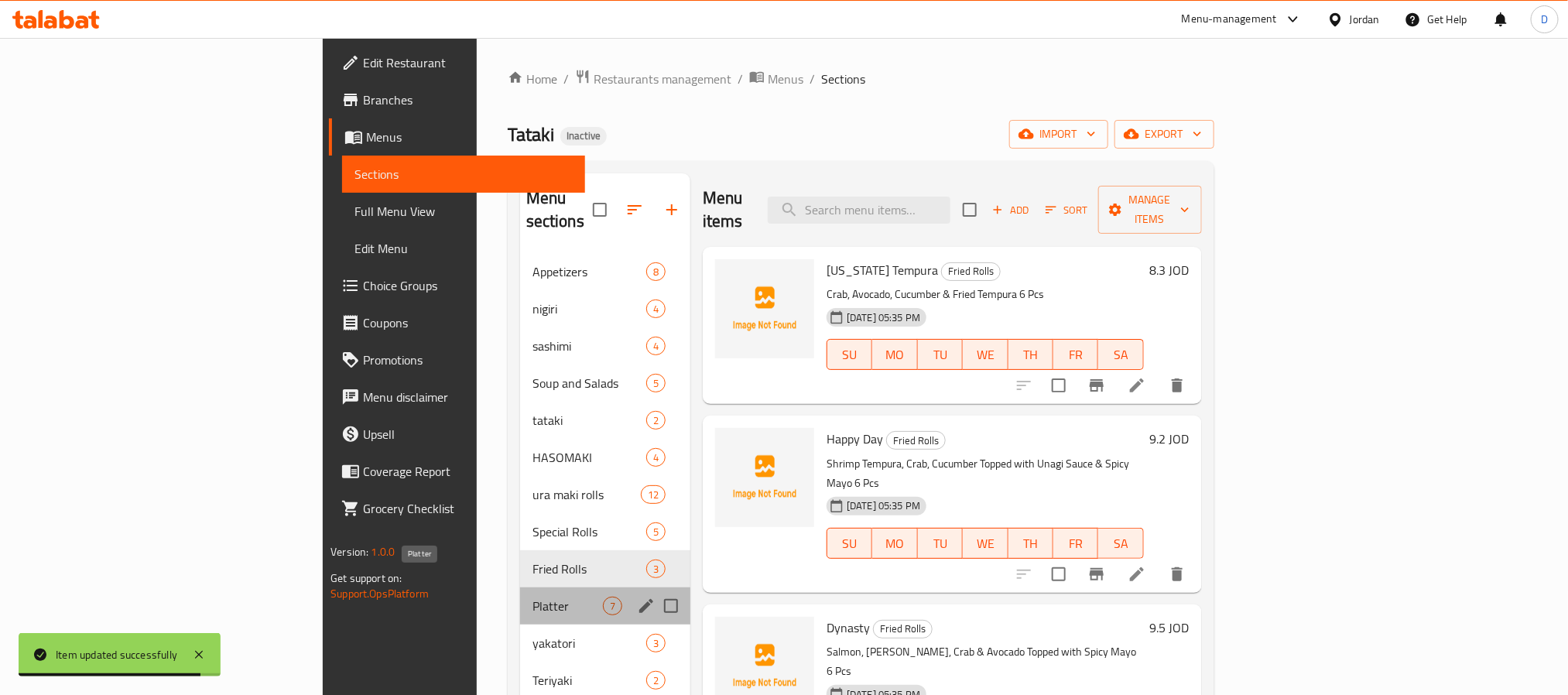
click at [533, 597] on span "Platter" at bounding box center [568, 606] width 70 height 19
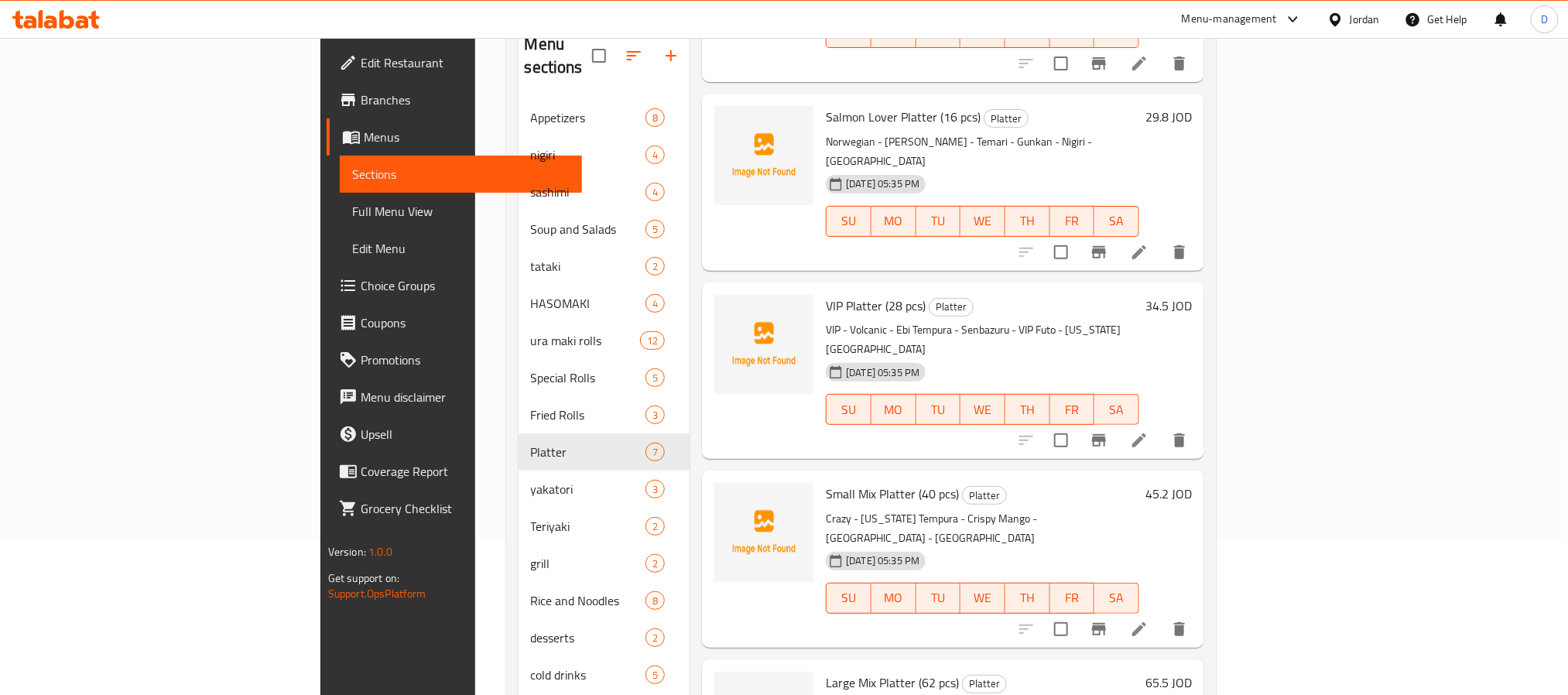
scroll to position [217, 0]
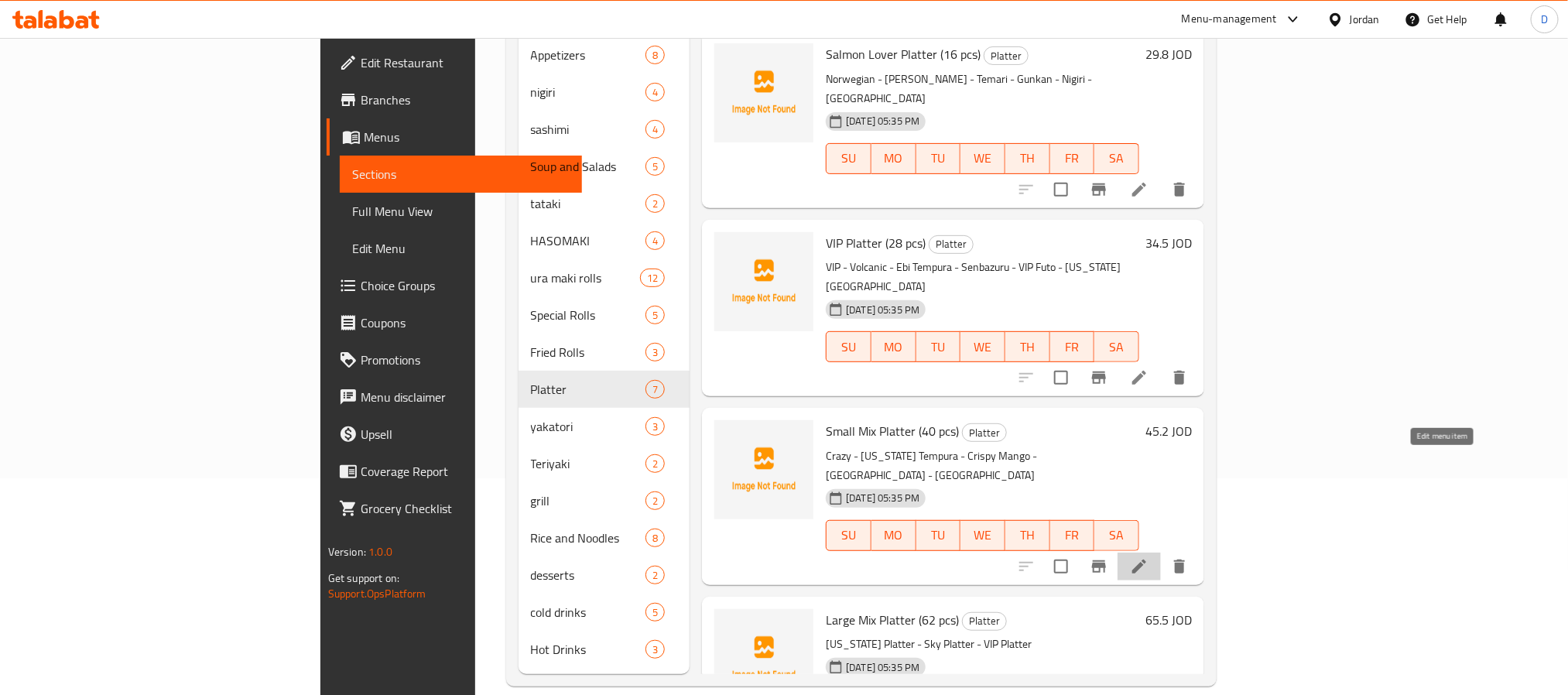
click at [1148, 557] on icon at bounding box center [1139, 566] width 19 height 19
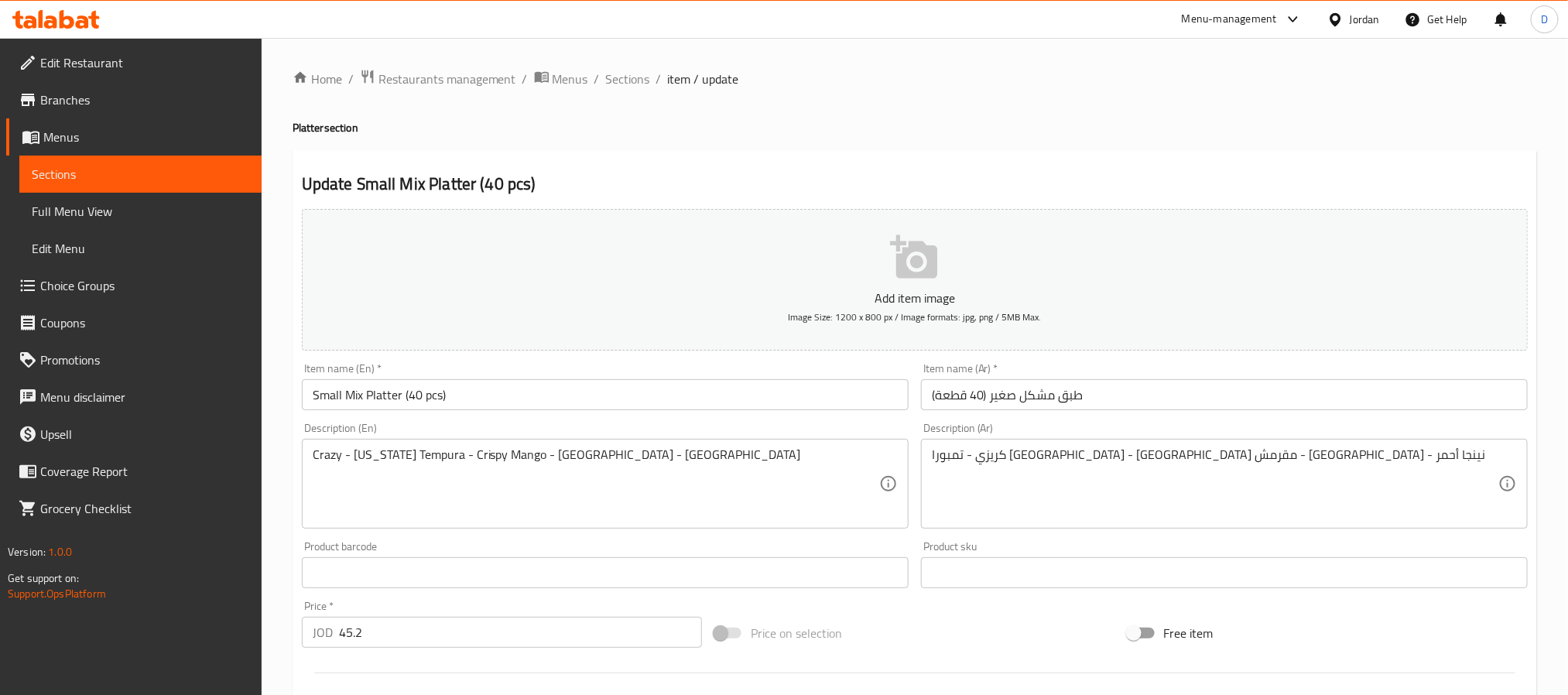
click at [1044, 400] on input "طبق مشكل صغير (40 قطعة)" at bounding box center [1224, 394] width 607 height 31
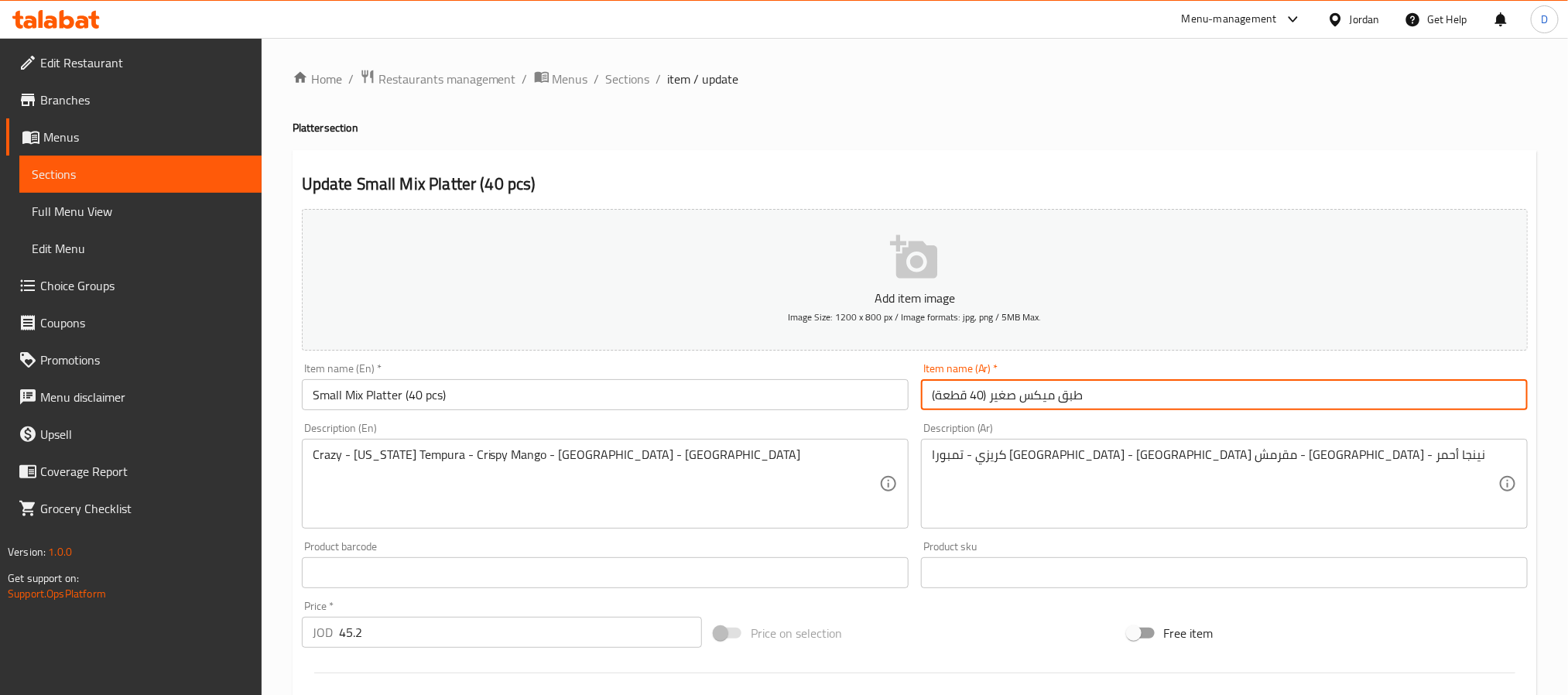
type input "طبق ميكس صغير (40 قطعة)"
click at [1028, 402] on input "طبق ميكس صغير (40 قطعة)" at bounding box center [1224, 394] width 607 height 31
click at [629, 65] on div "Home / Restaurants management / Menus / Sections / item / update Platter sectio…" at bounding box center [914, 565] width 1306 height 1055
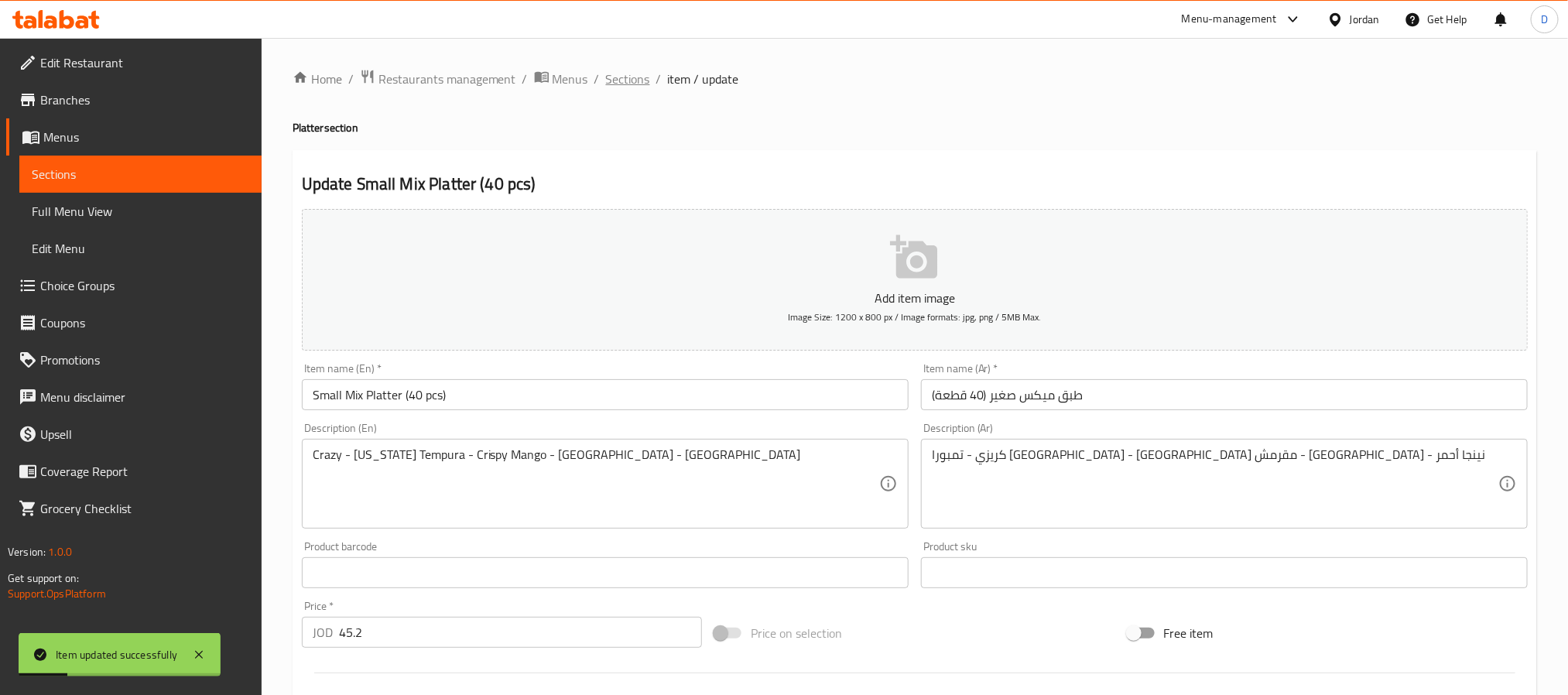
click at [632, 70] on span "Sections" at bounding box center [627, 79] width 44 height 19
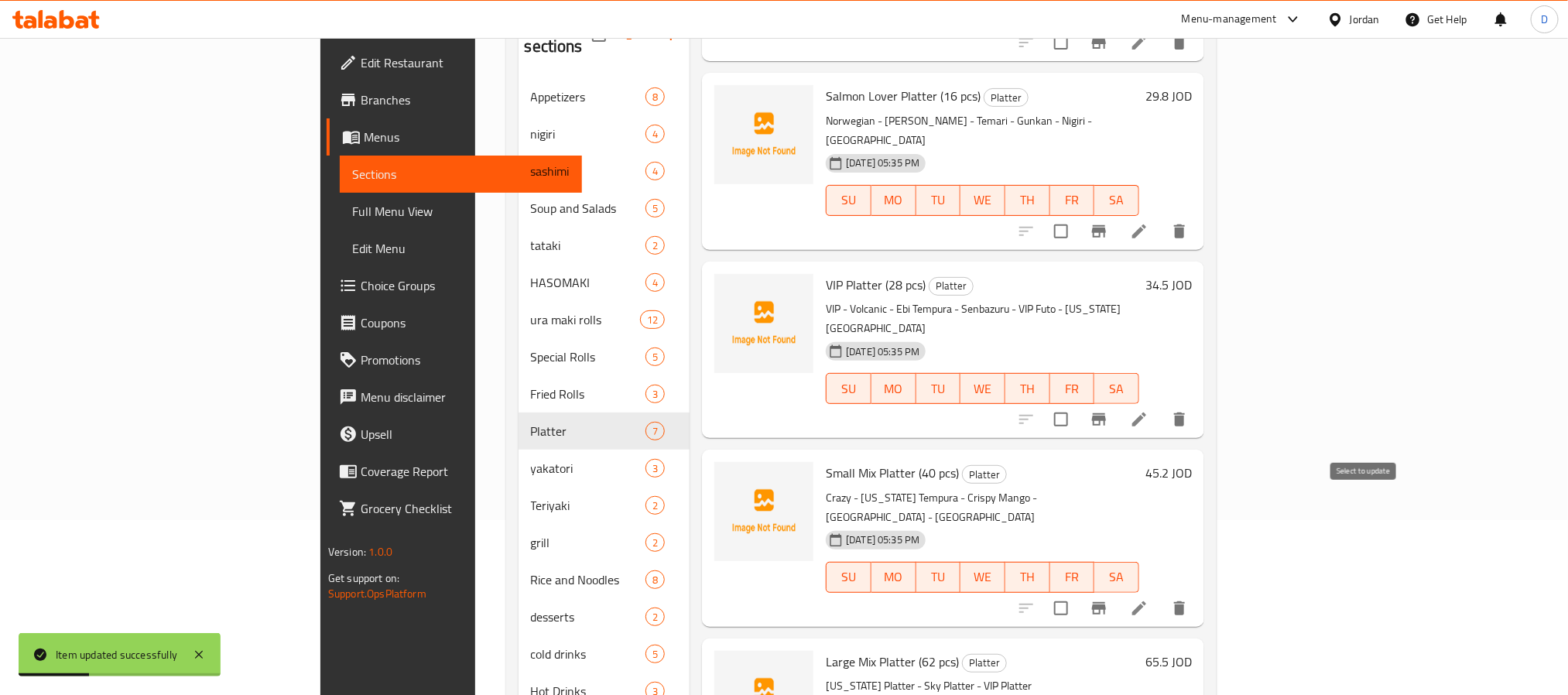
scroll to position [217, 0]
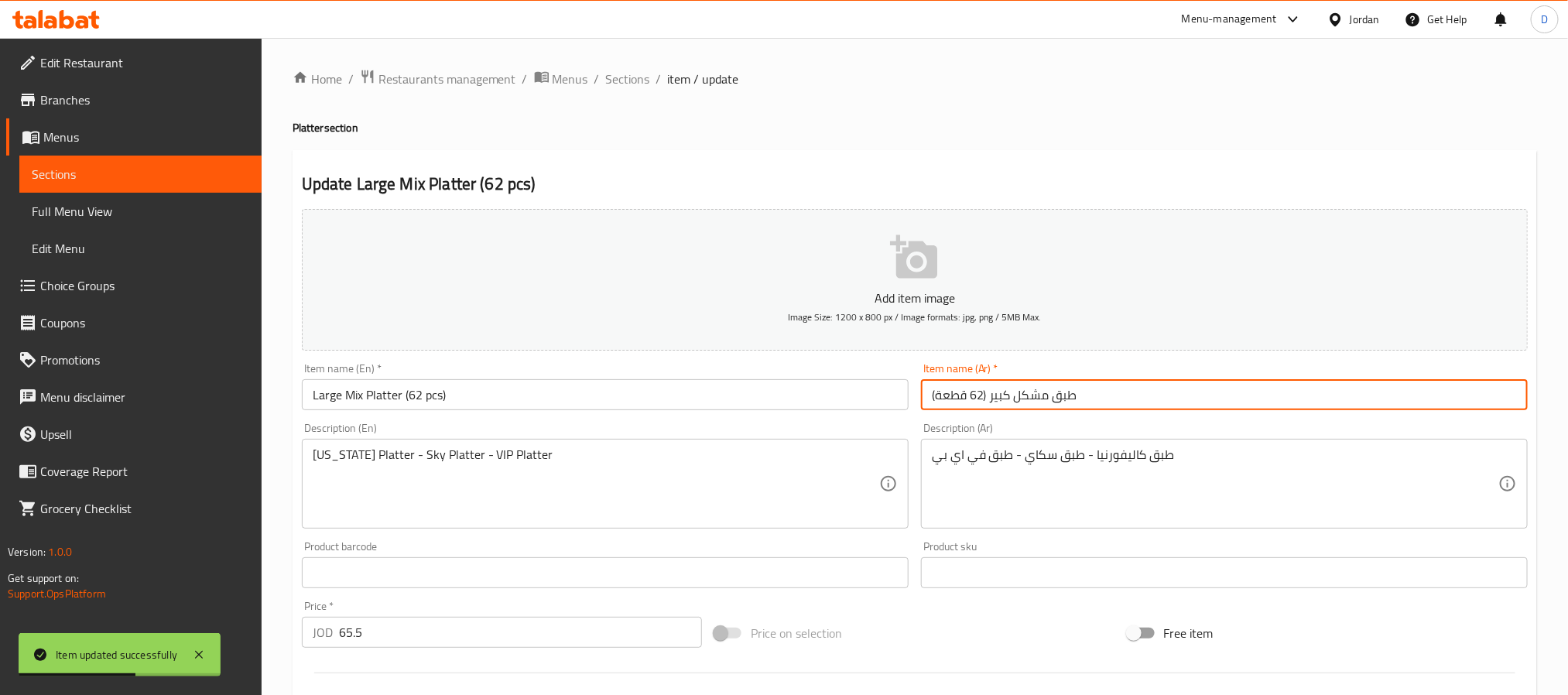
click at [1034, 394] on input "طبق مشكل كبير (62 قطعة)" at bounding box center [1224, 394] width 607 height 31
click at [1033, 394] on input "طبق مشكل كبير (62 قطعة)" at bounding box center [1224, 394] width 607 height 31
paste input "يكس"
type input "طبق ميكس كبير (62 قطعة)"
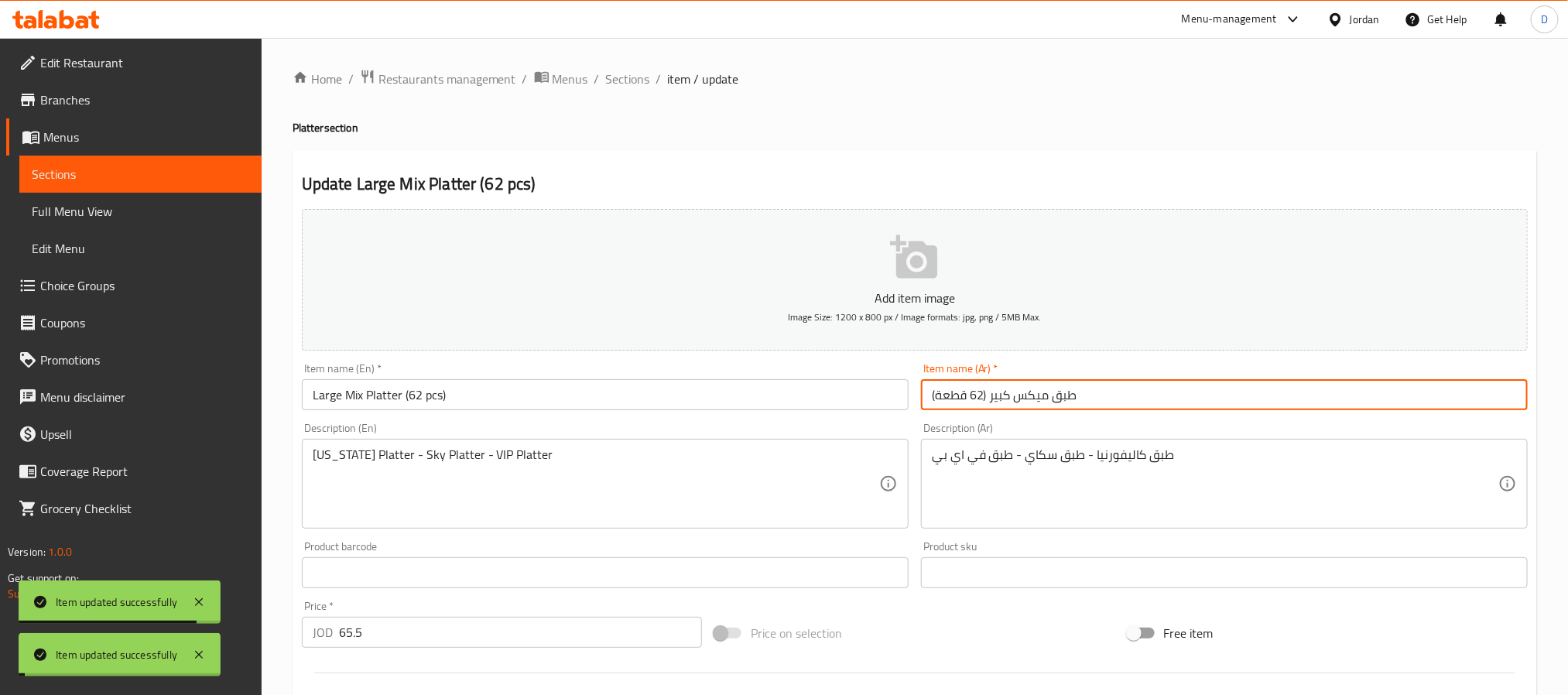
click at [636, 74] on span "Sections" at bounding box center [627, 79] width 44 height 19
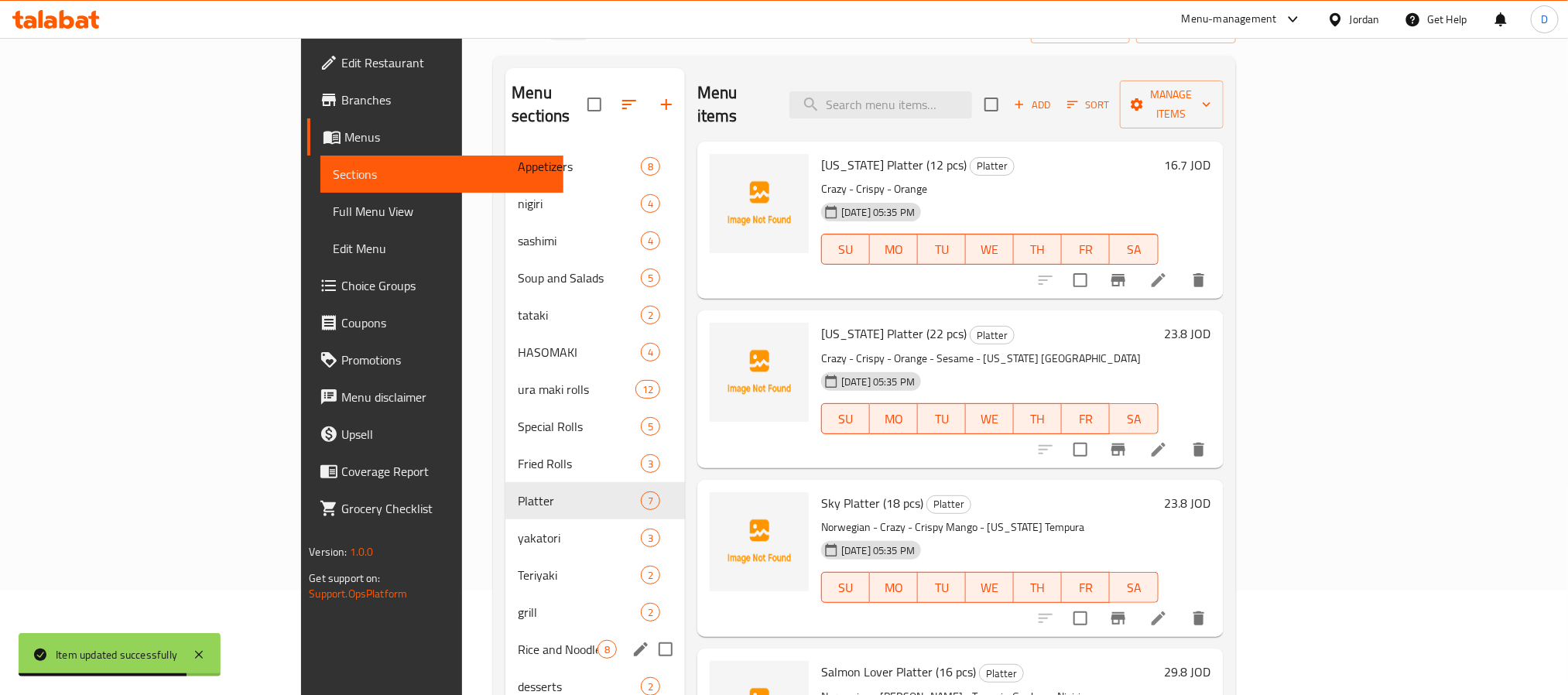
scroll to position [217, 0]
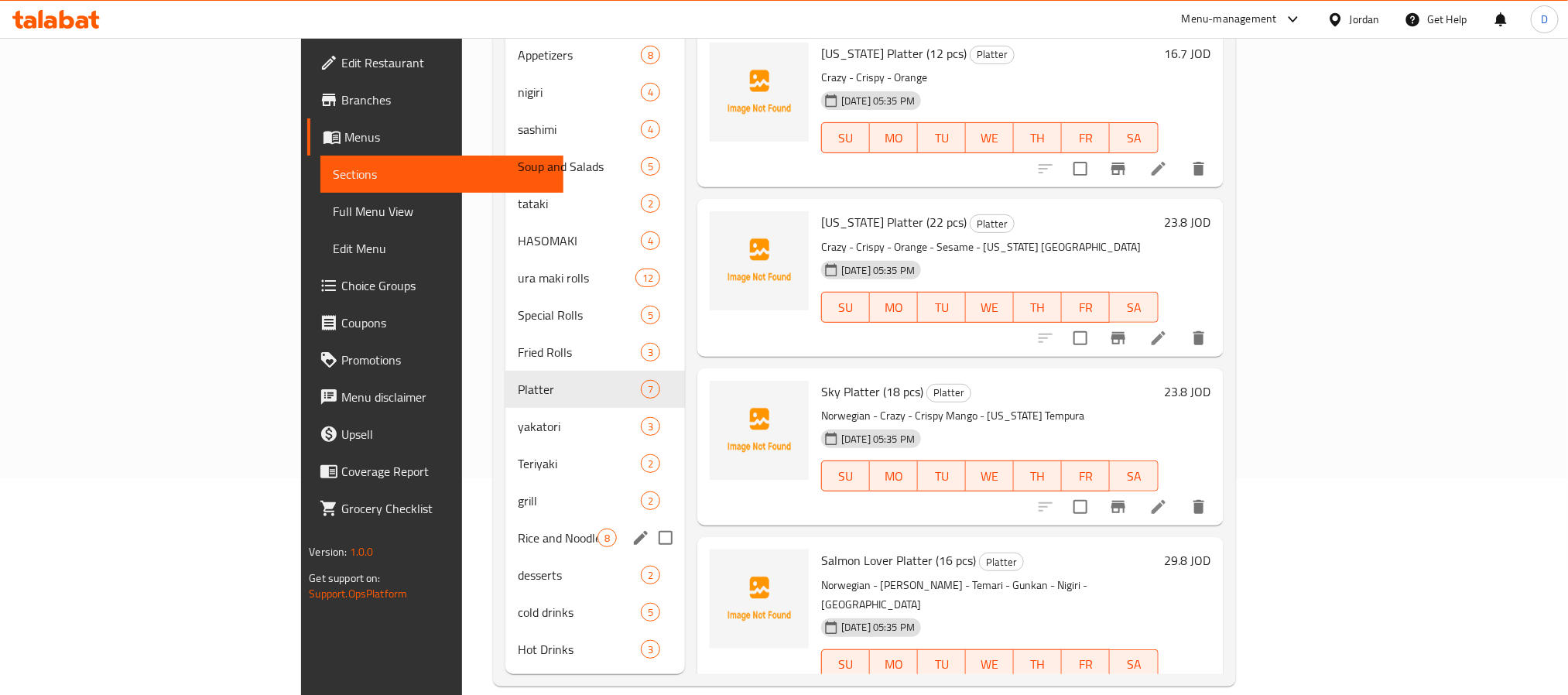
click at [506, 519] on div "Rice and Noodles 8" at bounding box center [595, 537] width 180 height 37
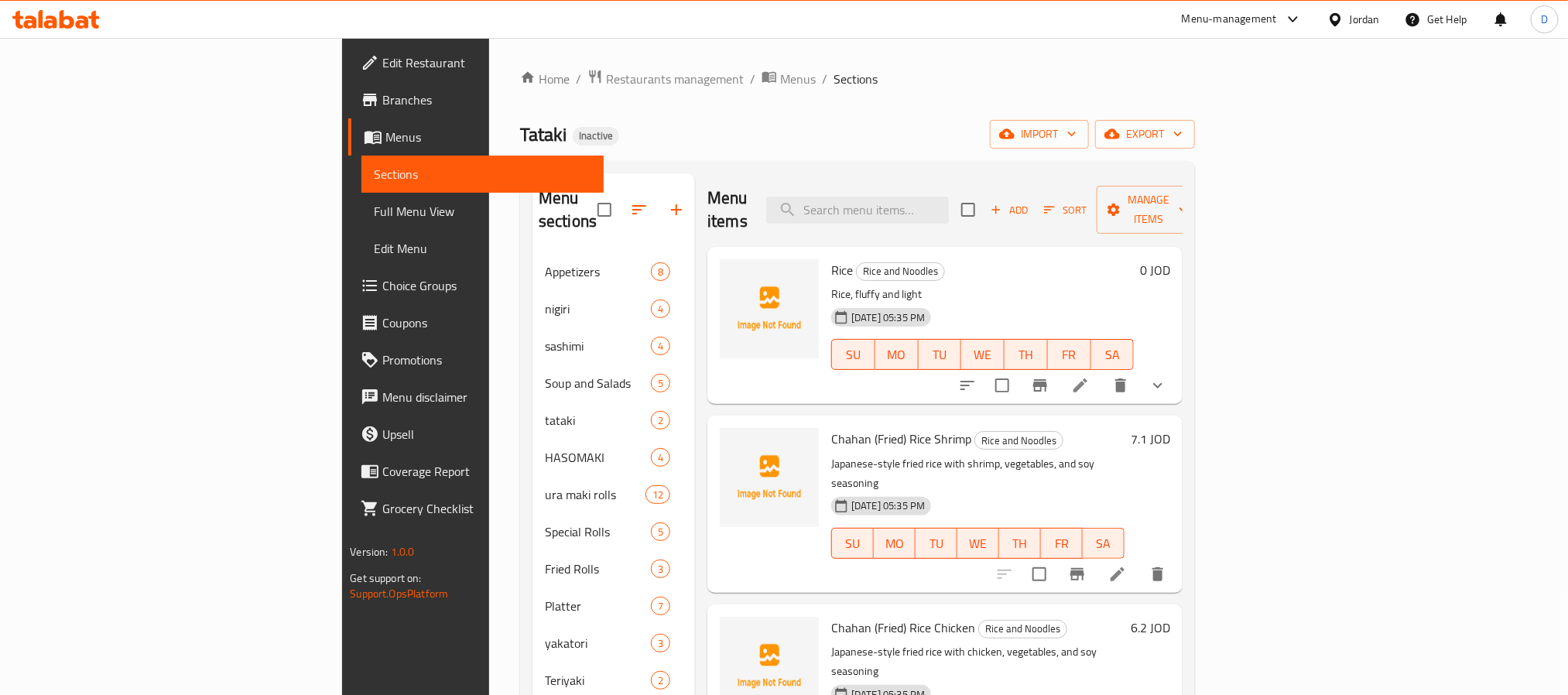
click at [1102, 374] on li at bounding box center [1081, 385] width 43 height 28
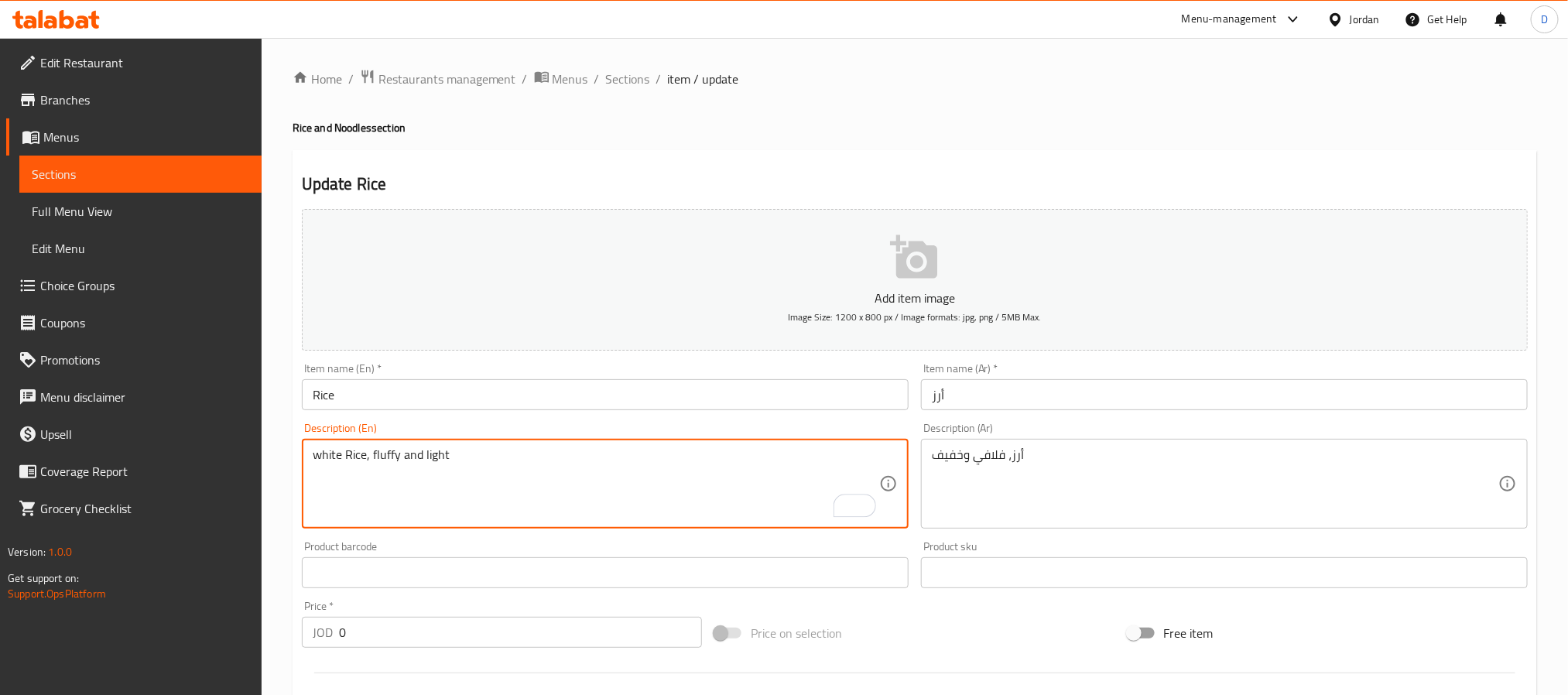
type textarea "white Rice, fluffy and light"
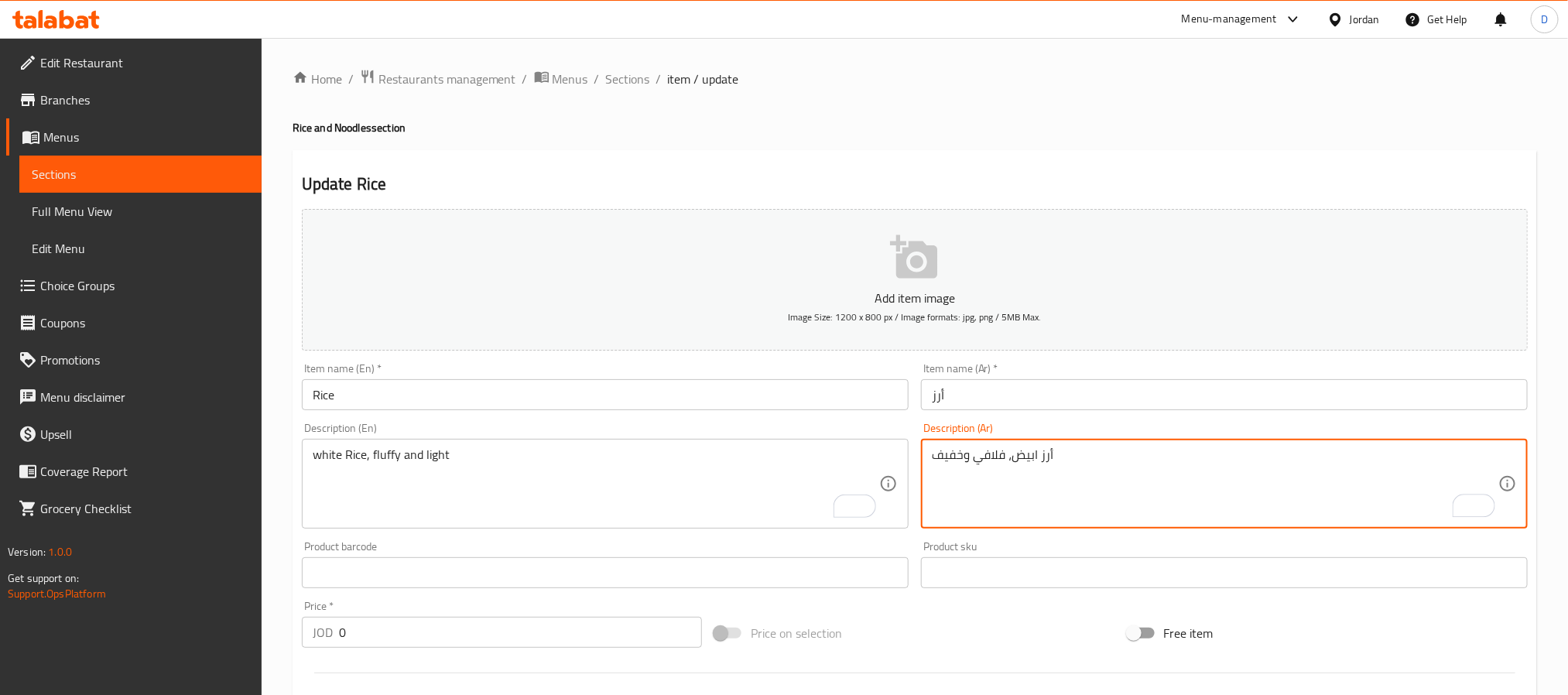
type textarea "أرز ابيض، فلافي وخفيف"
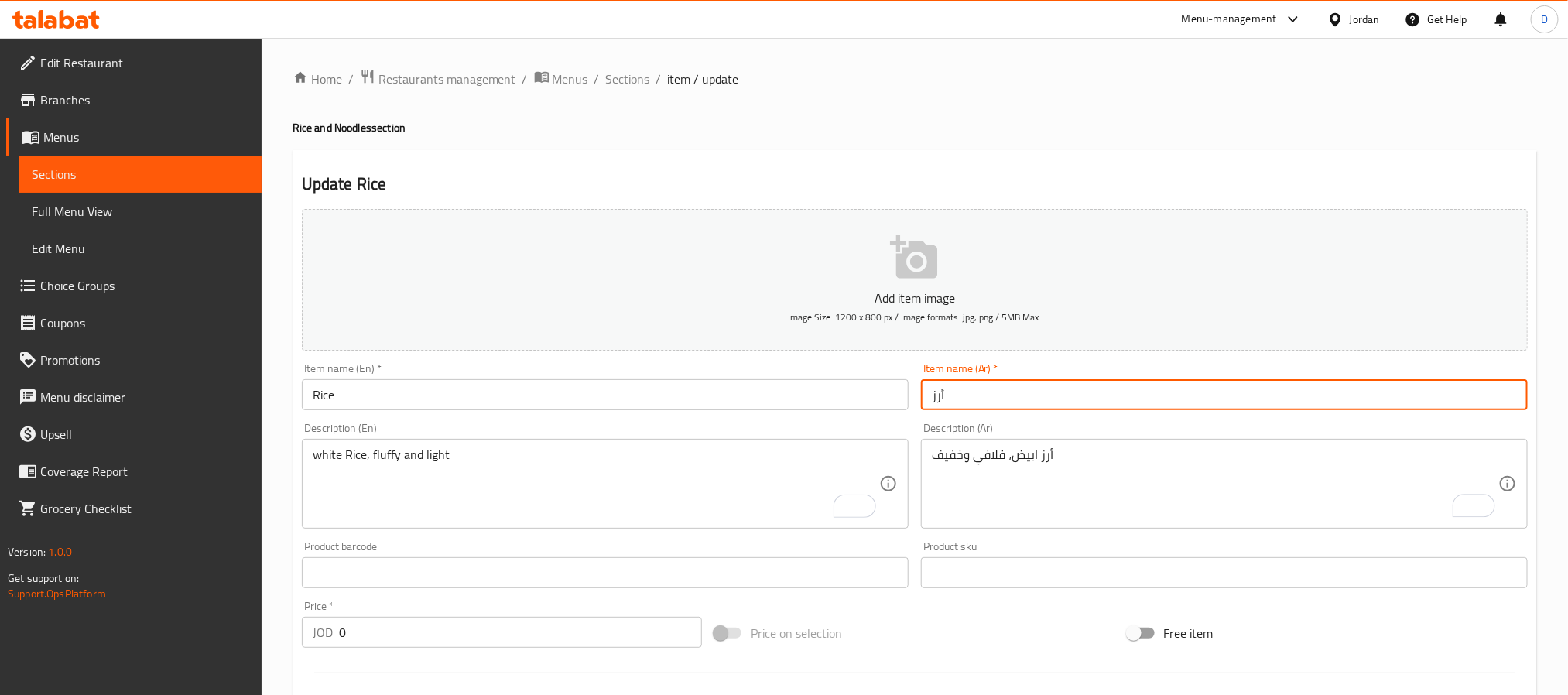
click at [1031, 393] on input "أرز" at bounding box center [1224, 394] width 607 height 31
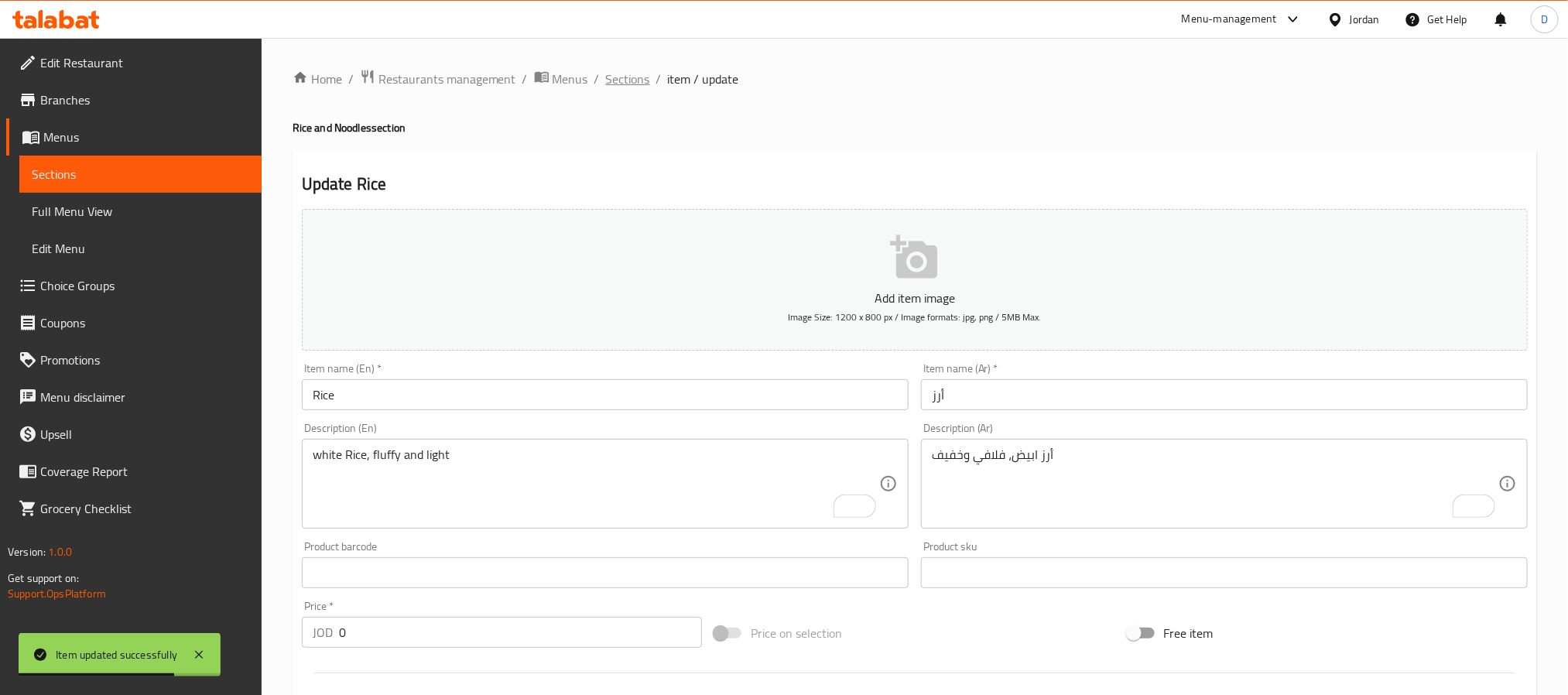
click at [634, 79] on span "Sections" at bounding box center [627, 79] width 44 height 19
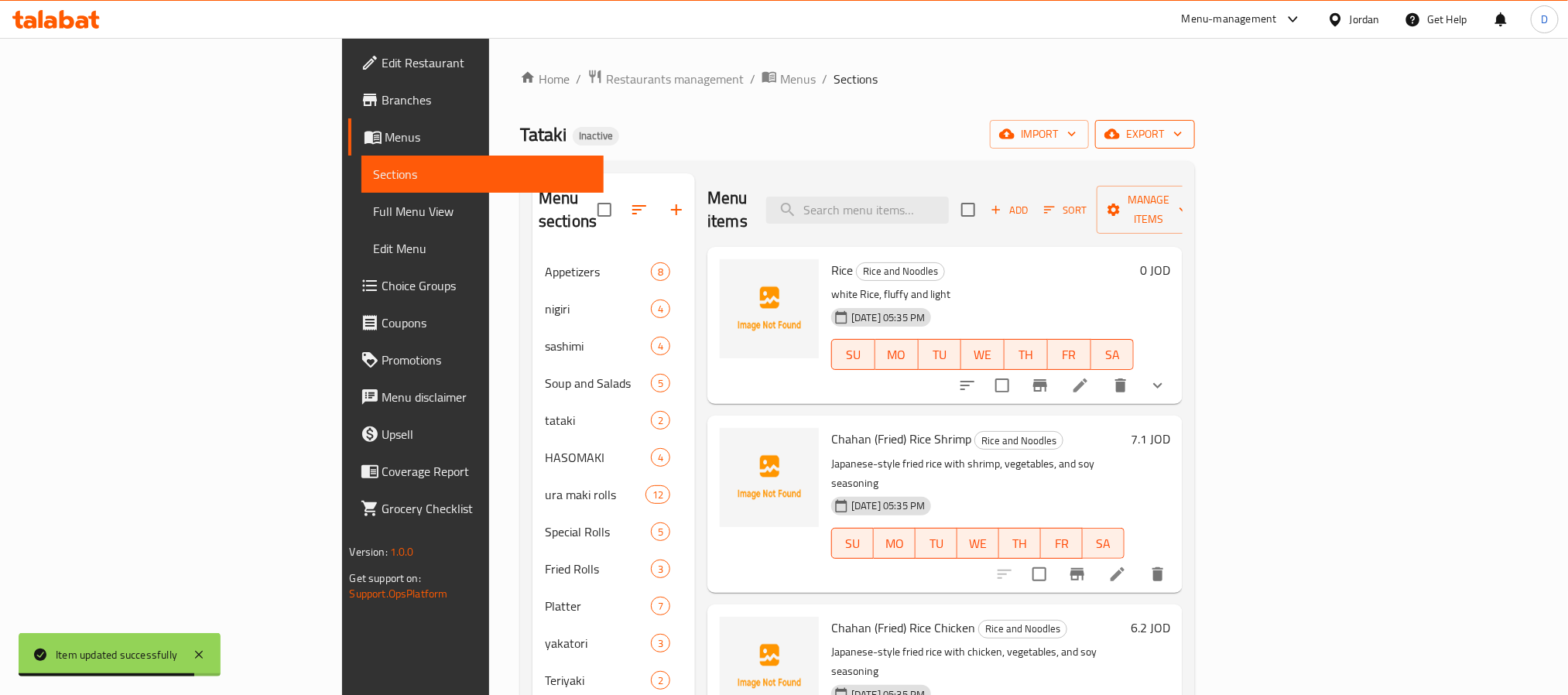
click at [1119, 127] on icon "button" at bounding box center [1111, 134] width 15 height 15
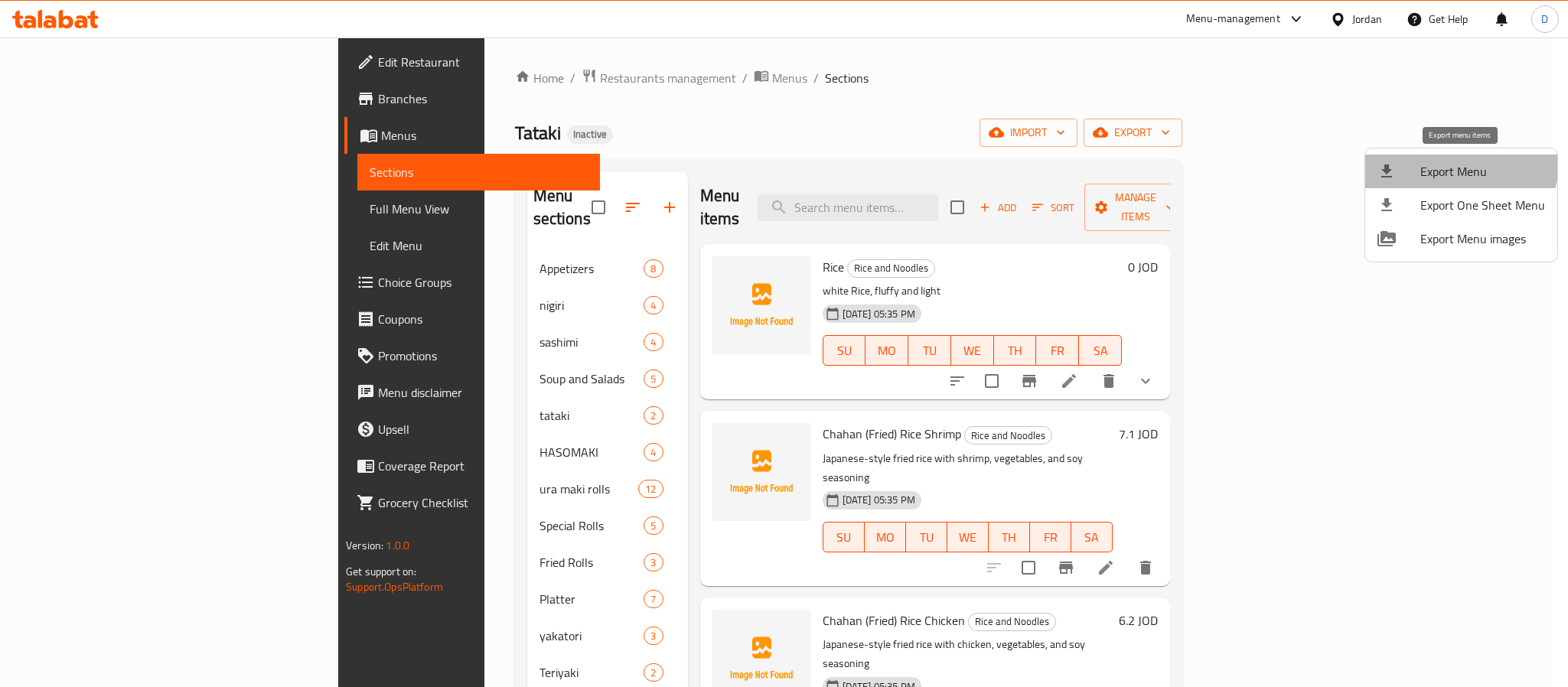
click at [1449, 162] on span "Export Menu" at bounding box center [1482, 171] width 125 height 19
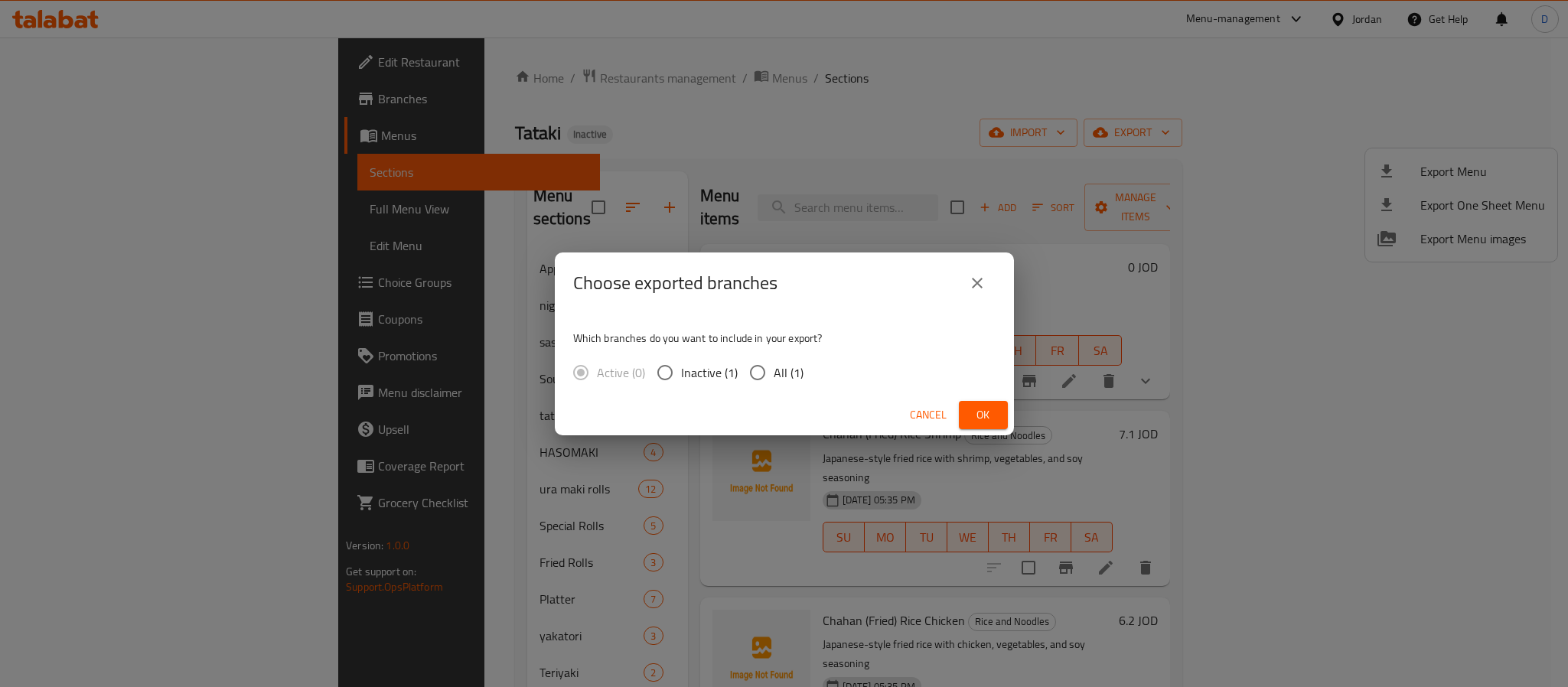
click at [987, 395] on div "Cancel Ok" at bounding box center [784, 414] width 459 height 40
click at [988, 401] on button "Ok" at bounding box center [983, 415] width 49 height 29
